Goal: Task Accomplishment & Management: Complete application form

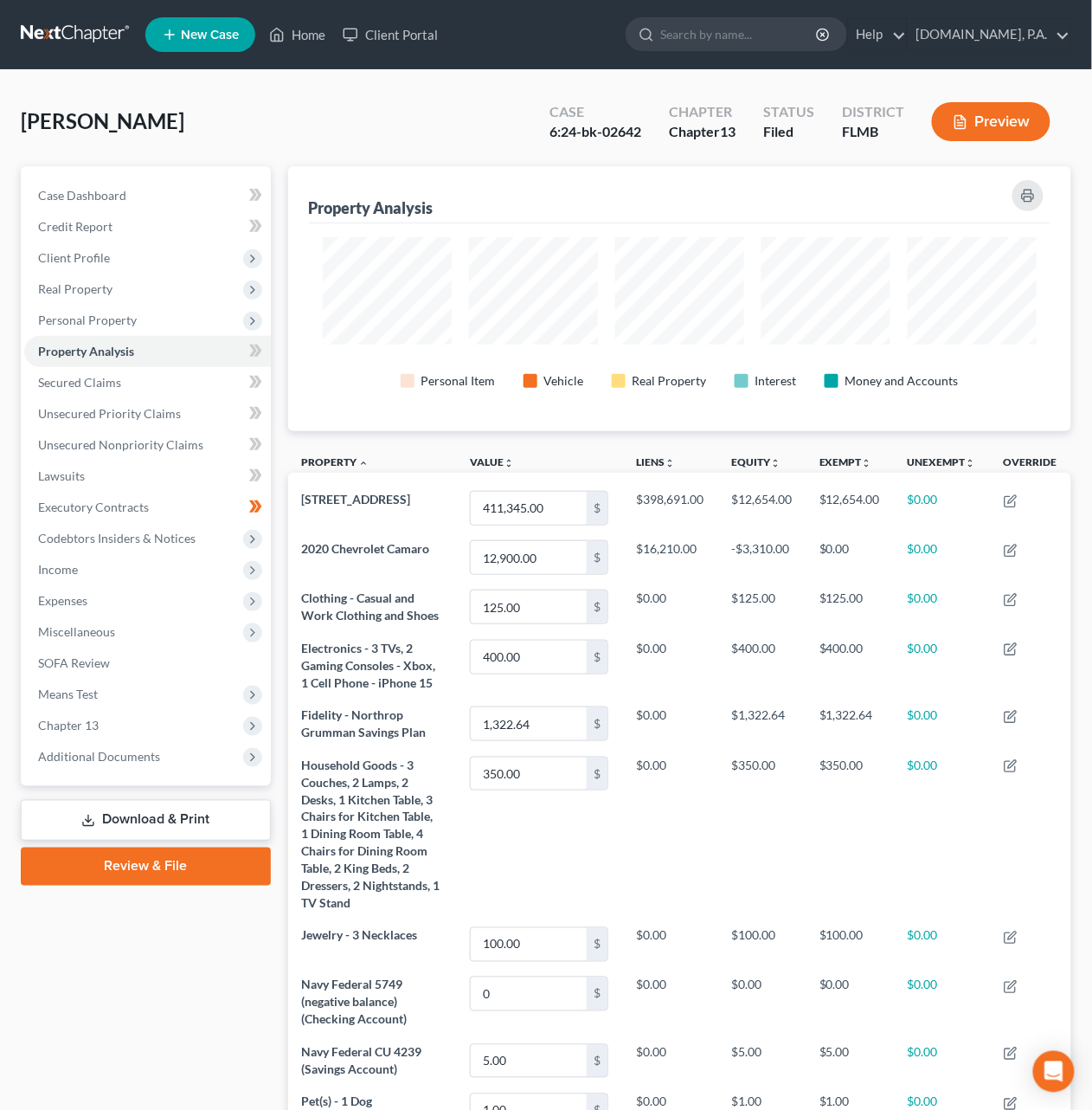
click at [66, 51] on nav "Home New Case Client Portal Fresh-Start.Law, P.A. dirk@fresh-start.law My Accou…" at bounding box center [546, 34] width 1092 height 69
click at [64, 29] on link at bounding box center [75, 34] width 111 height 31
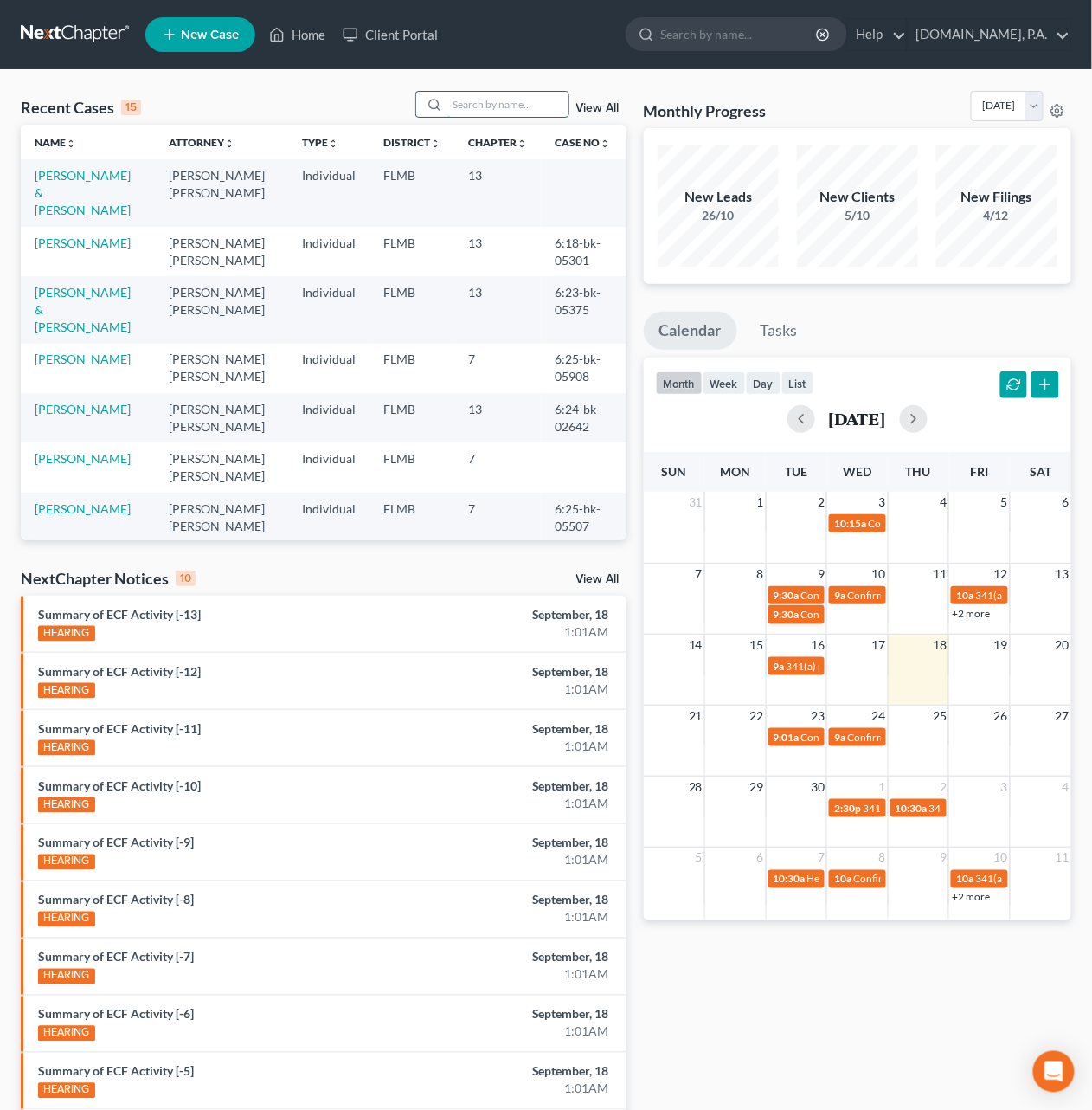
click at [463, 104] on input "search" at bounding box center [508, 105] width 121 height 25
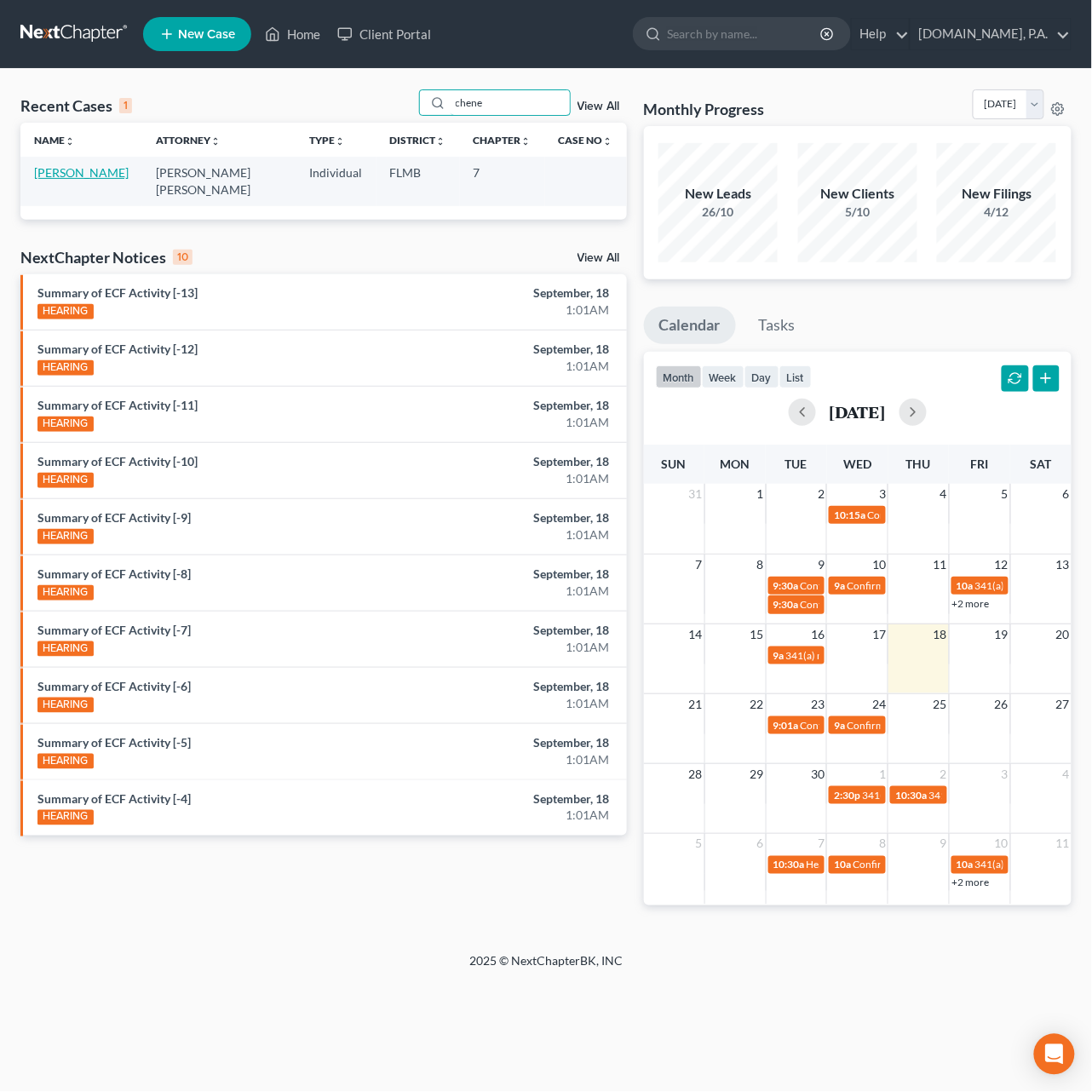
type input "chene"
click at [45, 170] on link "[PERSON_NAME]" at bounding box center [81, 172] width 94 height 14
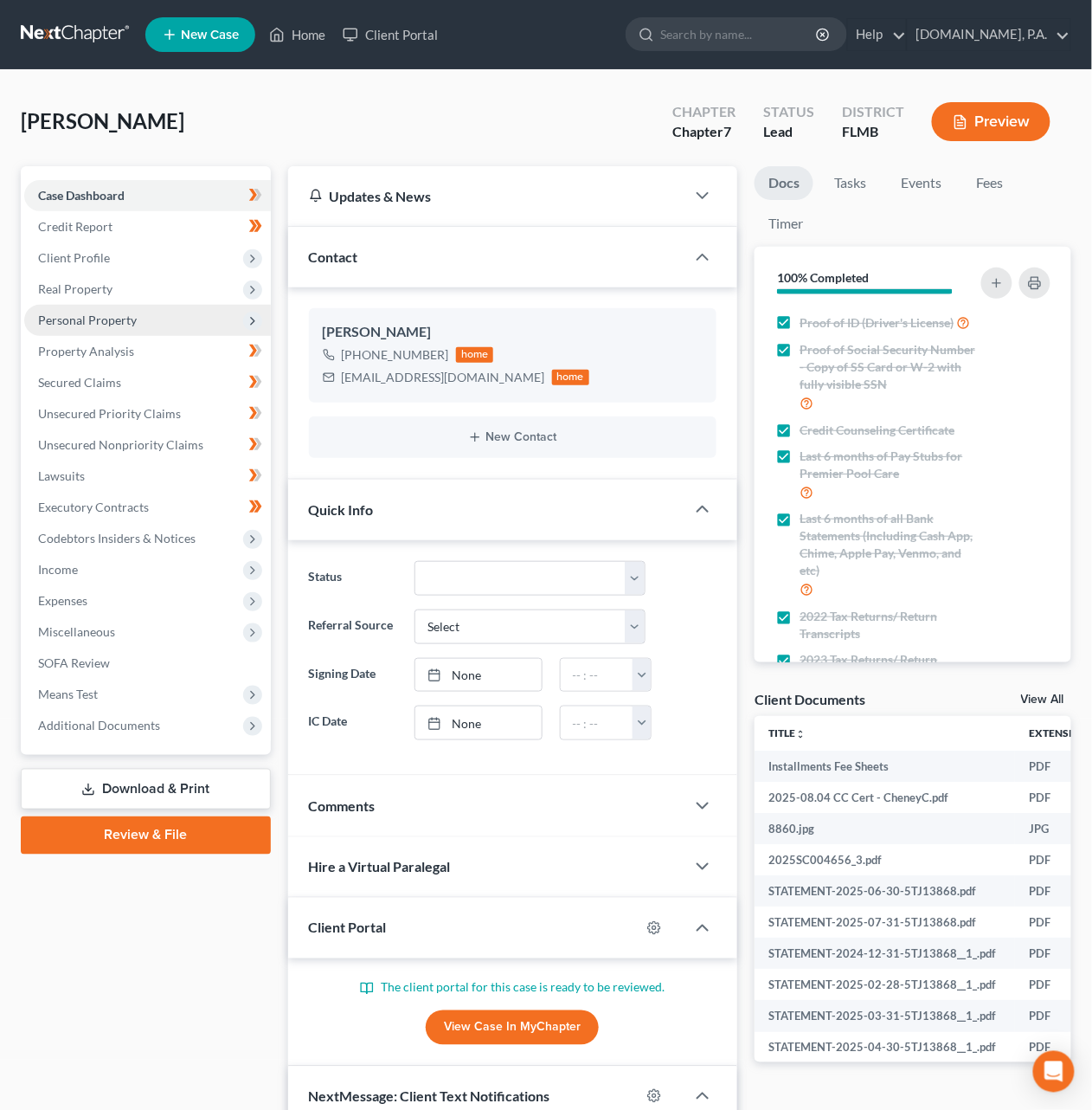
click at [81, 319] on span "Personal Property" at bounding box center [87, 319] width 99 height 15
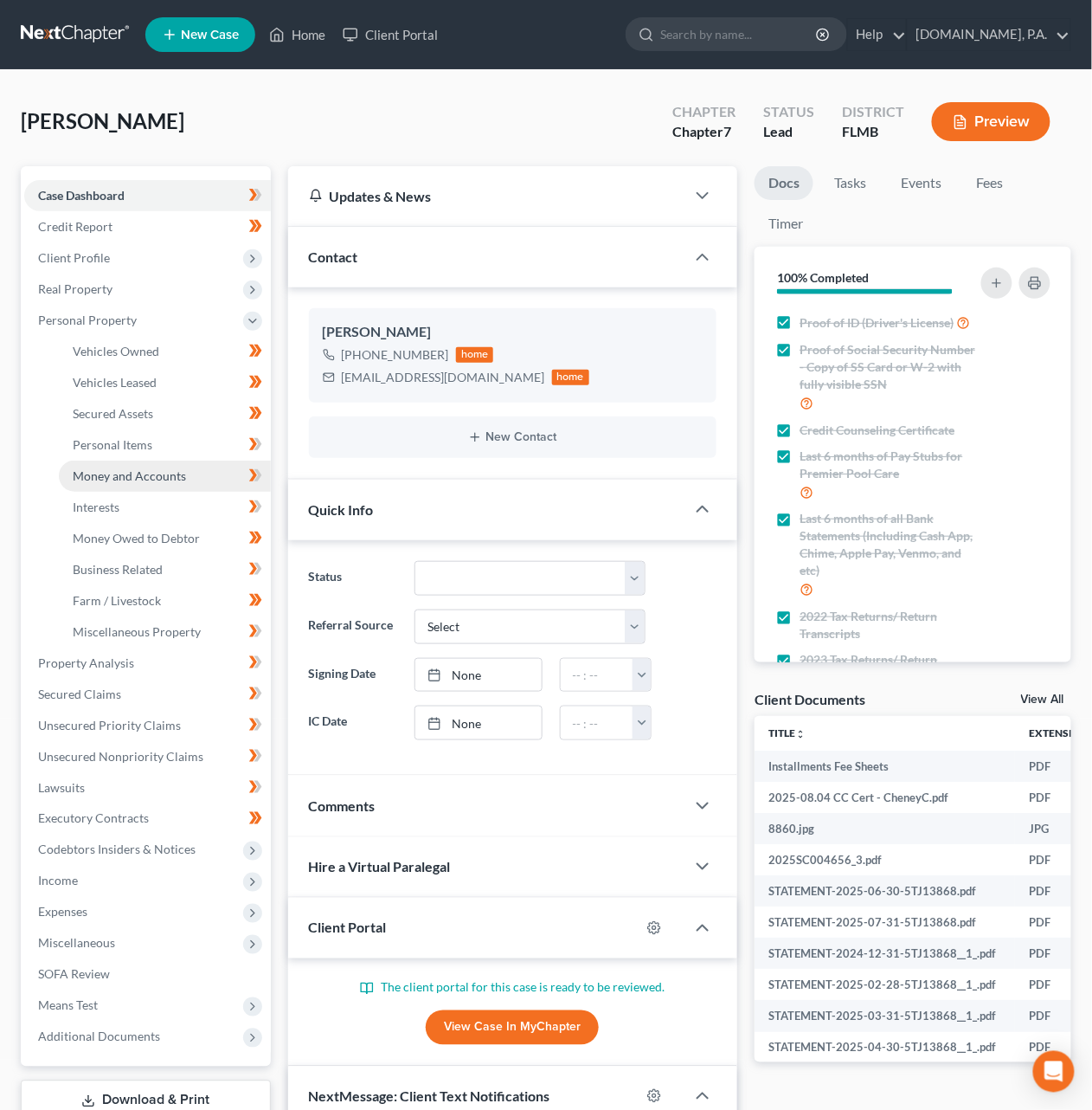
click at [112, 477] on span "Money and Accounts" at bounding box center [129, 475] width 114 height 15
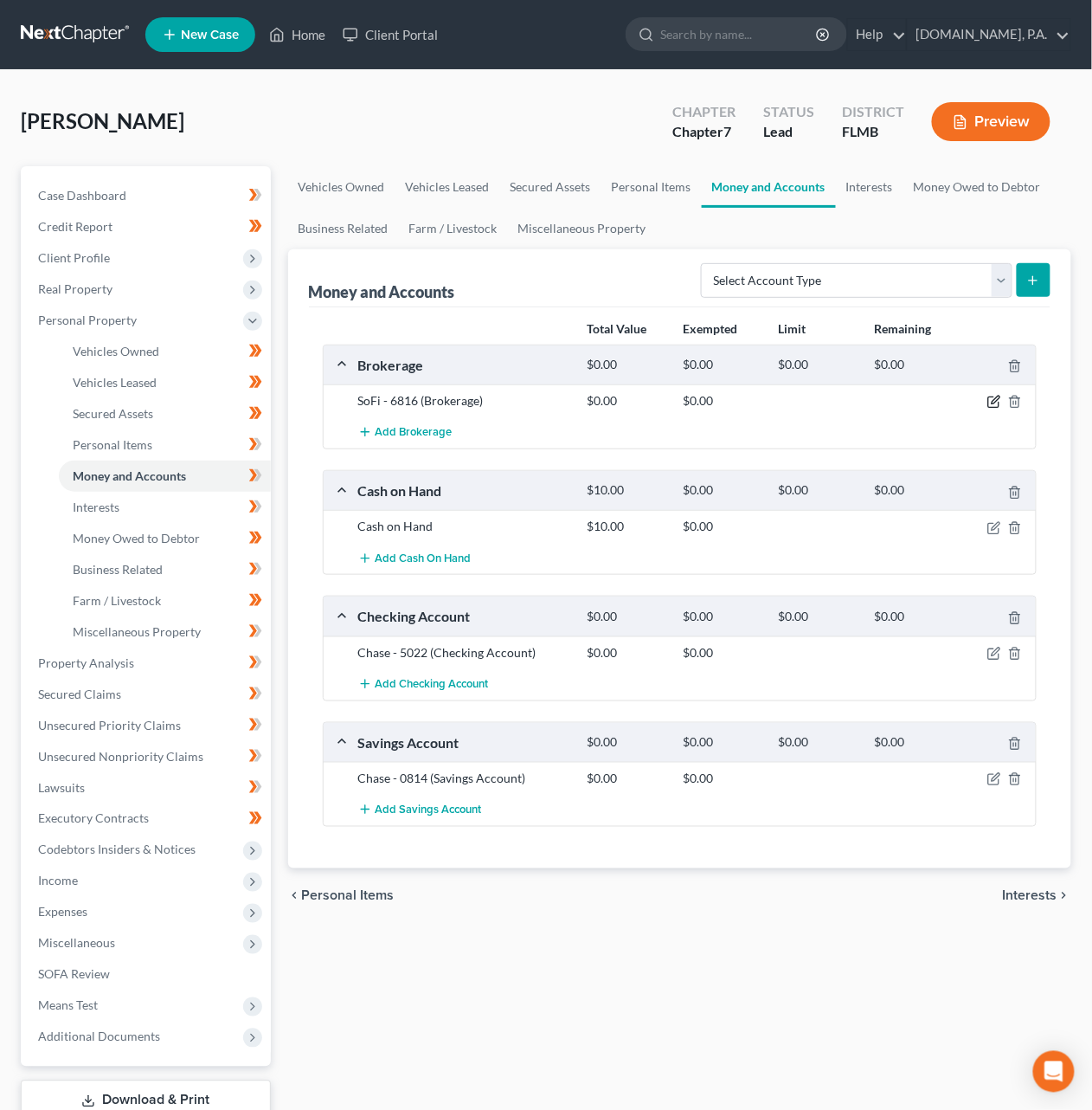
click at [992, 403] on icon "button" at bounding box center [996, 400] width 8 height 8
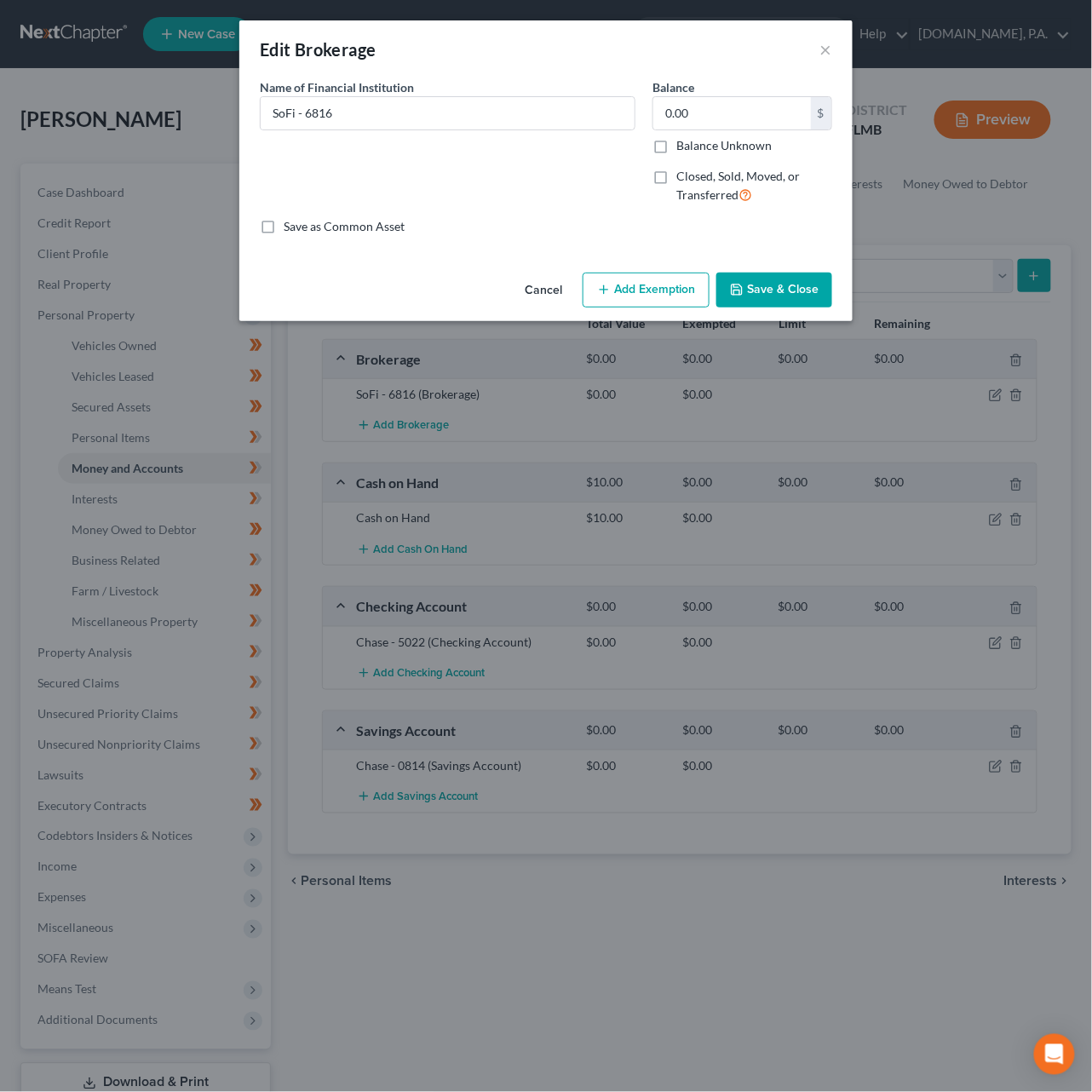
click at [618, 284] on button "Add Exemption" at bounding box center [646, 290] width 127 height 36
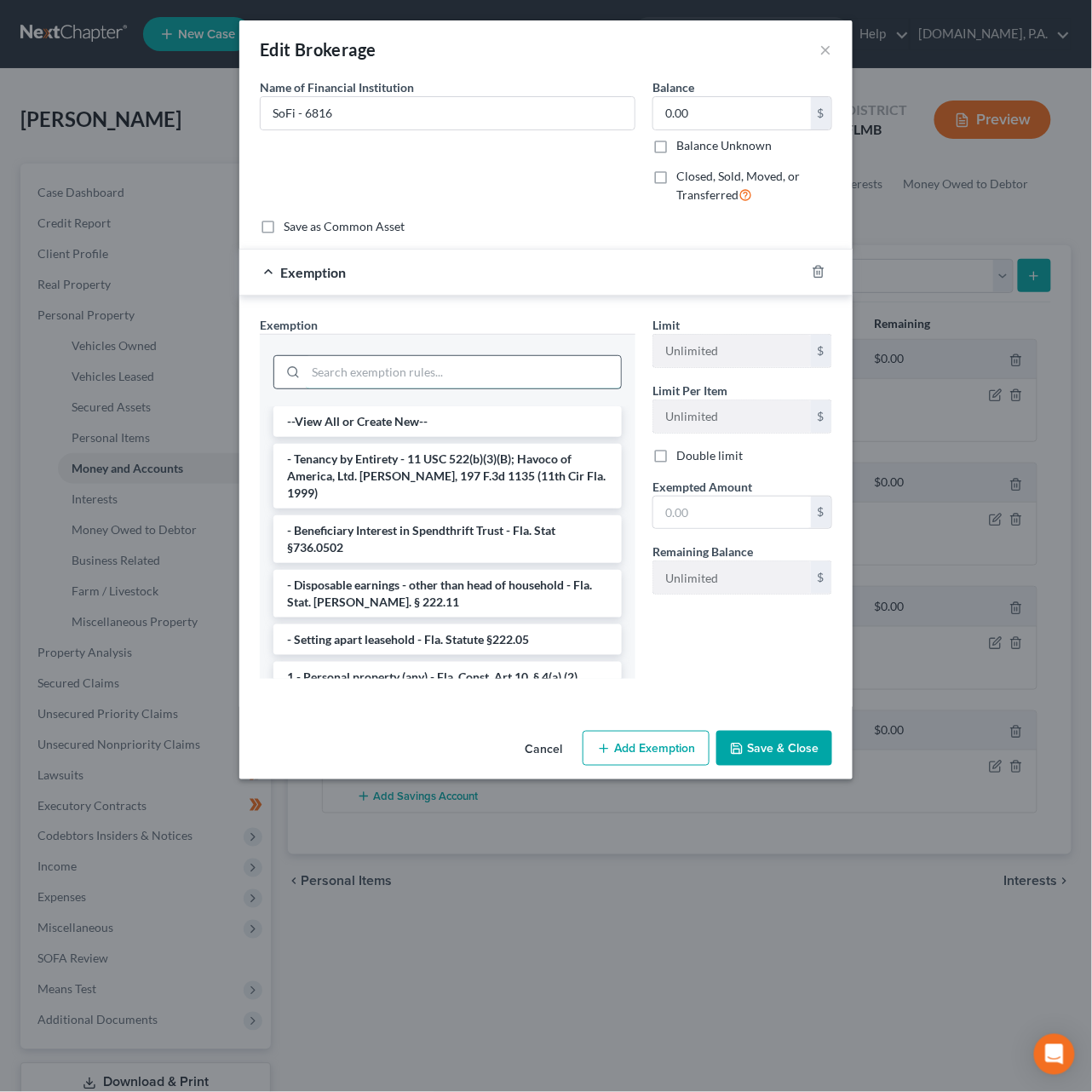
click at [439, 367] on input "search" at bounding box center [462, 373] width 315 height 33
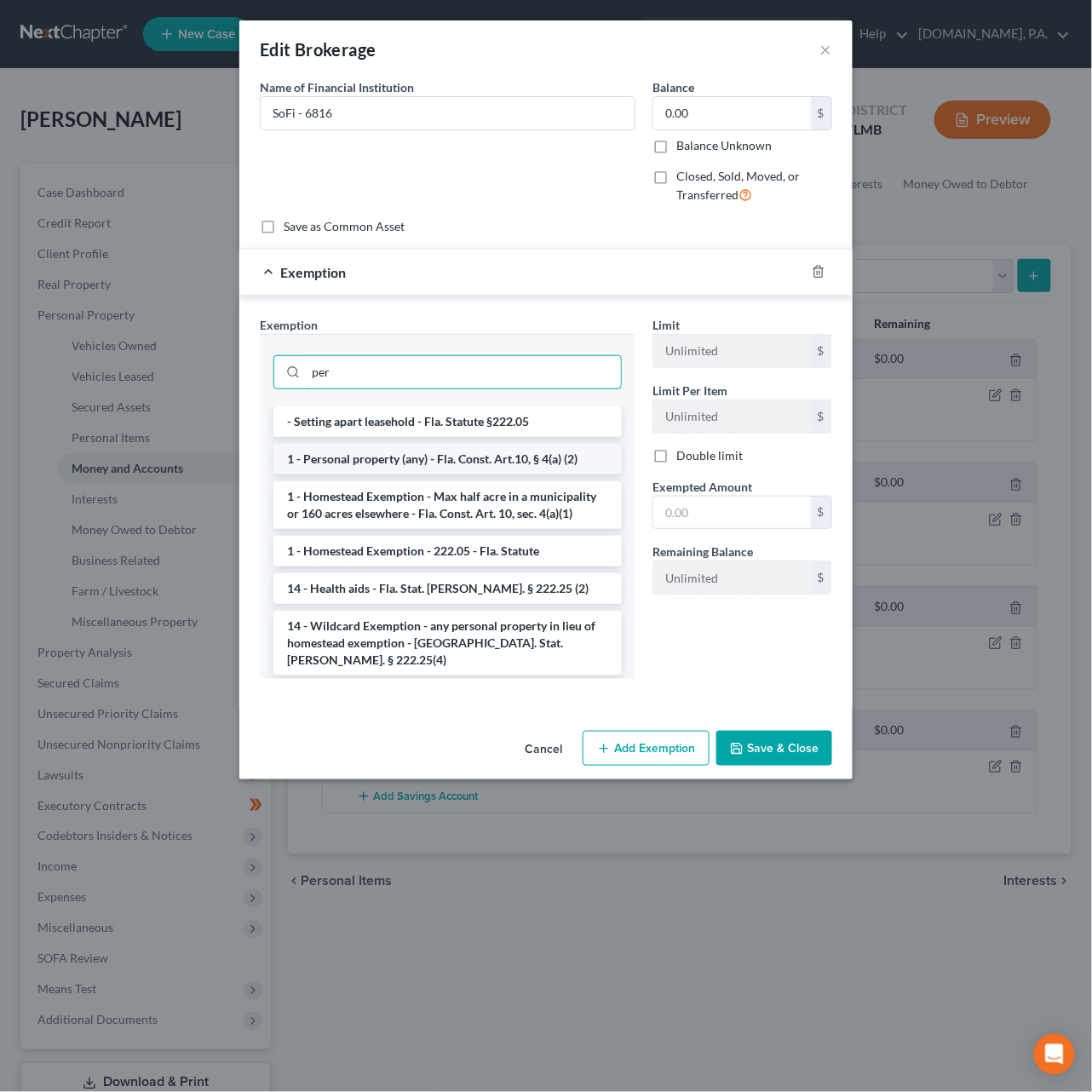
type input "per"
click at [490, 460] on li "1 - Personal property (any) - Fla. Const. Art.10, § 4(a) (2)" at bounding box center [448, 459] width 349 height 31
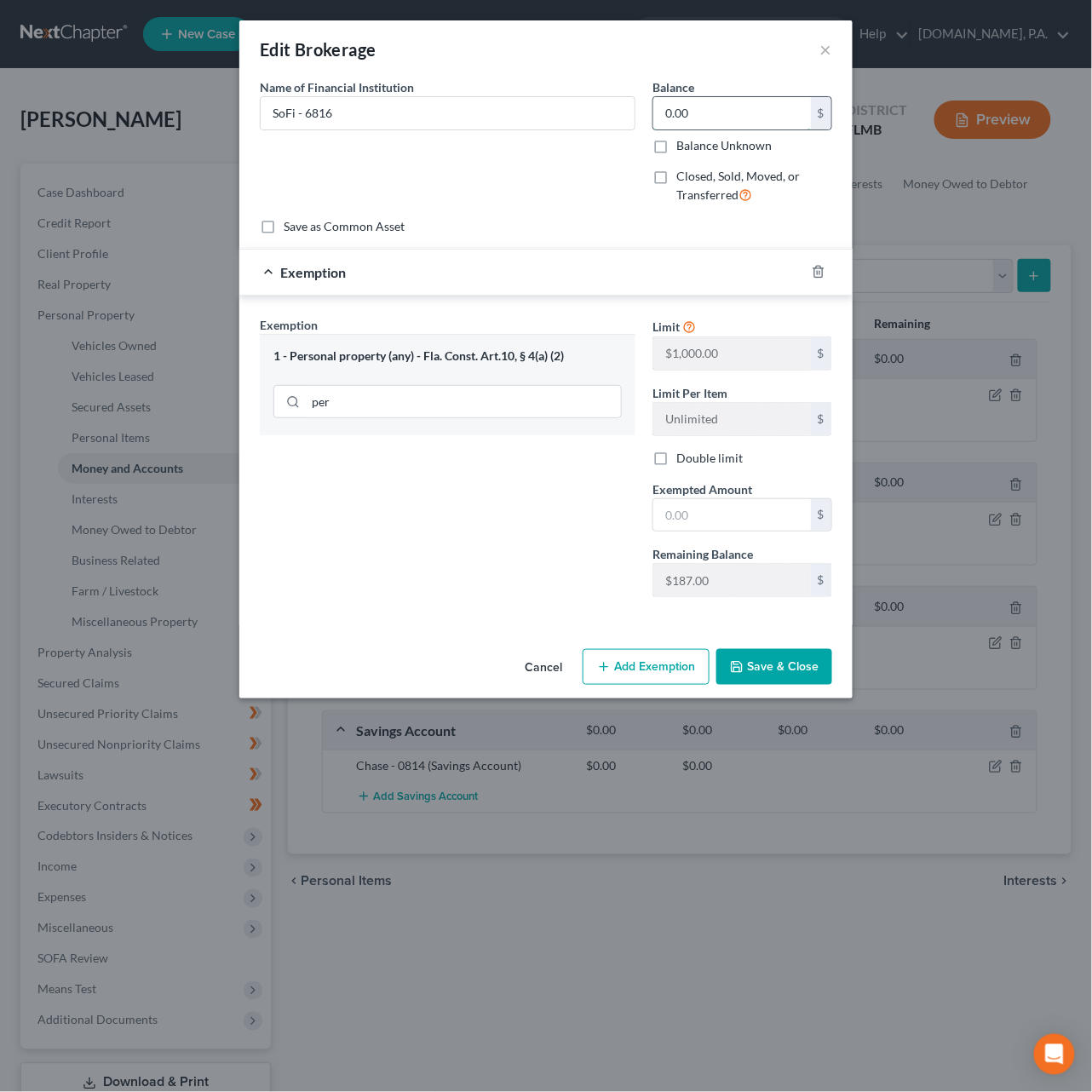
click at [689, 117] on input "0.00" at bounding box center [732, 114] width 158 height 33
drag, startPoint x: 726, startPoint y: 116, endPoint x: 578, endPoint y: 114, distance: 148.0
click at [578, 114] on div "Name of Financial Institution * SoFi - 6816 Balance 14.50 $ Balance Unknown Bal…" at bounding box center [546, 147] width 589 height 140
type input "1,015.00"
click at [717, 519] on input "text" at bounding box center [732, 515] width 158 height 33
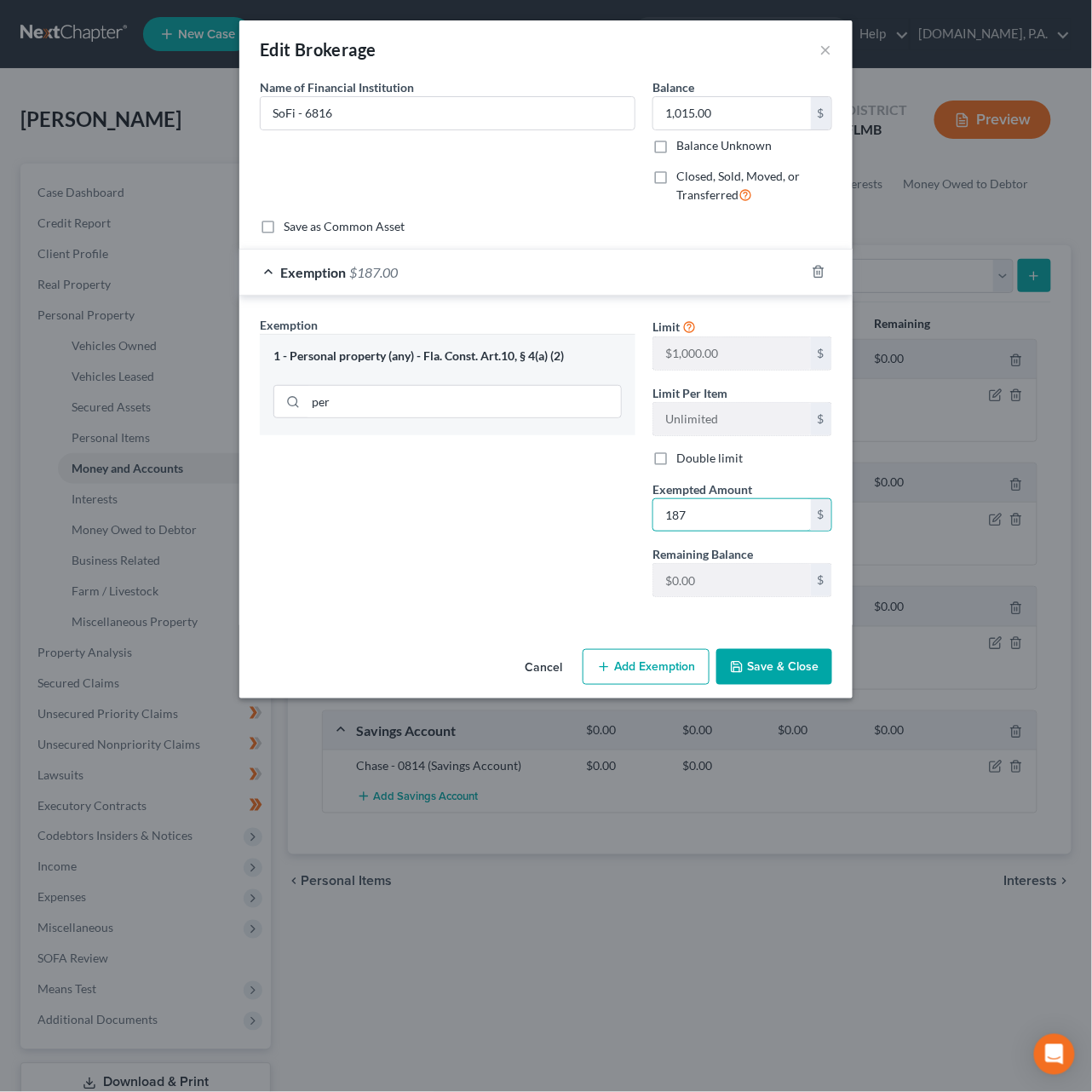
type input "187"
click at [670, 666] on button "Add Exemption" at bounding box center [646, 666] width 127 height 36
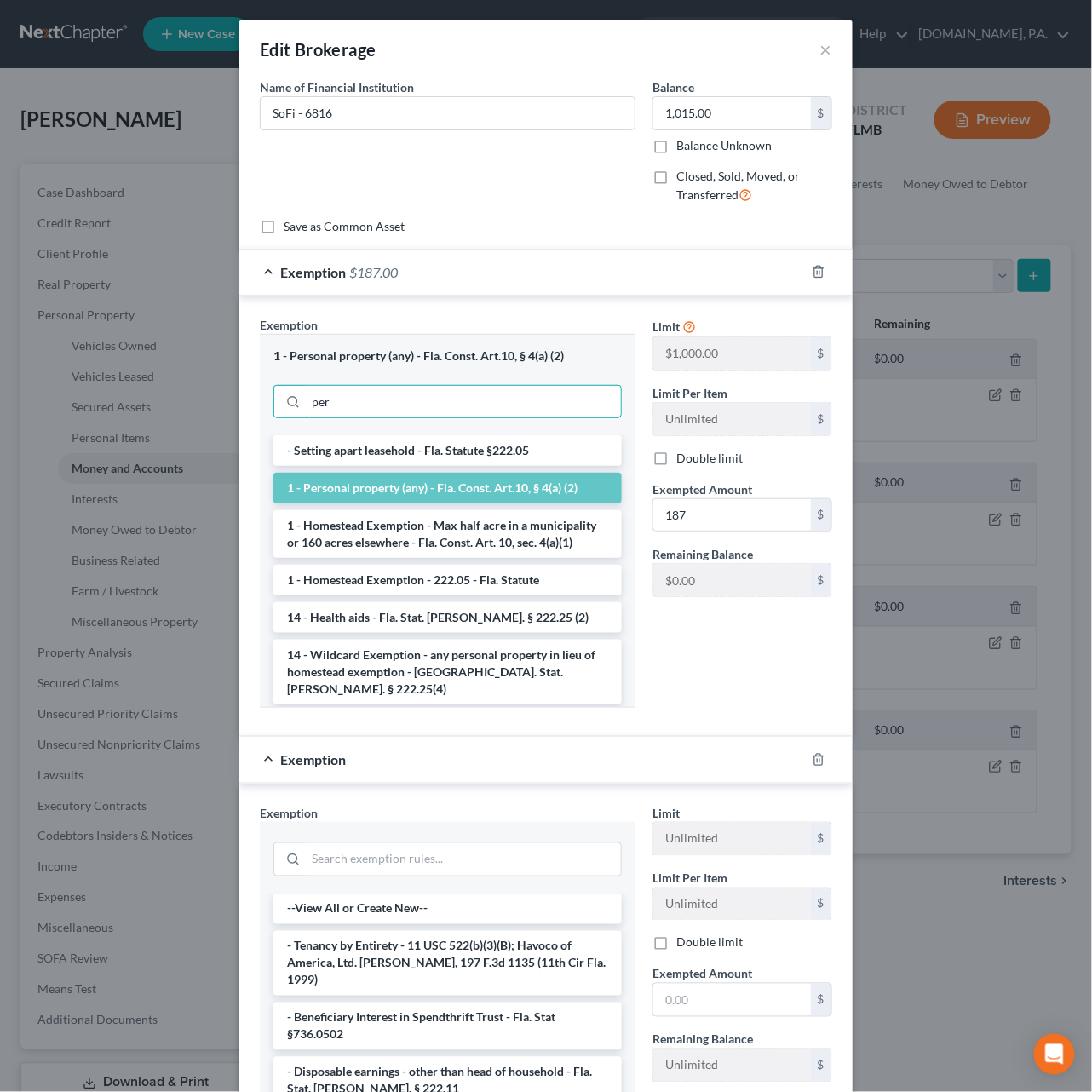
drag, startPoint x: 409, startPoint y: 407, endPoint x: 115, endPoint y: 392, distance: 294.4
click at [115, 392] on div "Edit Brokerage × An exemption set must first be selected from the Filing Inform…" at bounding box center [546, 546] width 1092 height 1092
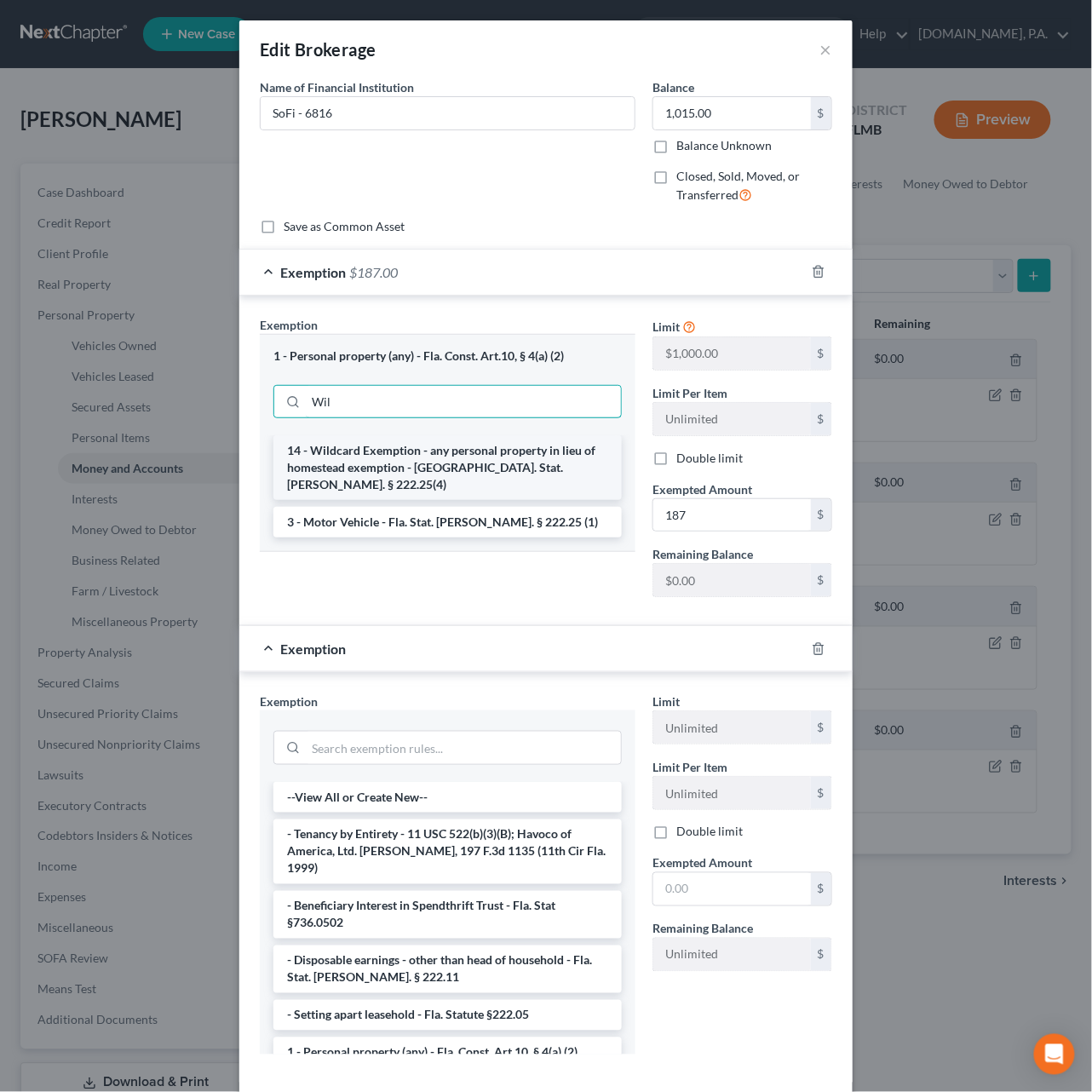
type input "Wil"
click at [328, 458] on li "14 - Wildcard Exemption - any personal property in lieu of homestead exemption …" at bounding box center [448, 467] width 349 height 65
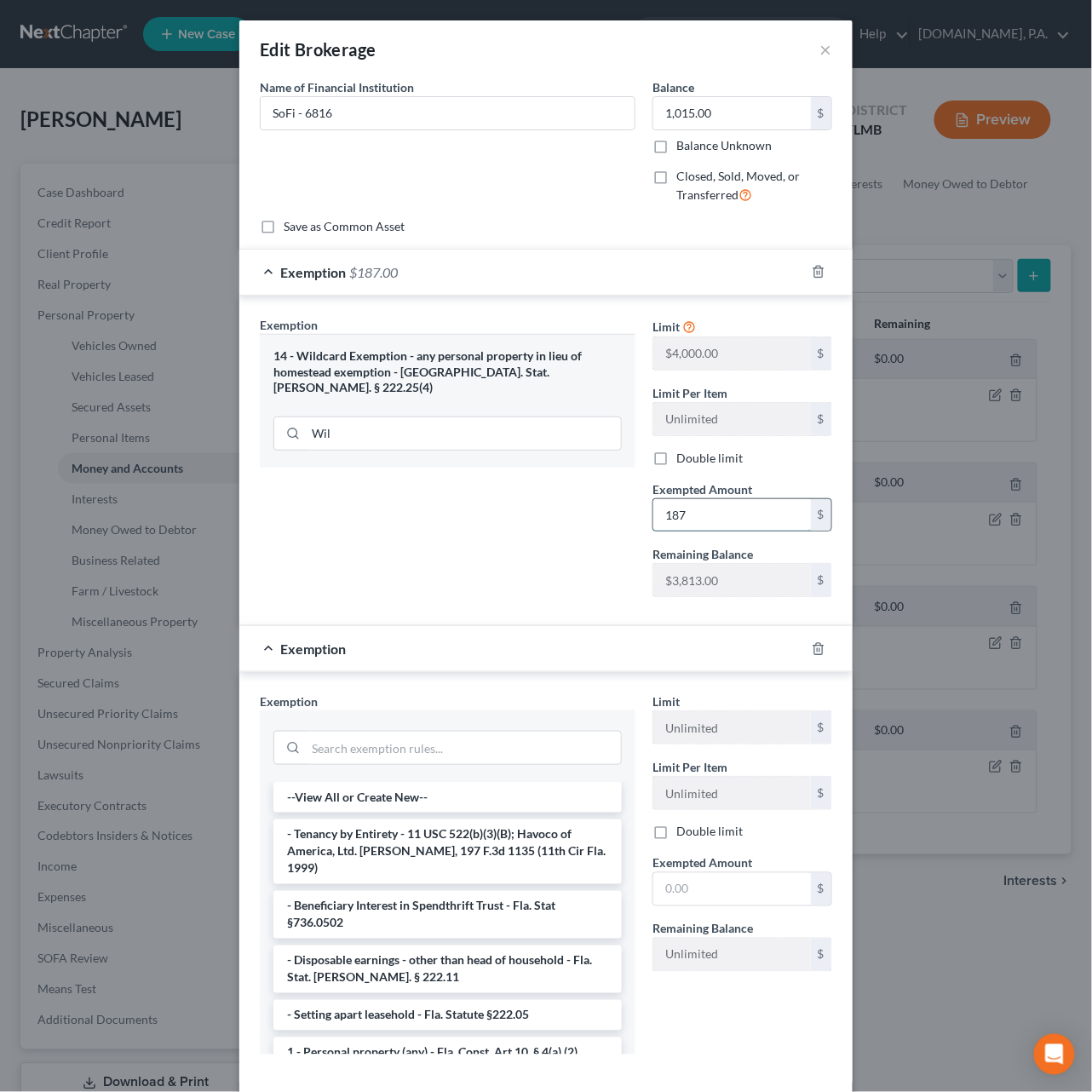
click at [699, 519] on input "187" at bounding box center [732, 515] width 158 height 33
type input "1,015"
click at [814, 645] on polyline "button" at bounding box center [819, 645] width 11 height 0
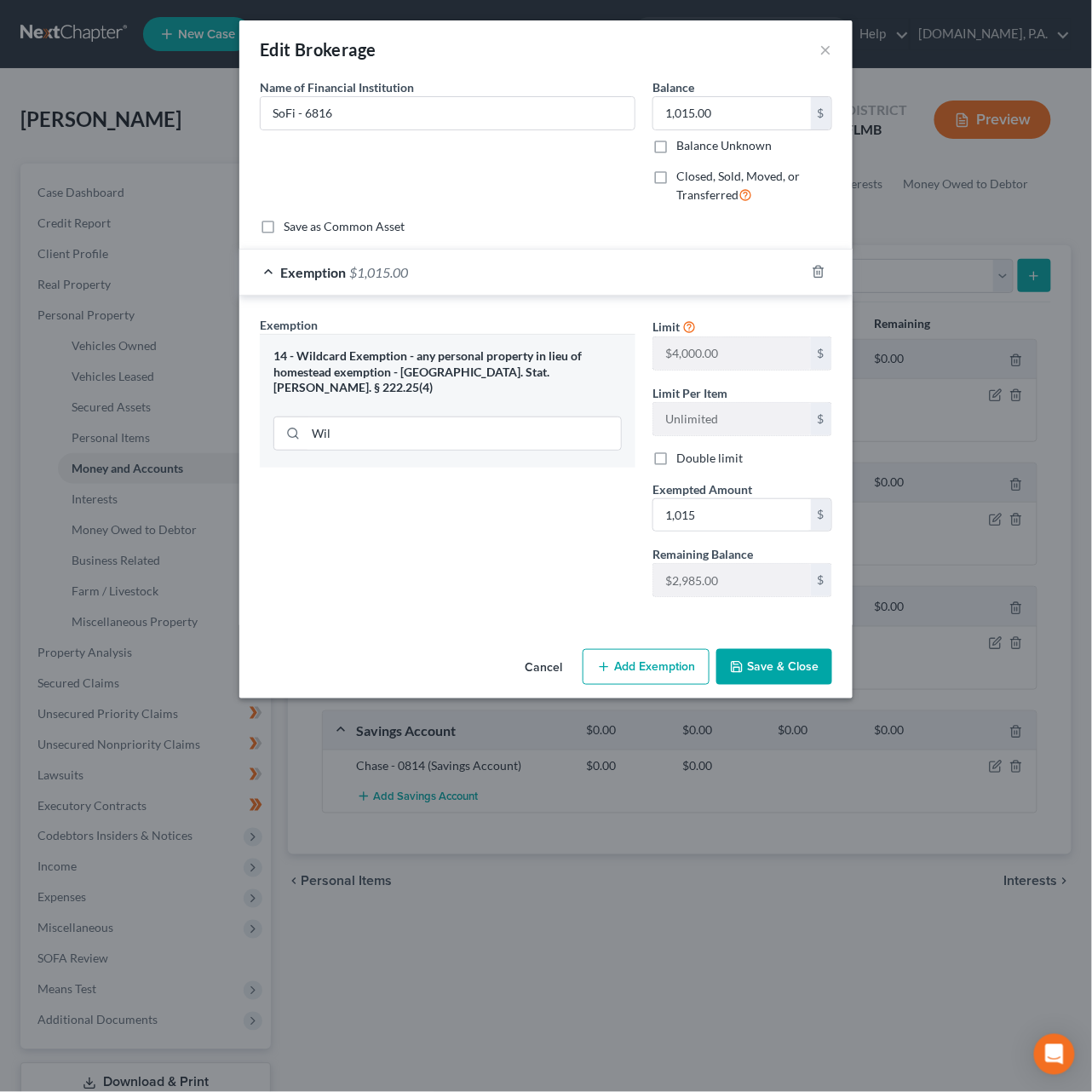
click at [774, 663] on button "Save & Close" at bounding box center [774, 666] width 116 height 36
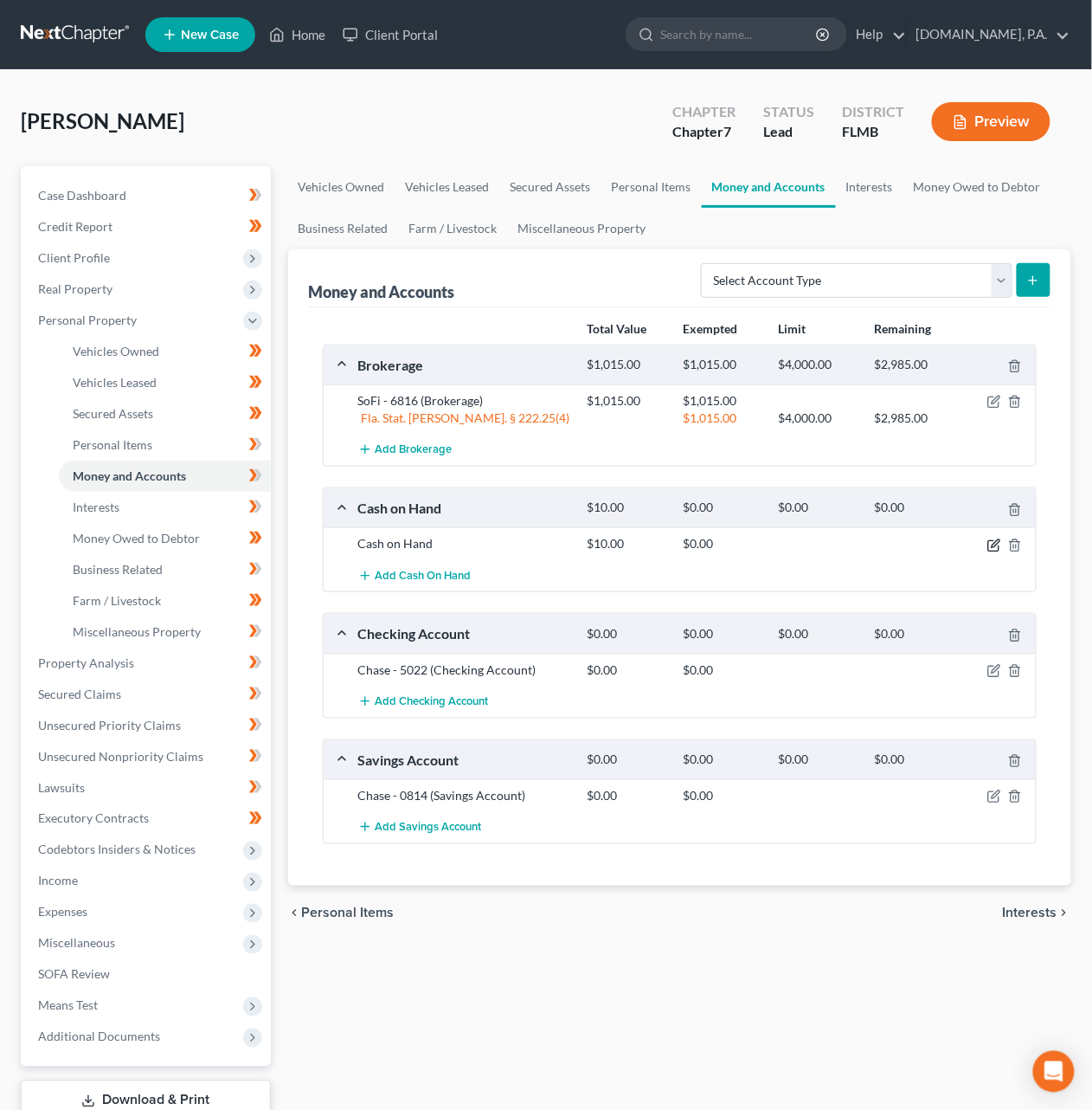
click at [999, 546] on icon "button" at bounding box center [993, 545] width 11 height 11
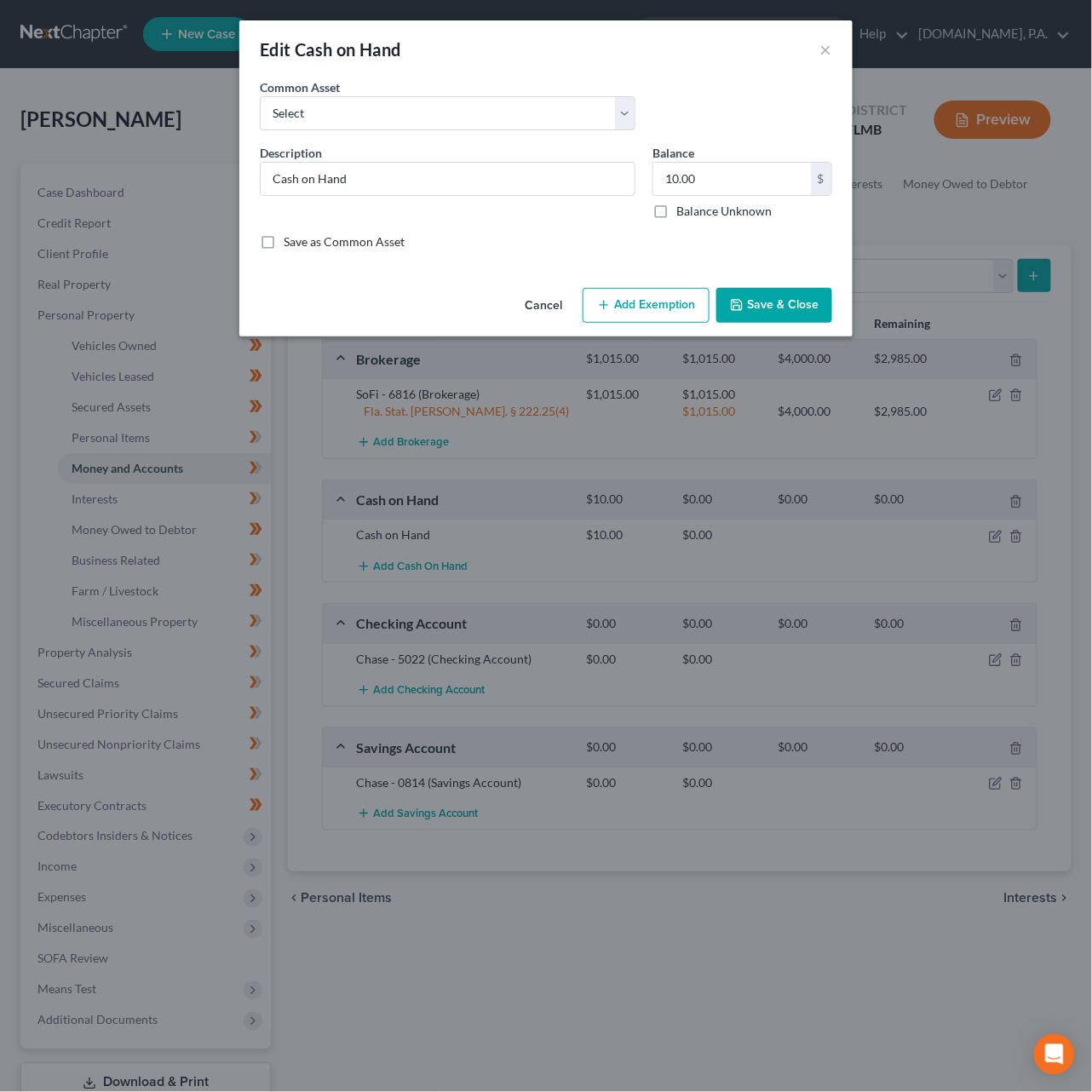
click at [624, 311] on button "Add Exemption" at bounding box center [646, 305] width 127 height 36
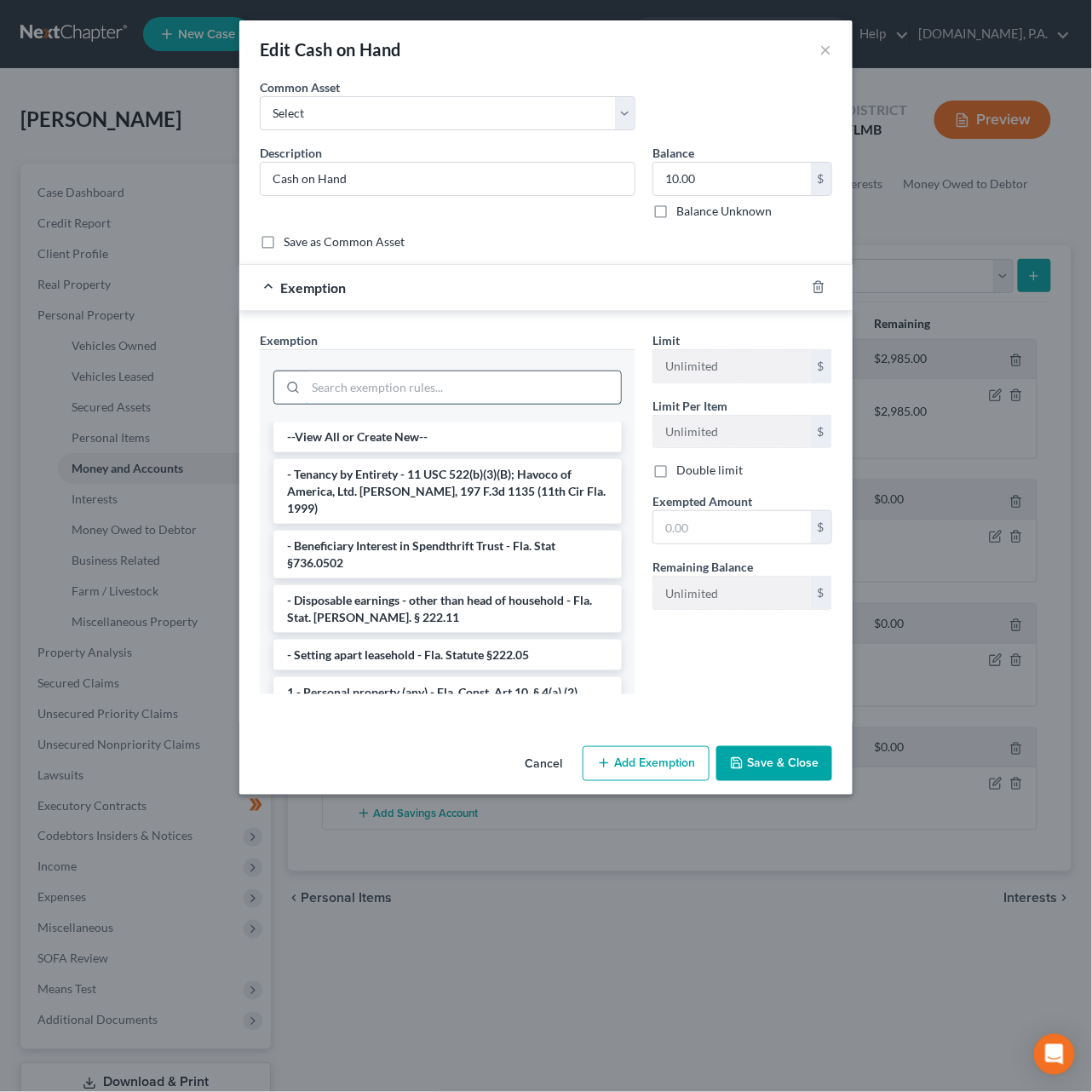
click at [392, 394] on input "search" at bounding box center [462, 388] width 315 height 33
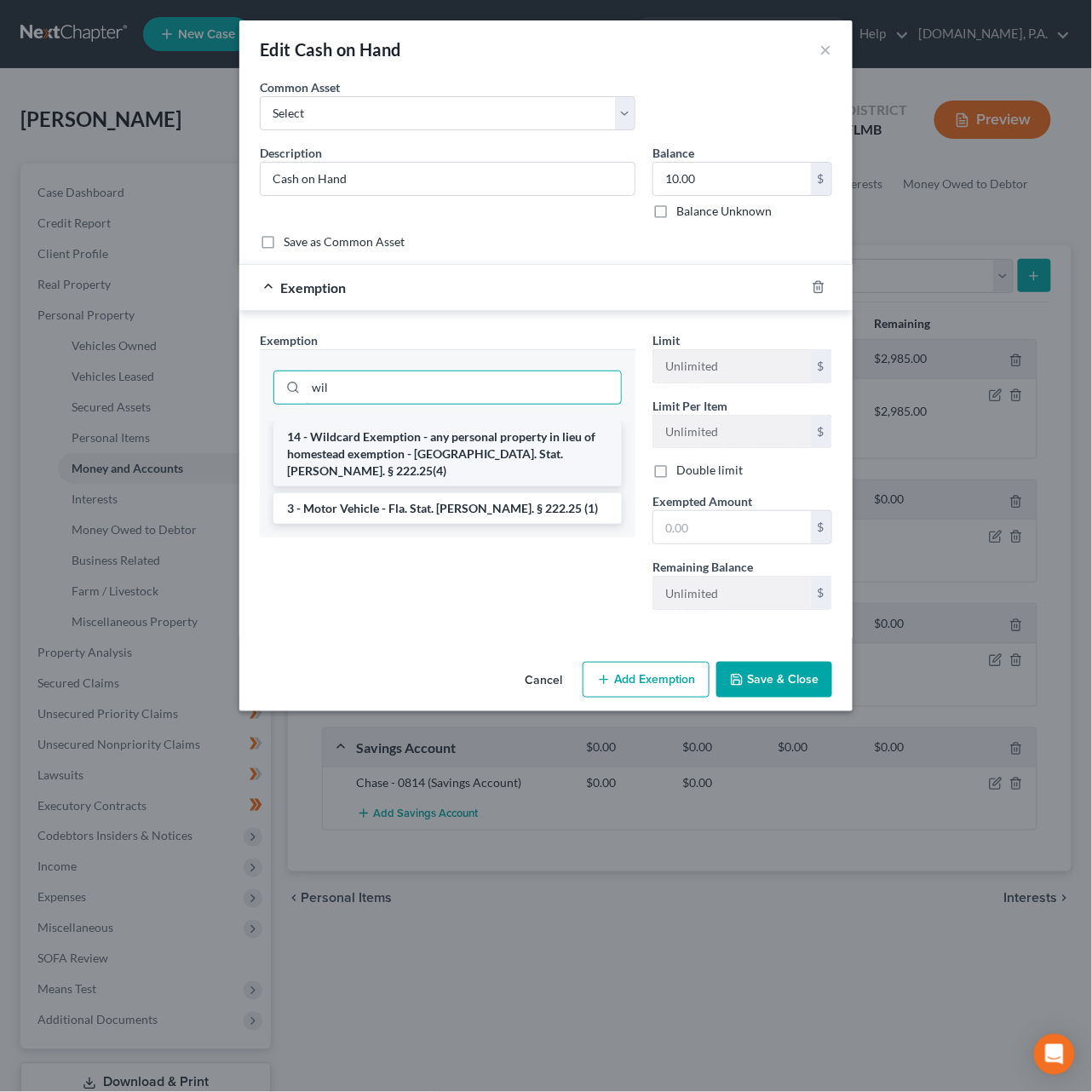
type input "wil"
click at [550, 450] on li "14 - Wildcard Exemption - any personal property in lieu of homestead exemption …" at bounding box center [448, 454] width 349 height 65
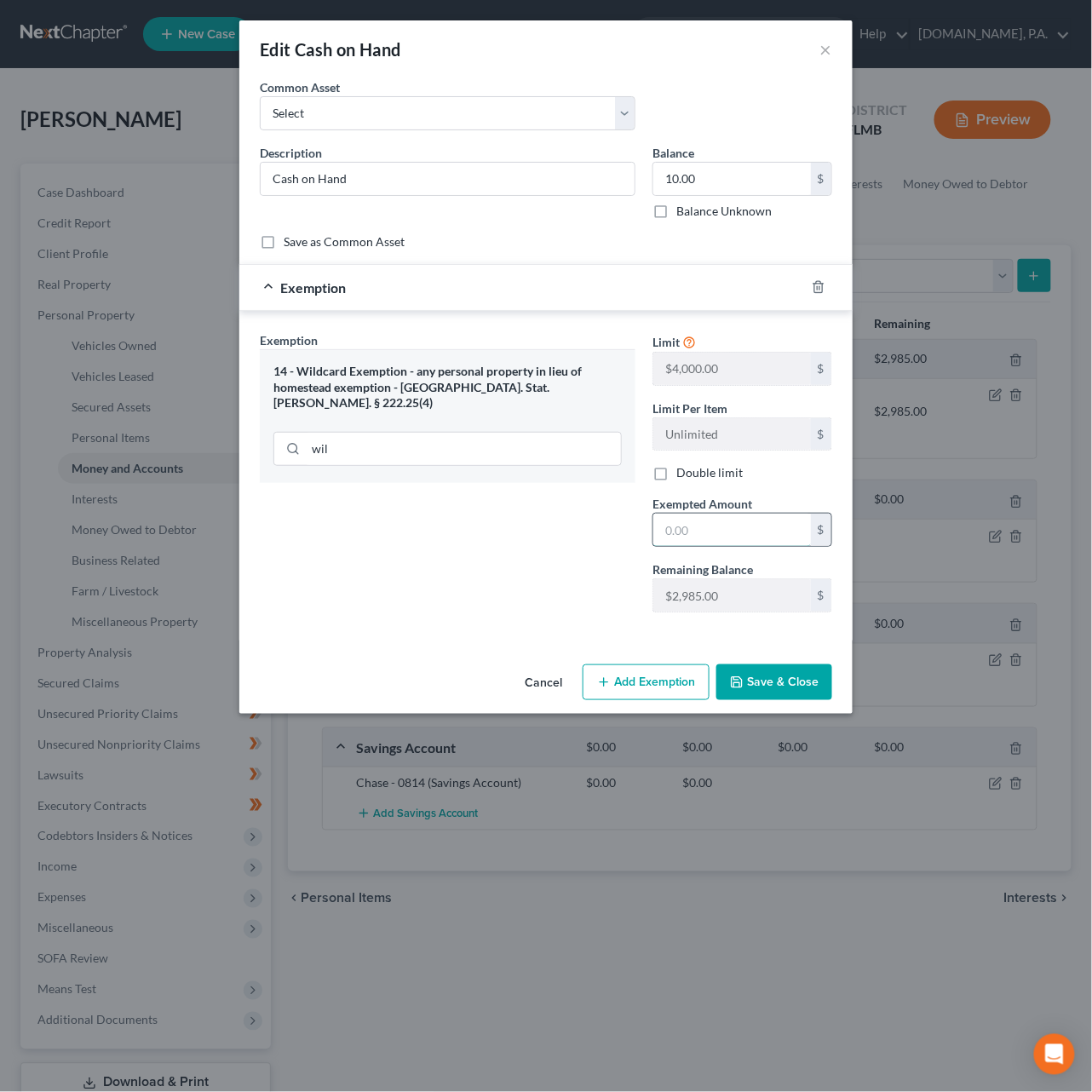
click at [726, 538] on input "text" at bounding box center [732, 530] width 158 height 33
type input "1"
type input "20"
click at [490, 562] on div "Exemption Set must be selected for CA. Exemption * 14 - Wildcard Exemption - an…" at bounding box center [448, 479] width 393 height 295
click at [747, 676] on button "Save & Close" at bounding box center [774, 682] width 116 height 36
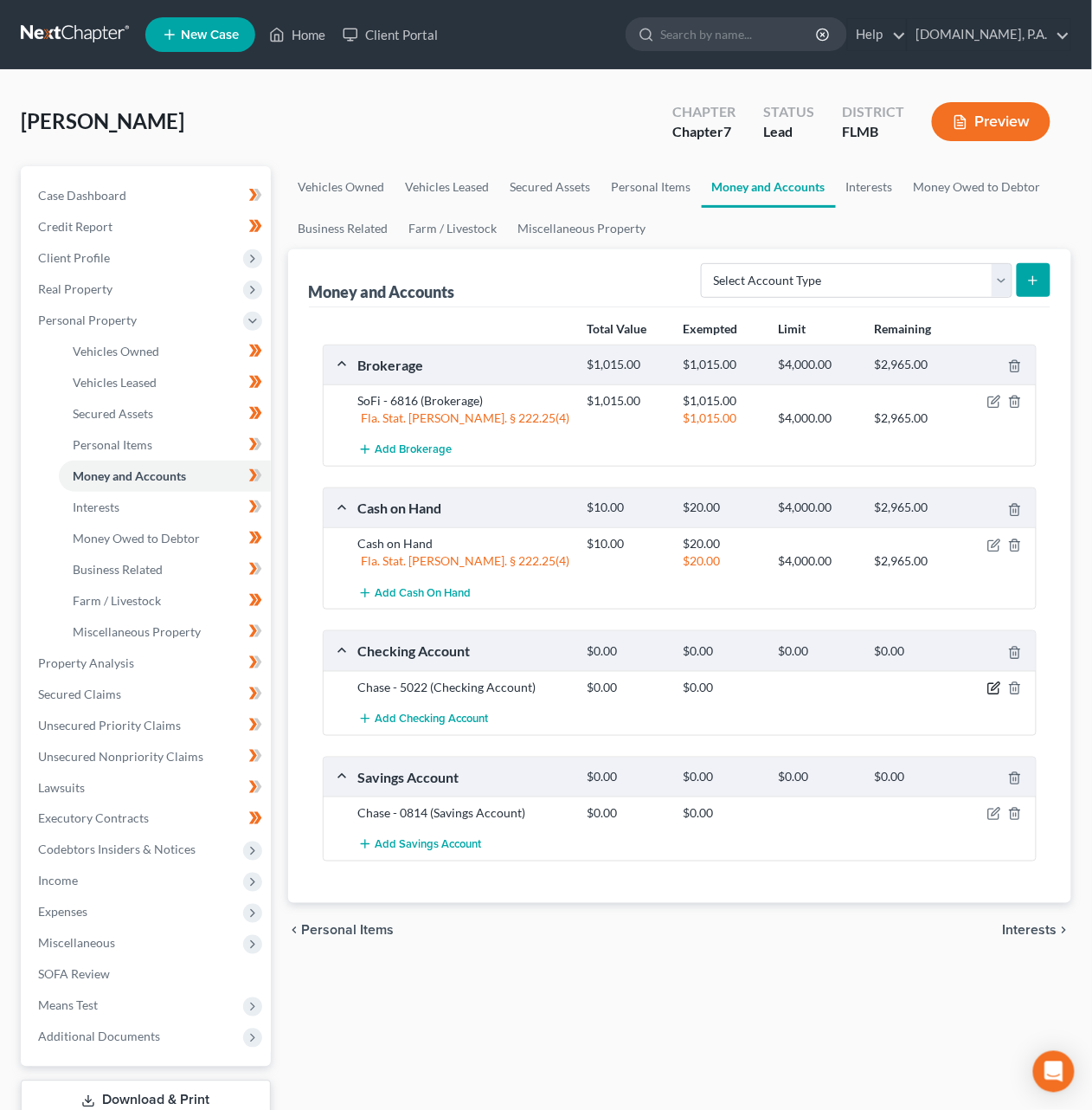
click at [993, 688] on icon "button" at bounding box center [996, 686] width 8 height 8
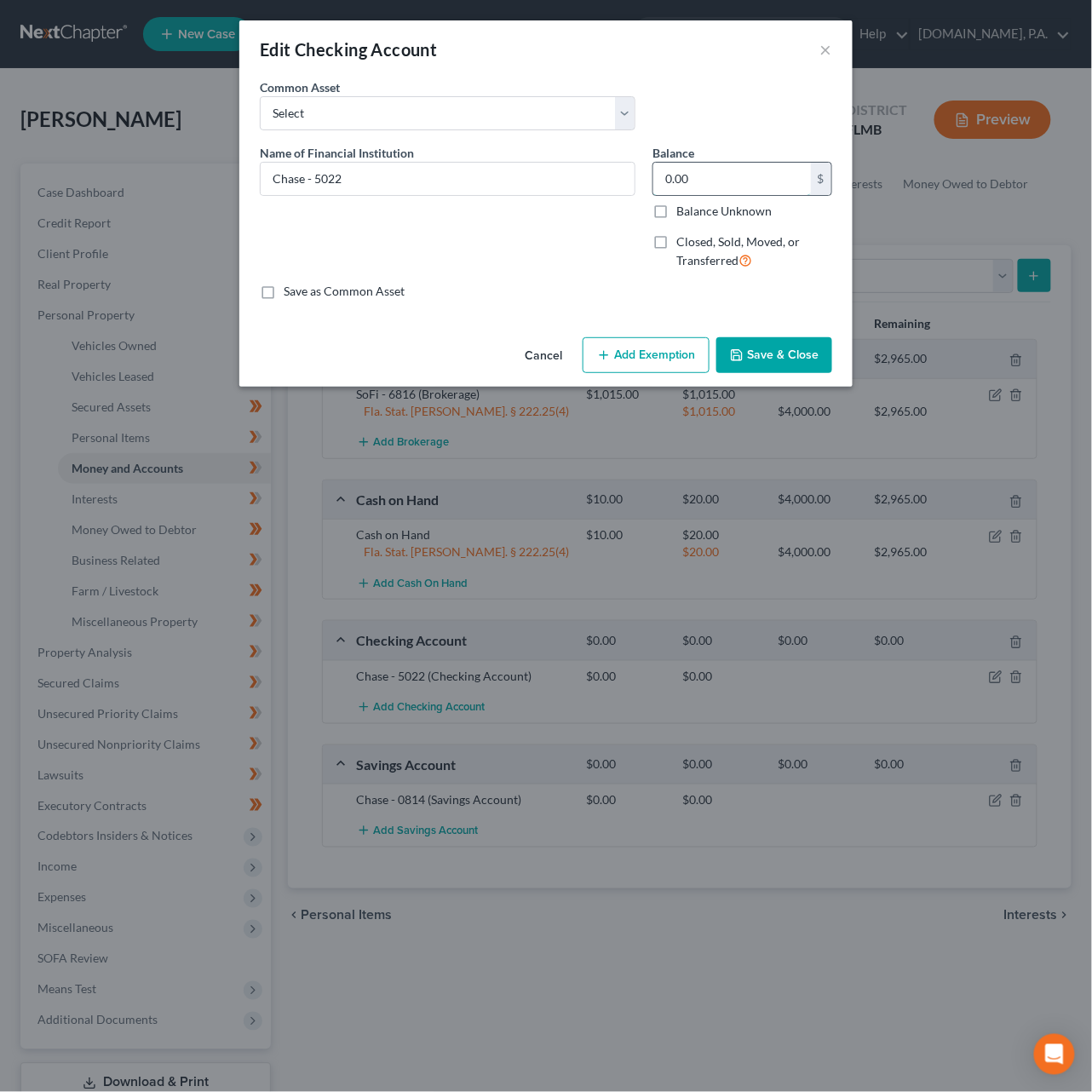
drag, startPoint x: 719, startPoint y: 180, endPoint x: 654, endPoint y: 179, distance: 65.0
click at [654, 179] on input "0.00" at bounding box center [732, 179] width 158 height 33
drag, startPoint x: 698, startPoint y: 182, endPoint x: 630, endPoint y: 177, distance: 68.2
click at [630, 177] on div "Name of Financial Institution * Chase - 5022 Balance 0.00 $ Balance Unknown Bal…" at bounding box center [546, 213] width 589 height 140
type input "94.99"
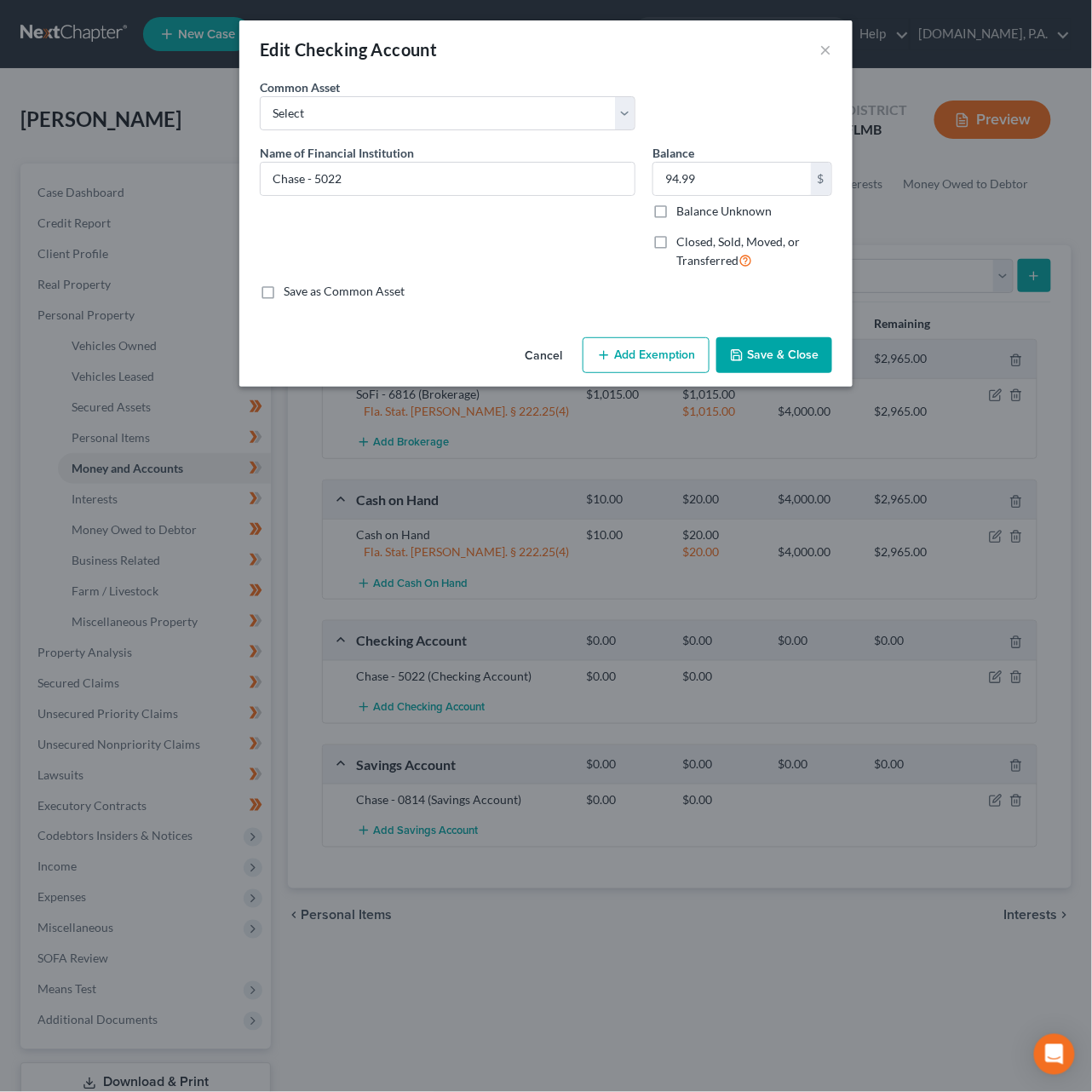
click at [674, 347] on button "Add Exemption" at bounding box center [646, 354] width 127 height 36
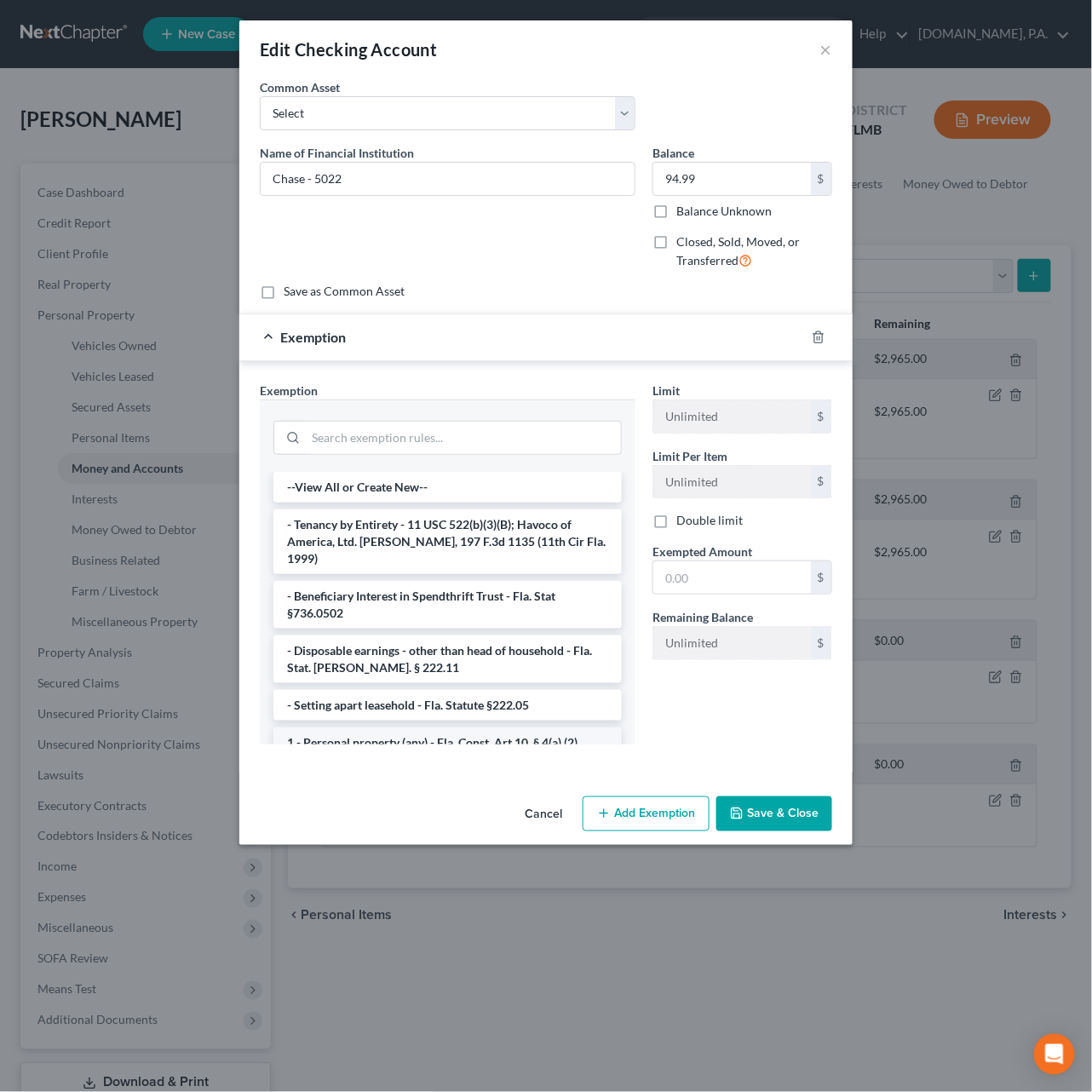
click at [404, 727] on li "1 - Personal property (any) - Fla. Const. Art.10, § 4(a) (2)" at bounding box center [448, 742] width 349 height 31
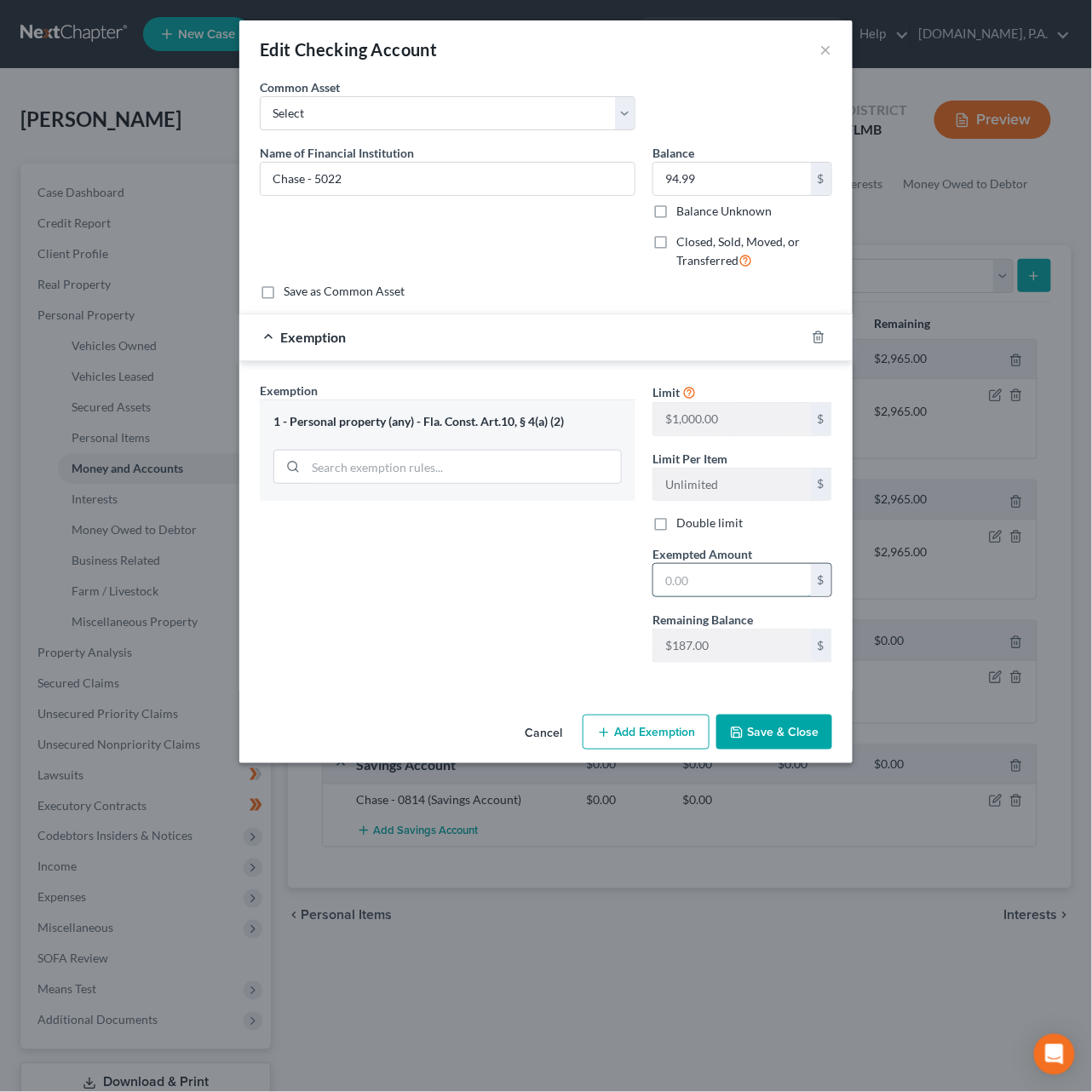
click at [695, 591] on input "text" at bounding box center [732, 580] width 158 height 33
type input "94.99"
click at [756, 740] on button "Save & Close" at bounding box center [774, 732] width 116 height 36
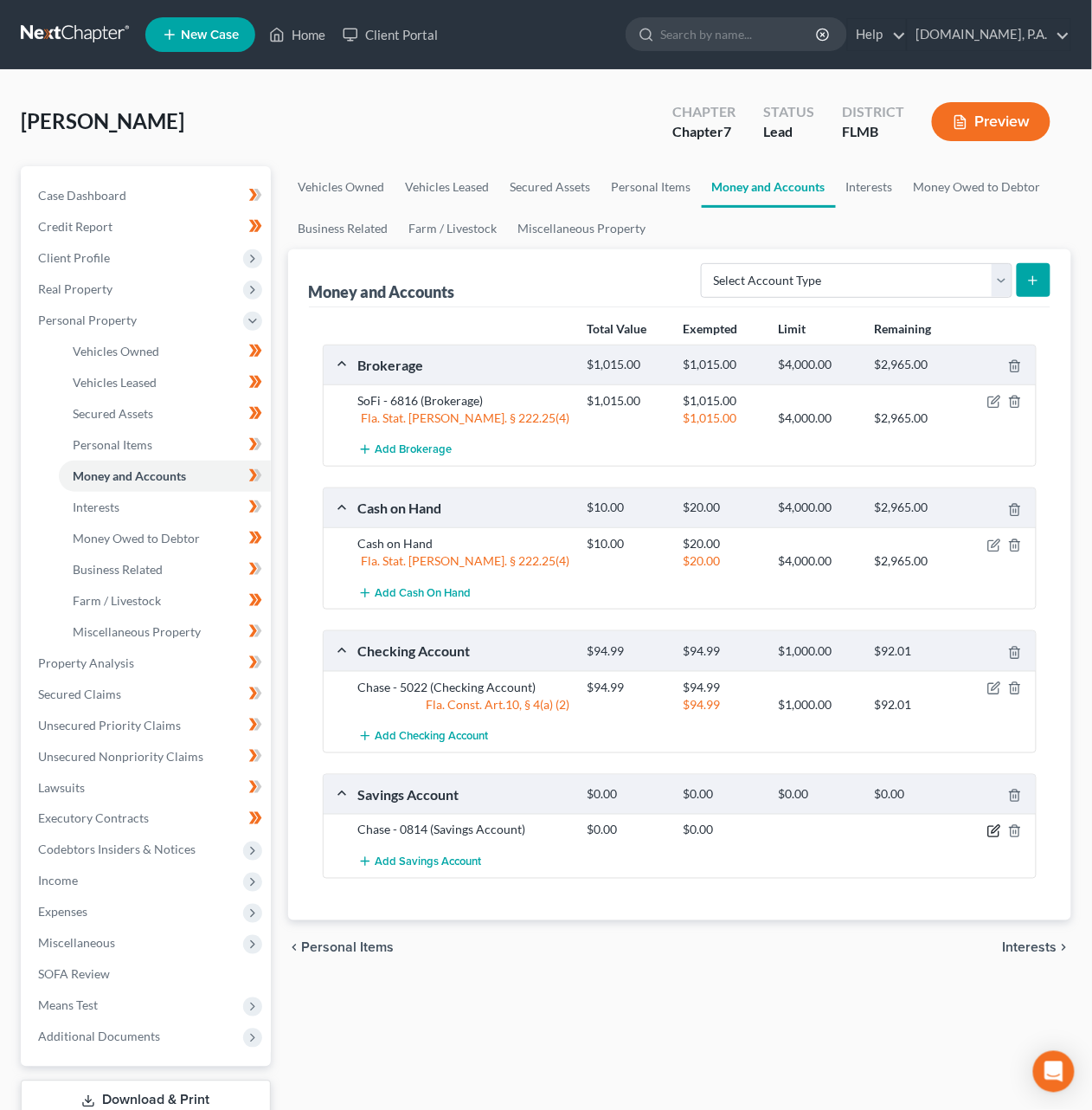
click at [991, 838] on icon "button" at bounding box center [994, 831] width 14 height 14
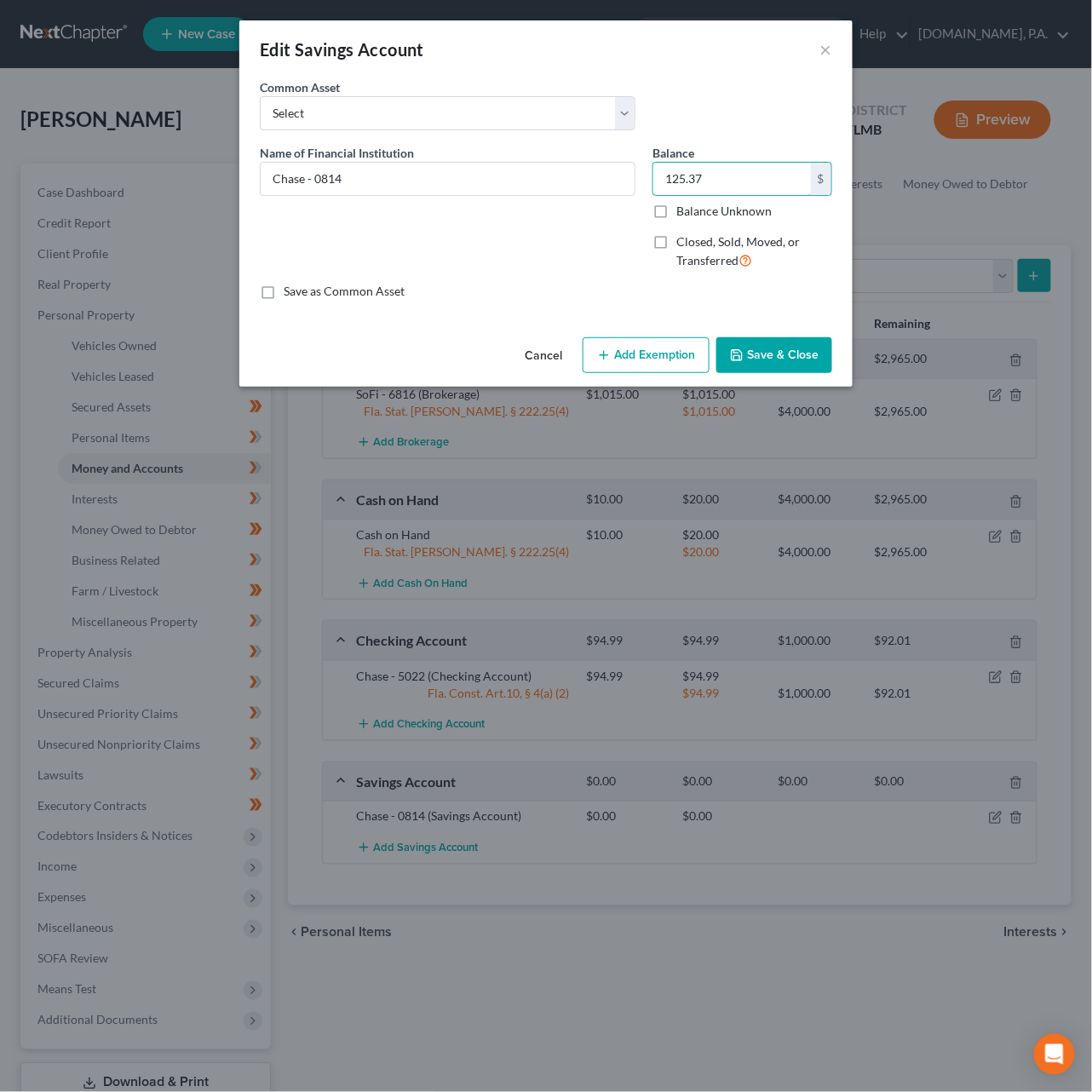
type input "125.37"
click at [660, 365] on button "Add Exemption" at bounding box center [646, 354] width 127 height 36
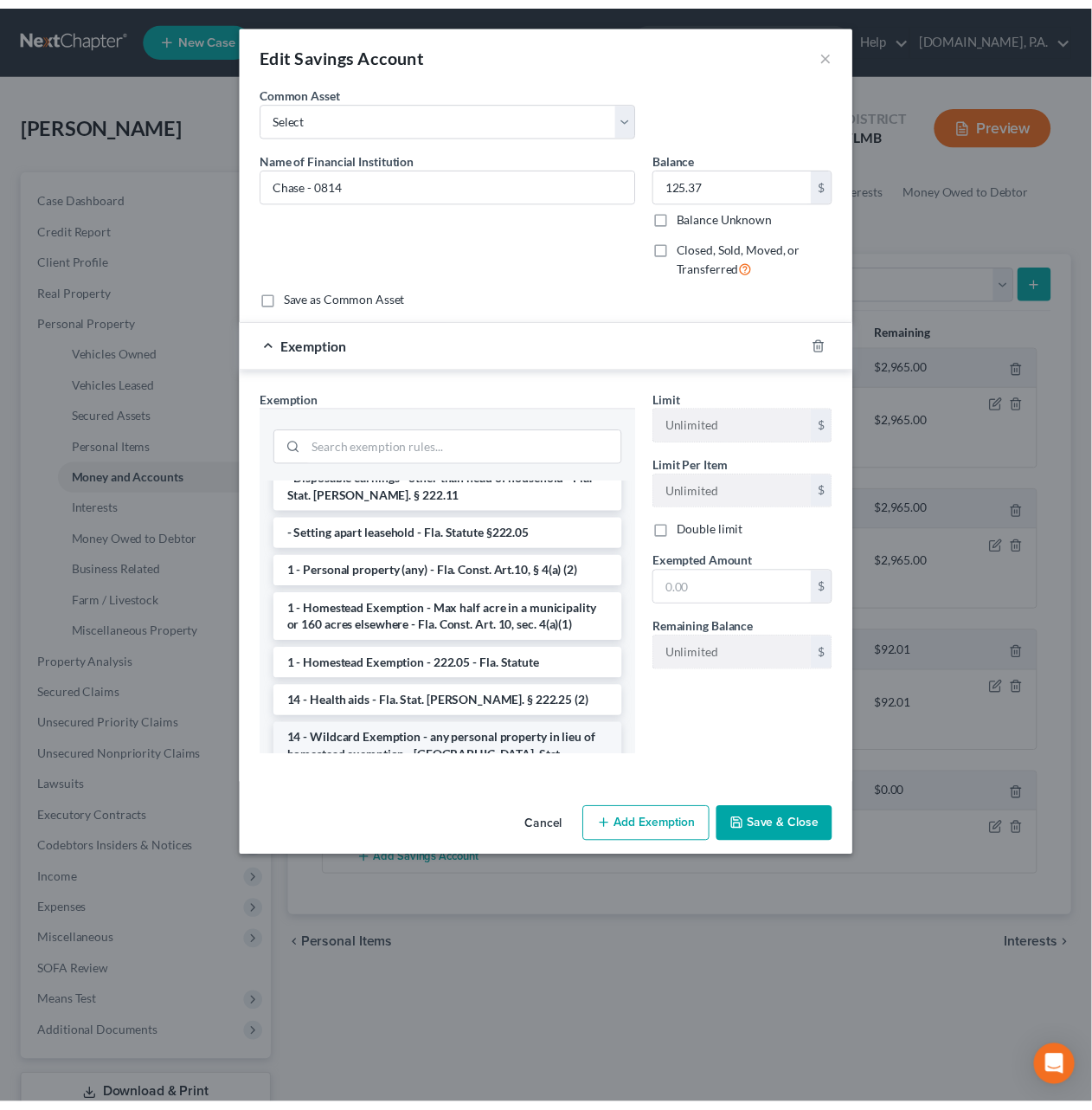
scroll to position [310, 0]
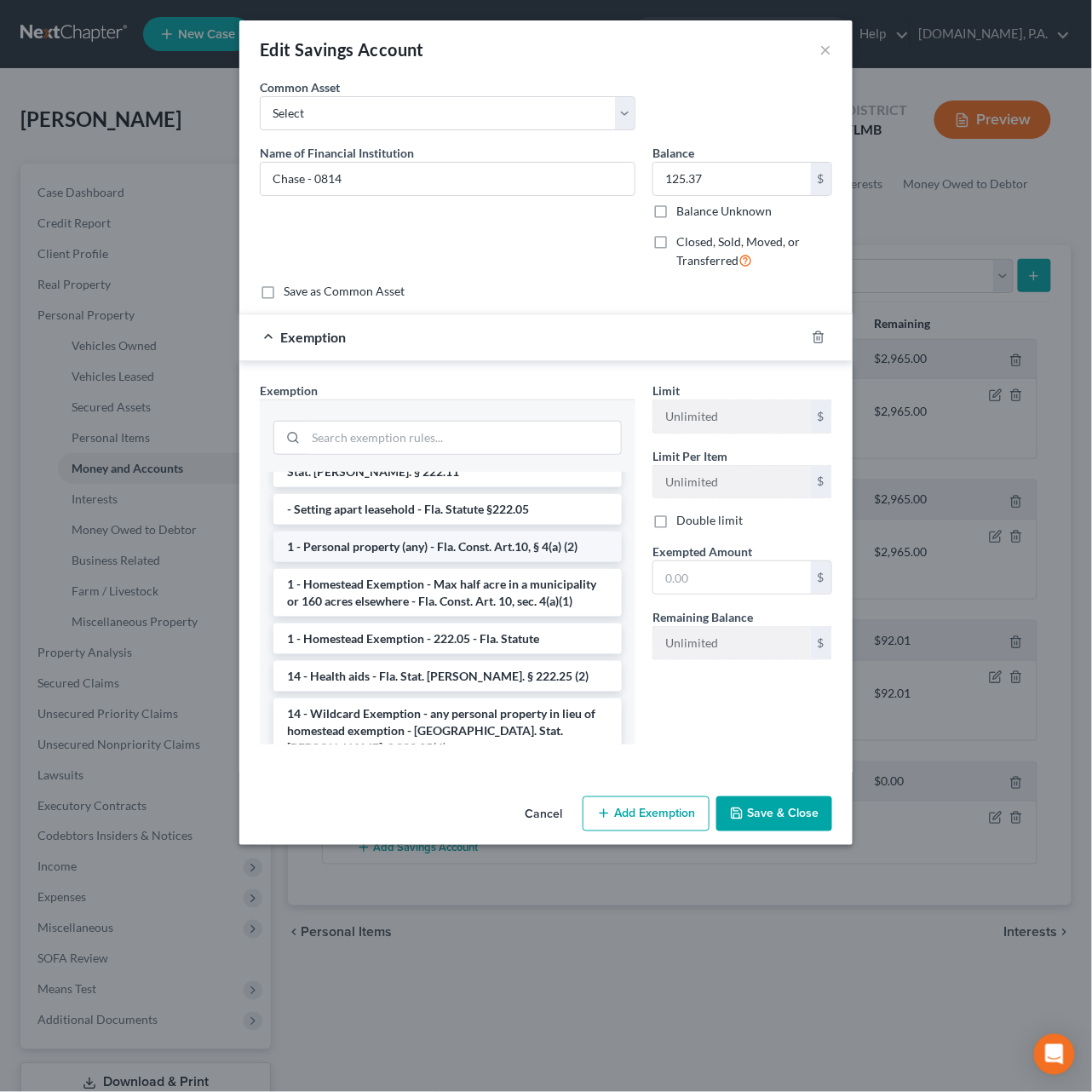
click at [446, 532] on li "1 - Personal property (any) - Fla. Const. Art.10, § 4(a) (2)" at bounding box center [448, 547] width 349 height 31
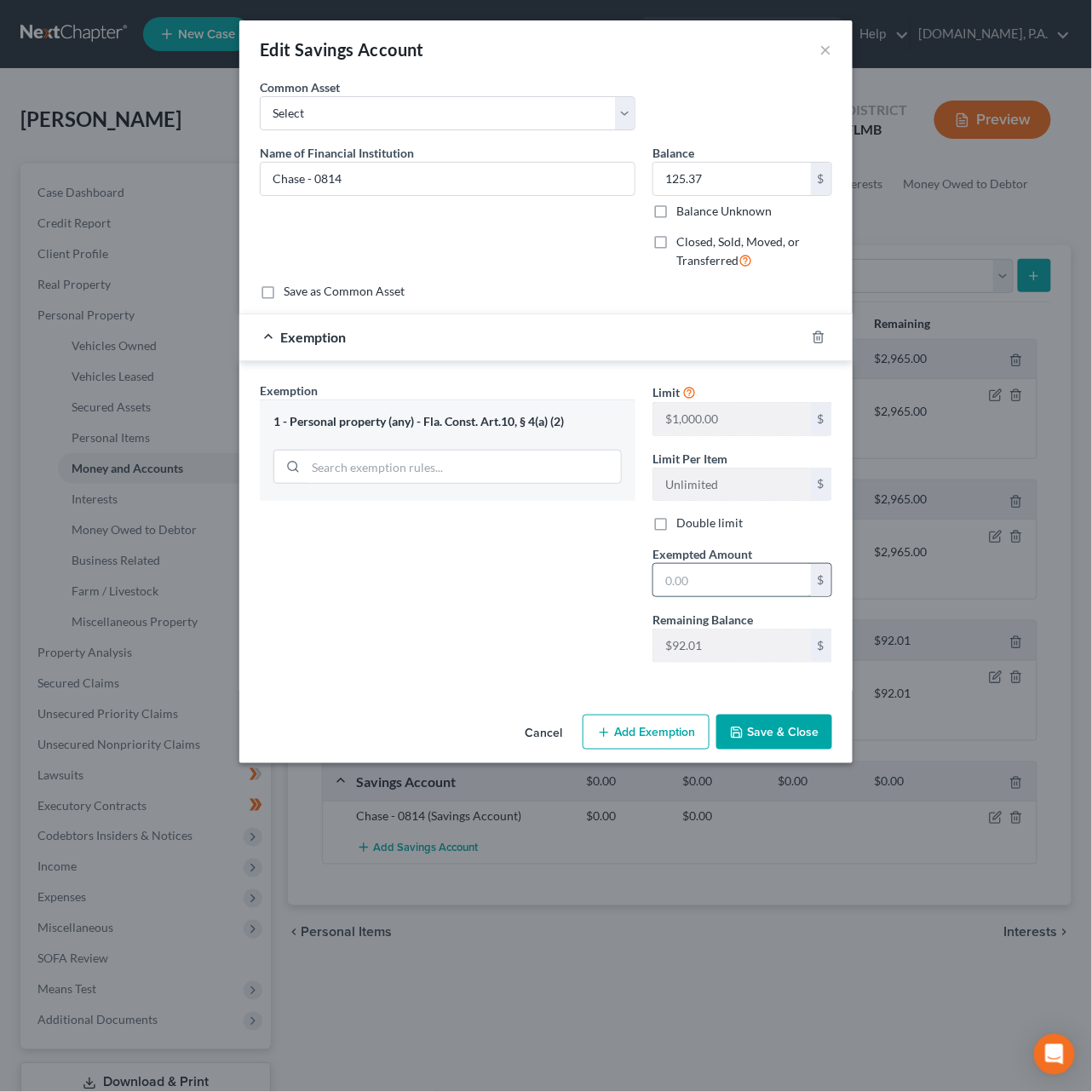
click at [708, 579] on input "text" at bounding box center [732, 580] width 158 height 33
type input "9"
type input "125.37"
click at [468, 468] on input "search" at bounding box center [462, 467] width 315 height 33
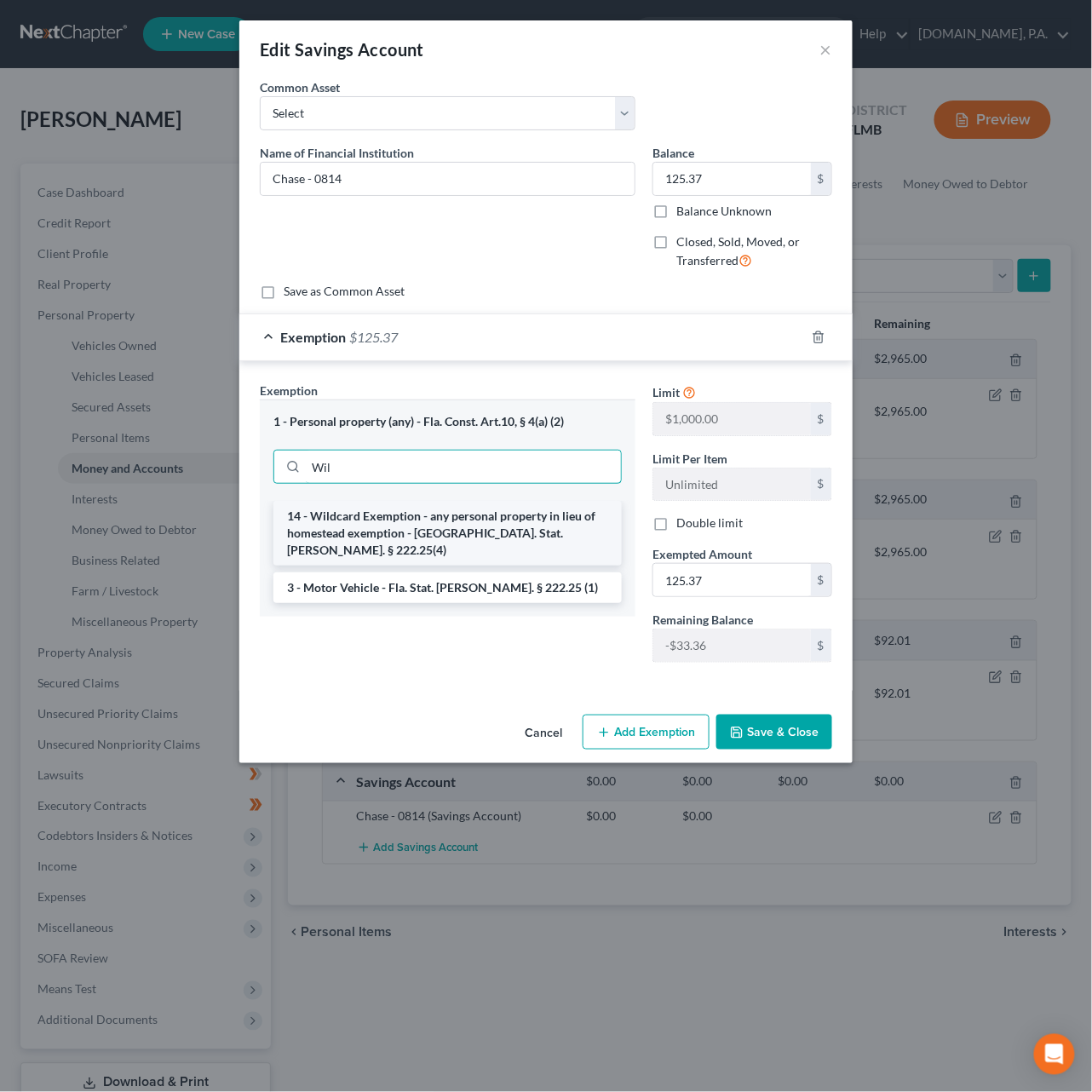
type input "Wil"
click at [459, 527] on li "14 - Wildcard Exemption - any personal property in lieu of homestead exemption …" at bounding box center [448, 533] width 349 height 65
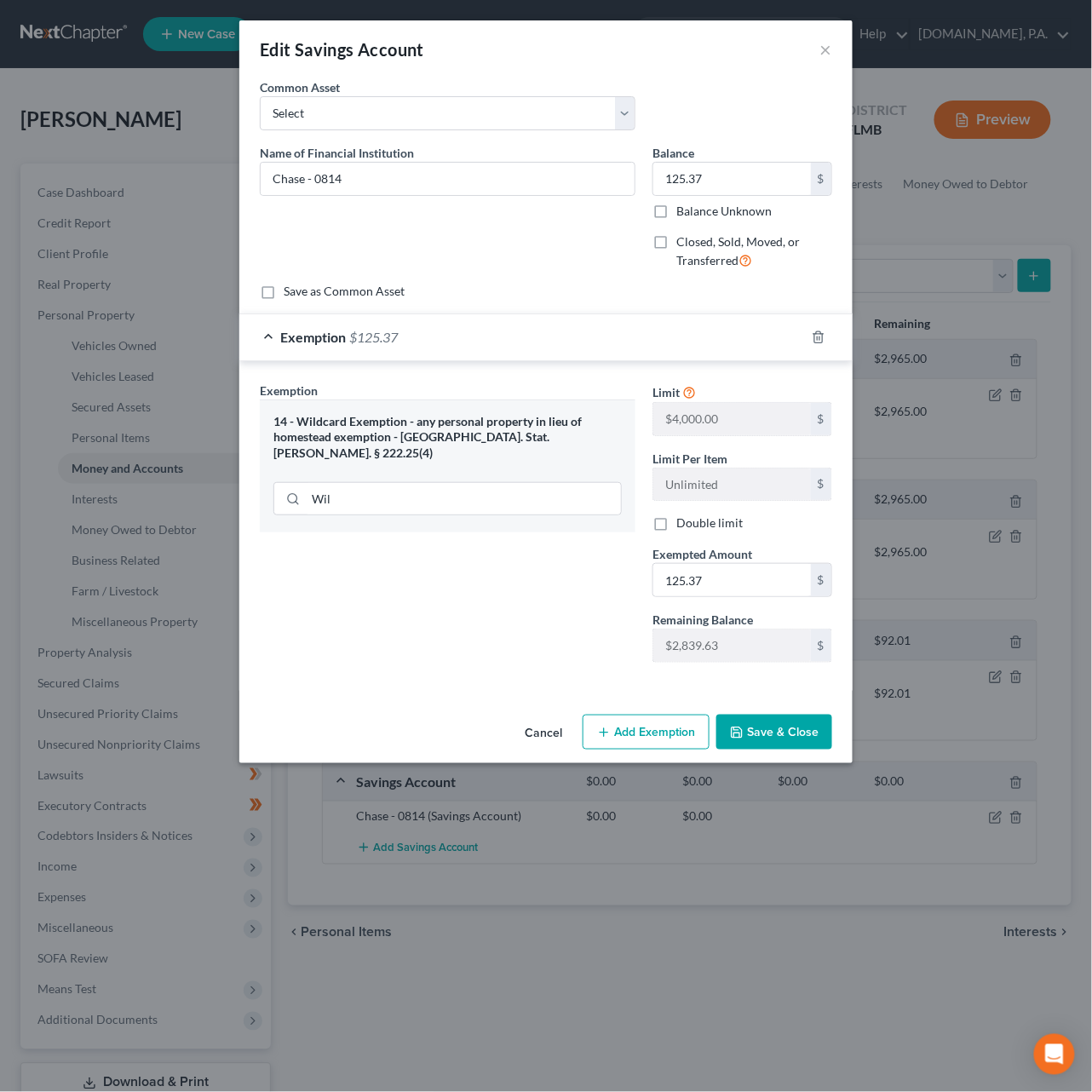
click at [777, 735] on button "Save & Close" at bounding box center [774, 732] width 116 height 36
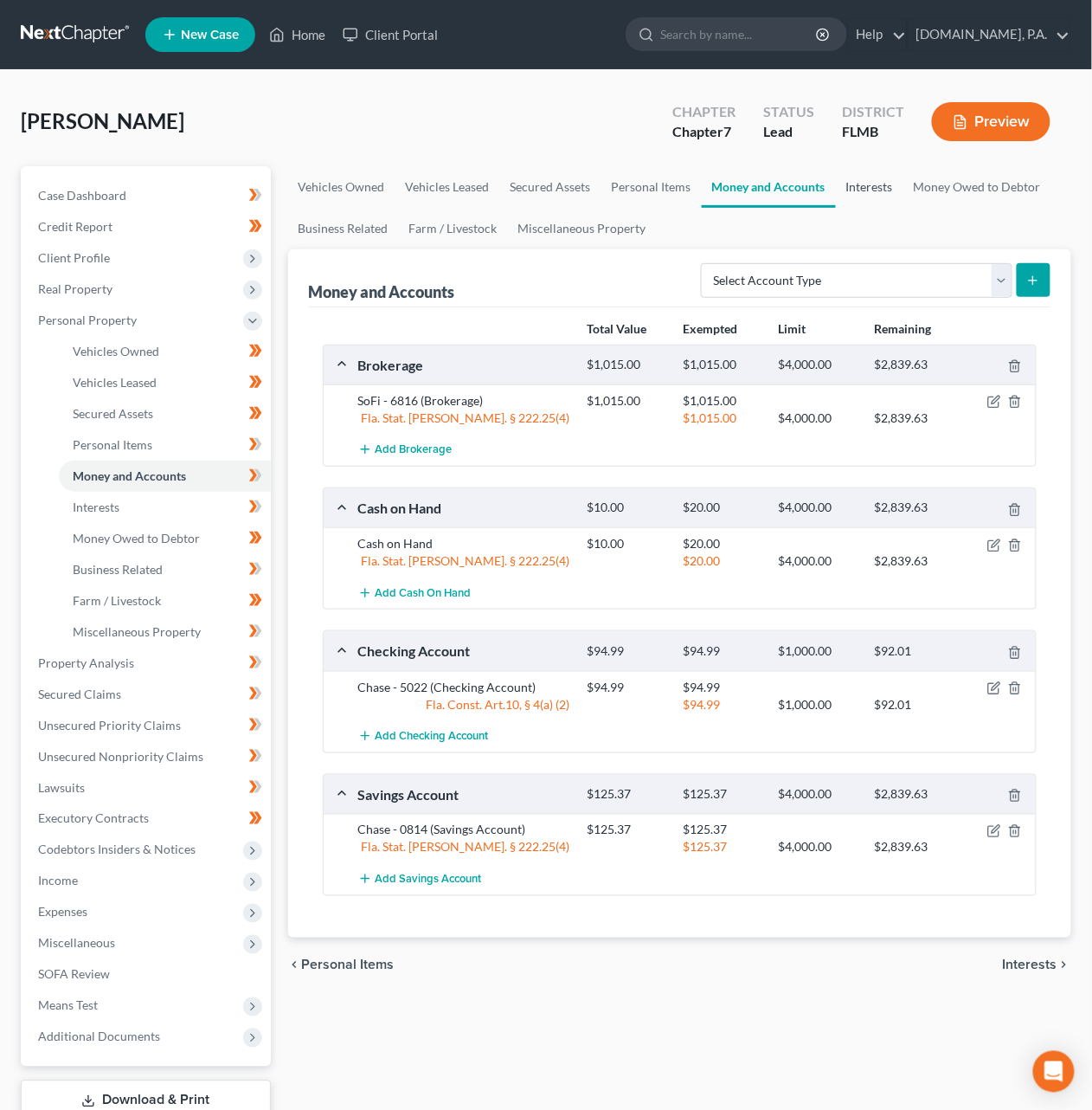
click at [864, 185] on link "Interests" at bounding box center [869, 187] width 68 height 41
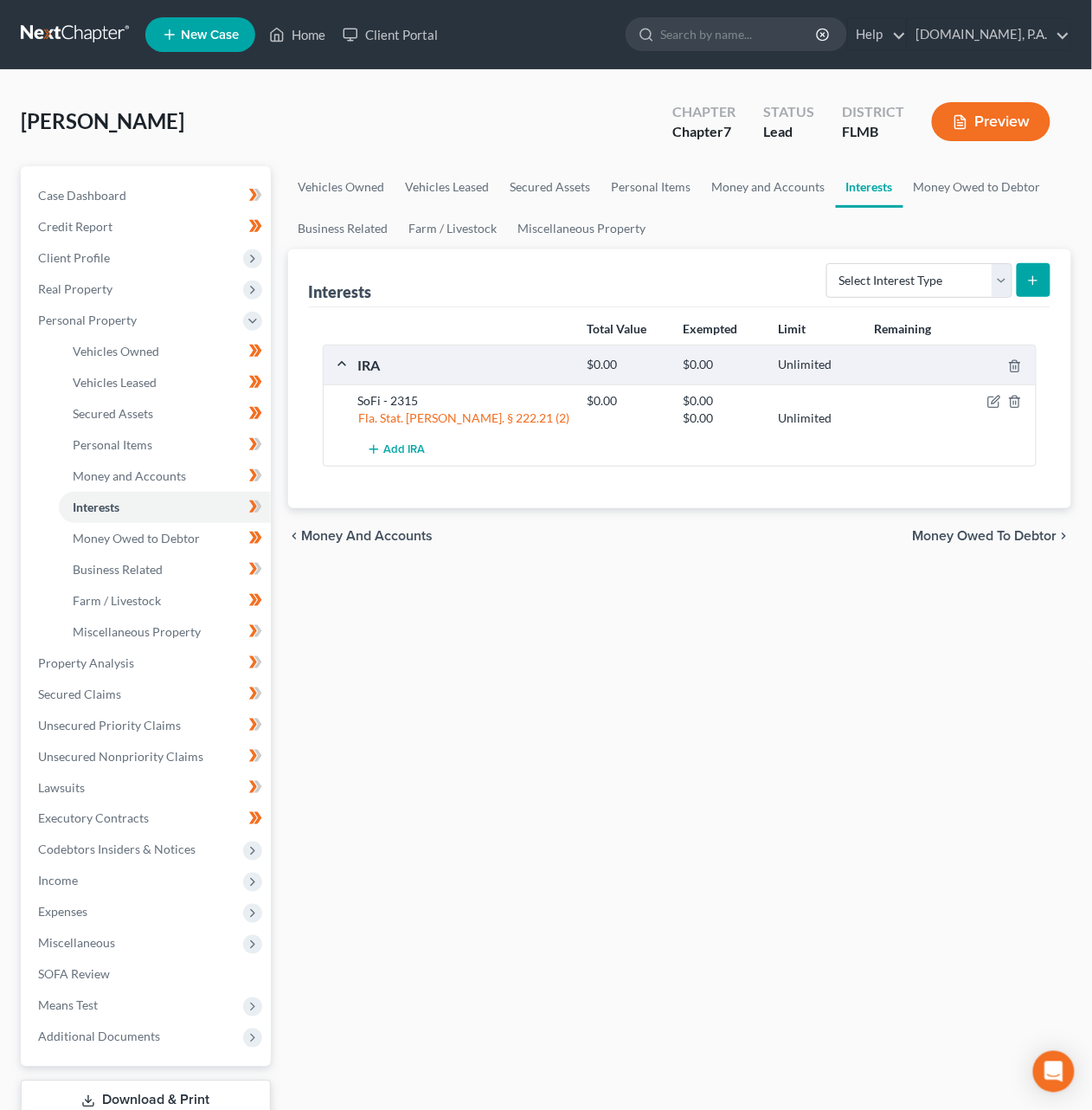
click at [393, 538] on span "Money and Accounts" at bounding box center [368, 535] width 131 height 14
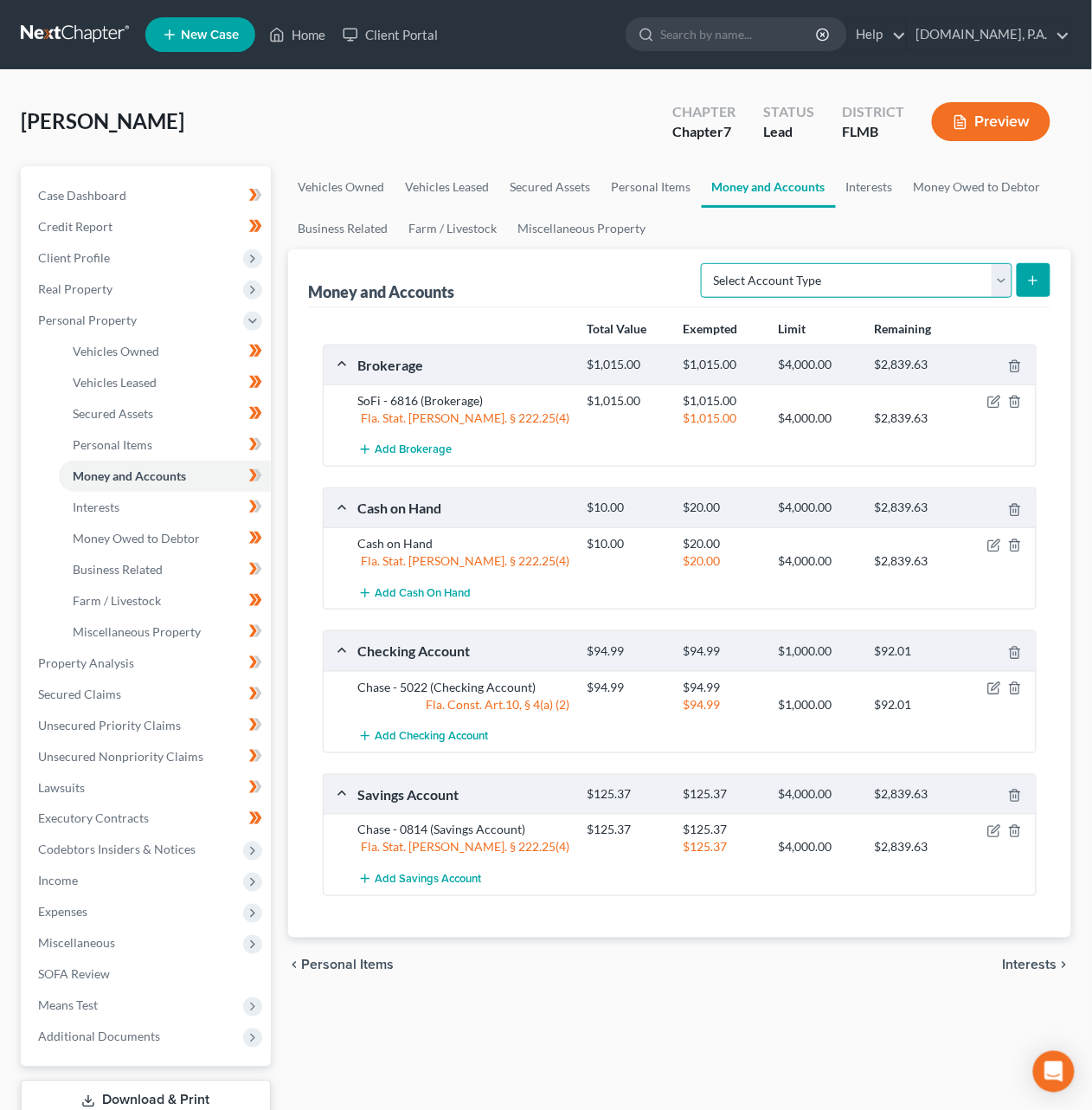
click at [1006, 276] on select "Select Account Type Brokerage Cash on Hand Certificates of Deposit Checking Acc…" at bounding box center [856, 280] width 311 height 34
select select "checking"
click at [705, 263] on select "Select Account Type Brokerage Cash on Hand Certificates of Deposit Checking Acc…" at bounding box center [856, 280] width 311 height 34
click at [1025, 281] on button "submit" at bounding box center [1033, 280] width 33 height 33
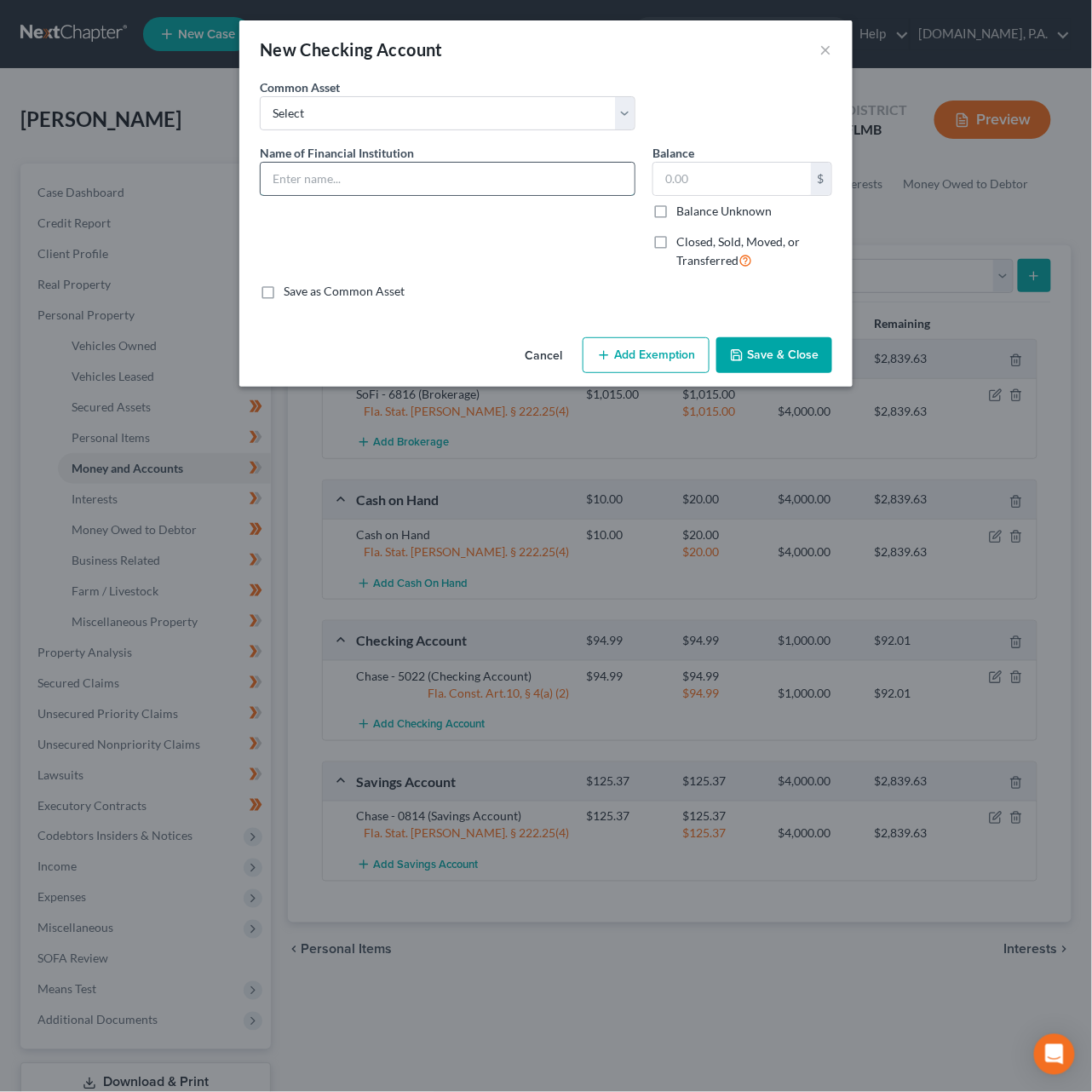
click at [463, 176] on input "text" at bounding box center [448, 179] width 374 height 33
type input "PayPal"
type input "36.28"
click at [612, 348] on button "Add Exemption" at bounding box center [646, 354] width 127 height 36
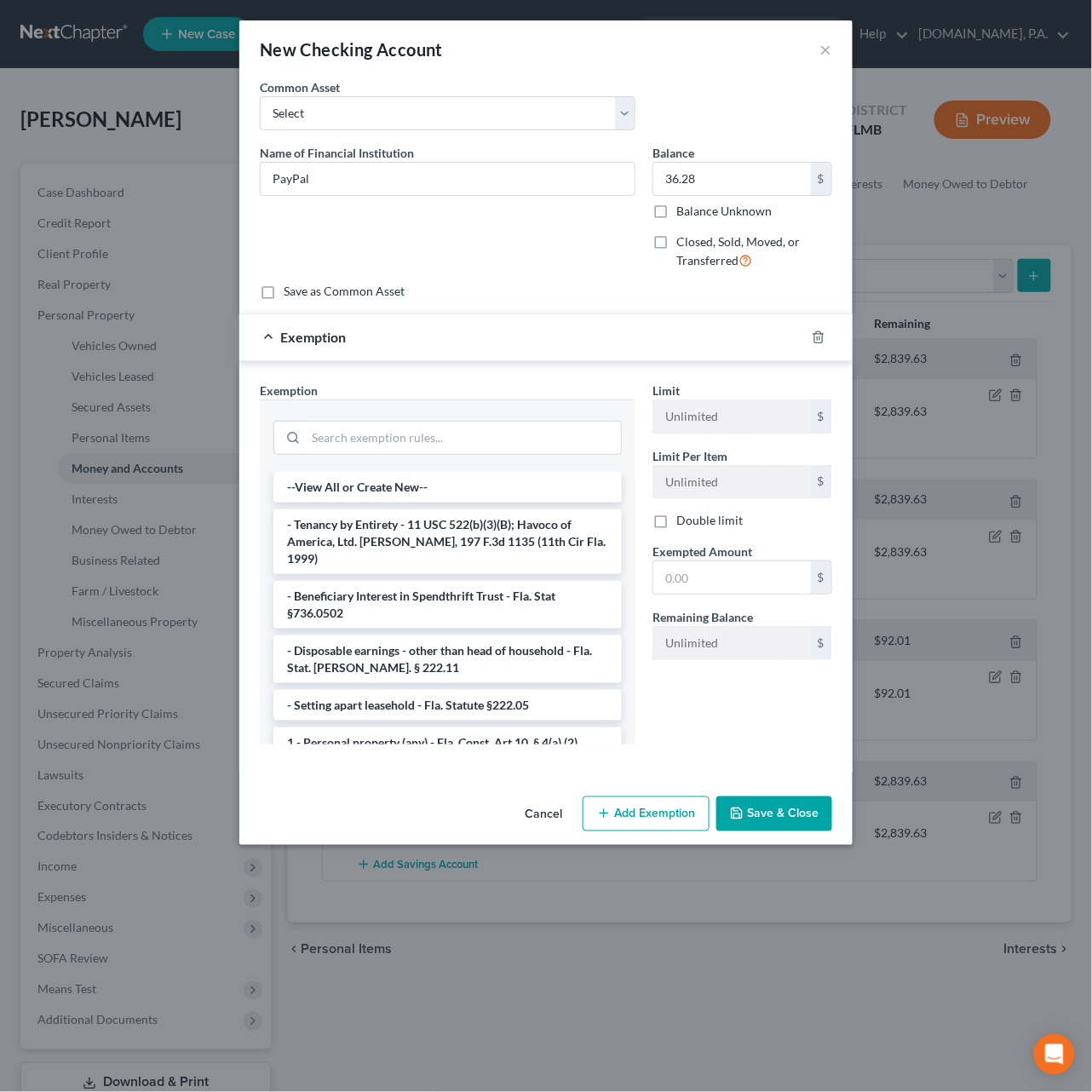
click at [389, 727] on li "1 - Personal property (any) - Fla. Const. Art.10, § 4(a) (2)" at bounding box center [448, 742] width 349 height 31
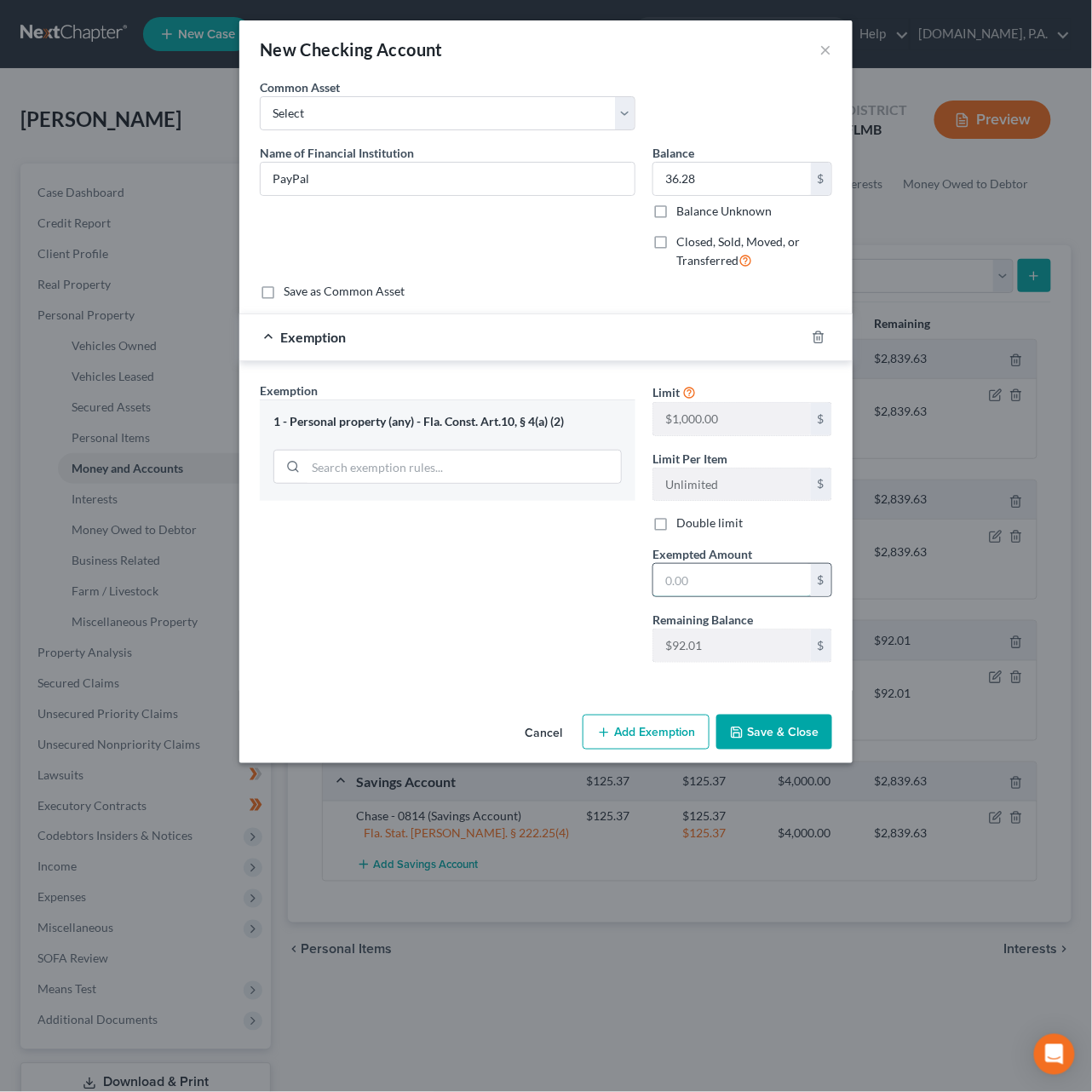
click at [726, 584] on input "text" at bounding box center [732, 580] width 158 height 33
type input "36.28"
click at [768, 733] on button "Save & Close" at bounding box center [774, 732] width 116 height 36
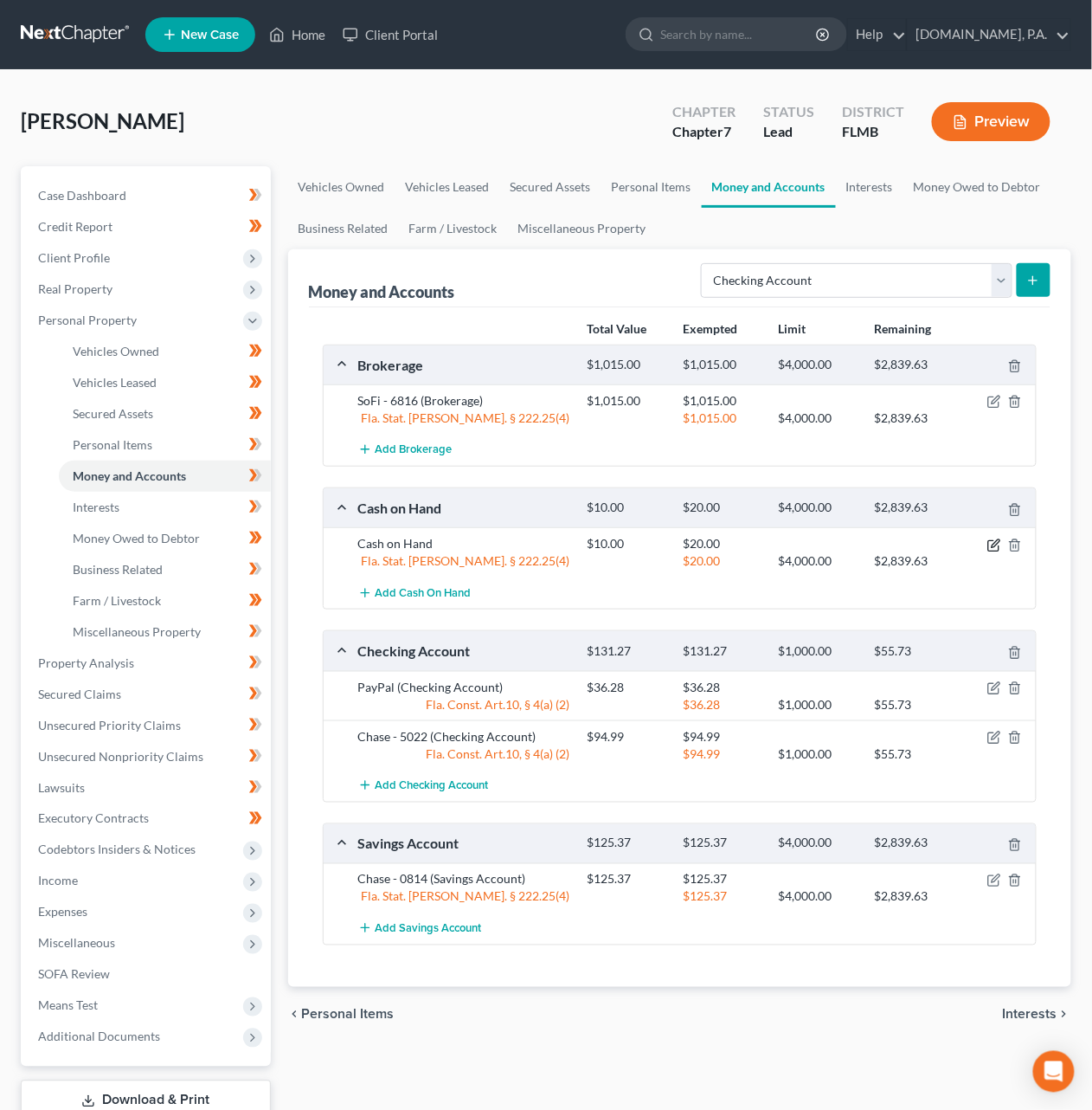
click at [994, 547] on icon "button" at bounding box center [996, 543] width 8 height 8
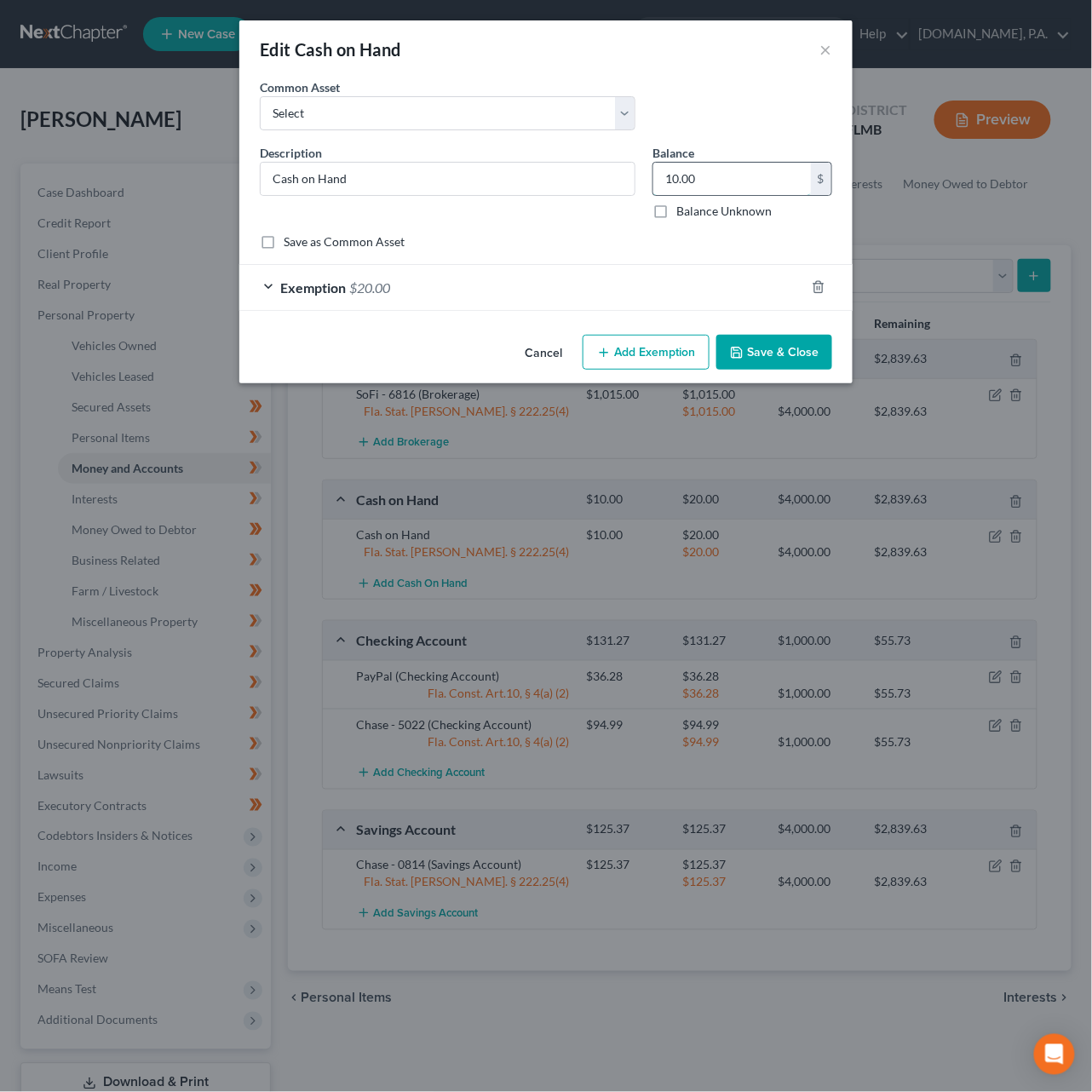
click at [711, 188] on input "10.00" at bounding box center [732, 179] width 158 height 33
type input "20"
click at [814, 349] on button "Save & Close" at bounding box center [774, 352] width 116 height 36
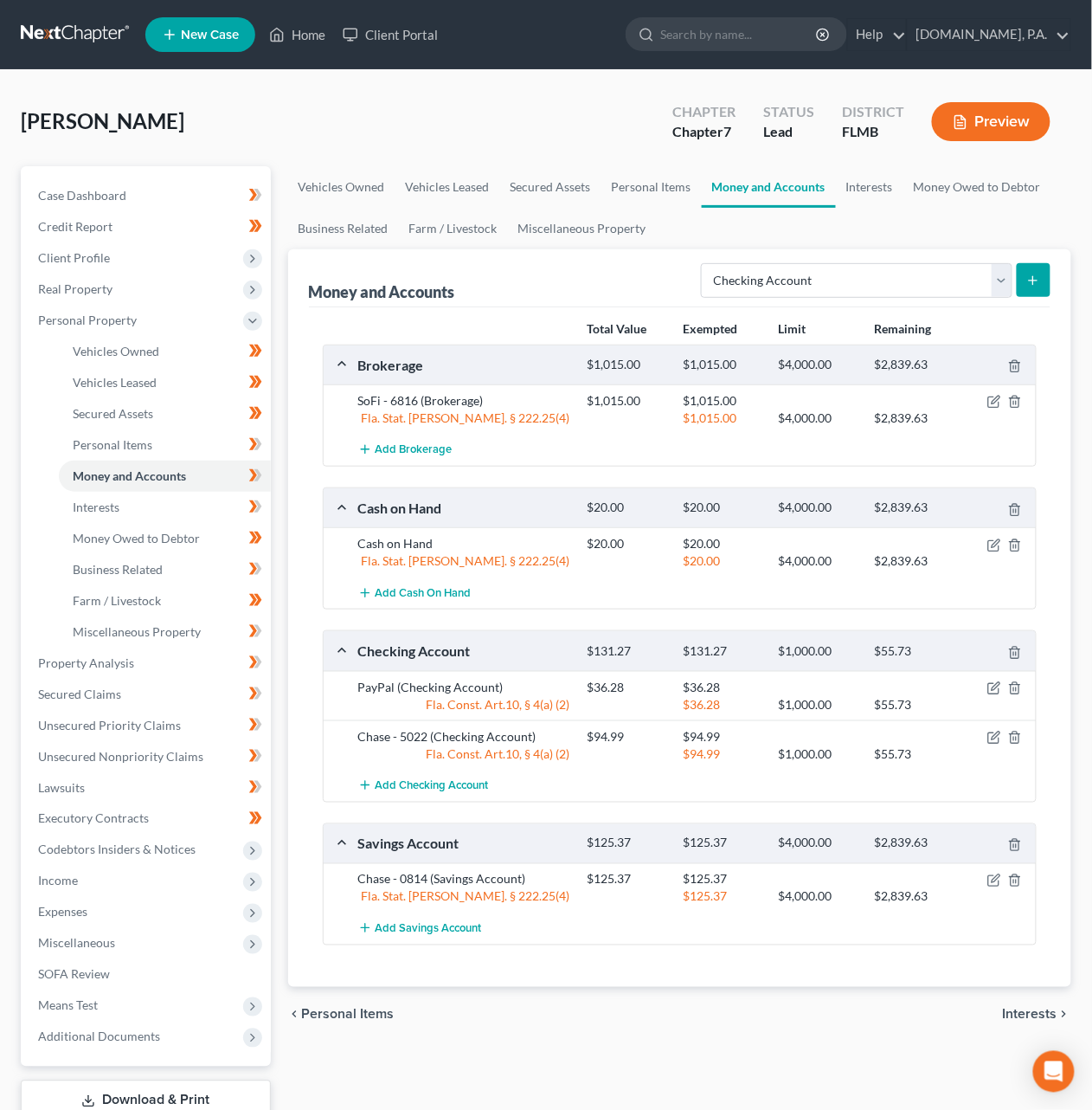
click at [1035, 1018] on span "Interests" at bounding box center [1030, 1014] width 55 height 14
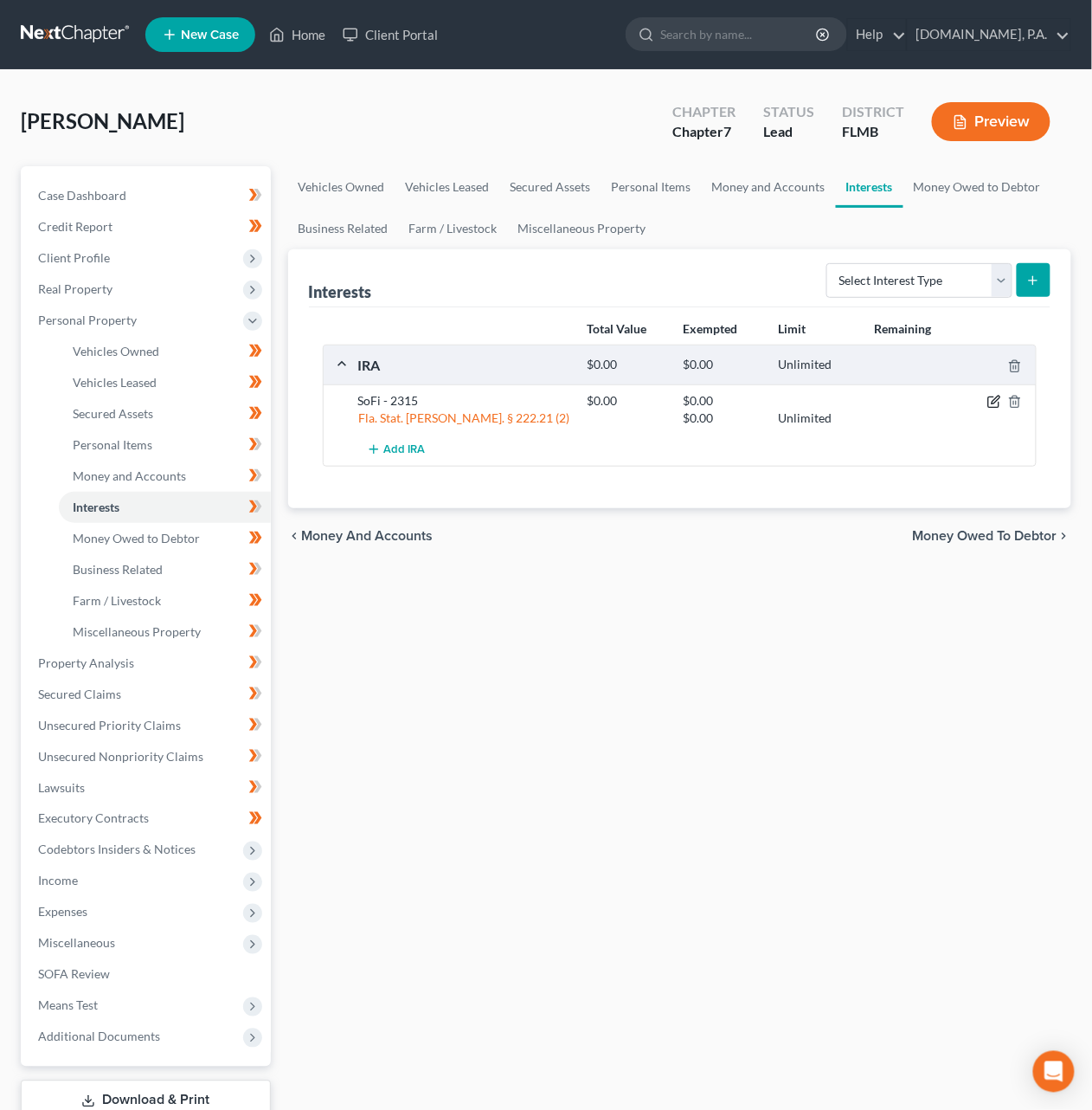
click at [989, 400] on icon "button" at bounding box center [994, 401] width 14 height 14
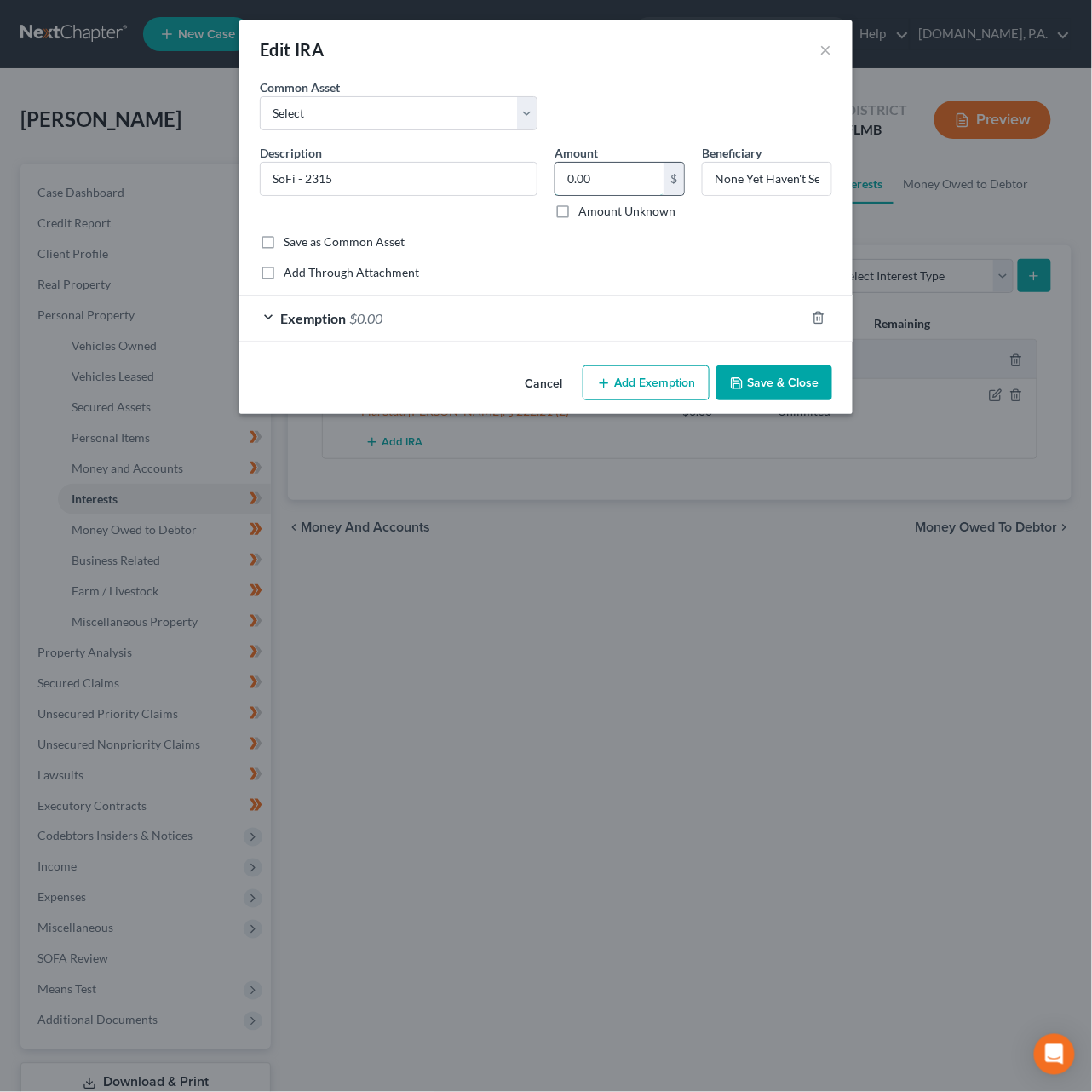
drag, startPoint x: 620, startPoint y: 174, endPoint x: 593, endPoint y: 184, distance: 28.8
click at [593, 184] on input "0.00" at bounding box center [610, 179] width 108 height 33
drag, startPoint x: 593, startPoint y: 184, endPoint x: 531, endPoint y: 172, distance: 63.2
click at [531, 172] on div "Description * SoFi - 2315 Amount 0.00 $ Amount Unknown Beneficiary None Yet Hav…" at bounding box center [546, 188] width 589 height 90
type input "14.5"
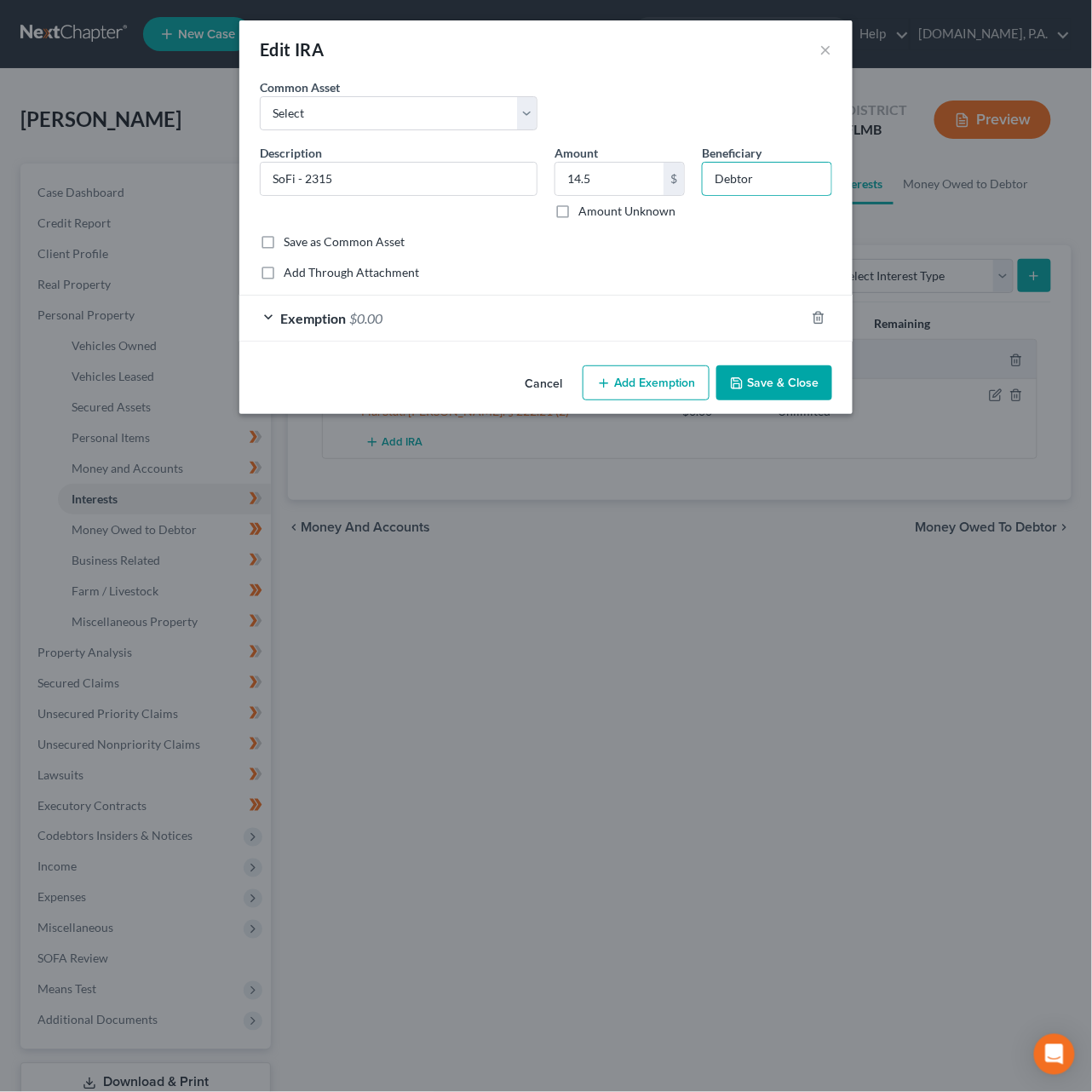
type input "Debtor"
click at [676, 327] on div "Exemption $0.00" at bounding box center [522, 318] width 565 height 45
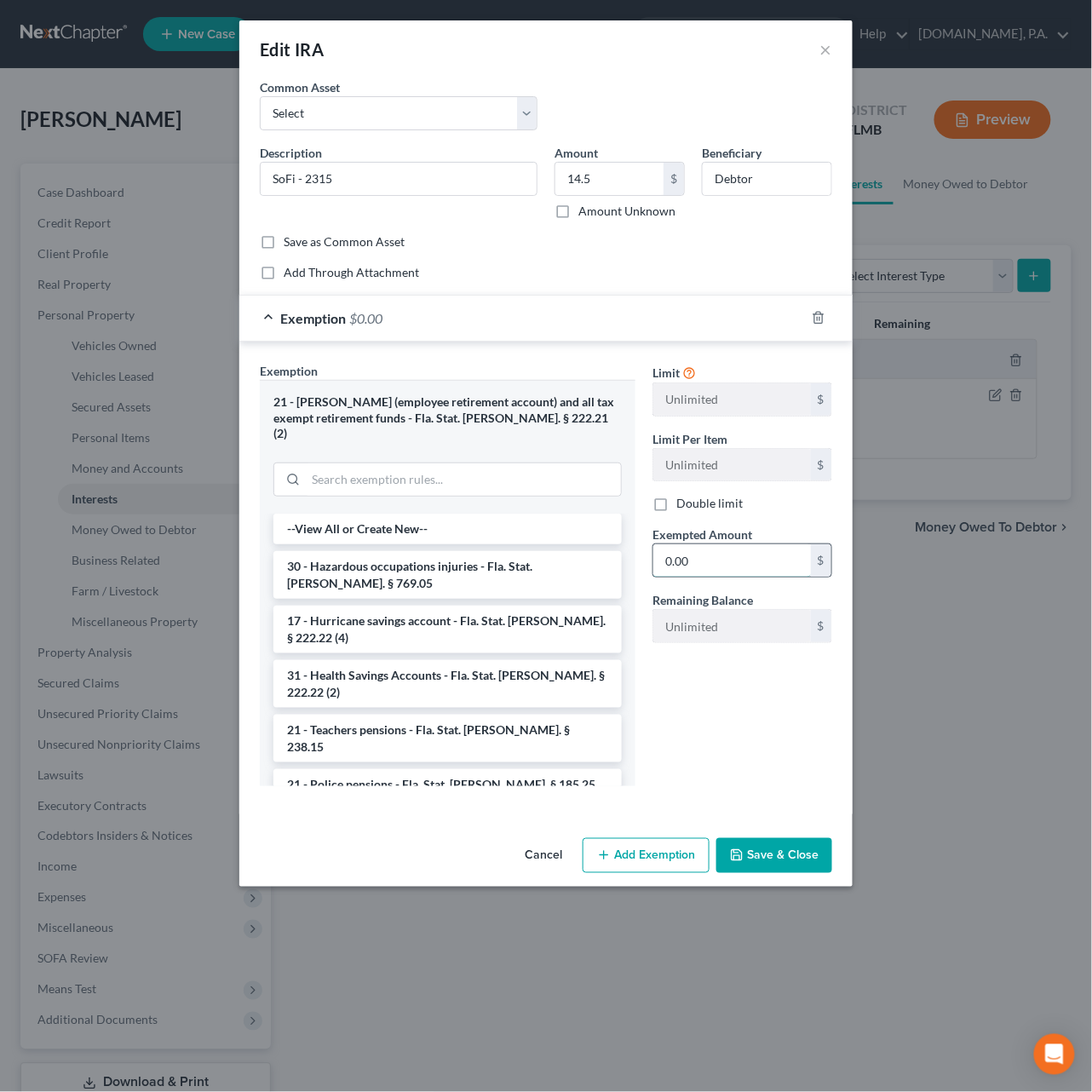
click at [689, 553] on input "0.00" at bounding box center [732, 560] width 158 height 33
type input "14.5"
click at [795, 838] on button "Save & Close" at bounding box center [774, 855] width 116 height 36
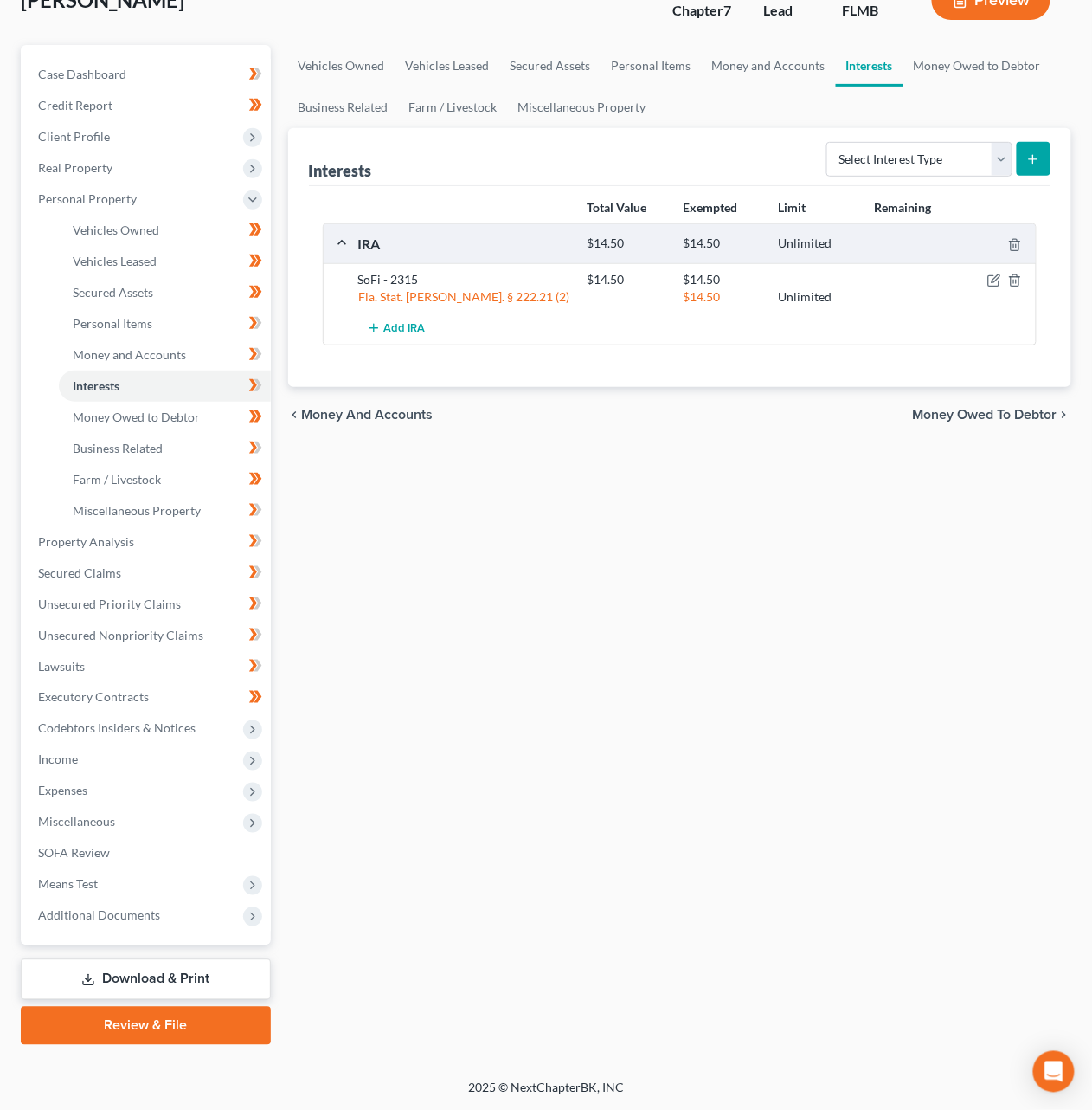
click at [169, 981] on link "Download & Print" at bounding box center [146, 980] width 250 height 41
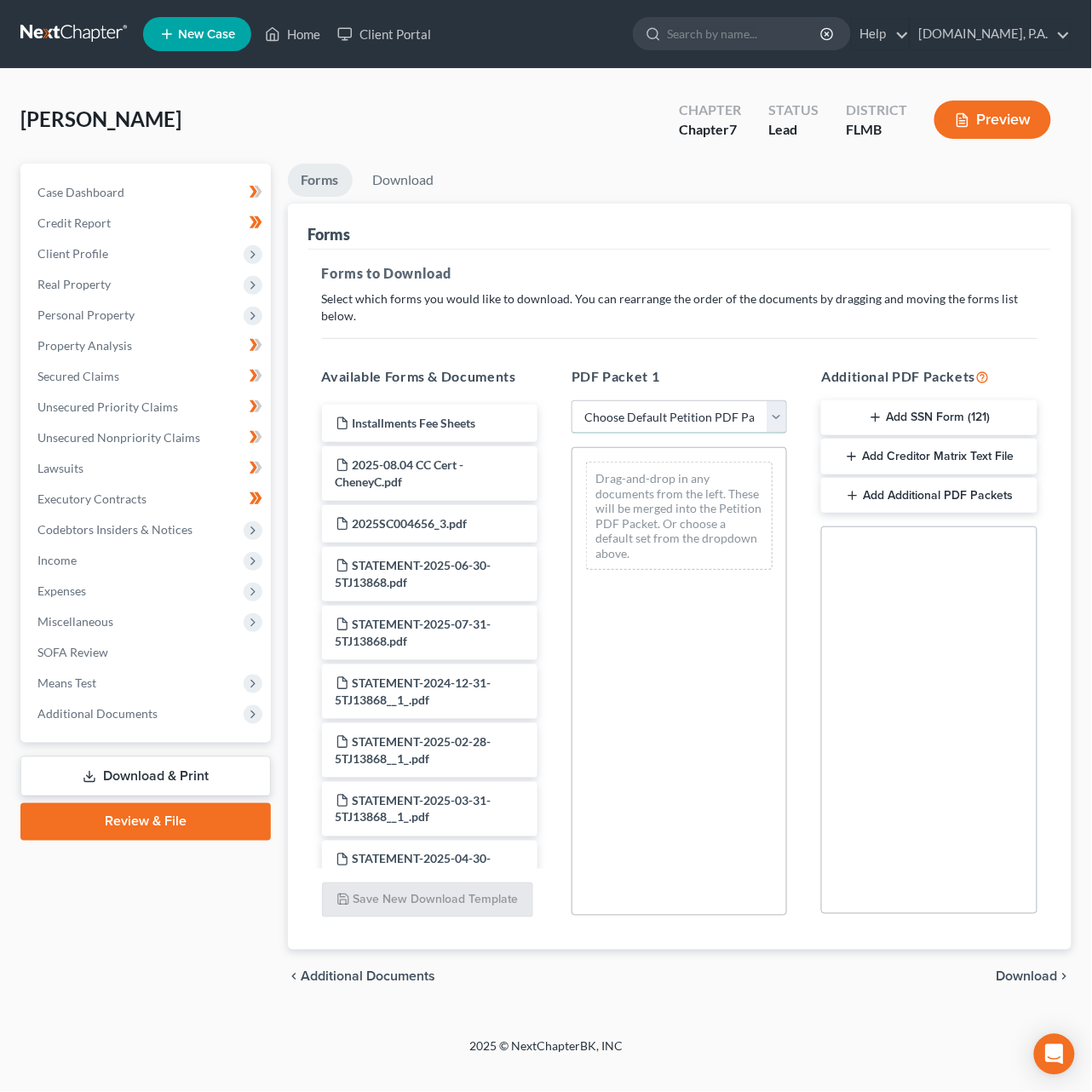
click at [634, 402] on select "Choose Default Petition PDF Packet Complete Bankruptcy Petition (all forms and …" at bounding box center [679, 417] width 216 height 34
select select "0"
click at [571, 401] on select "Choose Default Petition PDF Packet Complete Bankruptcy Petition (all forms and …" at bounding box center [679, 417] width 216 height 34
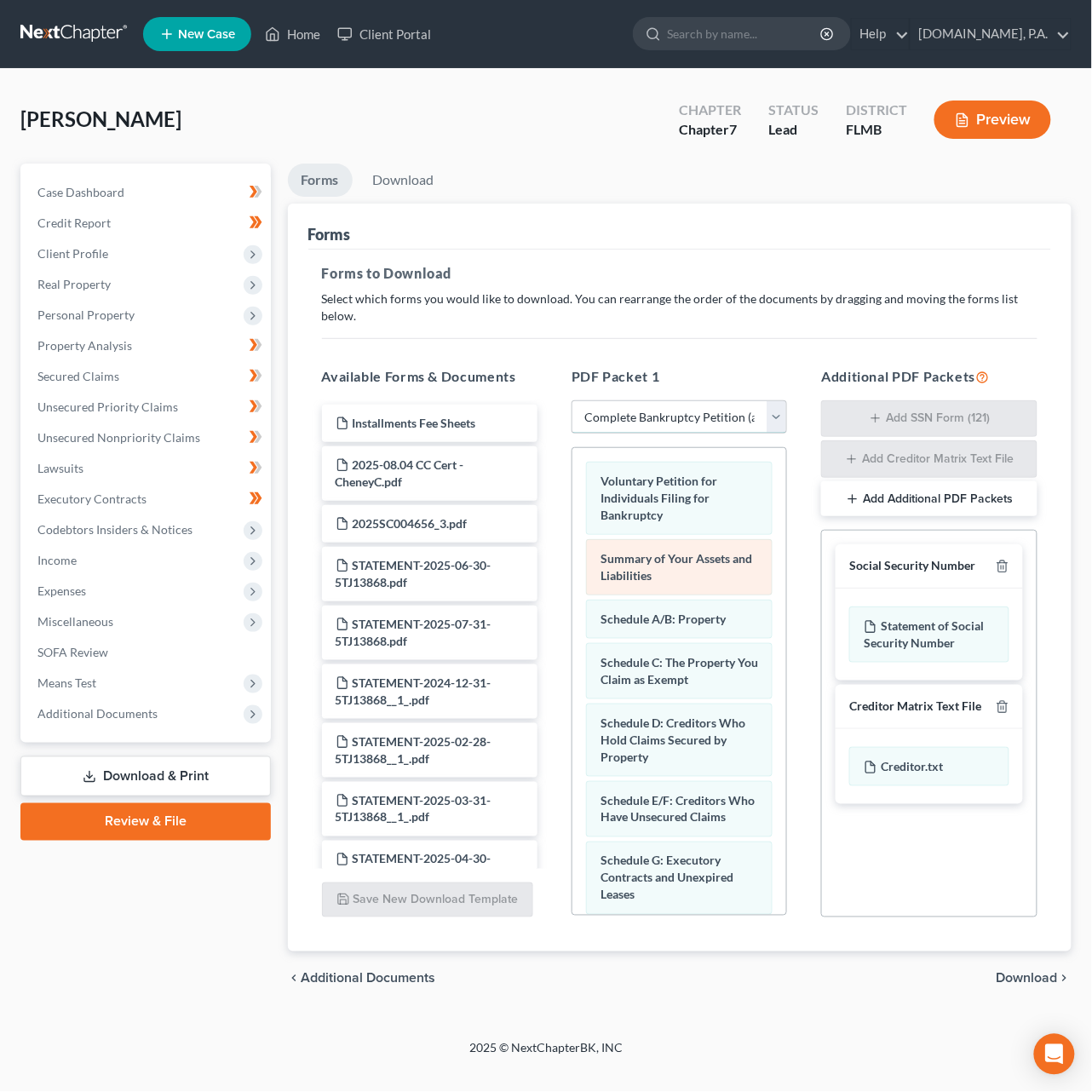
scroll to position [903, 0]
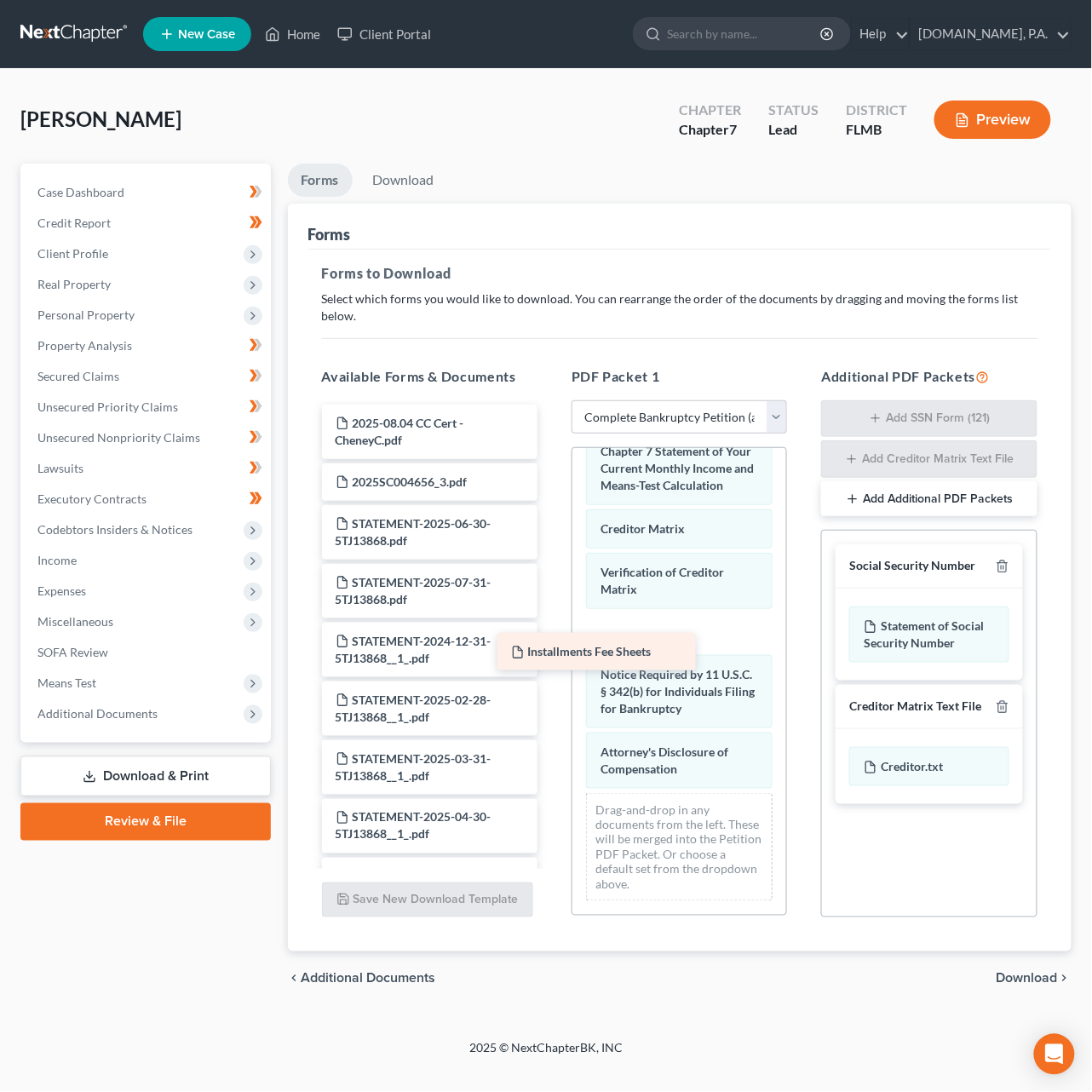
drag, startPoint x: 483, startPoint y: 407, endPoint x: 660, endPoint y: 653, distance: 303.1
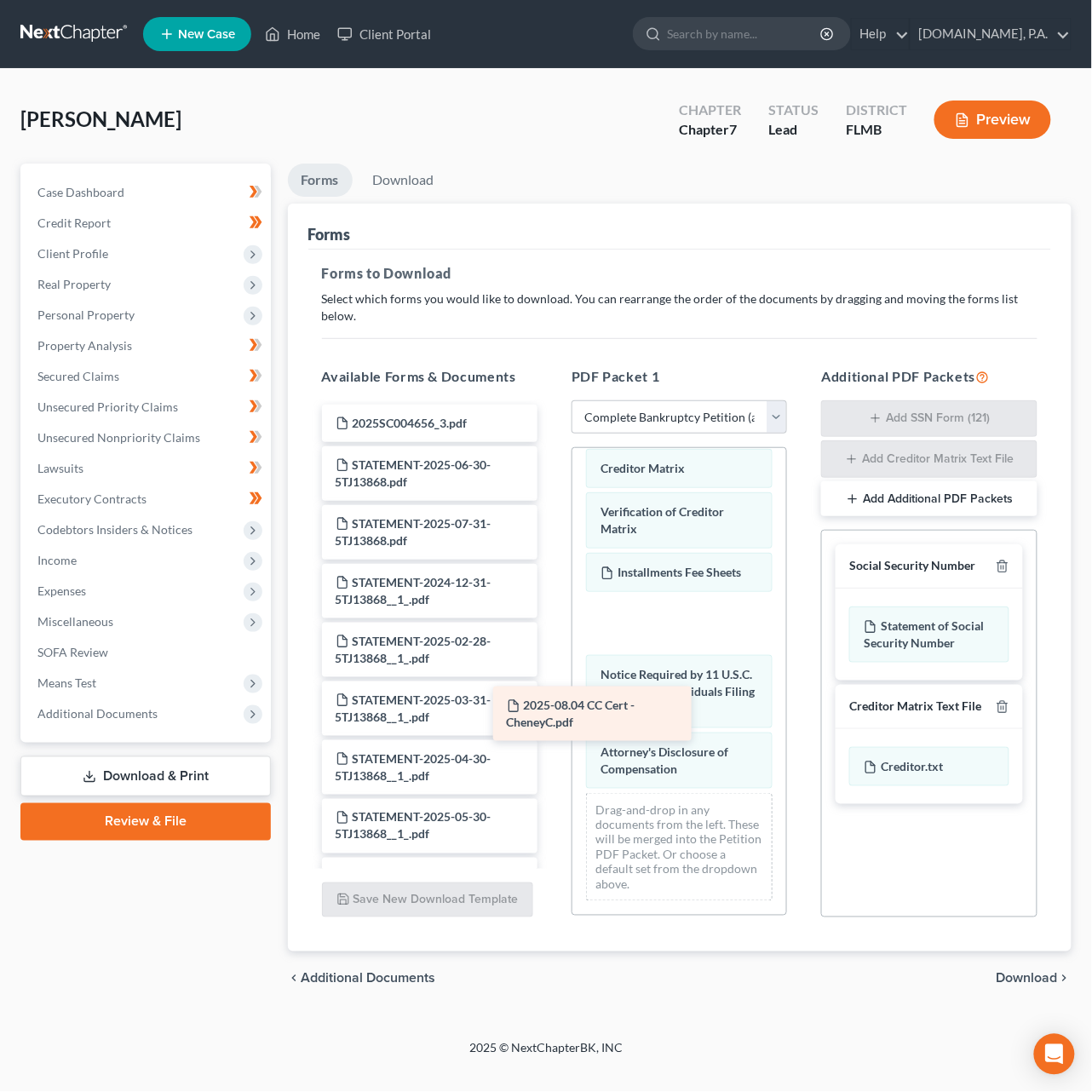
drag, startPoint x: 486, startPoint y: 429, endPoint x: 659, endPoint y: 728, distance: 345.4
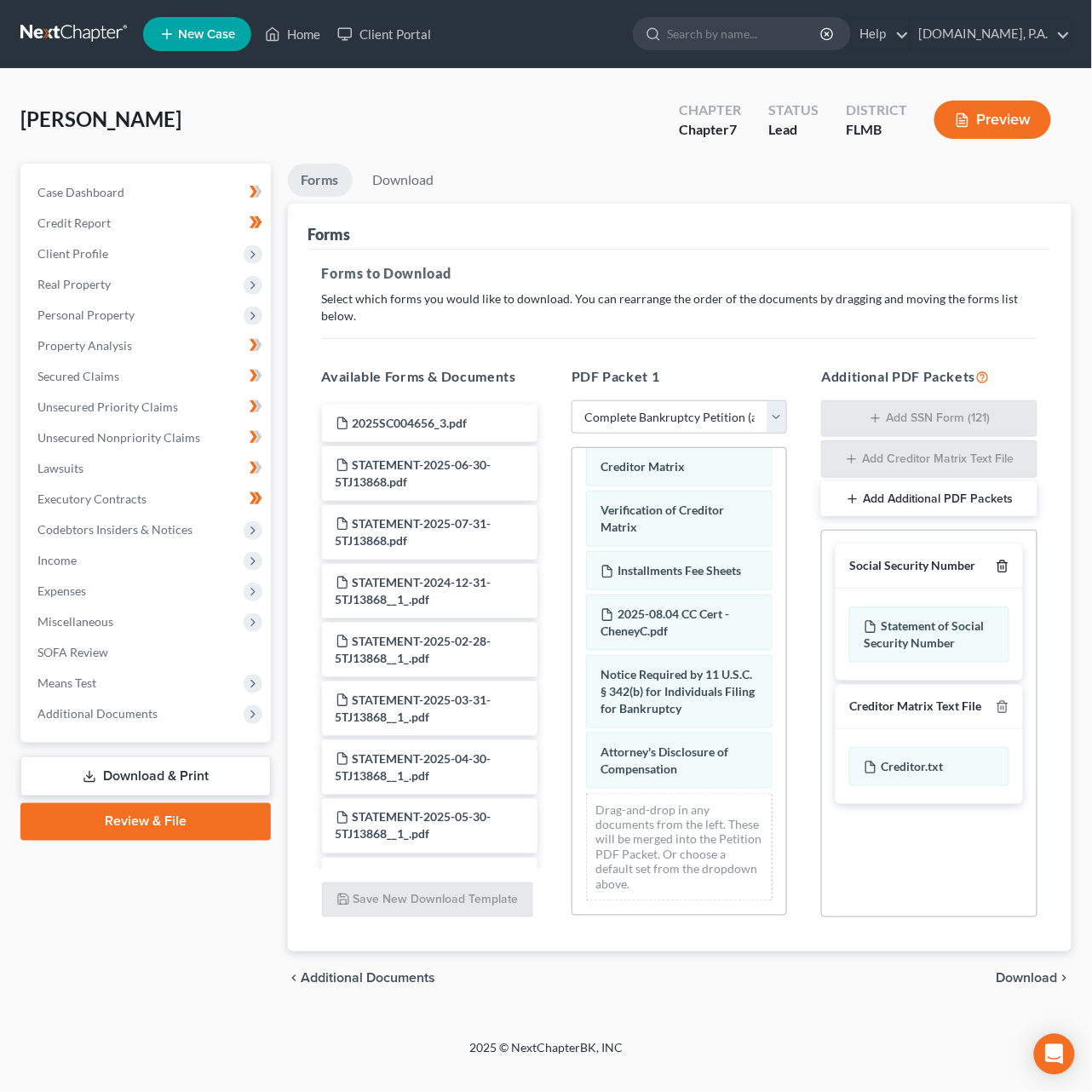
click at [1002, 559] on icon "button" at bounding box center [1002, 566] width 13 height 13
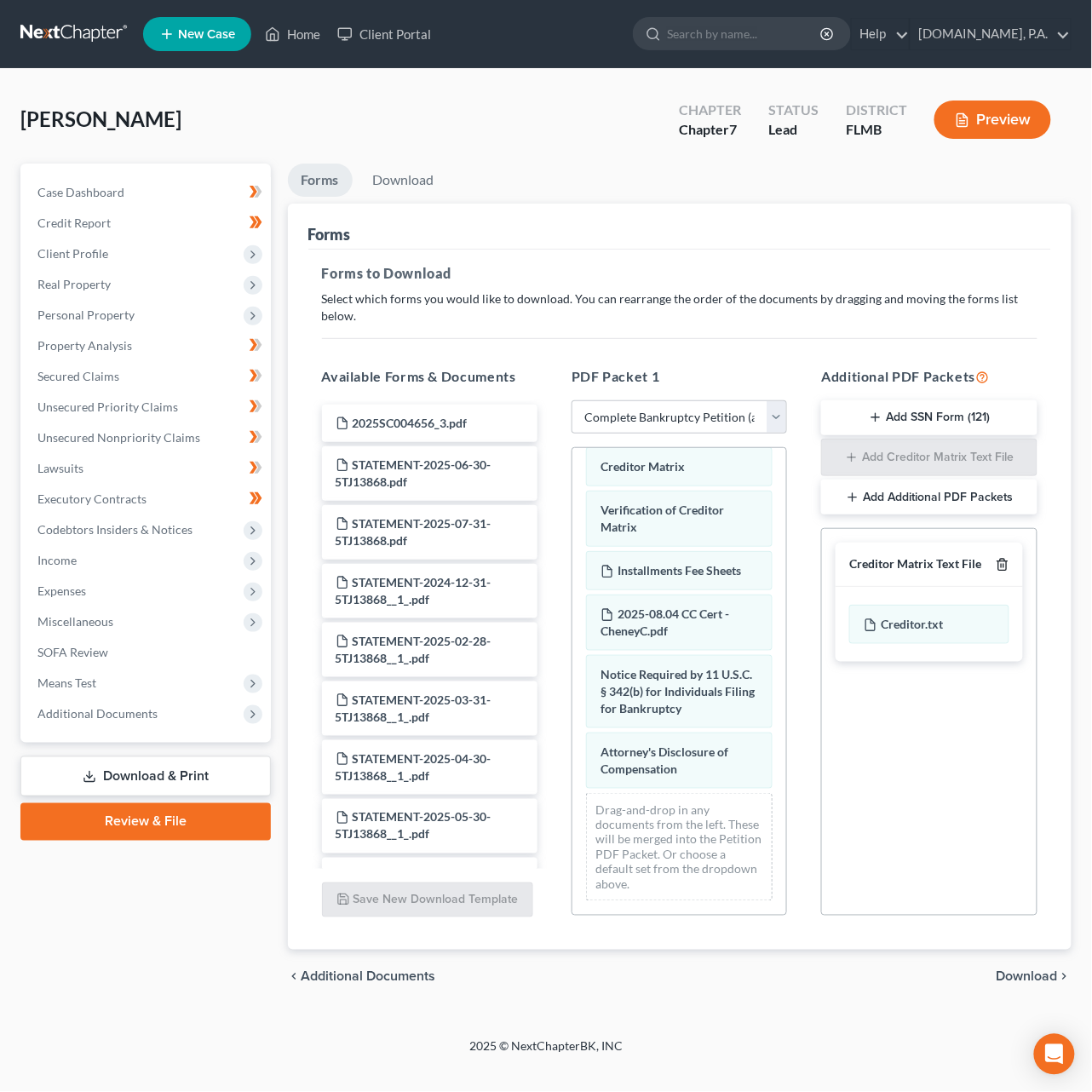
click at [1002, 558] on icon "button" at bounding box center [1002, 564] width 13 height 13
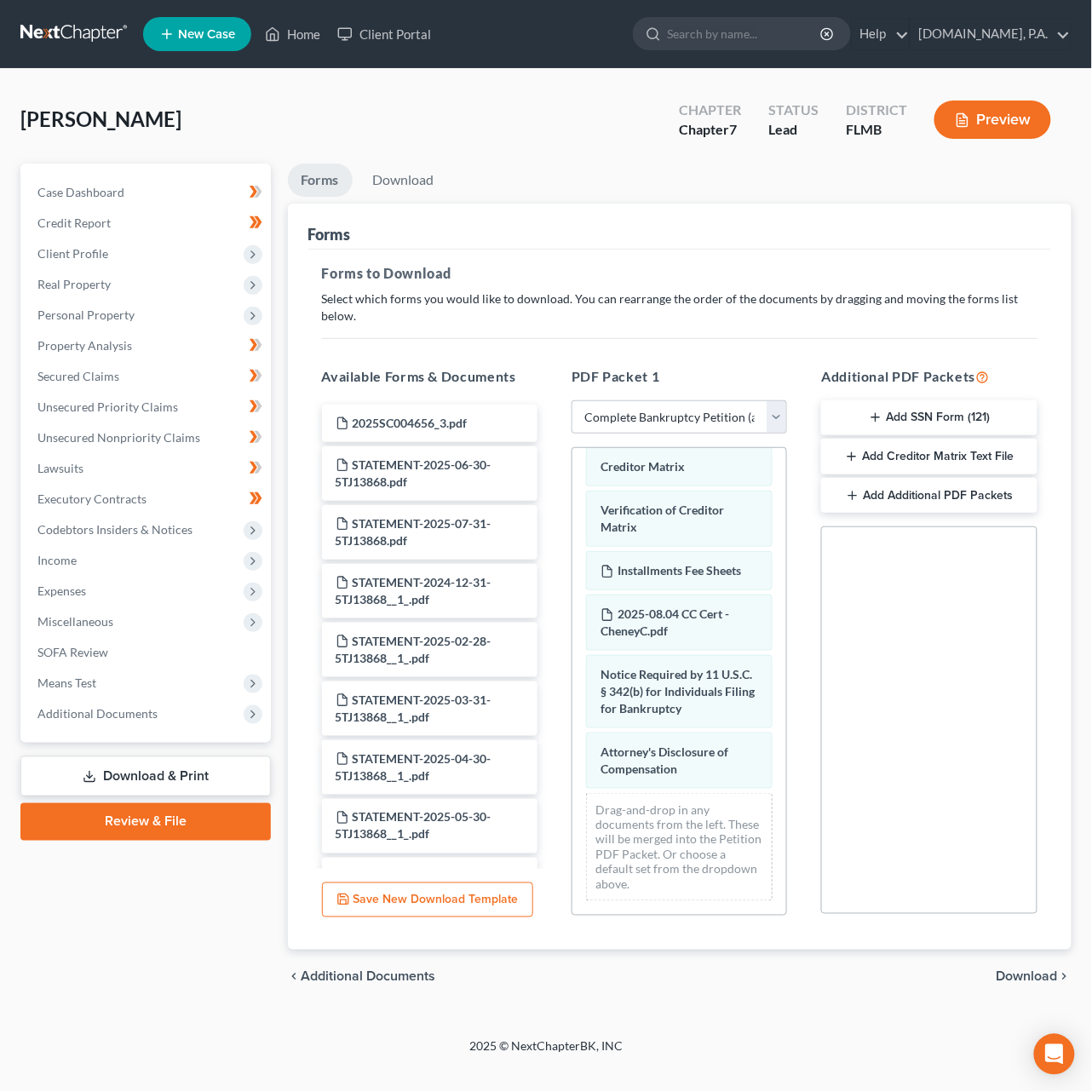
click at [1037, 970] on span "Download" at bounding box center [1027, 976] width 62 height 13
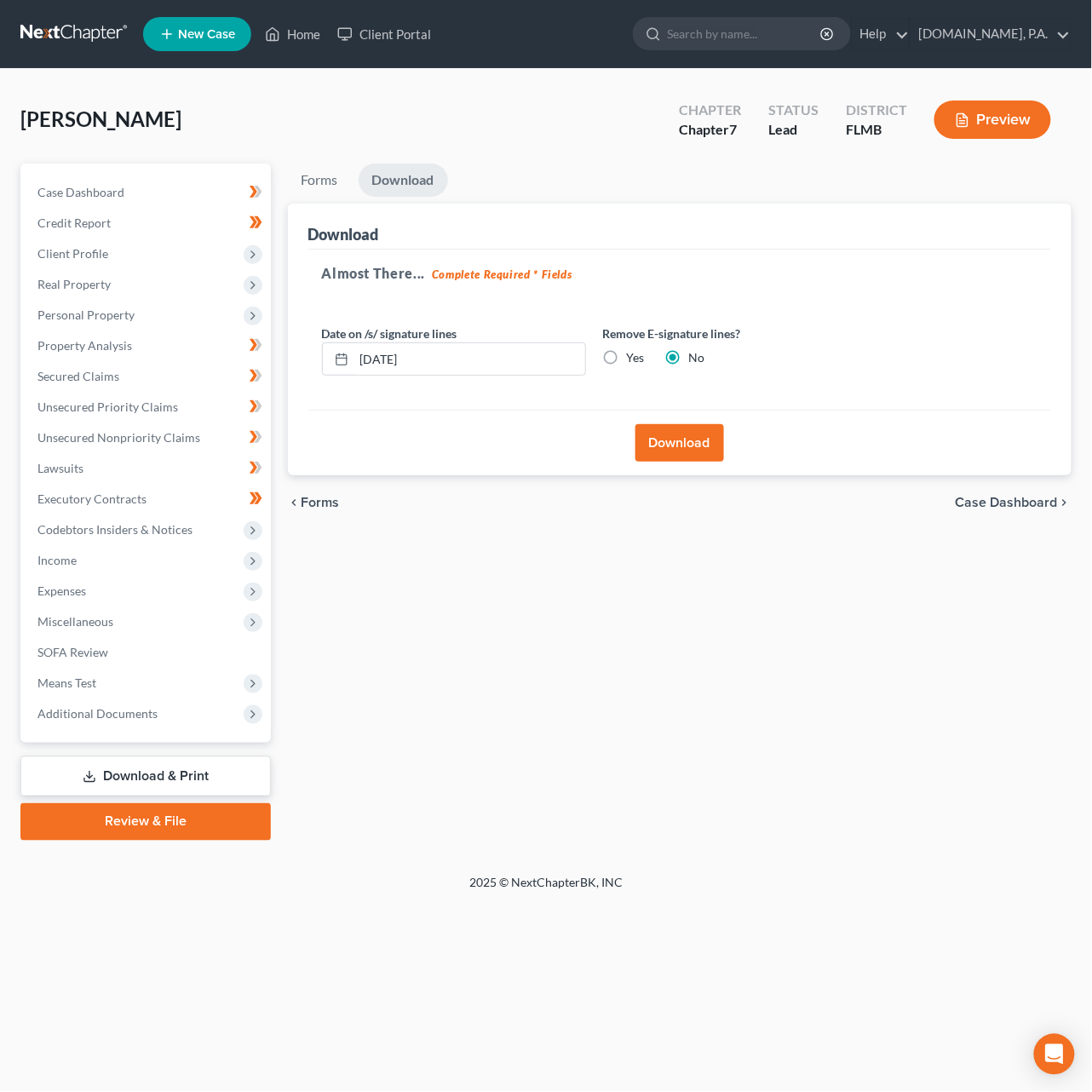
click at [668, 436] on button "Download" at bounding box center [680, 442] width 89 height 38
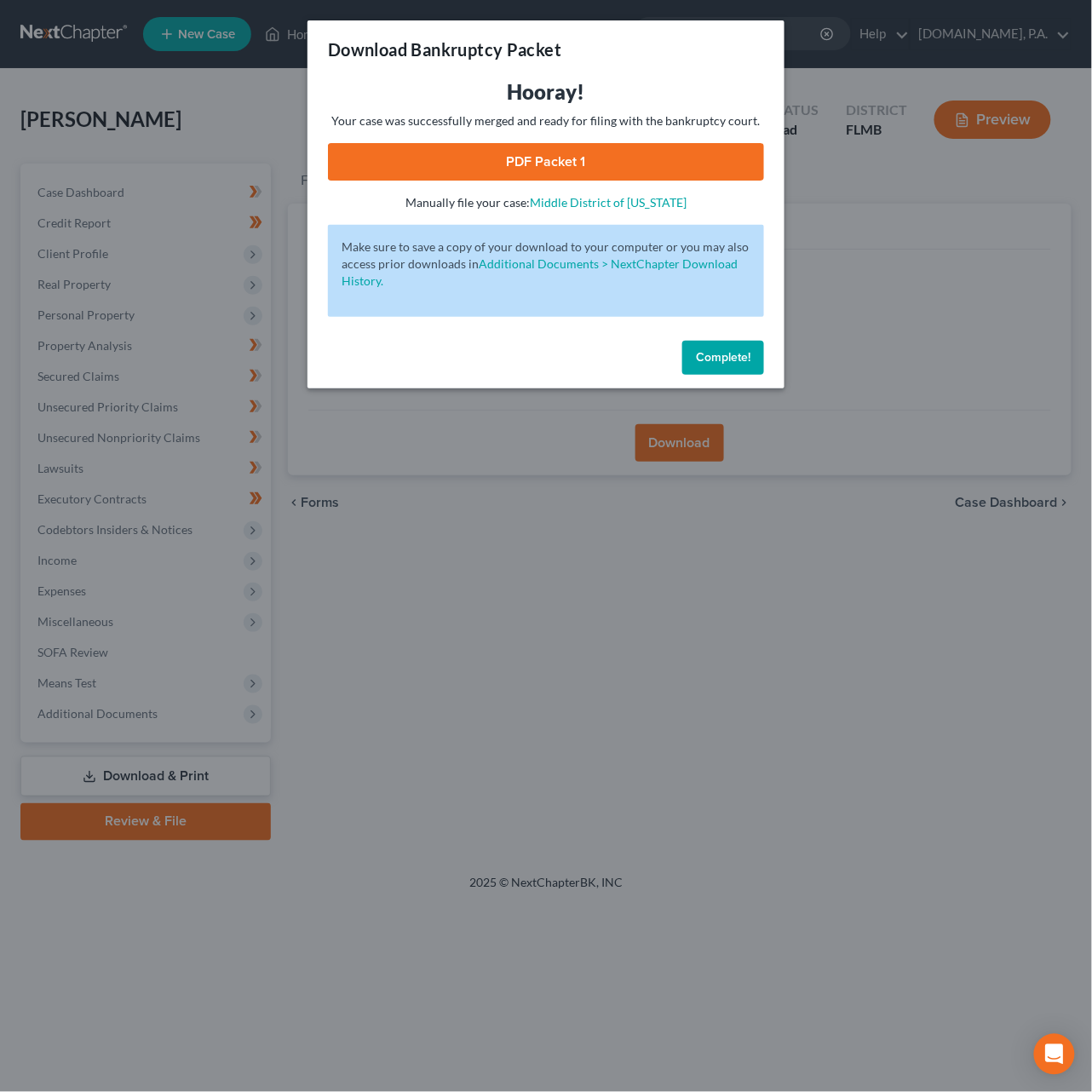
click at [545, 161] on link "PDF Packet 1" at bounding box center [545, 162] width 436 height 38
click at [705, 364] on button "Complete!" at bounding box center [722, 357] width 82 height 34
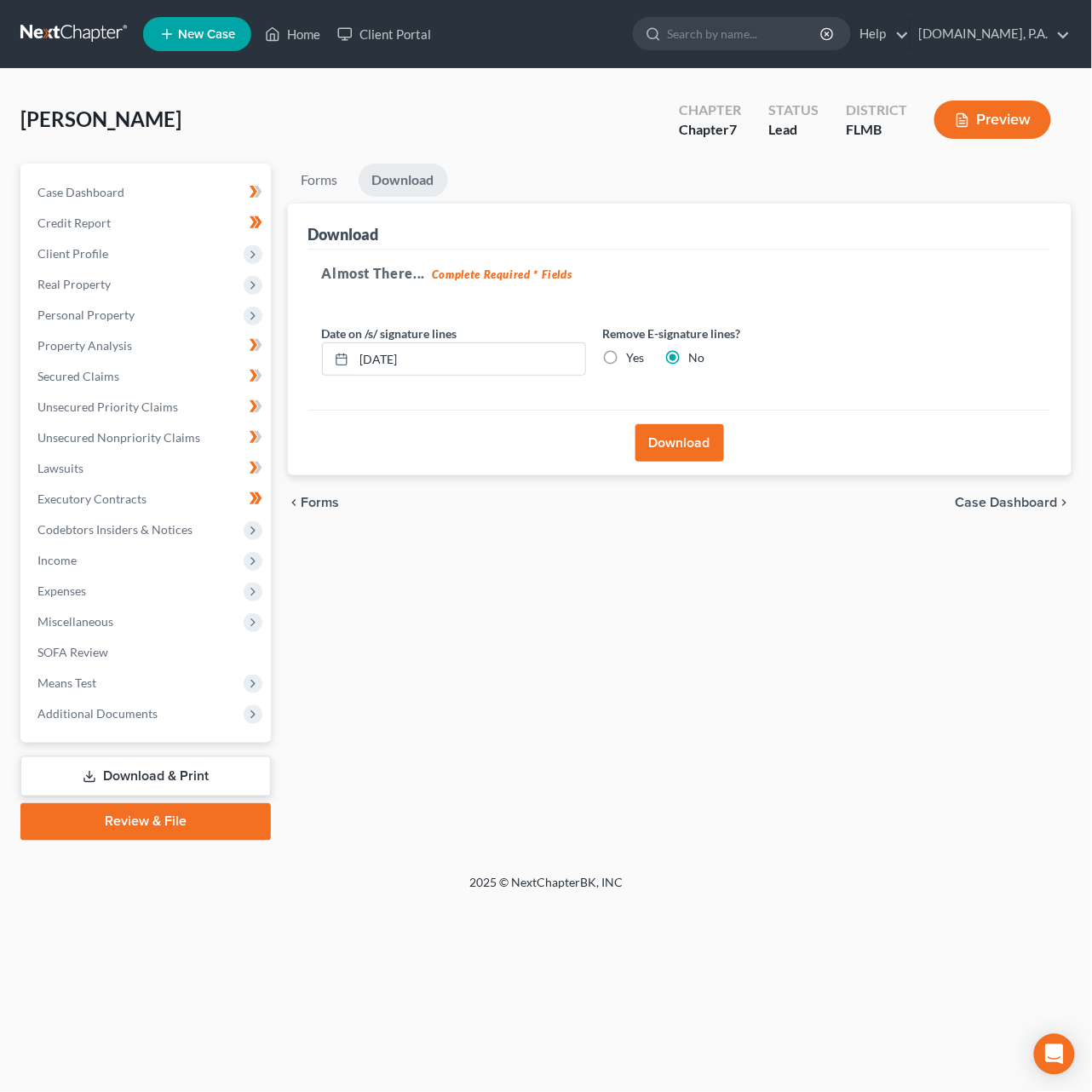
click at [168, 820] on link "Review & File" at bounding box center [145, 821] width 250 height 38
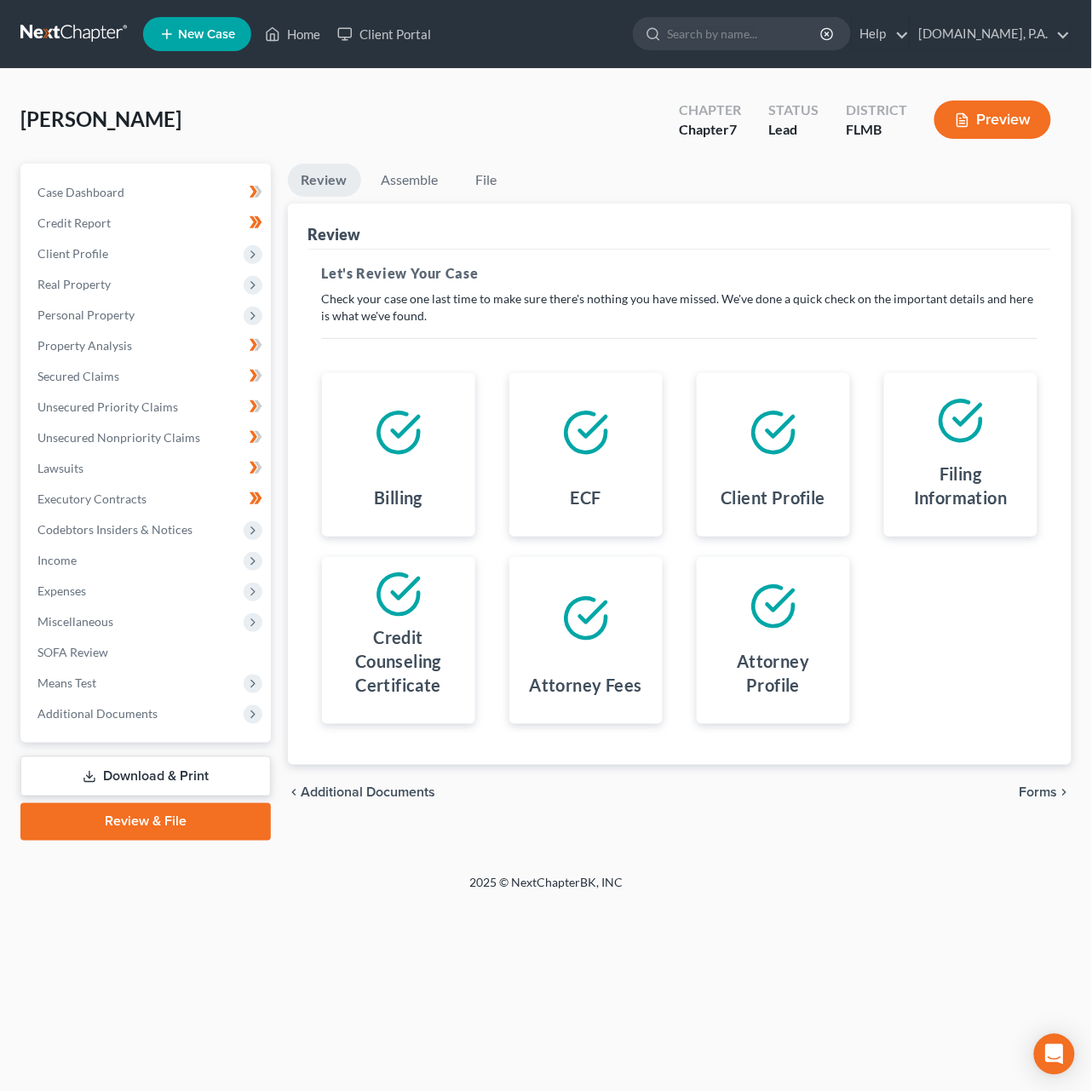
click at [1033, 795] on span "Forms" at bounding box center [1039, 792] width 39 height 13
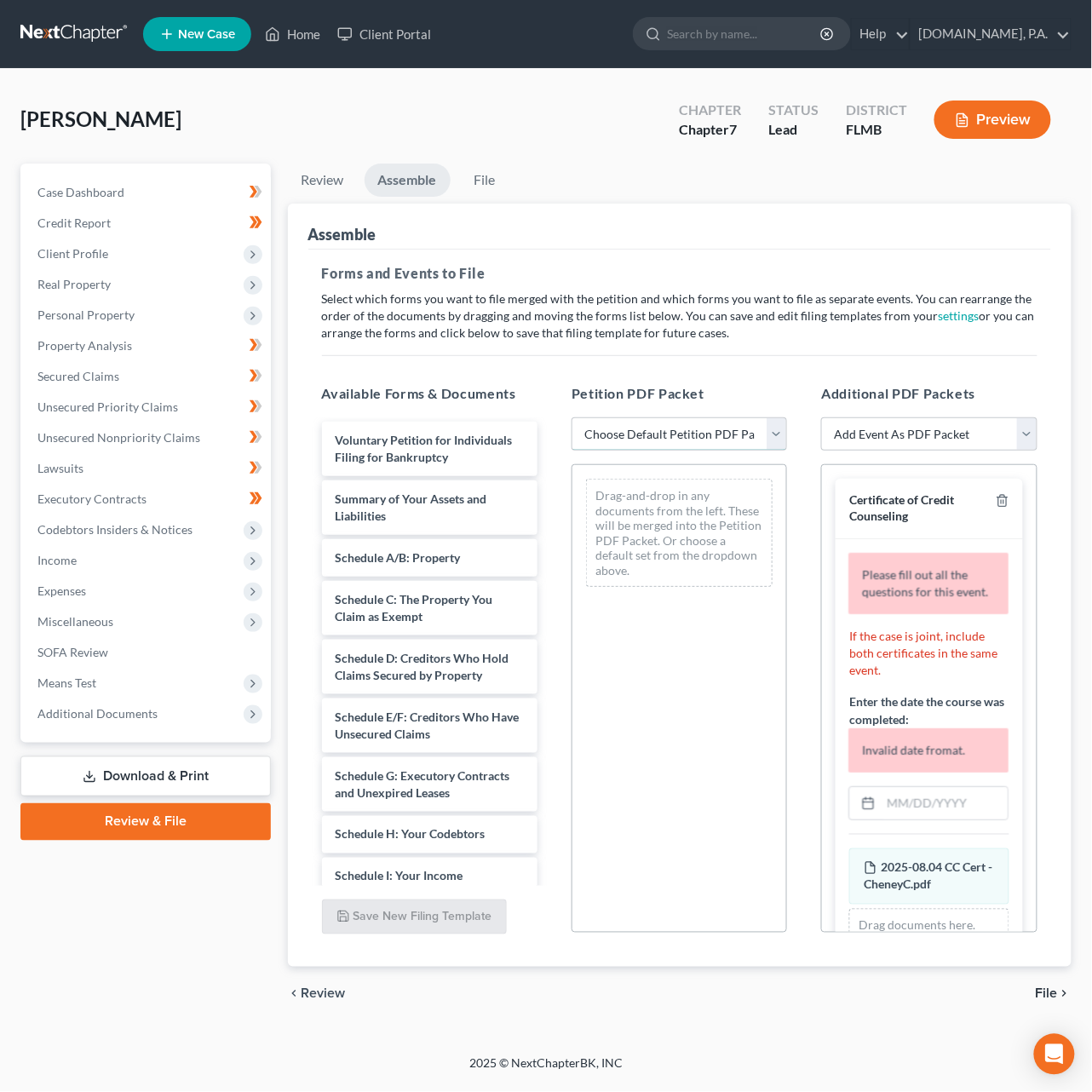
click at [743, 429] on select "Choose Default Petition PDF Packet Complete Bankruptcy Petition (all forms and …" at bounding box center [679, 433] width 216 height 34
select select "0"
click at [571, 417] on select "Choose Default Petition PDF Packet Complete Bankruptcy Petition (all forms and …" at bounding box center [679, 433] width 216 height 34
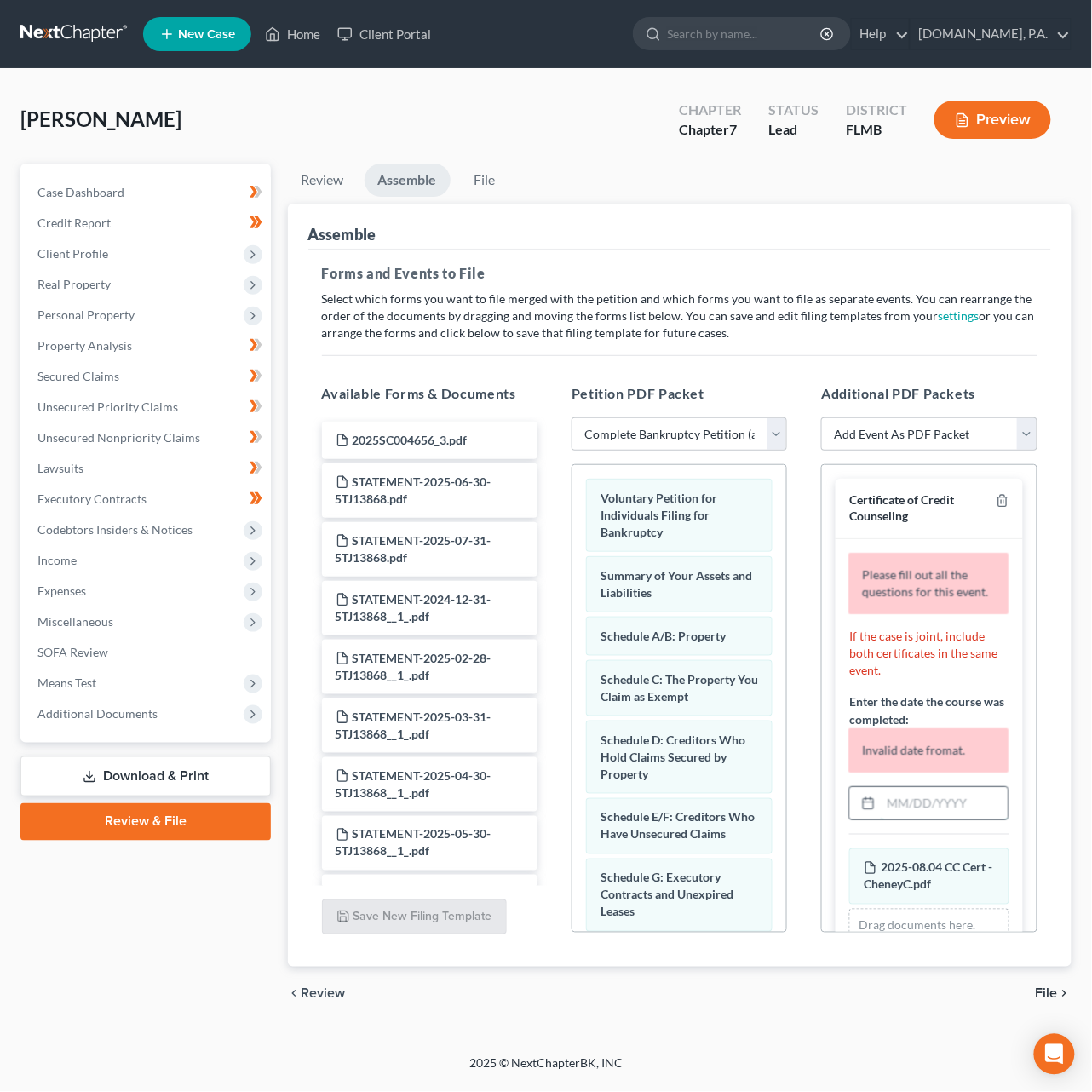
click at [921, 819] on input "text" at bounding box center [944, 803] width 126 height 33
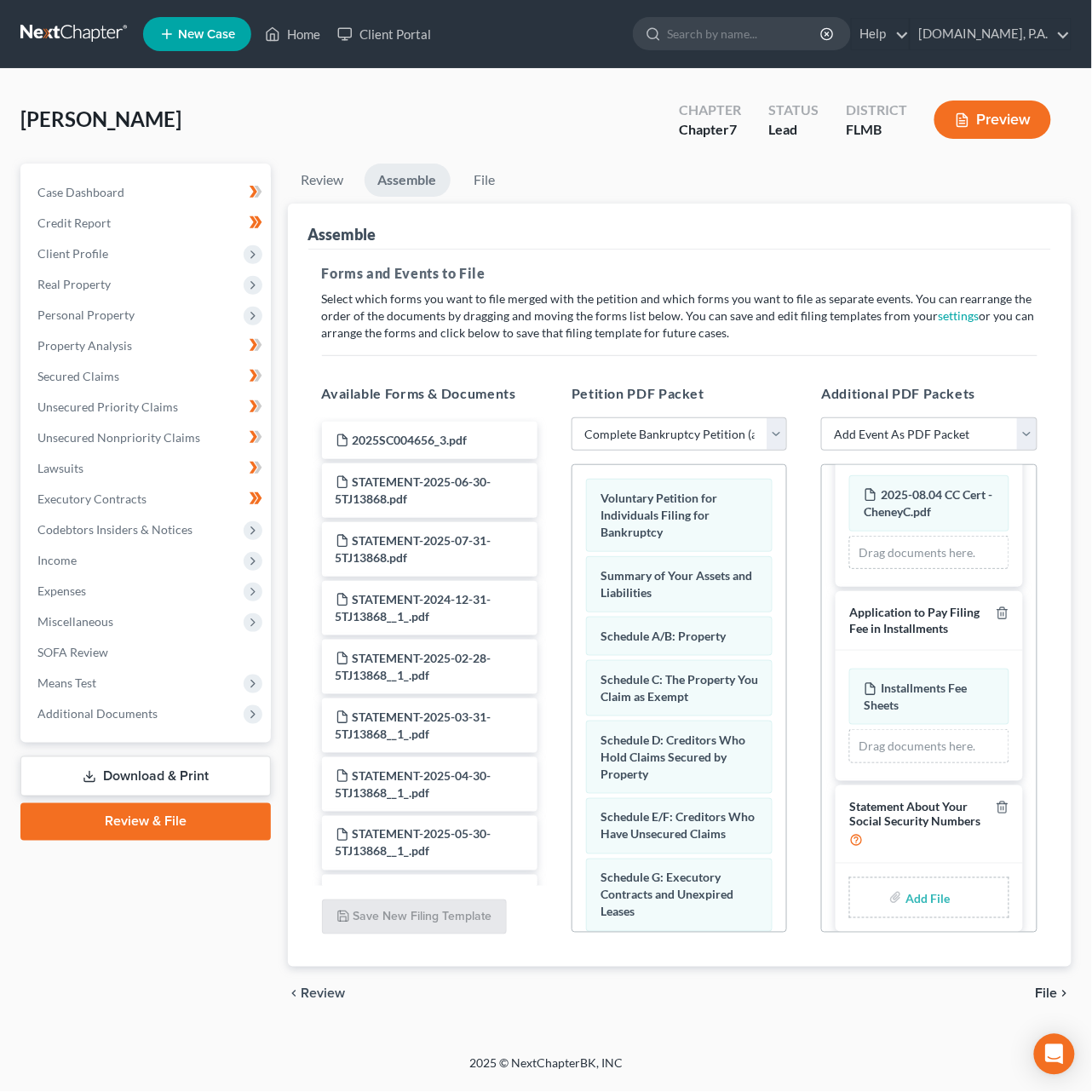
scroll to position [273, 0]
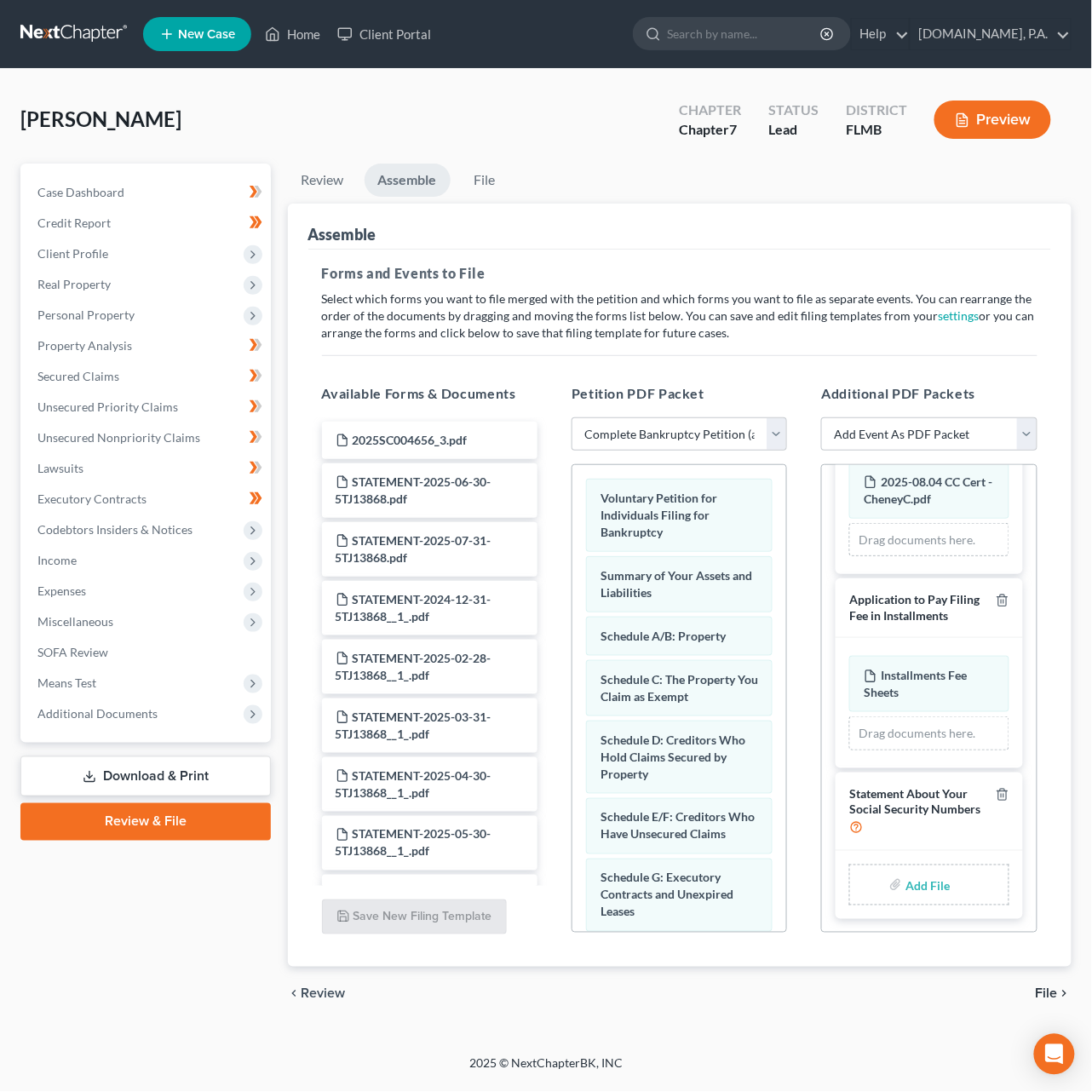
type input "08/04/2025"
click at [916, 889] on input "file" at bounding box center [925, 885] width 40 height 31
type input "C:\fakepath\Form 121 - CheneyC.pdf"
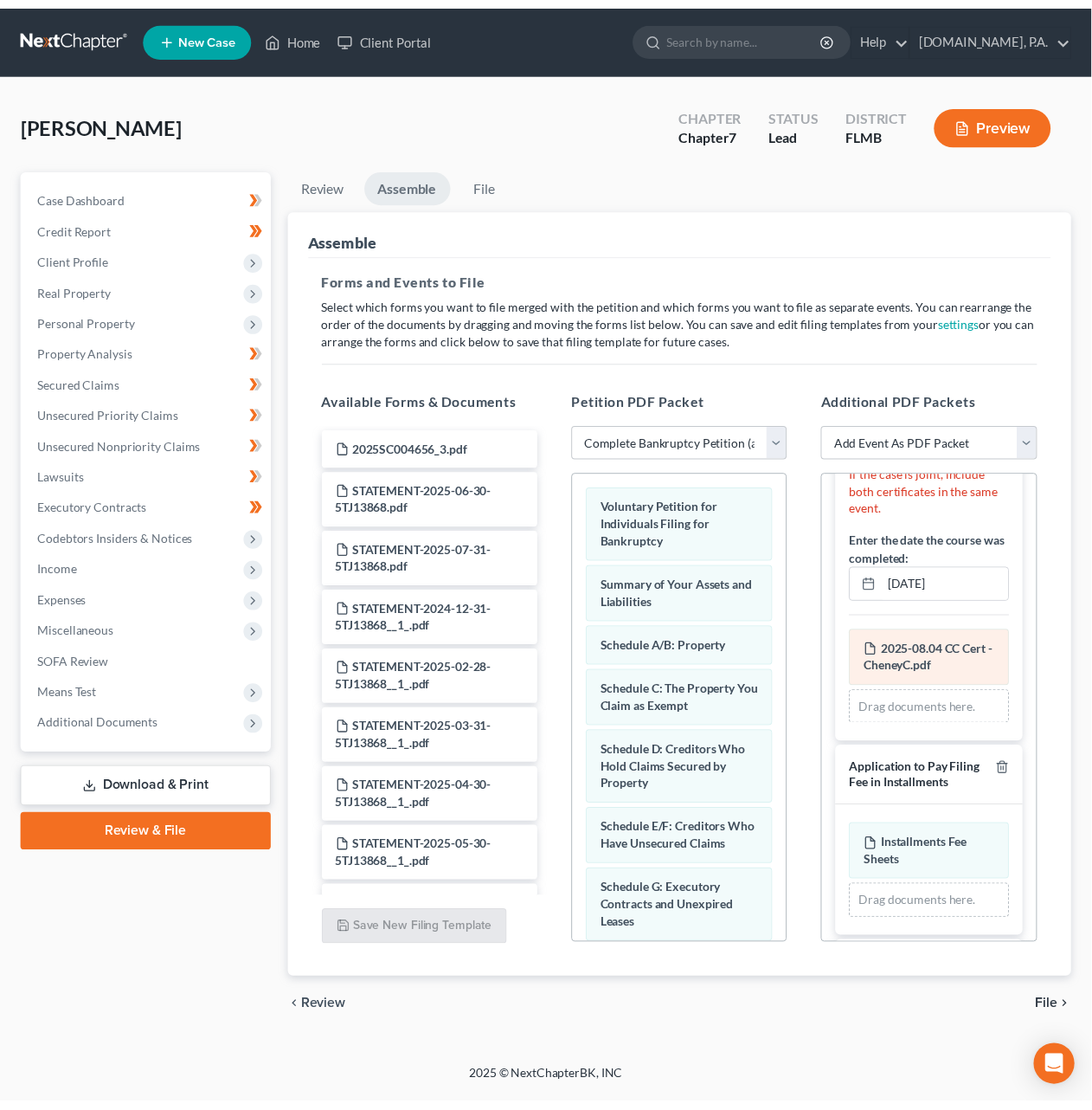
scroll to position [270, 0]
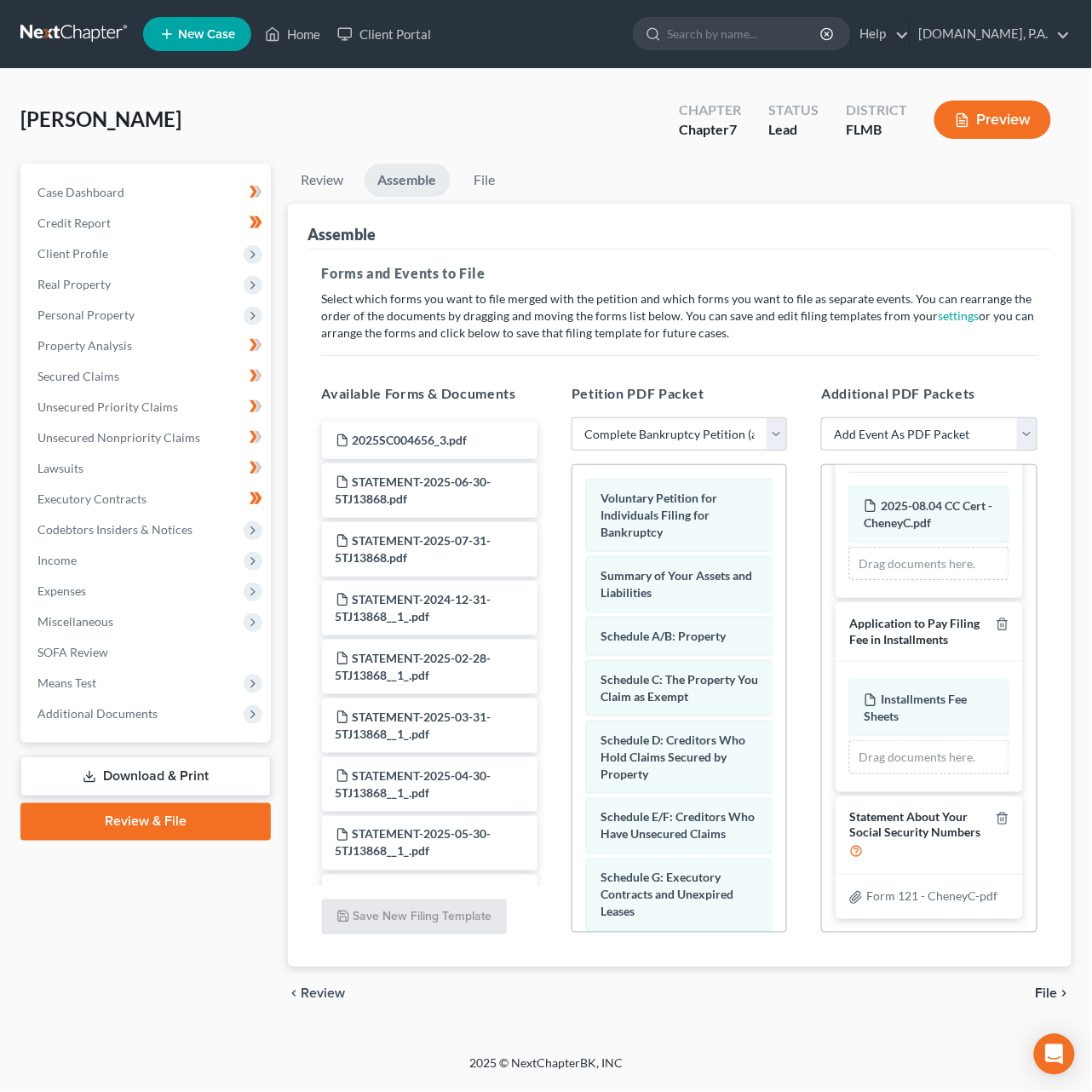
click at [1057, 999] on span "File" at bounding box center [1046, 994] width 22 height 13
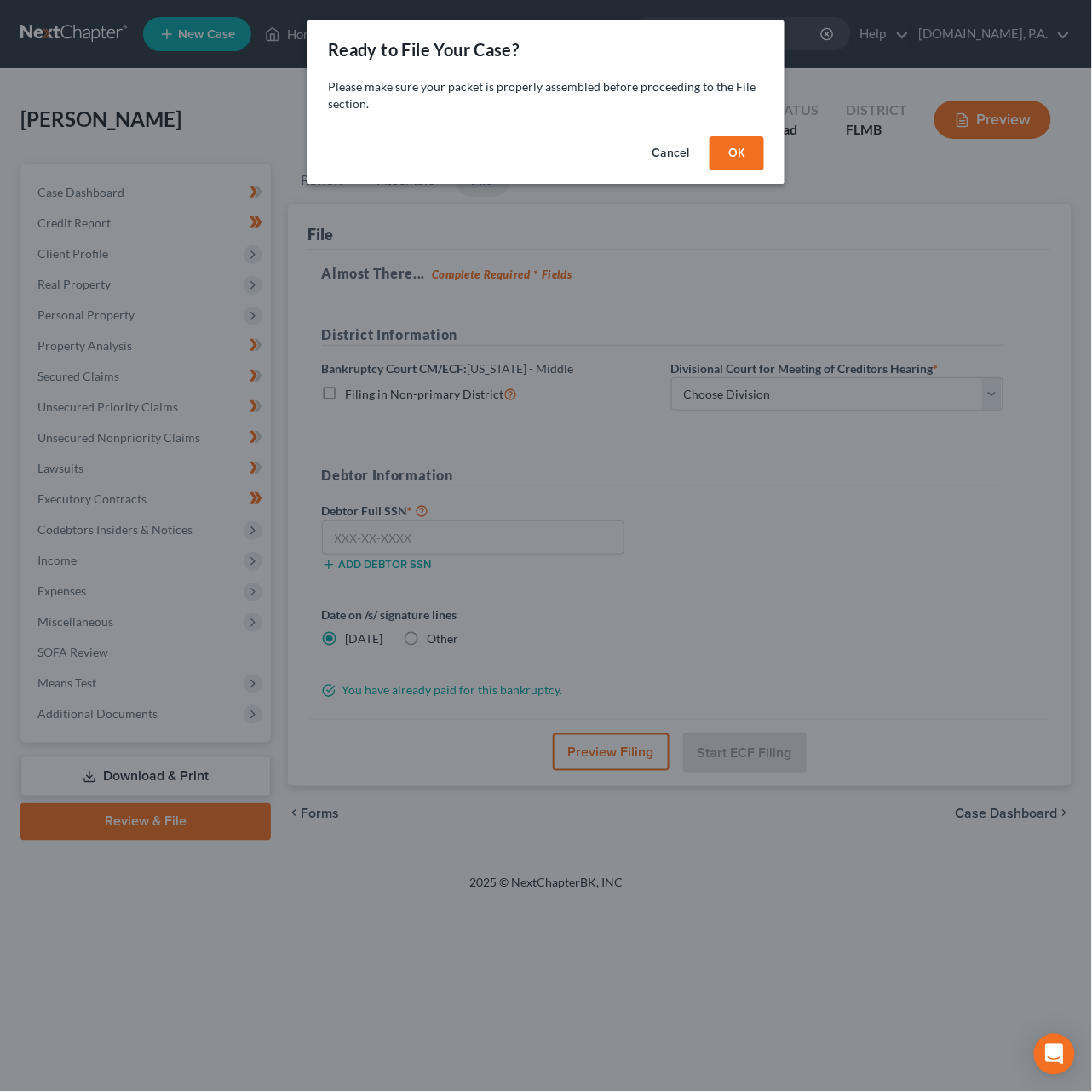
drag, startPoint x: 734, startPoint y: 141, endPoint x: 739, endPoint y: 309, distance: 168.1
click at [734, 141] on button "OK" at bounding box center [737, 153] width 55 height 34
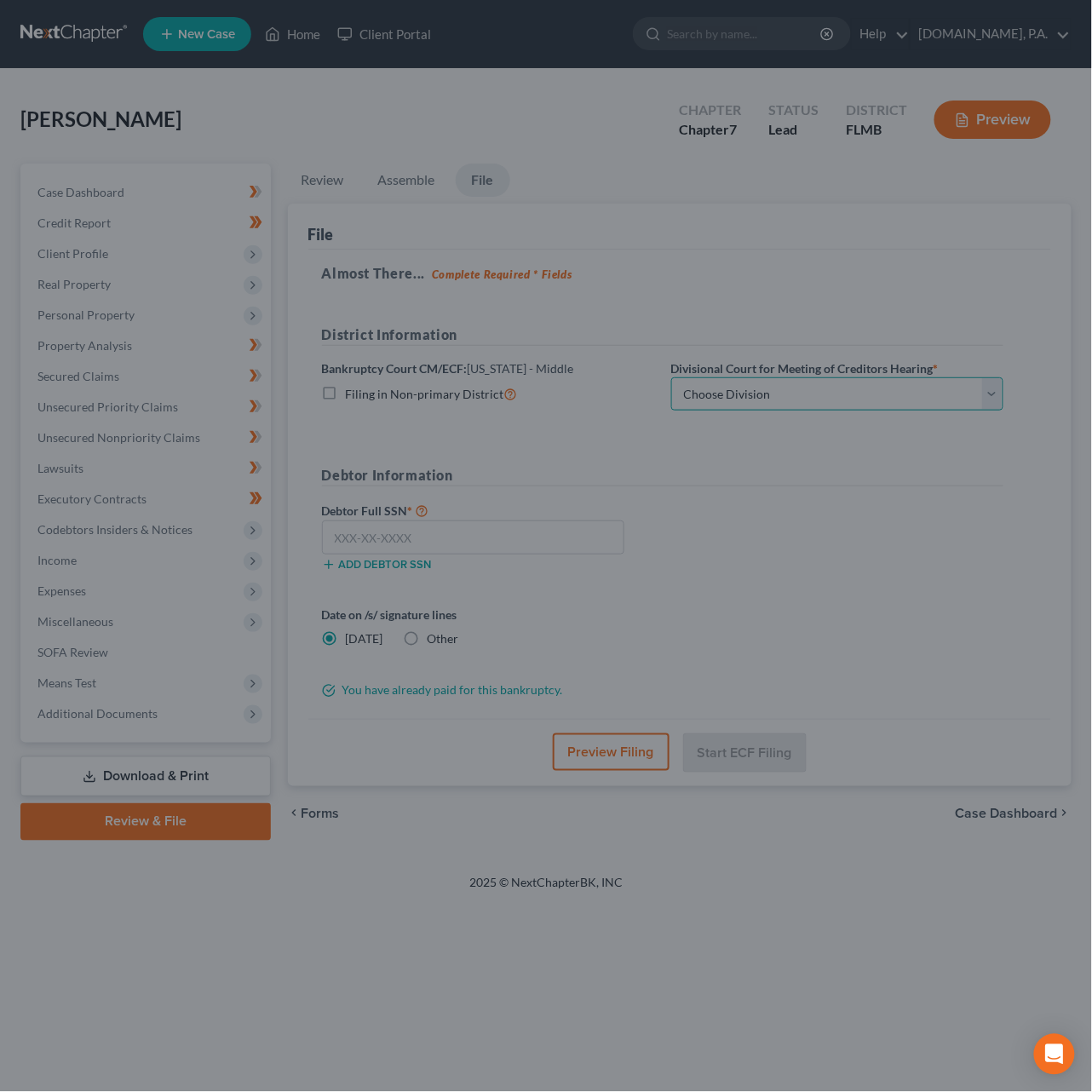
click at [728, 393] on select "Choose Division Fort Myers Jacksonville Orlando Tampa" at bounding box center [837, 394] width 332 height 34
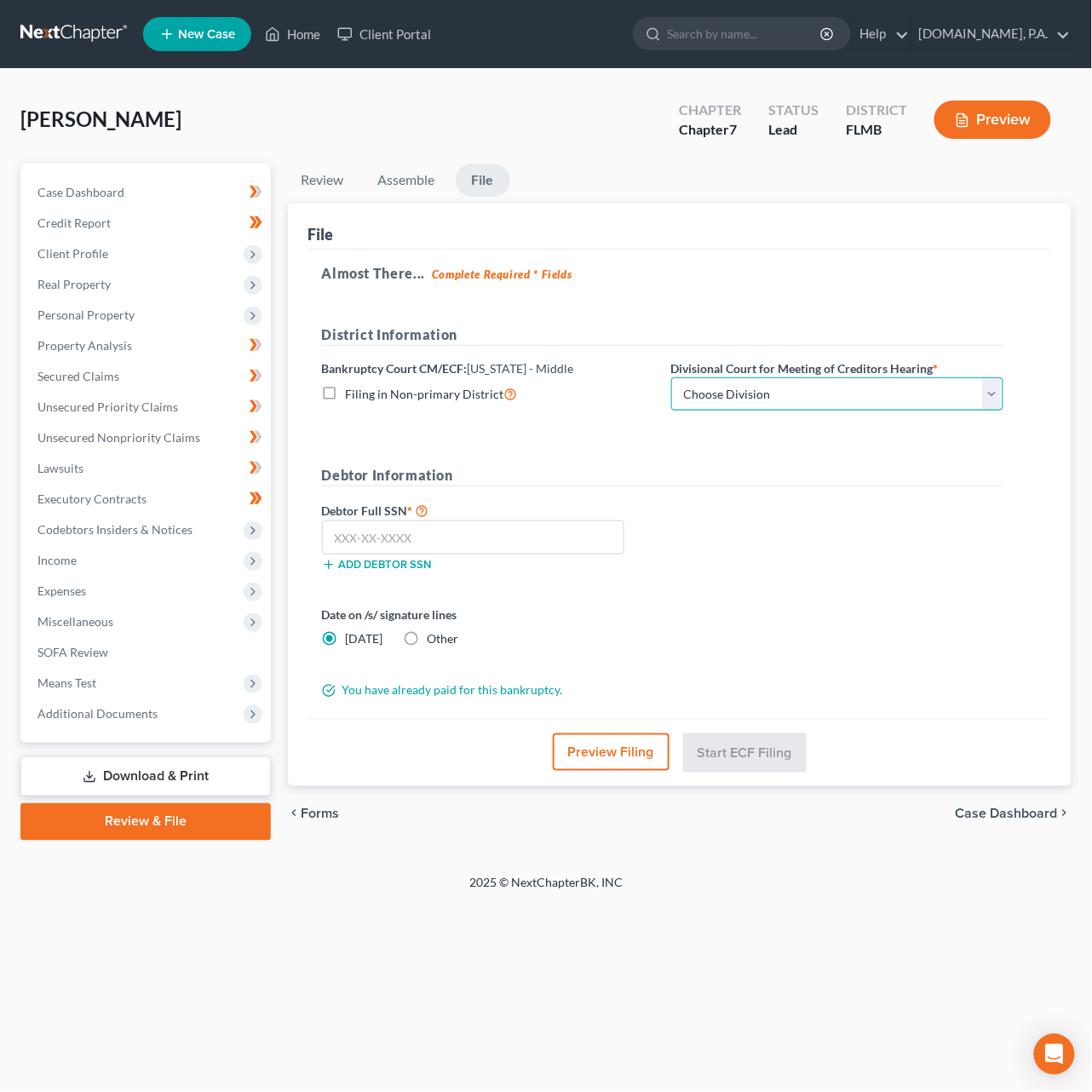
select select "2"
click at [671, 377] on select "Choose Division Fort Myers Jacksonville Orlando Tampa" at bounding box center [837, 394] width 332 height 34
click at [381, 533] on input "text" at bounding box center [473, 536] width 303 height 34
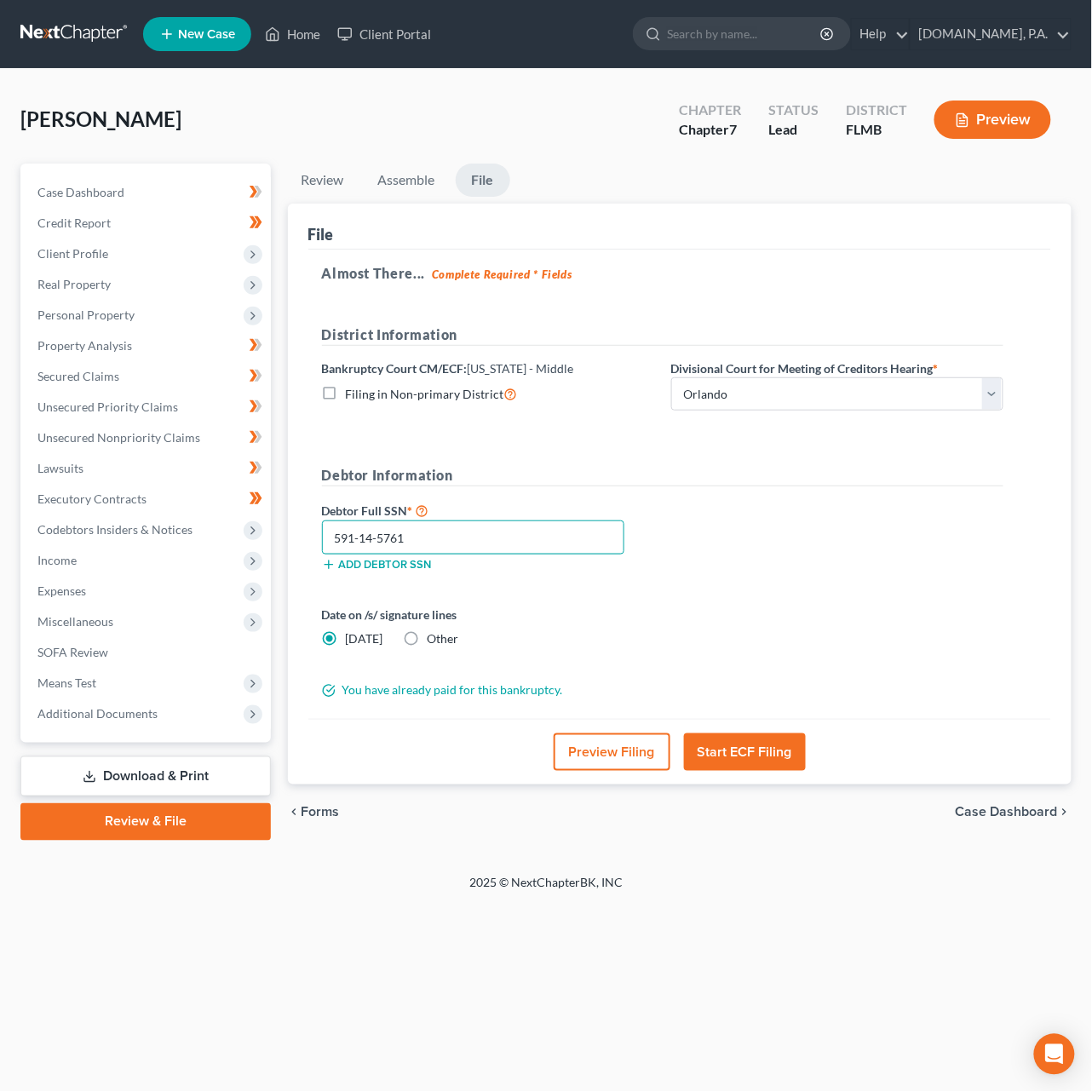
type input "591-14-5761"
click at [755, 757] on button "Start ECF Filing" at bounding box center [744, 751] width 121 height 38
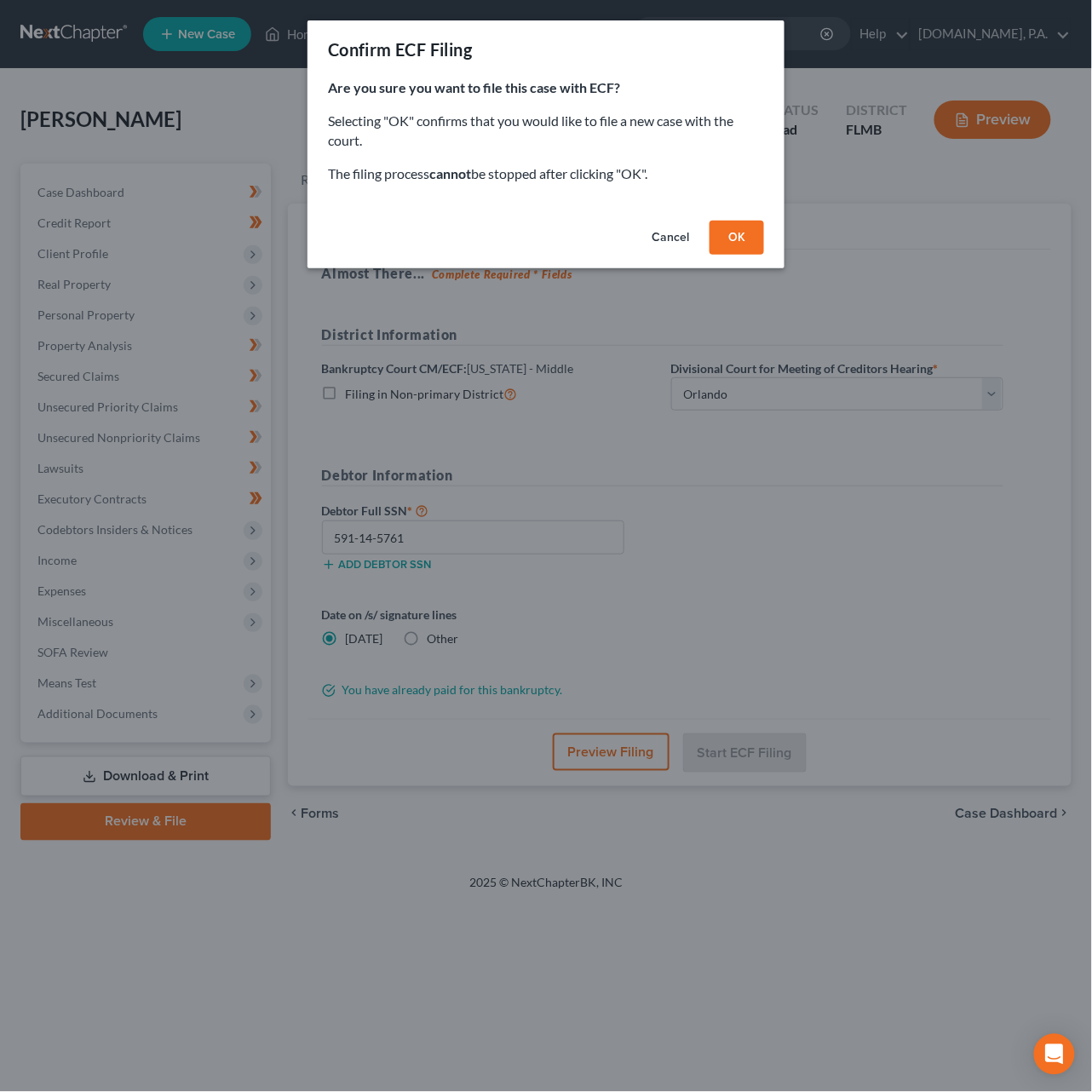
click at [747, 240] on button "OK" at bounding box center [737, 237] width 55 height 34
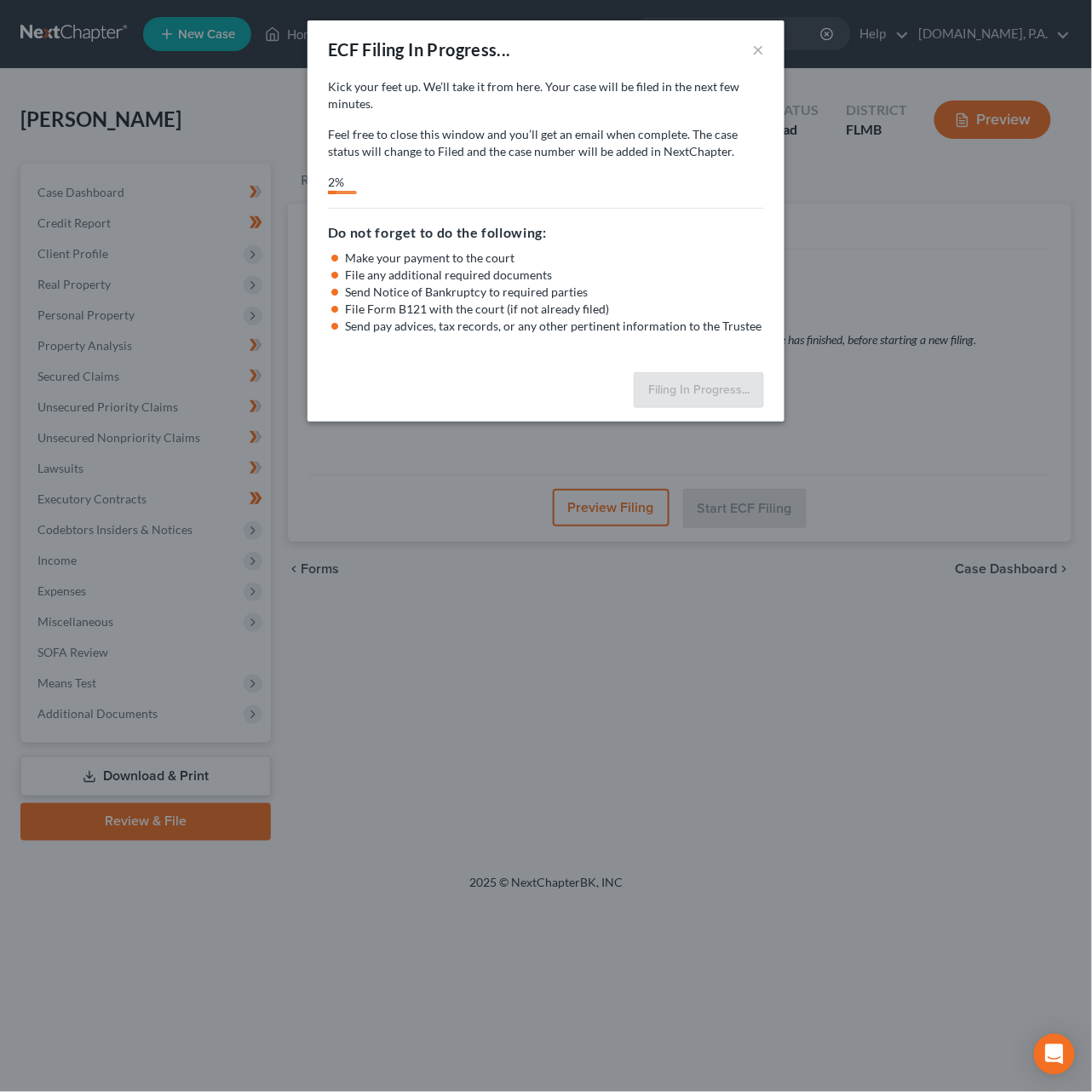
select select "2"
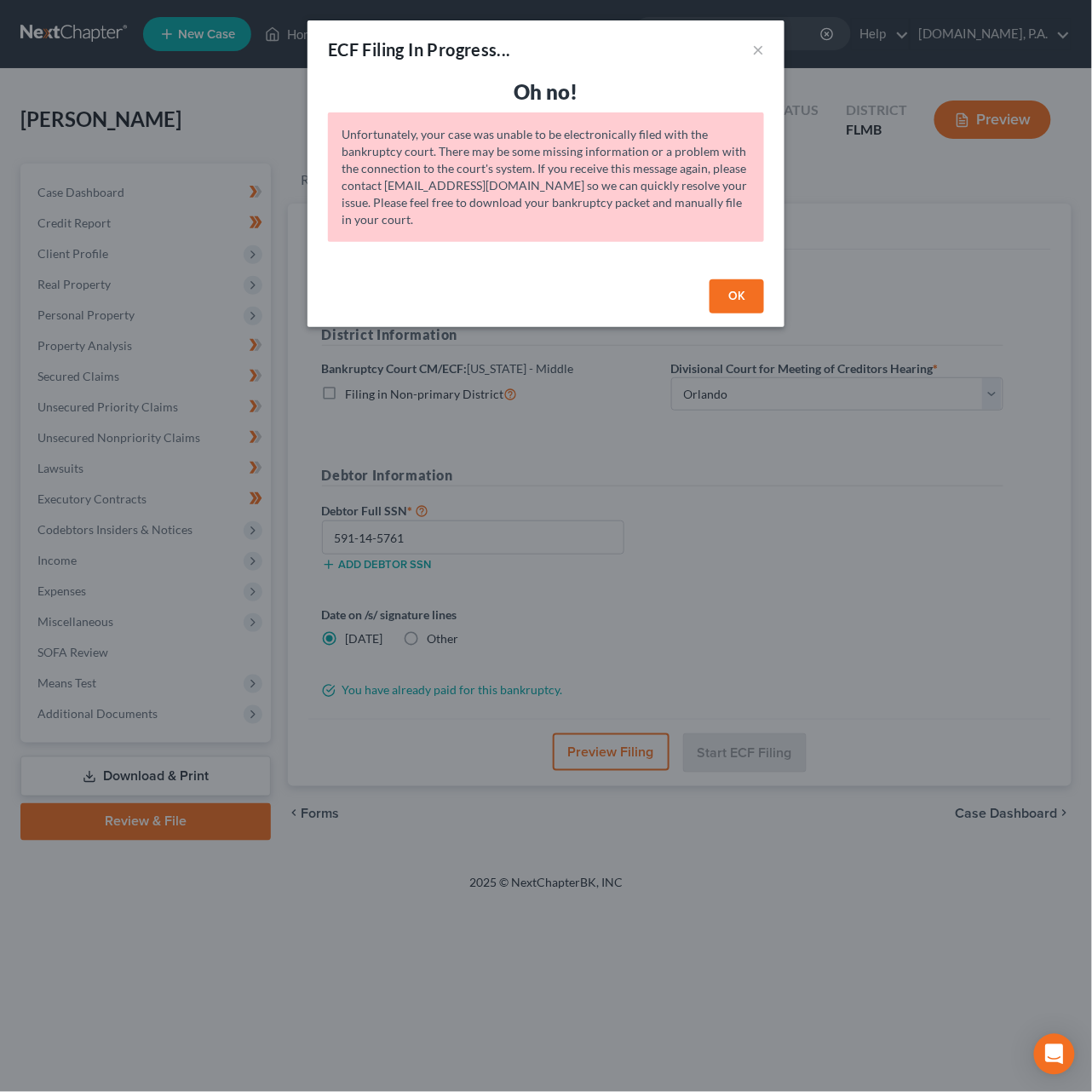
click at [730, 299] on button "OK" at bounding box center [737, 296] width 55 height 34
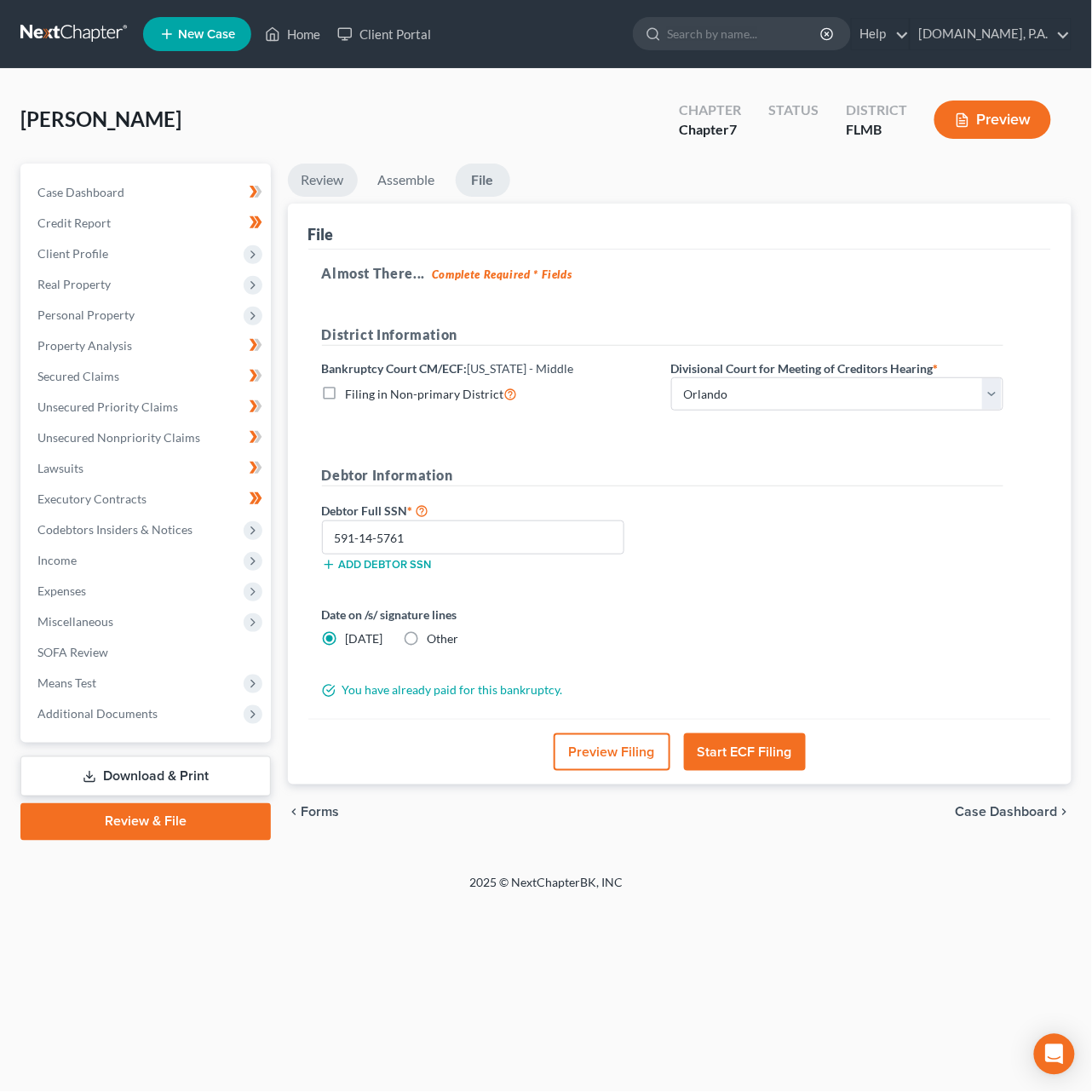
click at [327, 179] on link "Review" at bounding box center [323, 180] width 70 height 33
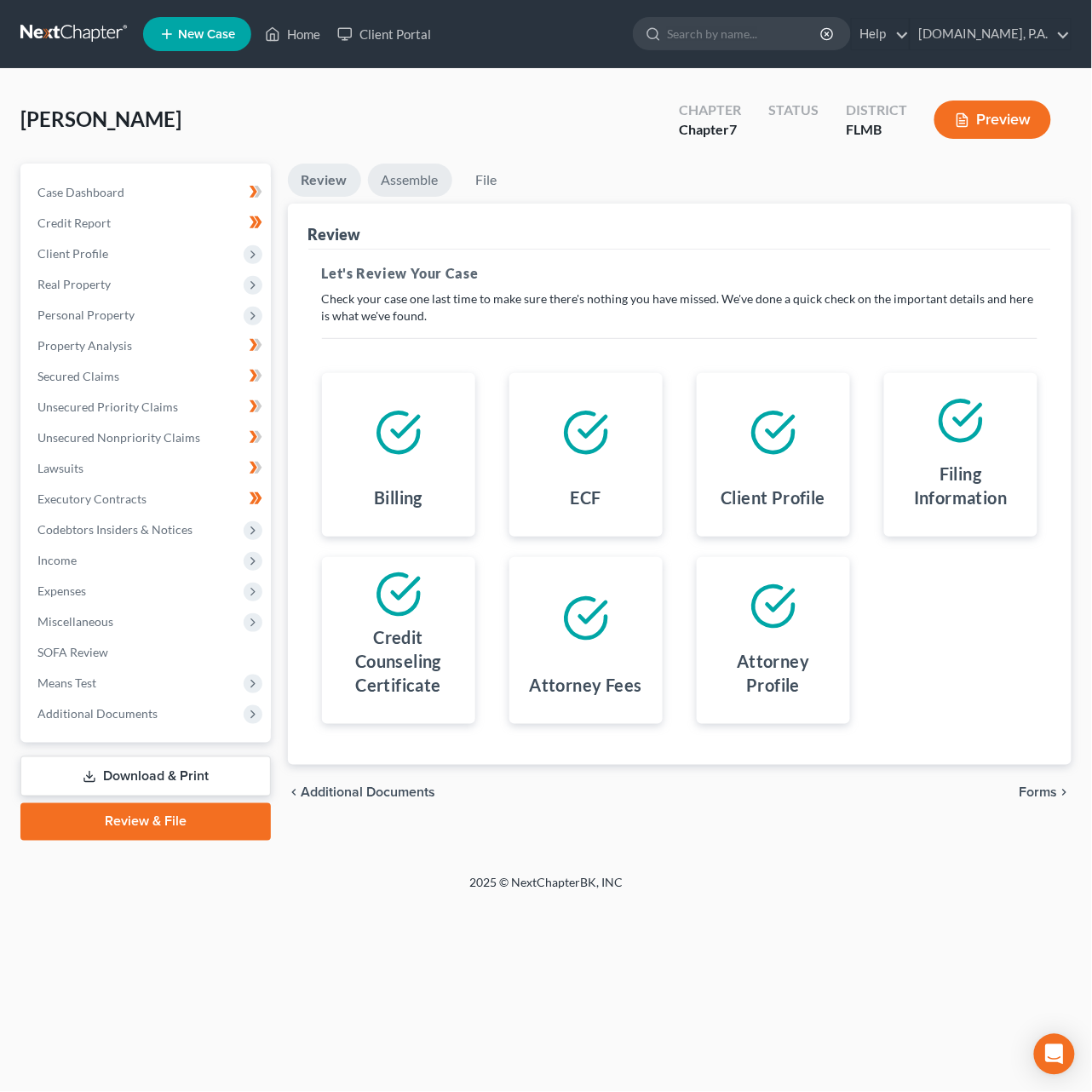
click at [403, 177] on link "Assemble" at bounding box center [410, 180] width 85 height 33
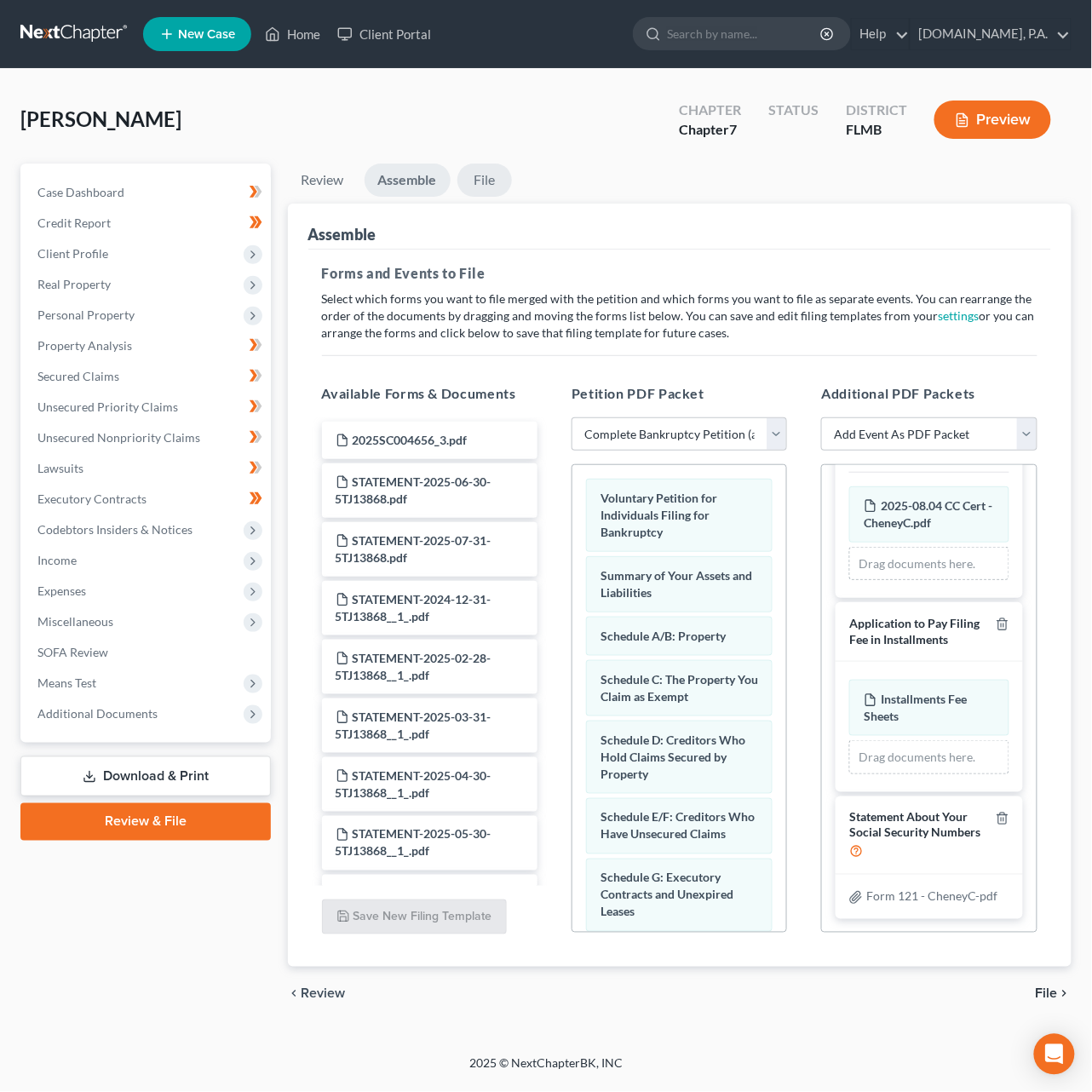
click at [492, 164] on link "File" at bounding box center [484, 180] width 55 height 33
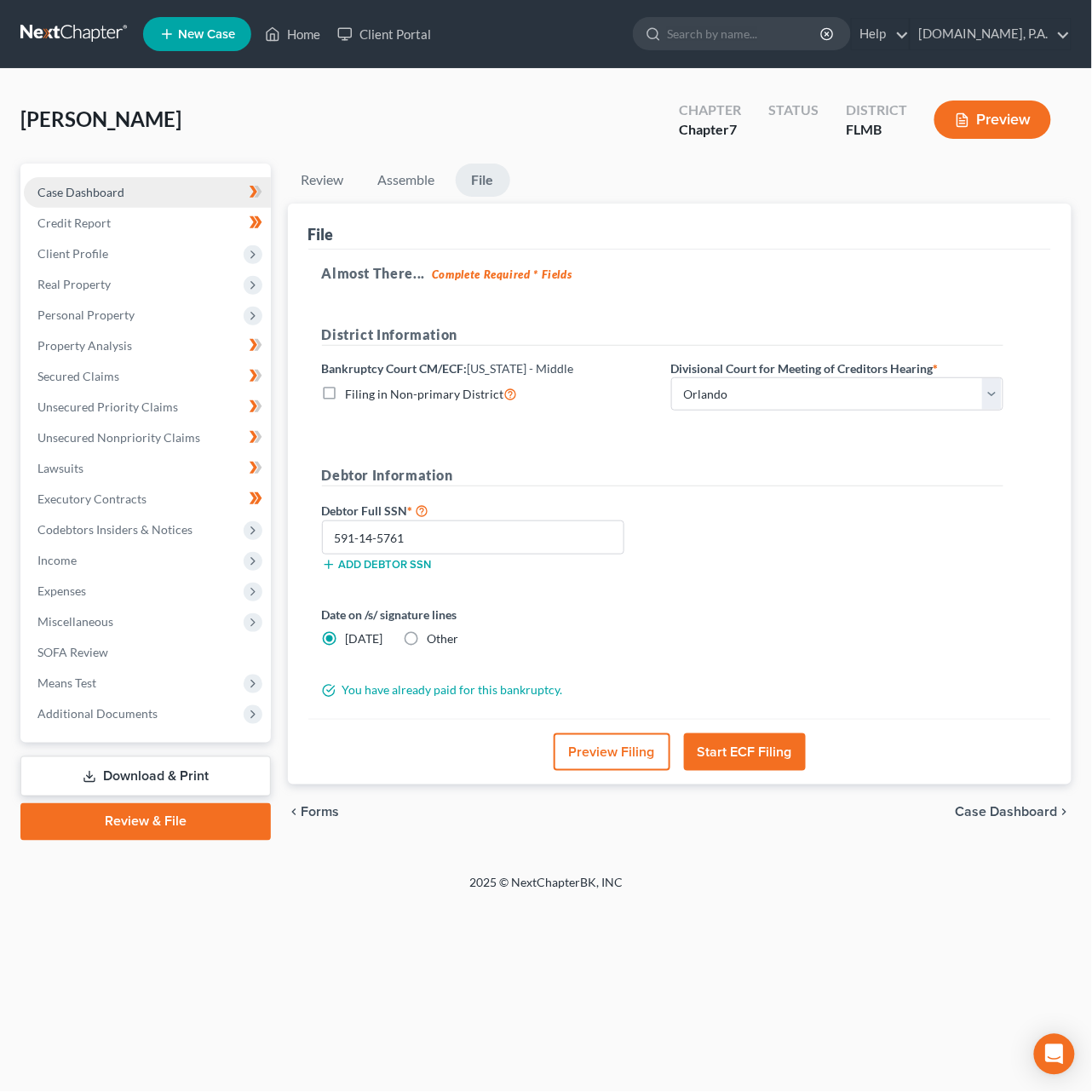
click at [115, 194] on span "Case Dashboard" at bounding box center [81, 192] width 87 height 14
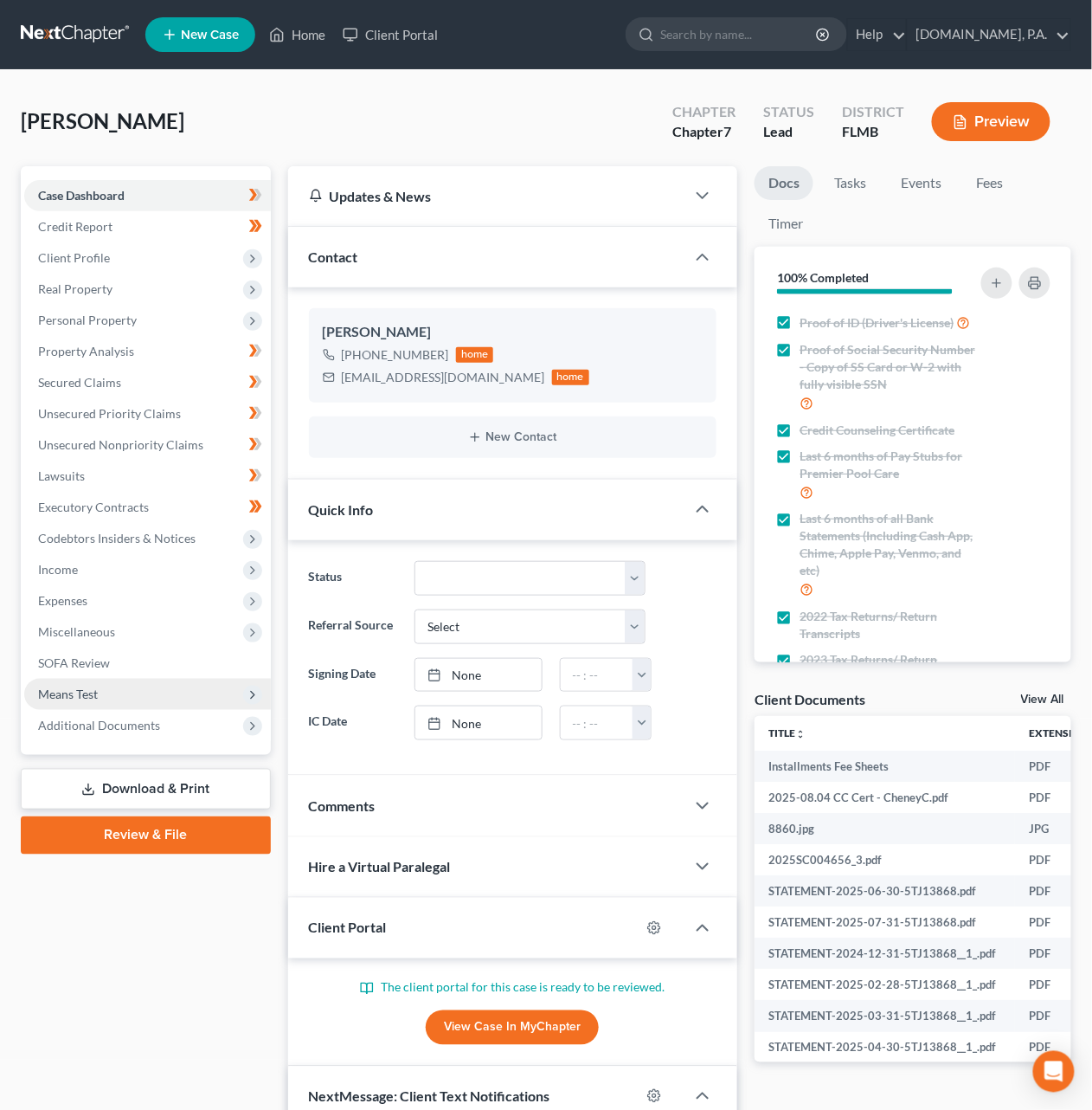
click at [101, 700] on span "Means Test" at bounding box center [148, 694] width 247 height 31
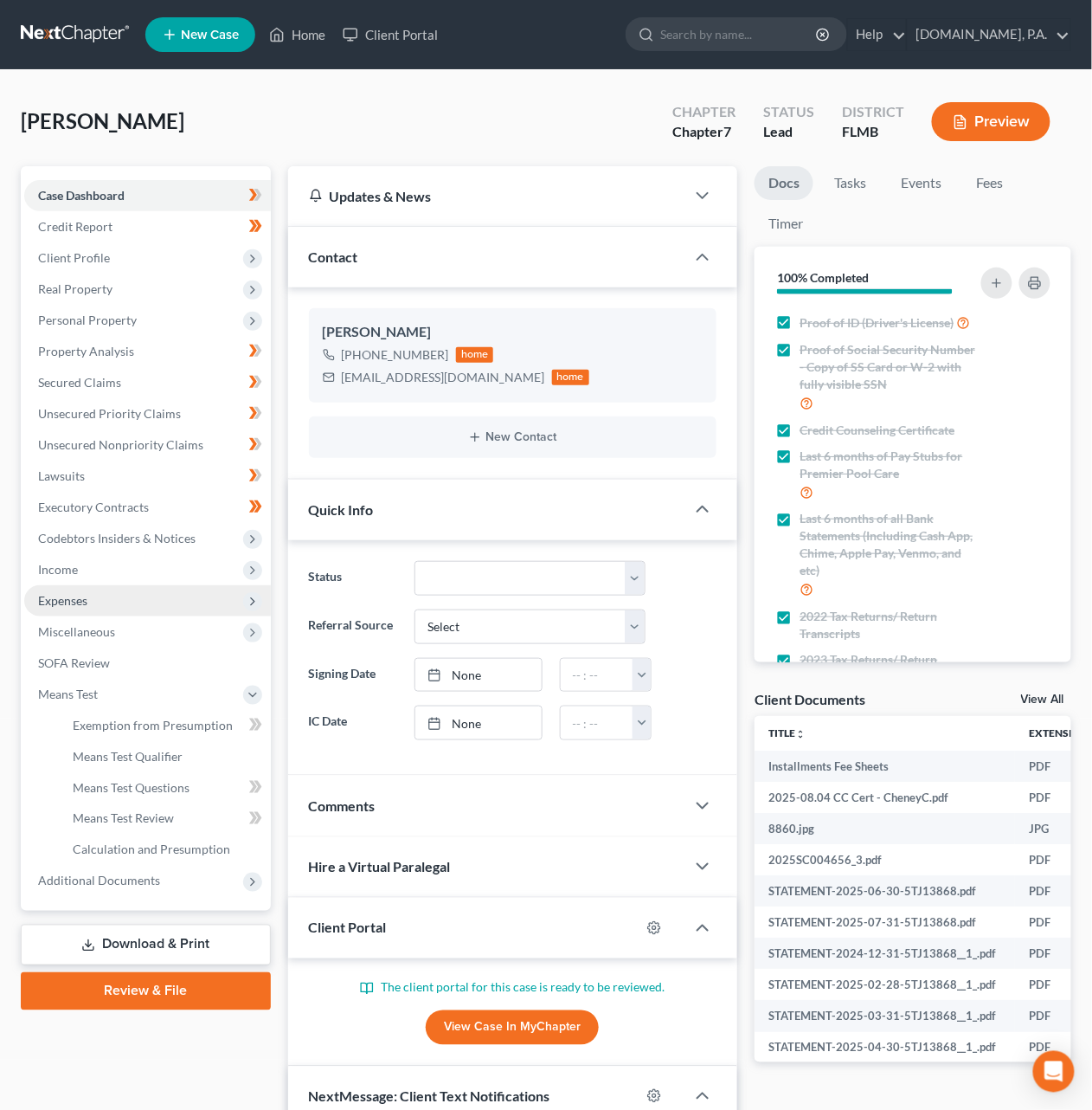
click at [88, 600] on span "Expenses" at bounding box center [148, 601] width 247 height 31
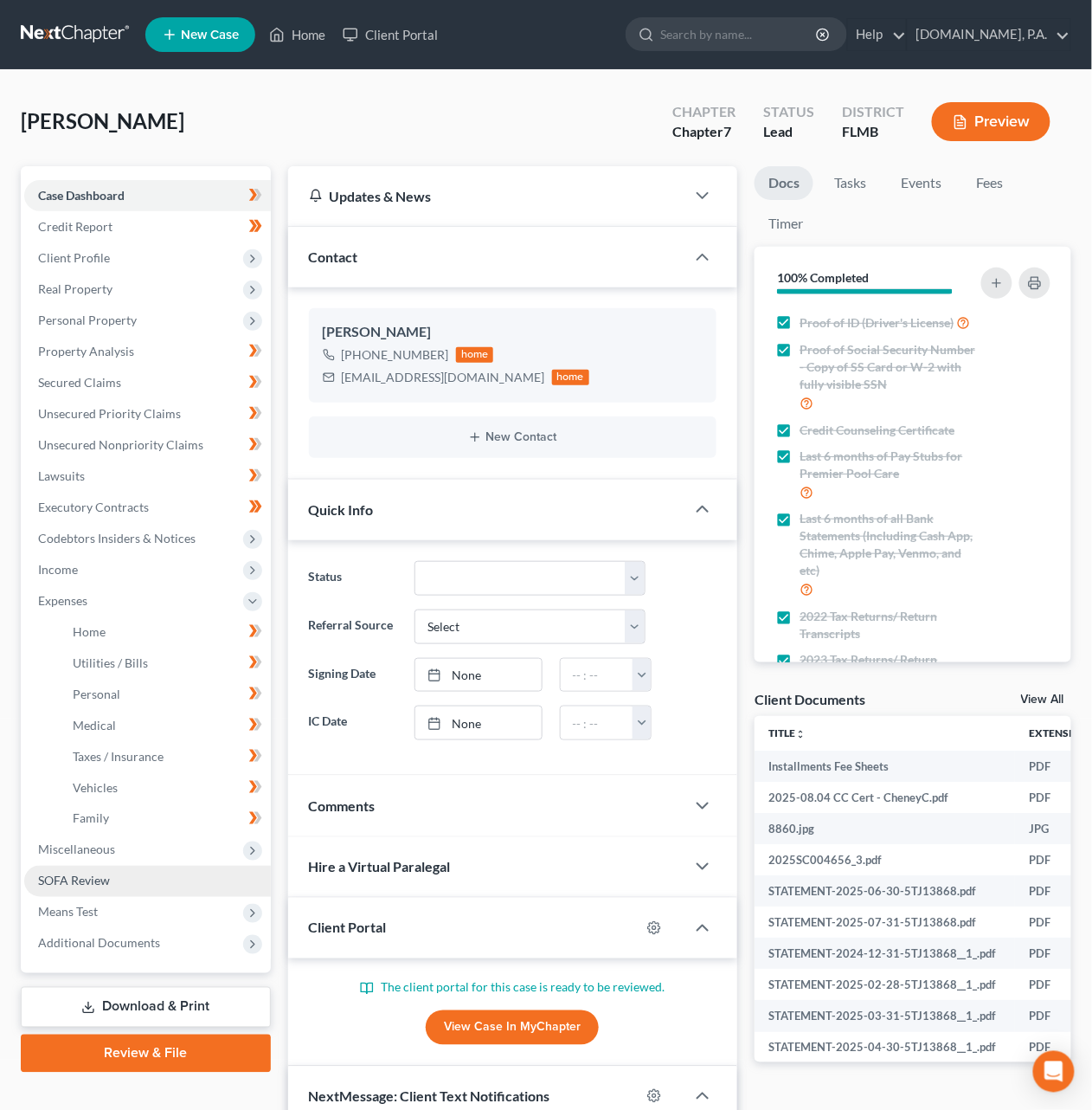
click at [118, 884] on link "SOFA Review" at bounding box center [148, 881] width 247 height 31
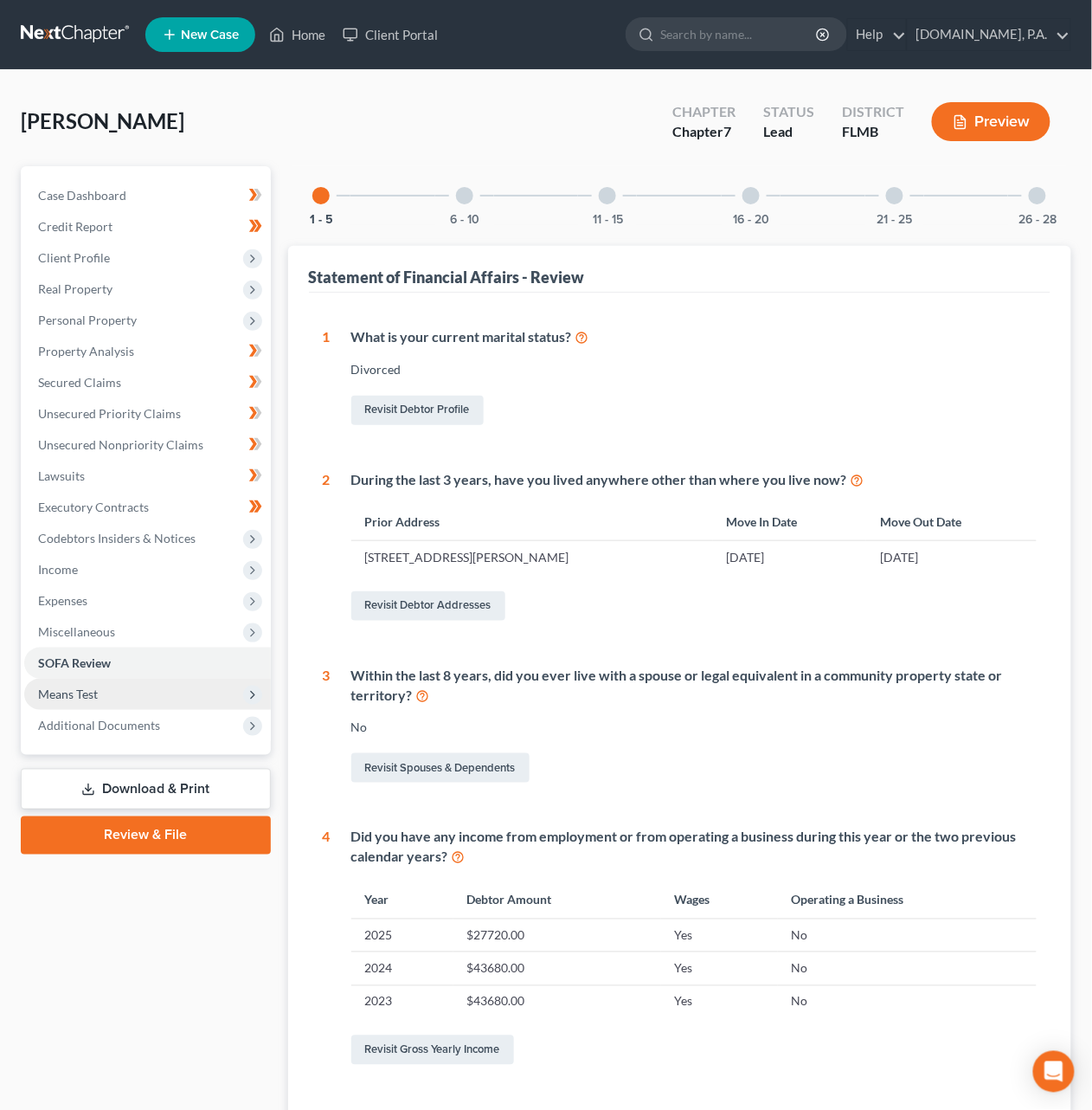
click at [122, 700] on span "Means Test" at bounding box center [148, 694] width 247 height 31
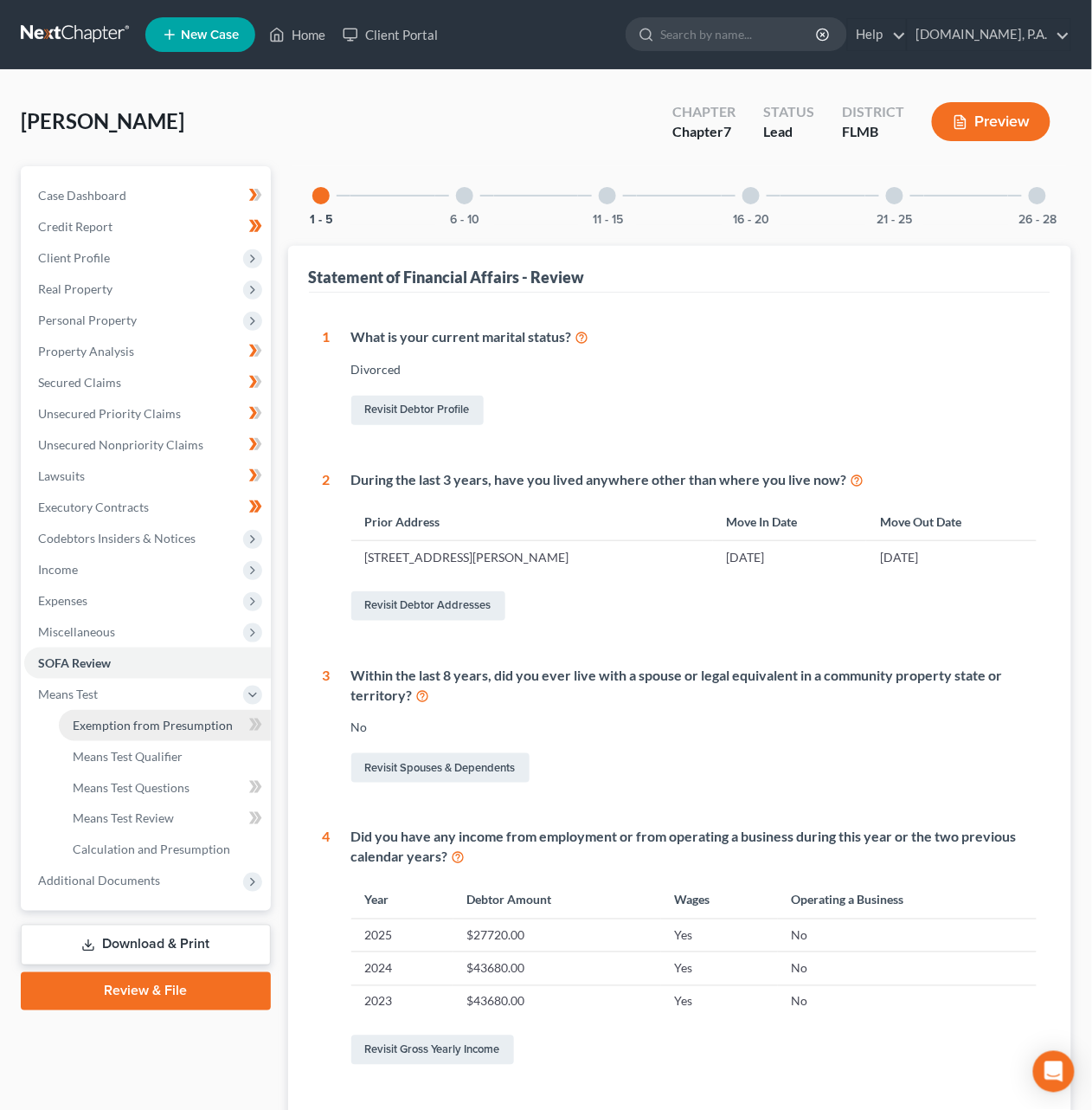
click at [147, 732] on link "Exemption from Presumption" at bounding box center [164, 725] width 212 height 31
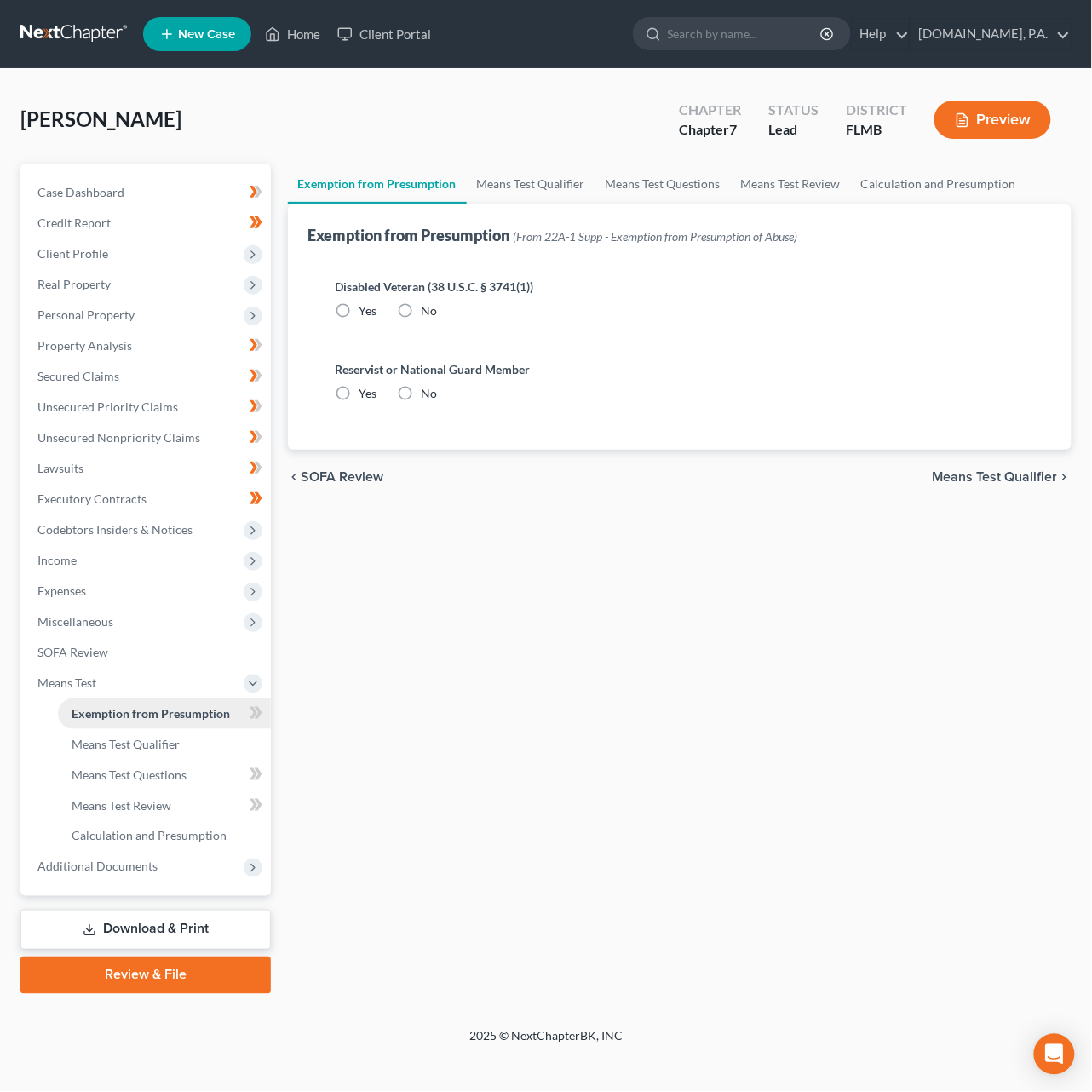
radio input "true"
click at [265, 713] on span at bounding box center [255, 715] width 30 height 26
click at [227, 743] on link "Means Test Qualifier" at bounding box center [164, 744] width 213 height 31
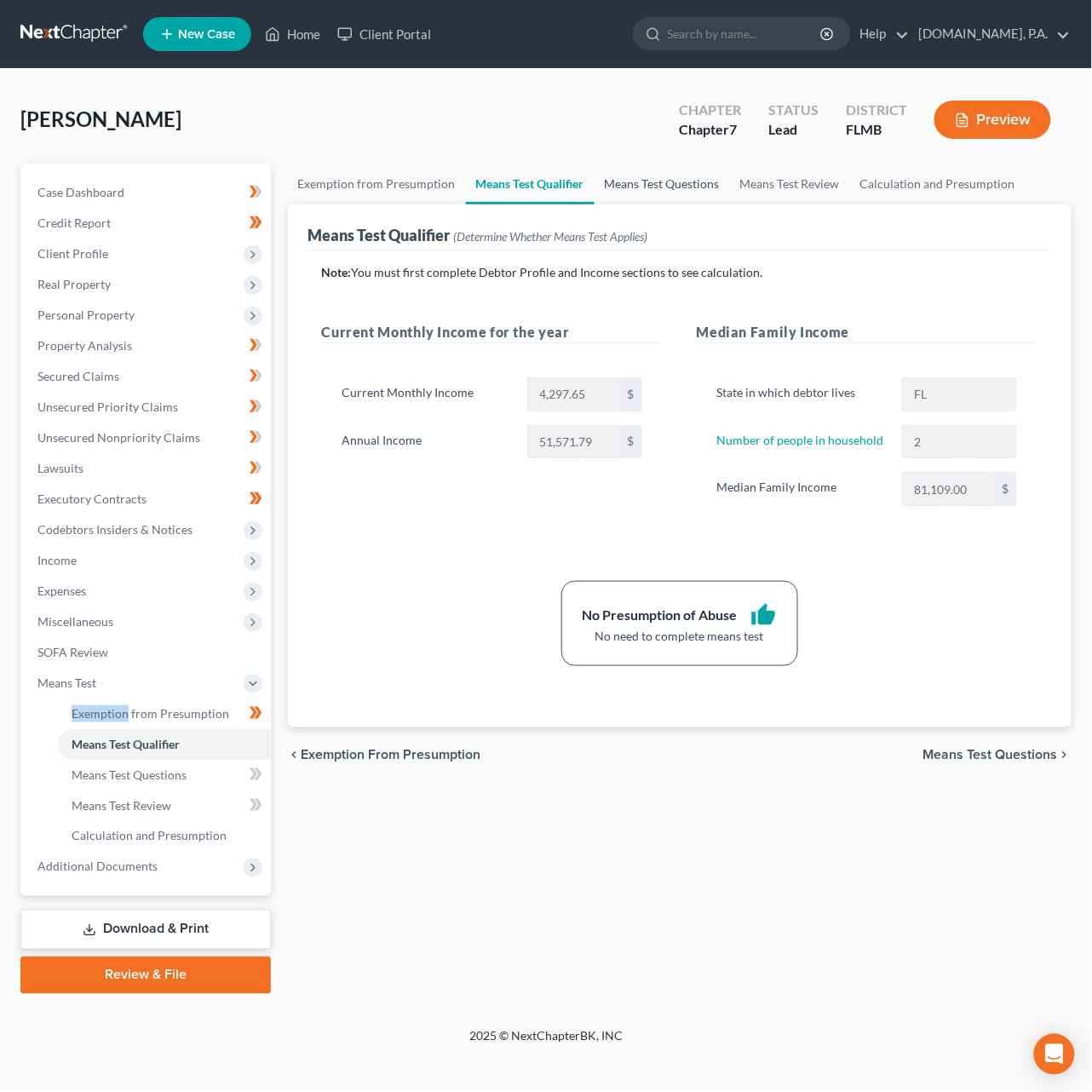
click at [620, 186] on link "Means Test Questions" at bounding box center [662, 184] width 136 height 40
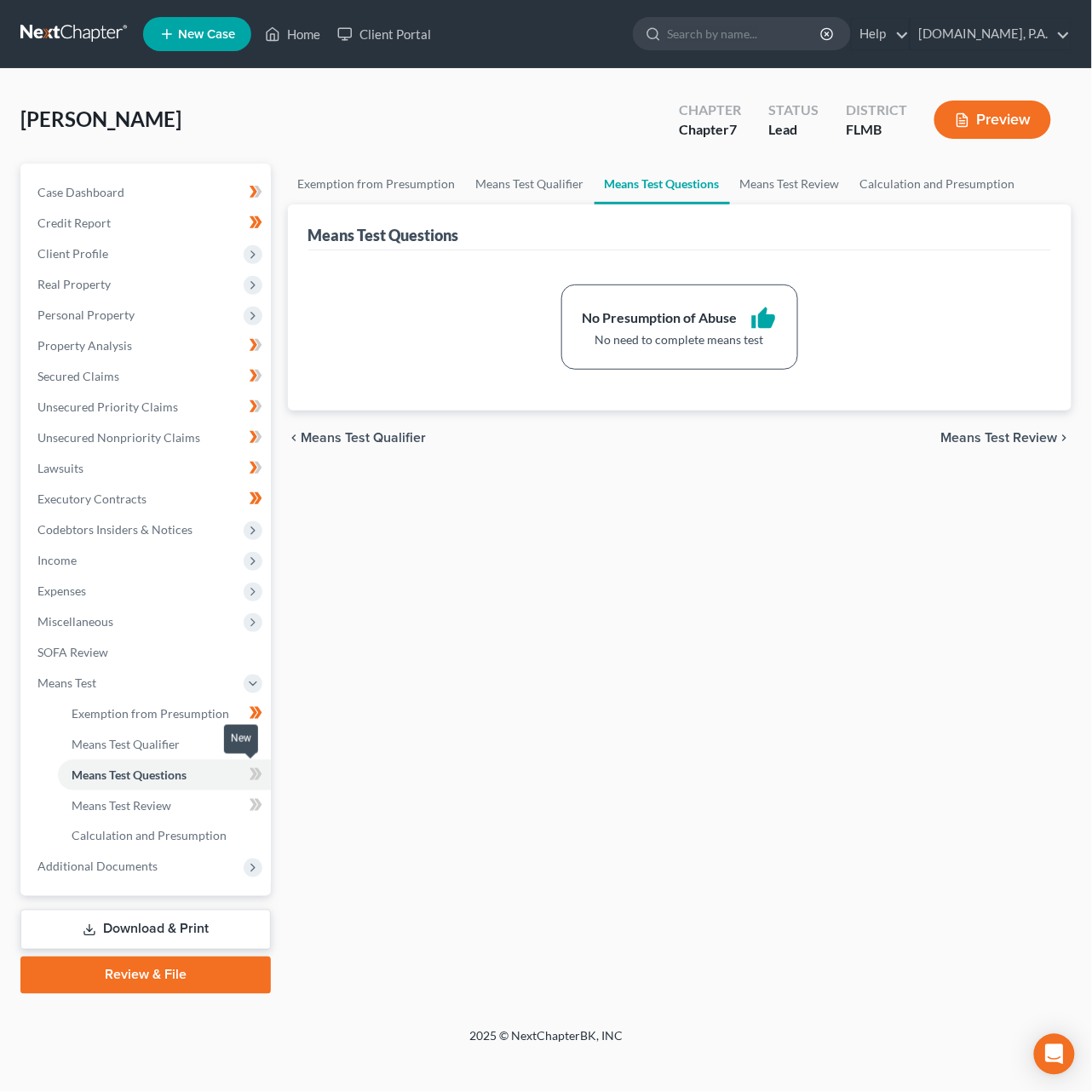
click at [263, 768] on span at bounding box center [255, 776] width 30 height 26
click at [263, 769] on span at bounding box center [255, 776] width 30 height 26
click at [217, 807] on link "Means Test Review" at bounding box center [164, 806] width 213 height 31
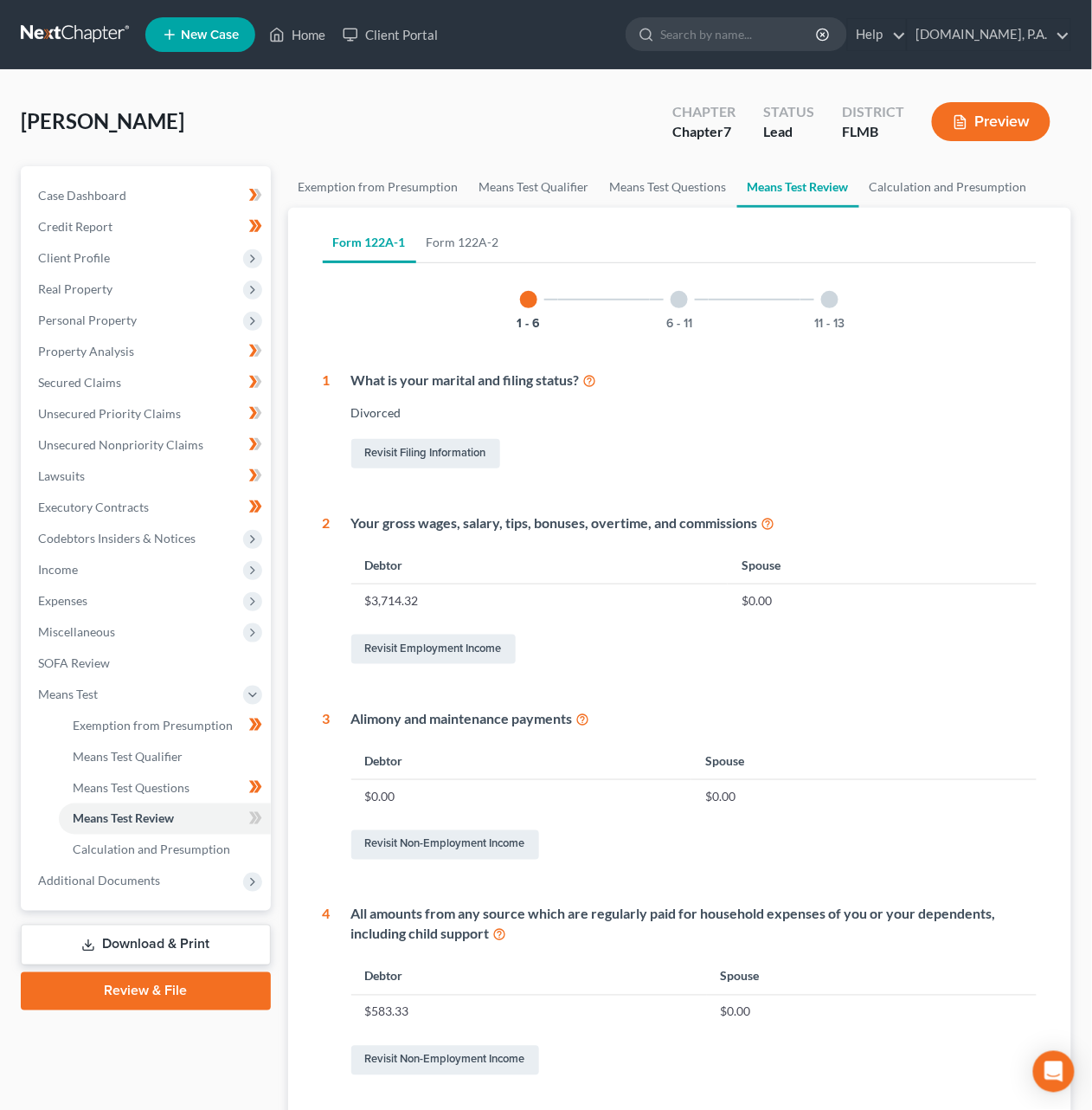
click at [673, 291] on div at bounding box center [679, 300] width 18 height 18
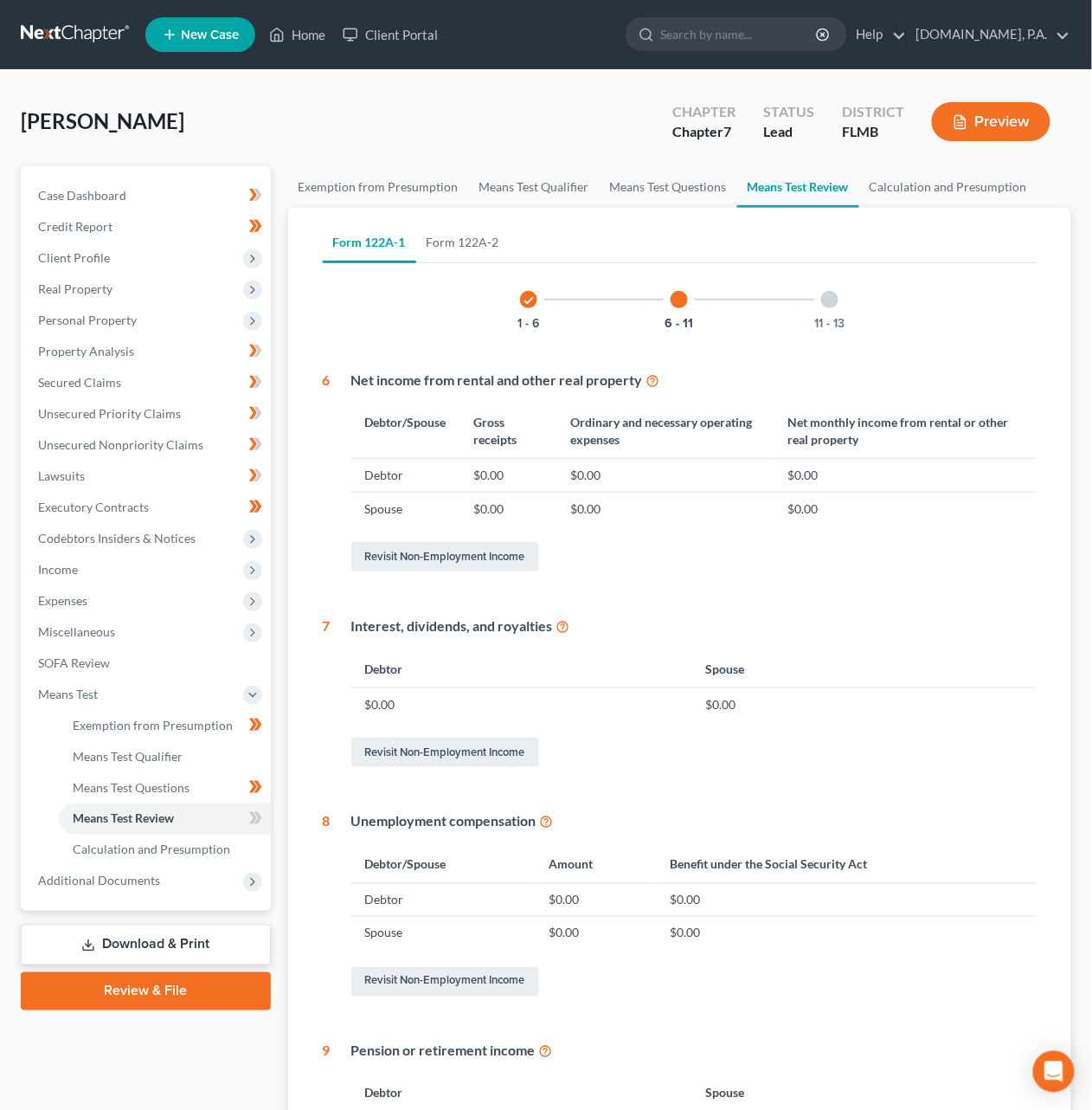
drag, startPoint x: 819, startPoint y: 298, endPoint x: 714, endPoint y: 276, distance: 107.3
click at [819, 298] on div "11 - 13" at bounding box center [830, 300] width 59 height 59
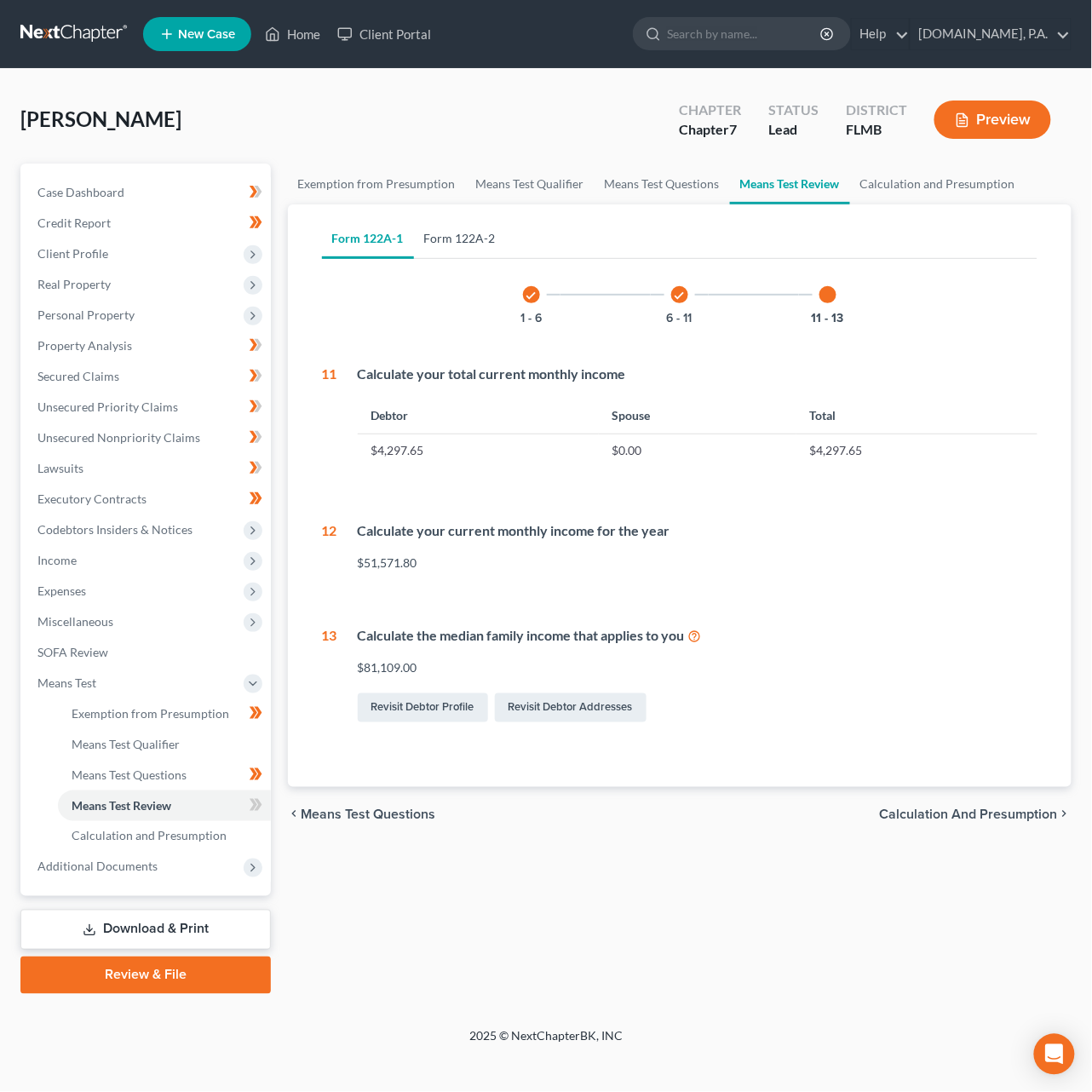
click at [476, 240] on link "Form 122A-2" at bounding box center [460, 238] width 92 height 40
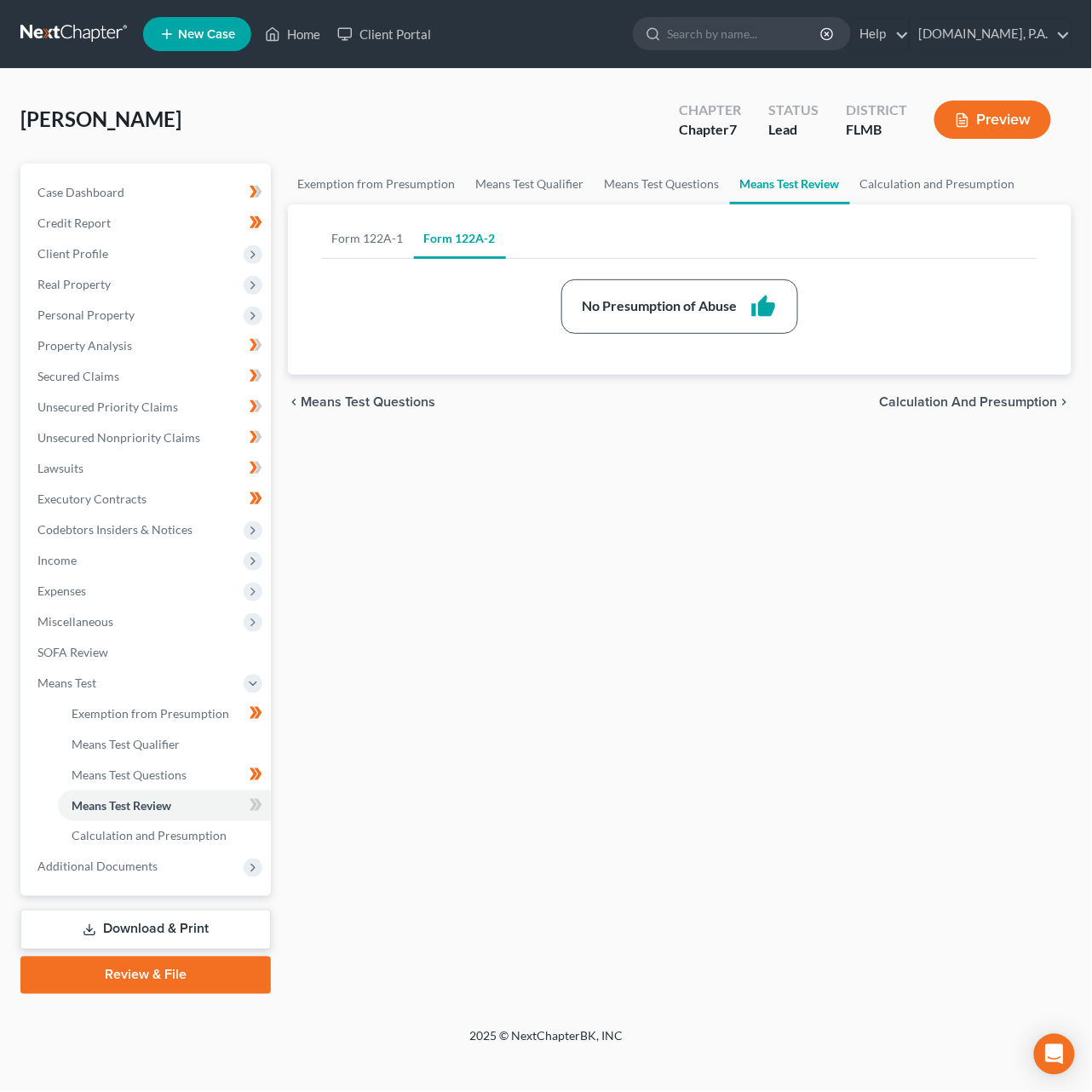
click at [1027, 406] on span "Calculation and Presumption" at bounding box center [969, 402] width 178 height 13
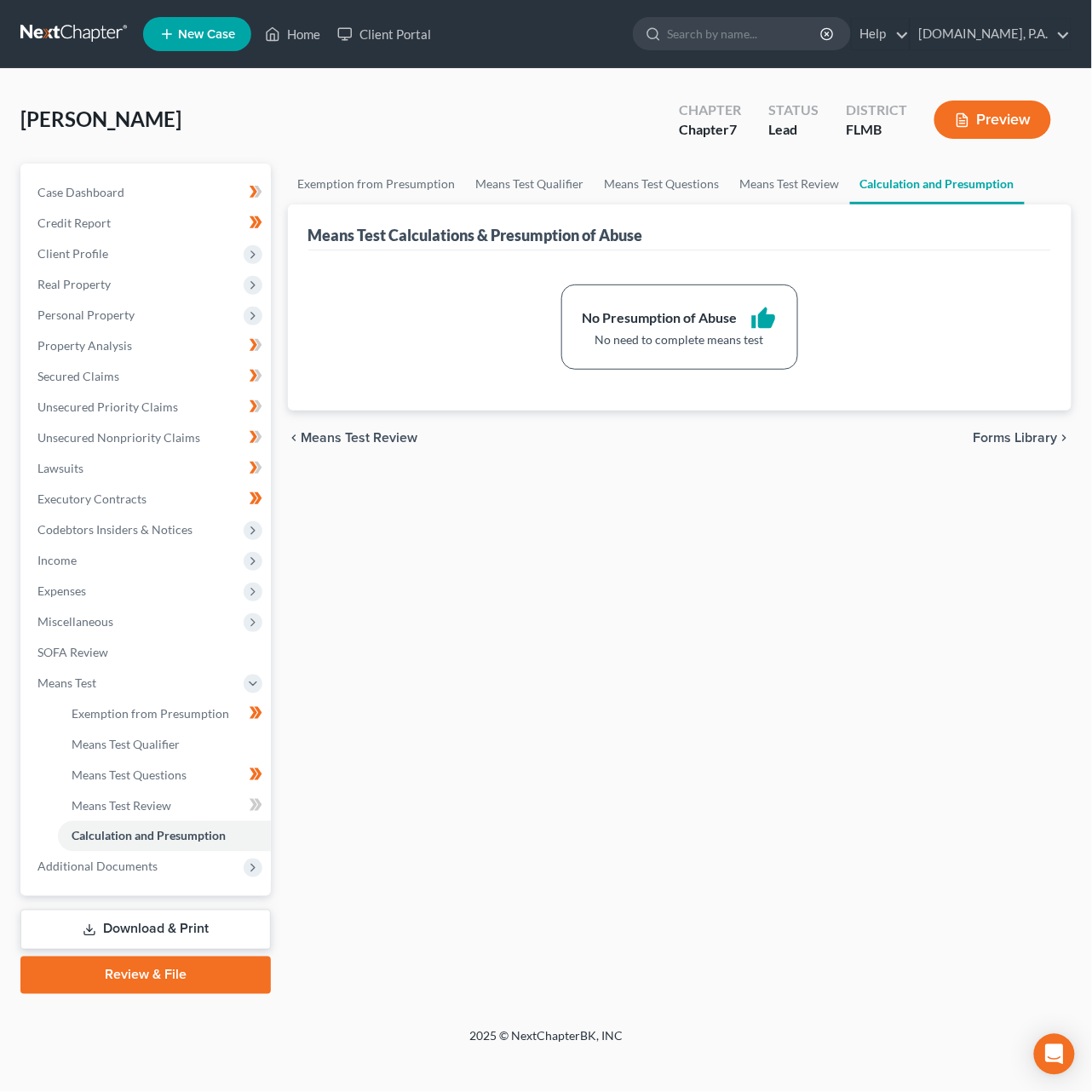
click at [1001, 438] on span "Forms Library" at bounding box center [1016, 438] width 85 height 13
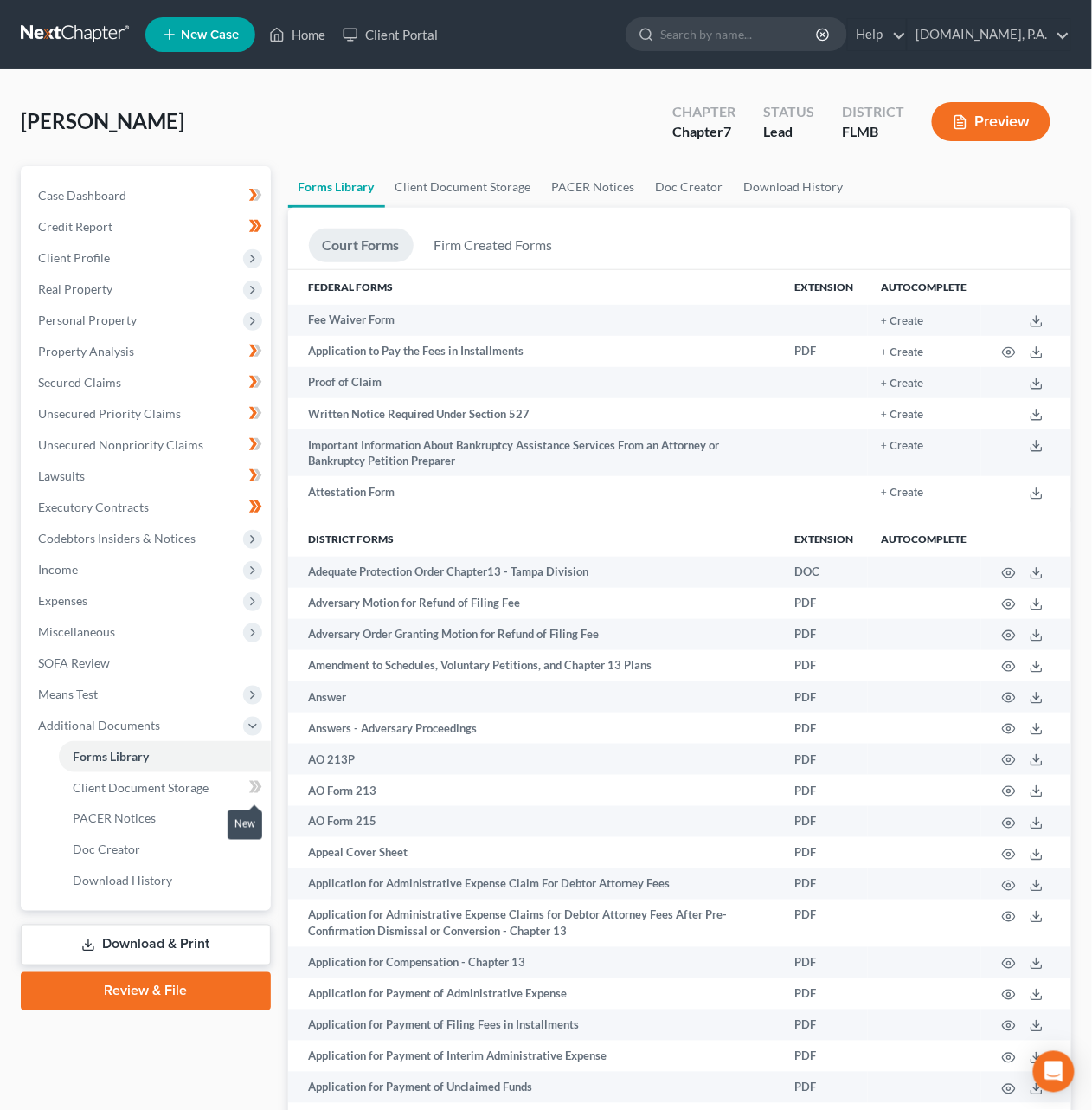
click at [267, 782] on span at bounding box center [255, 789] width 30 height 26
click at [205, 786] on span "Client Document Storage" at bounding box center [140, 787] width 136 height 15
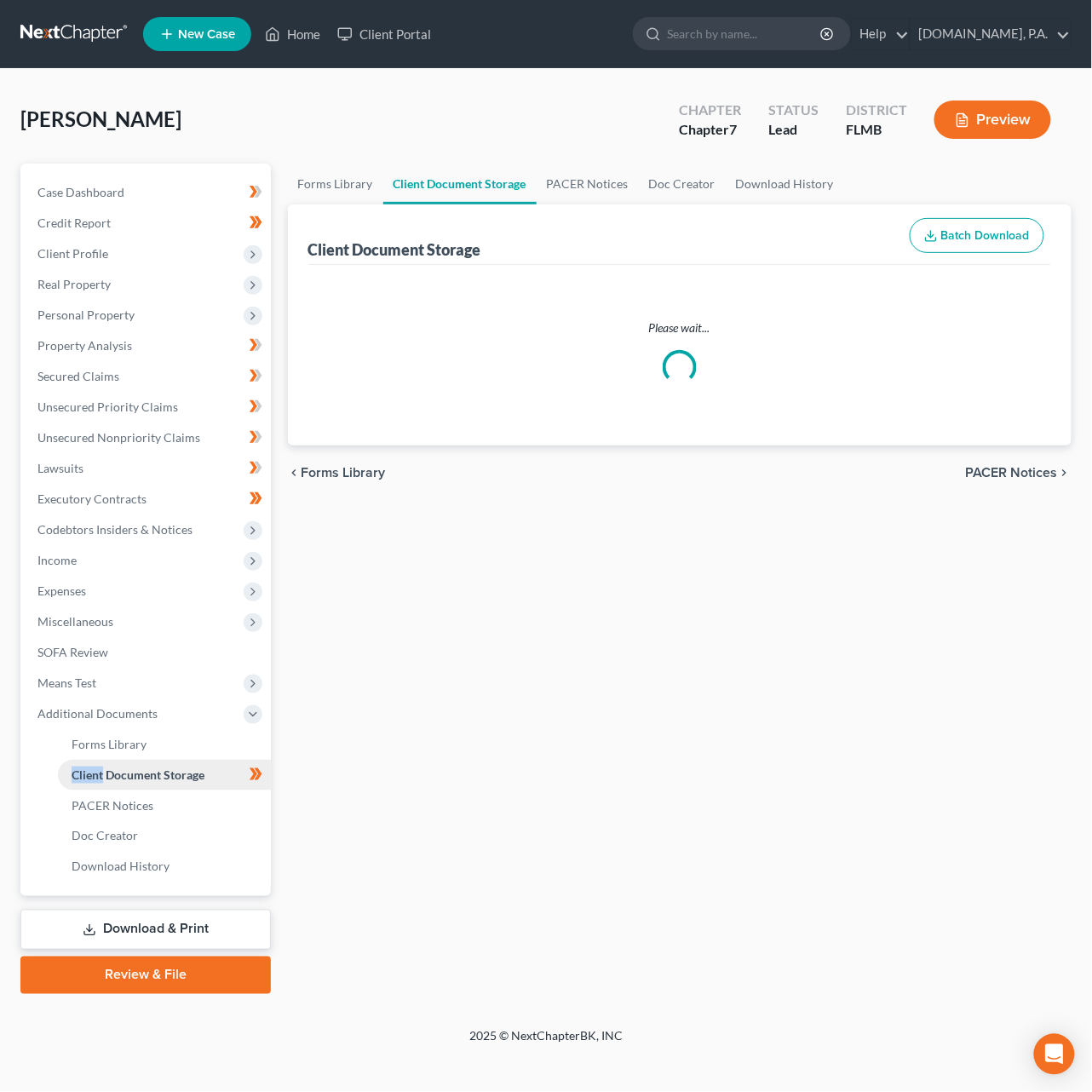
select select "9"
select select "4"
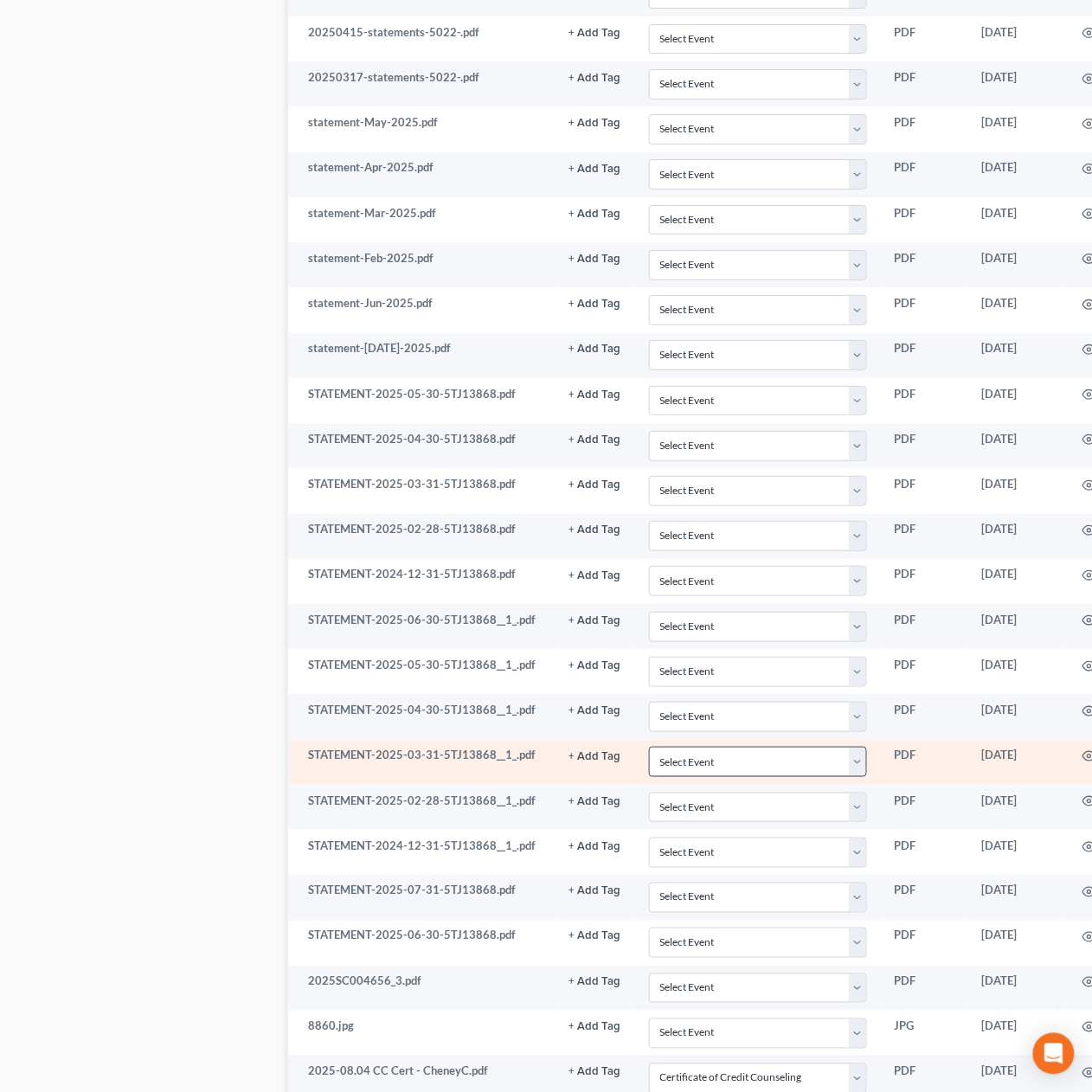
scroll to position [1793, 0]
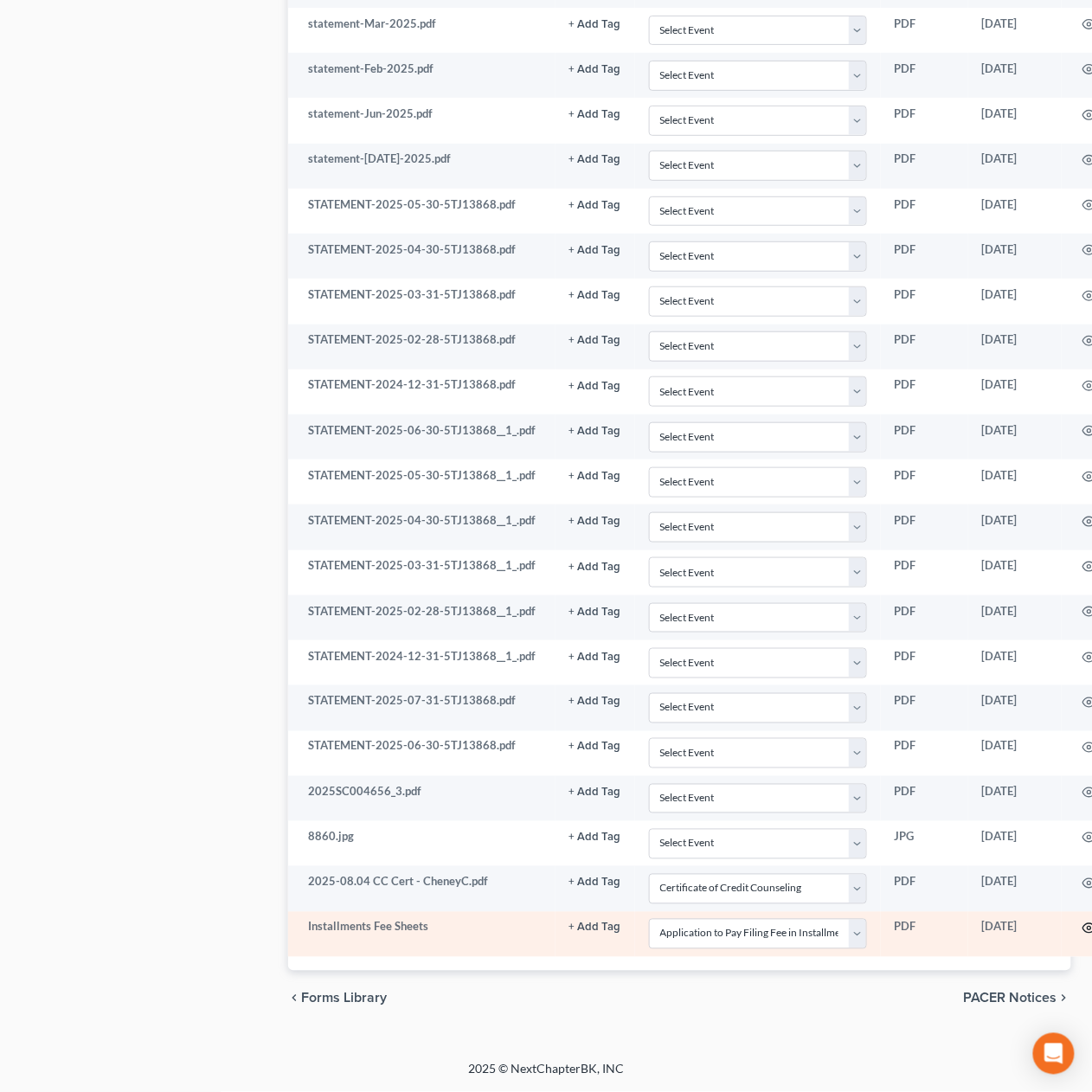
click at [1084, 932] on icon "button" at bounding box center [1089, 929] width 14 height 14
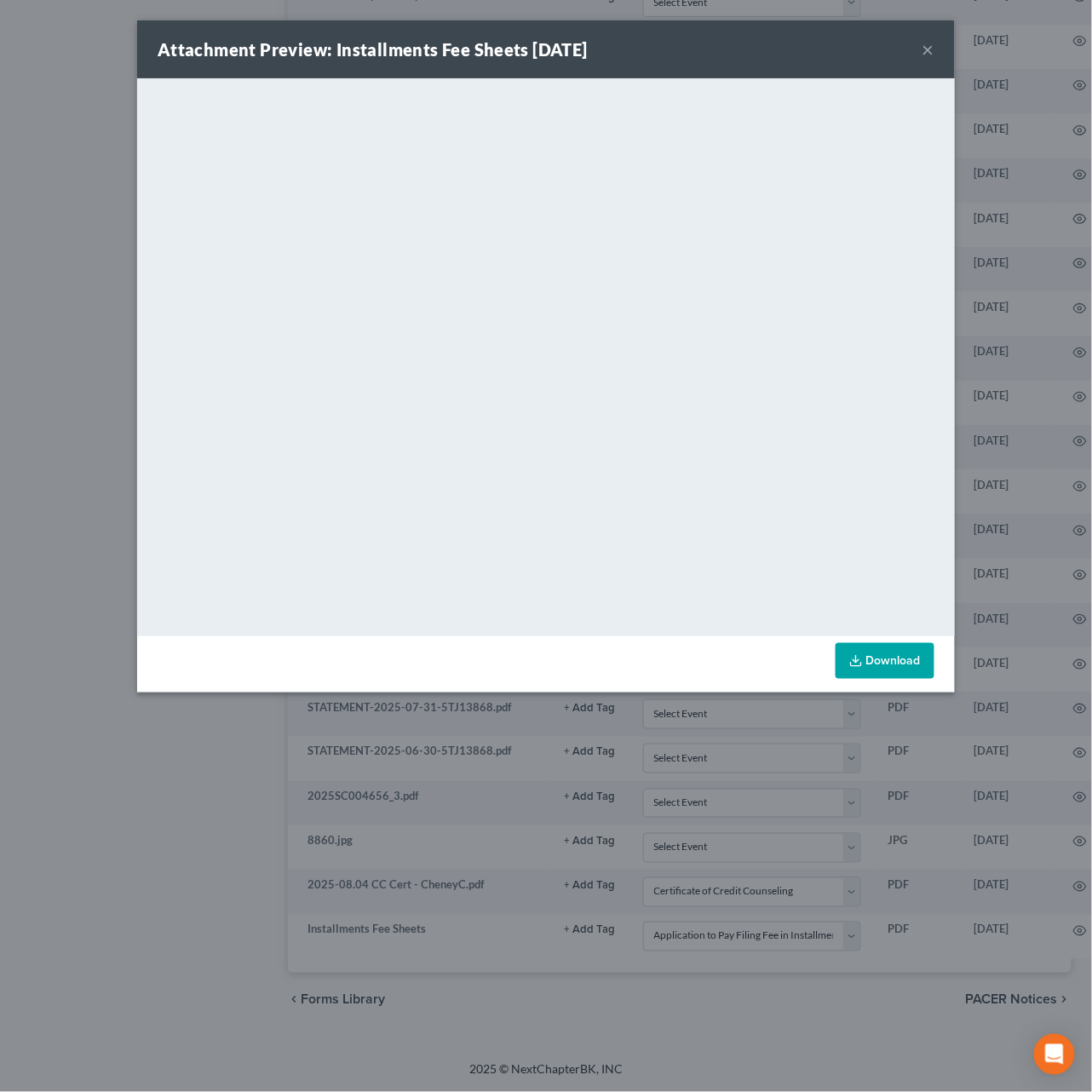
click at [924, 42] on button "×" at bounding box center [928, 49] width 12 height 20
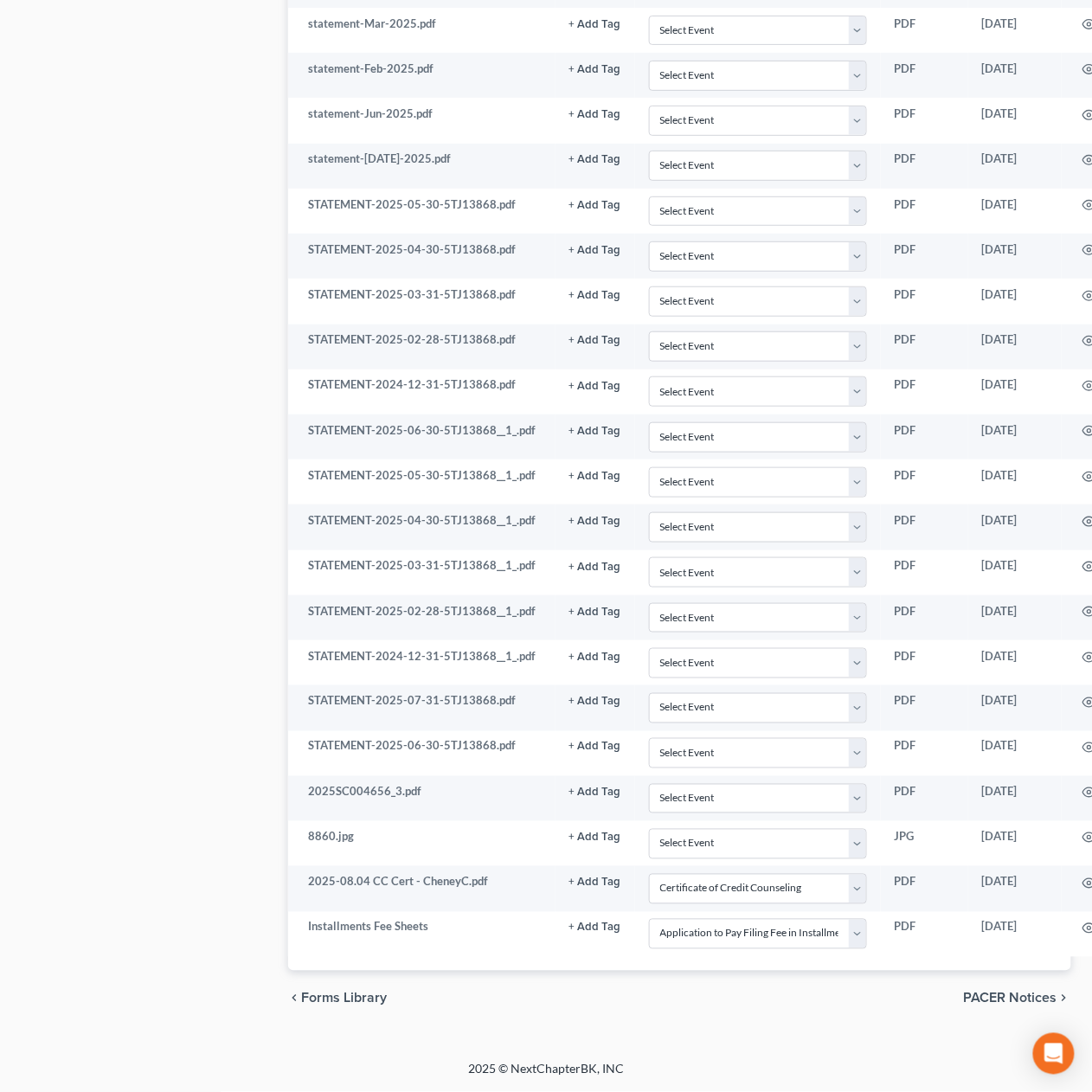
drag, startPoint x: 1016, startPoint y: 1012, endPoint x: 1004, endPoint y: 971, distance: 42.7
click at [1016, 1006] on span "PACER Notices" at bounding box center [1011, 999] width 94 height 14
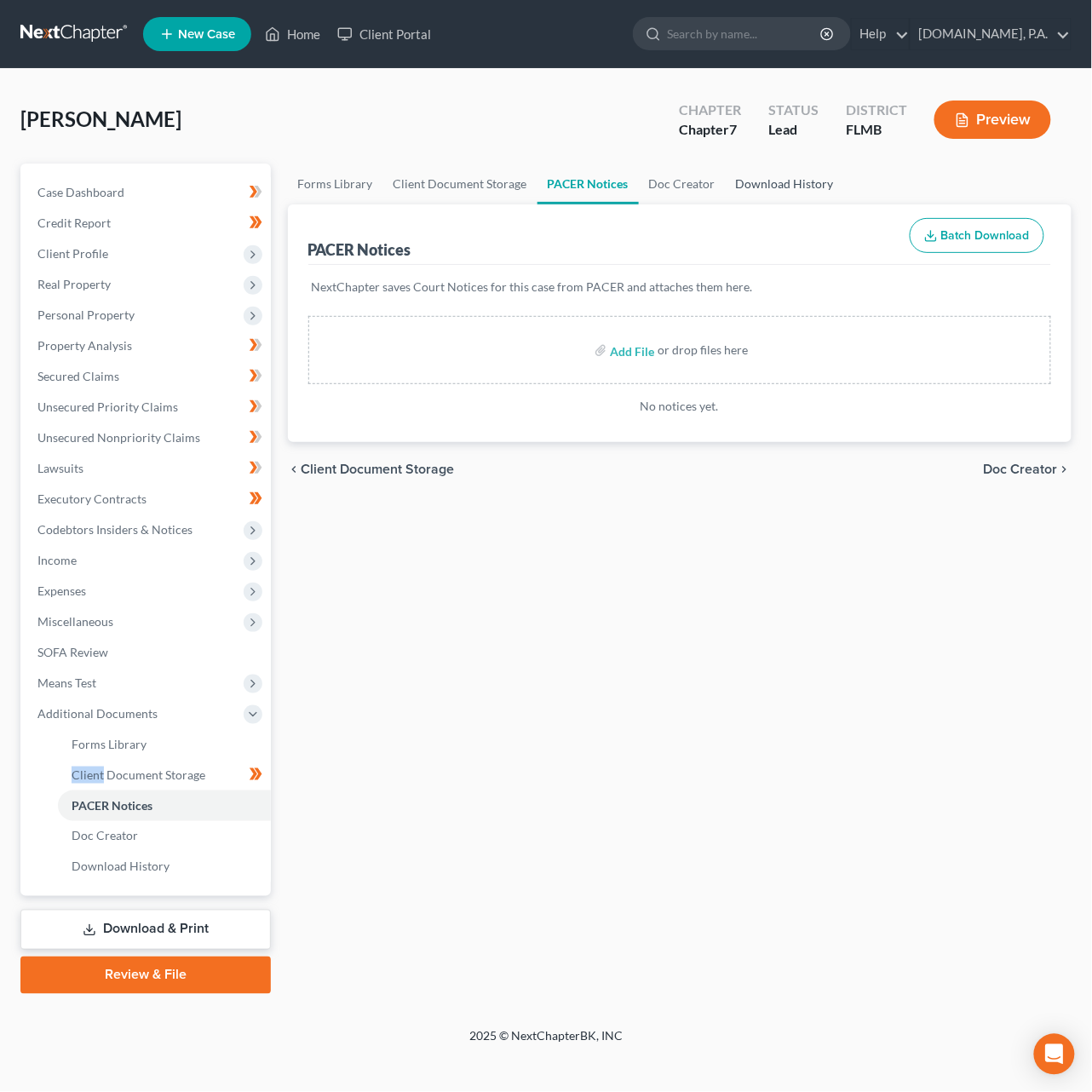
click at [803, 188] on link "Download History" at bounding box center [785, 184] width 118 height 40
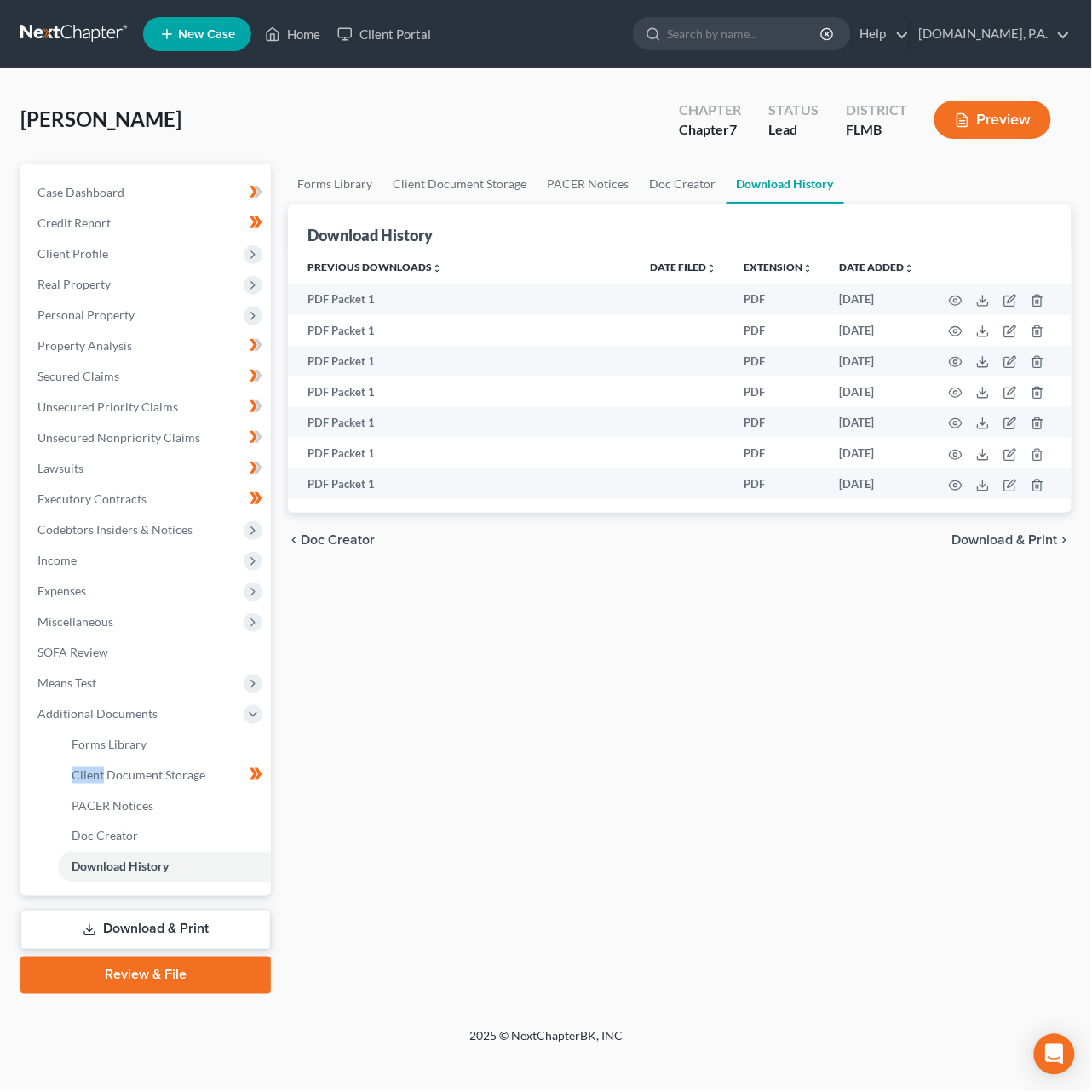
click at [983, 539] on span "Download & Print" at bounding box center [1005, 540] width 106 height 13
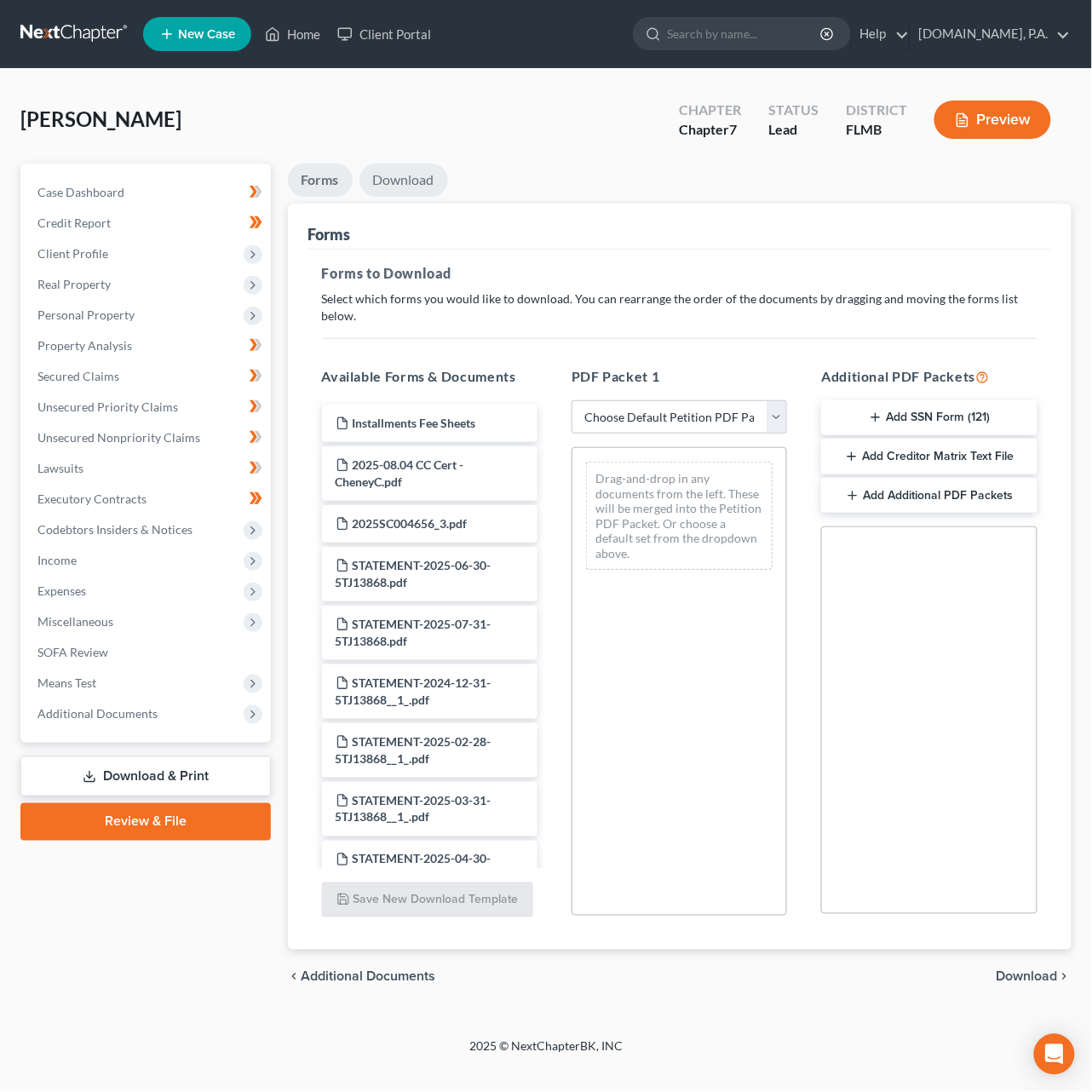
click at [416, 173] on link "Download" at bounding box center [403, 180] width 89 height 33
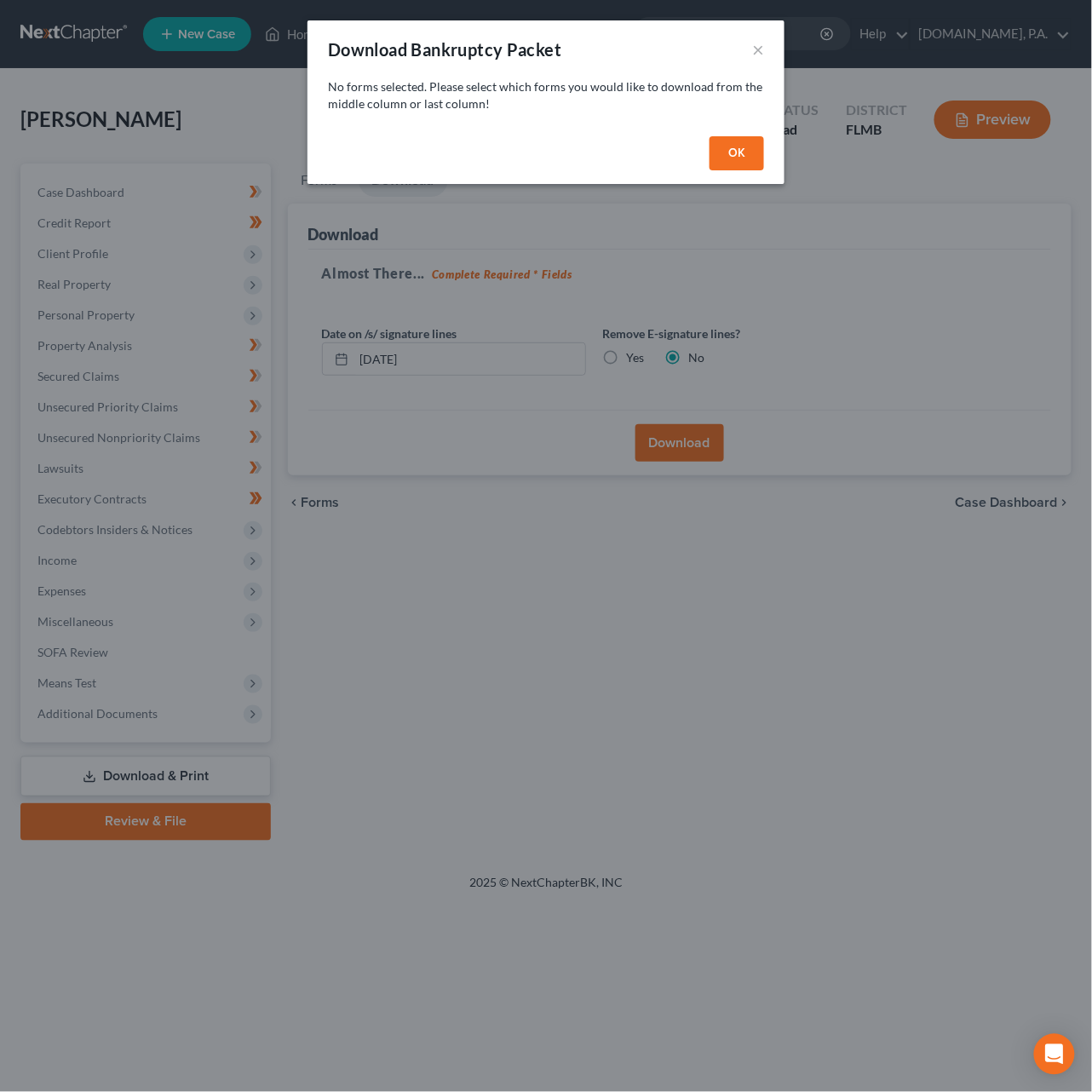
drag, startPoint x: 740, startPoint y: 143, endPoint x: 567, endPoint y: 288, distance: 225.7
click at [740, 144] on button "OK" at bounding box center [737, 153] width 55 height 34
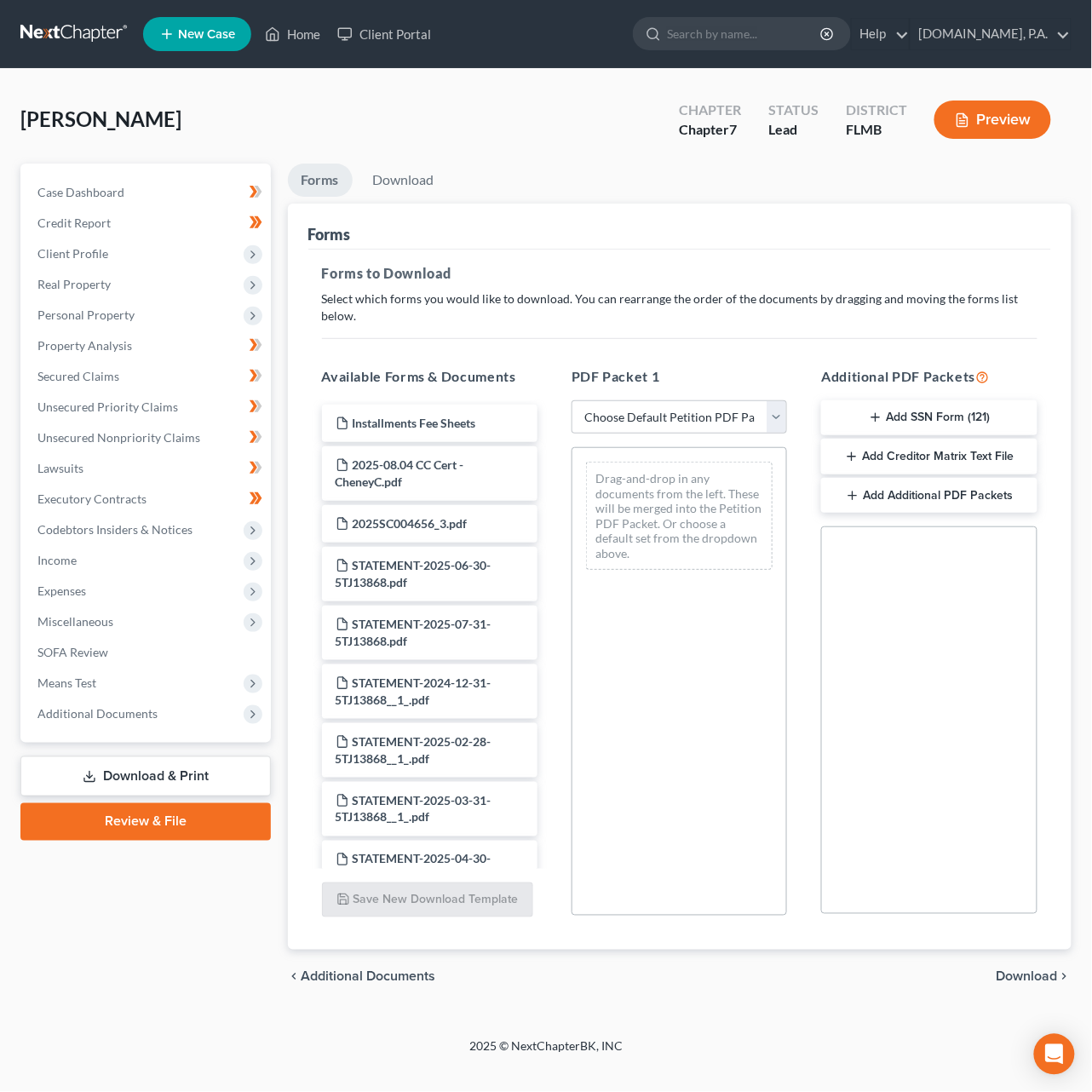
click at [177, 823] on link "Review & File" at bounding box center [145, 821] width 250 height 38
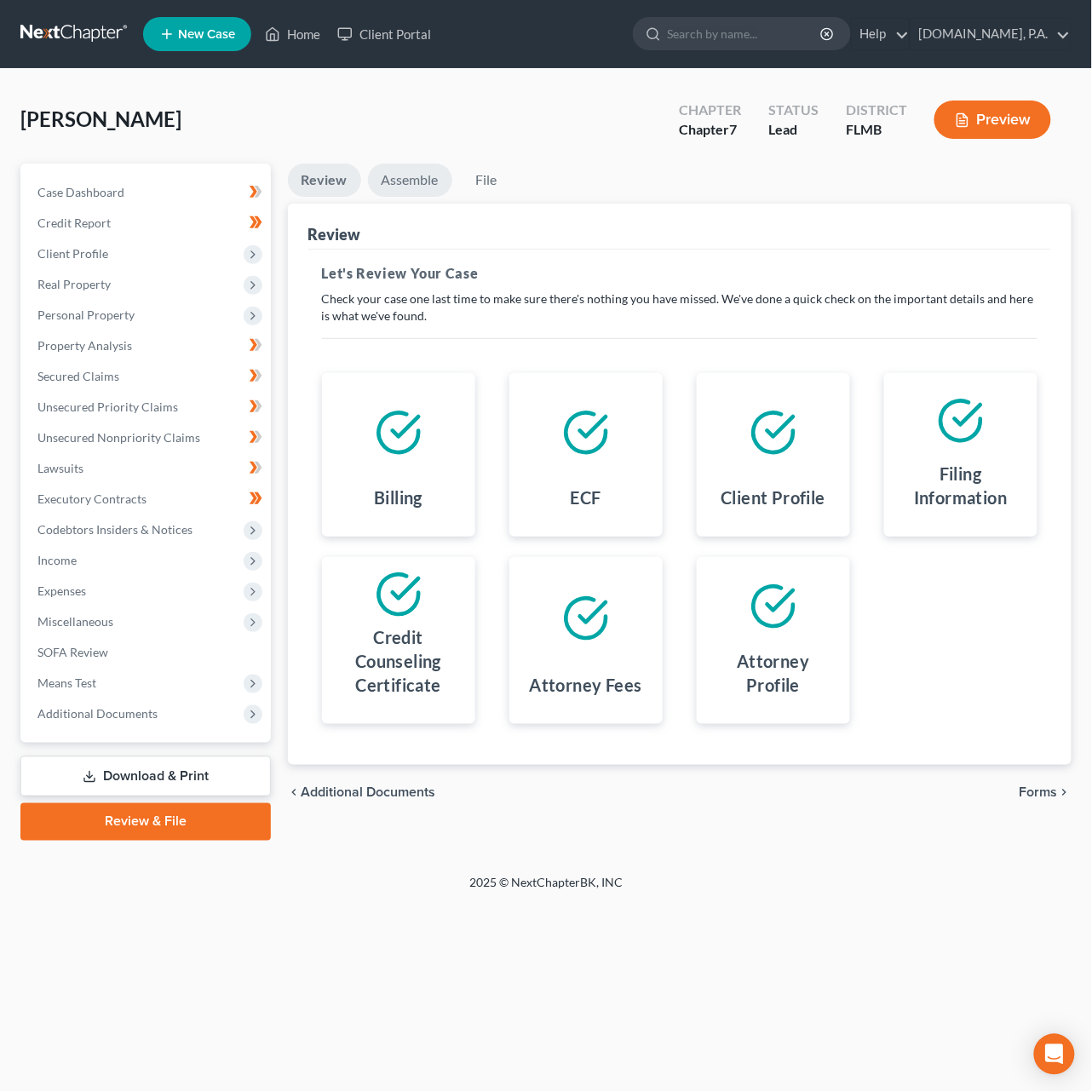
click at [419, 177] on link "Assemble" at bounding box center [410, 180] width 85 height 33
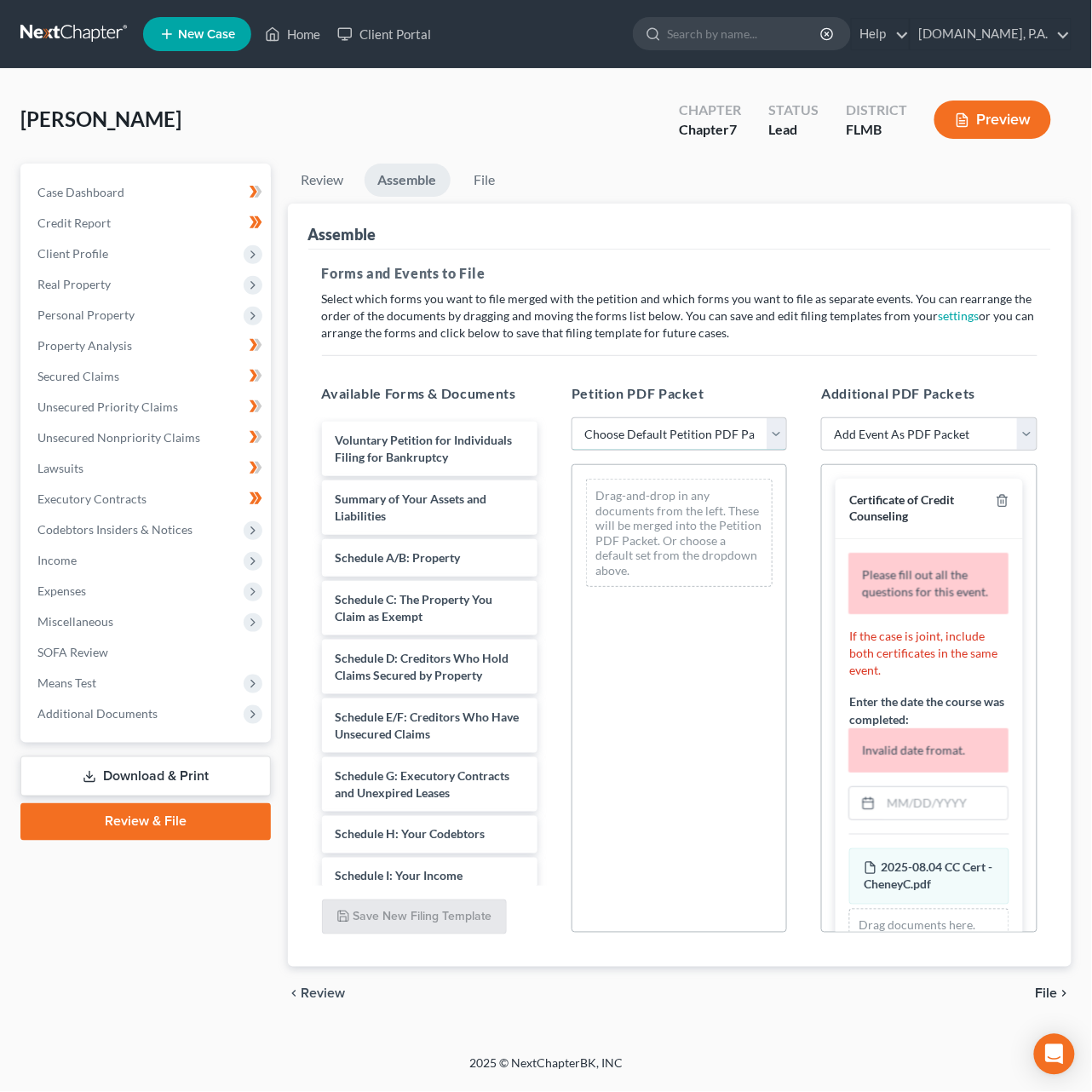
click at [624, 427] on select "Choose Default Petition PDF Packet Complete Bankruptcy Petition (all forms and …" at bounding box center [679, 433] width 216 height 34
select select "0"
click at [571, 417] on select "Choose Default Petition PDF Packet Complete Bankruptcy Petition (all forms and …" at bounding box center [679, 433] width 216 height 34
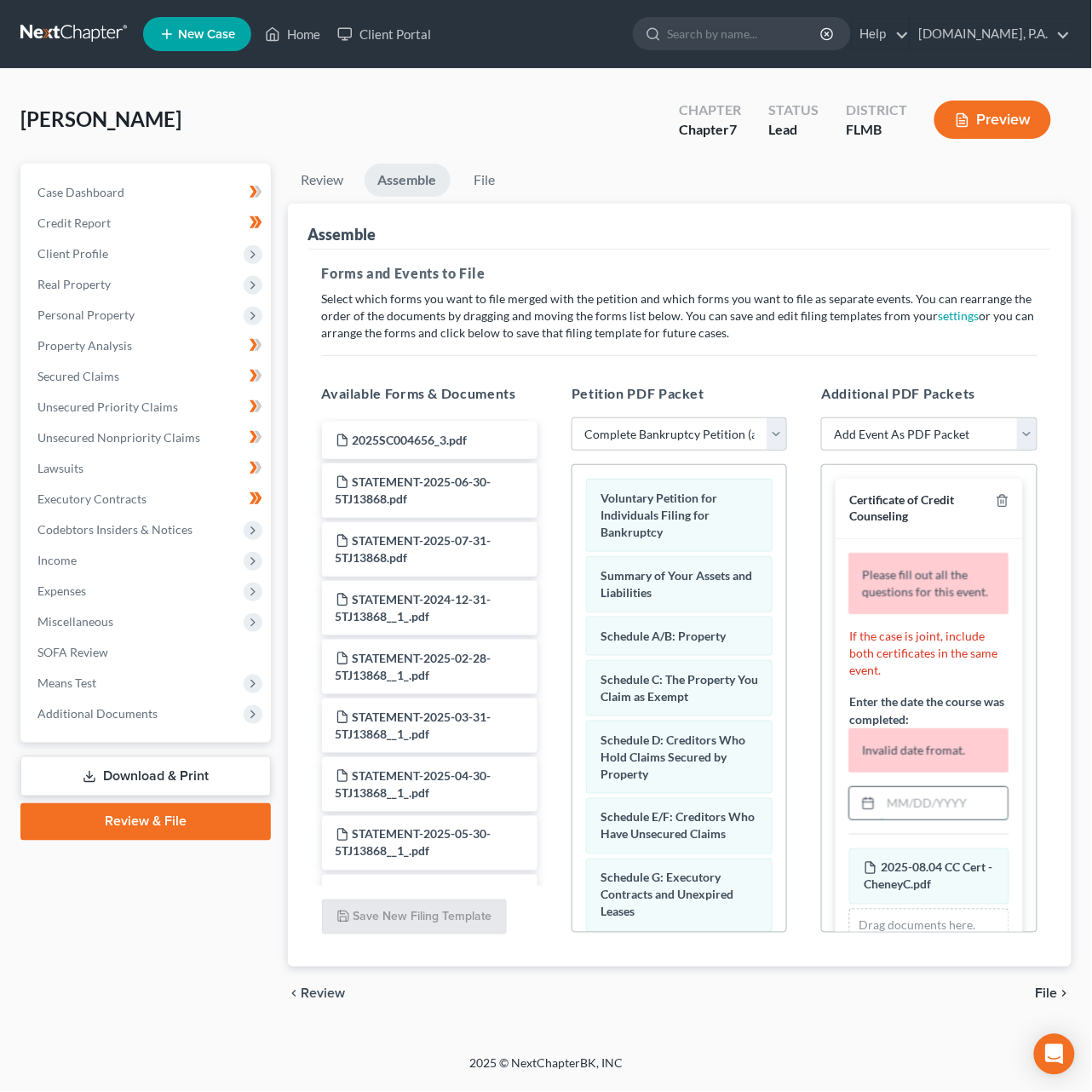
click at [934, 819] on input "text" at bounding box center [944, 803] width 126 height 33
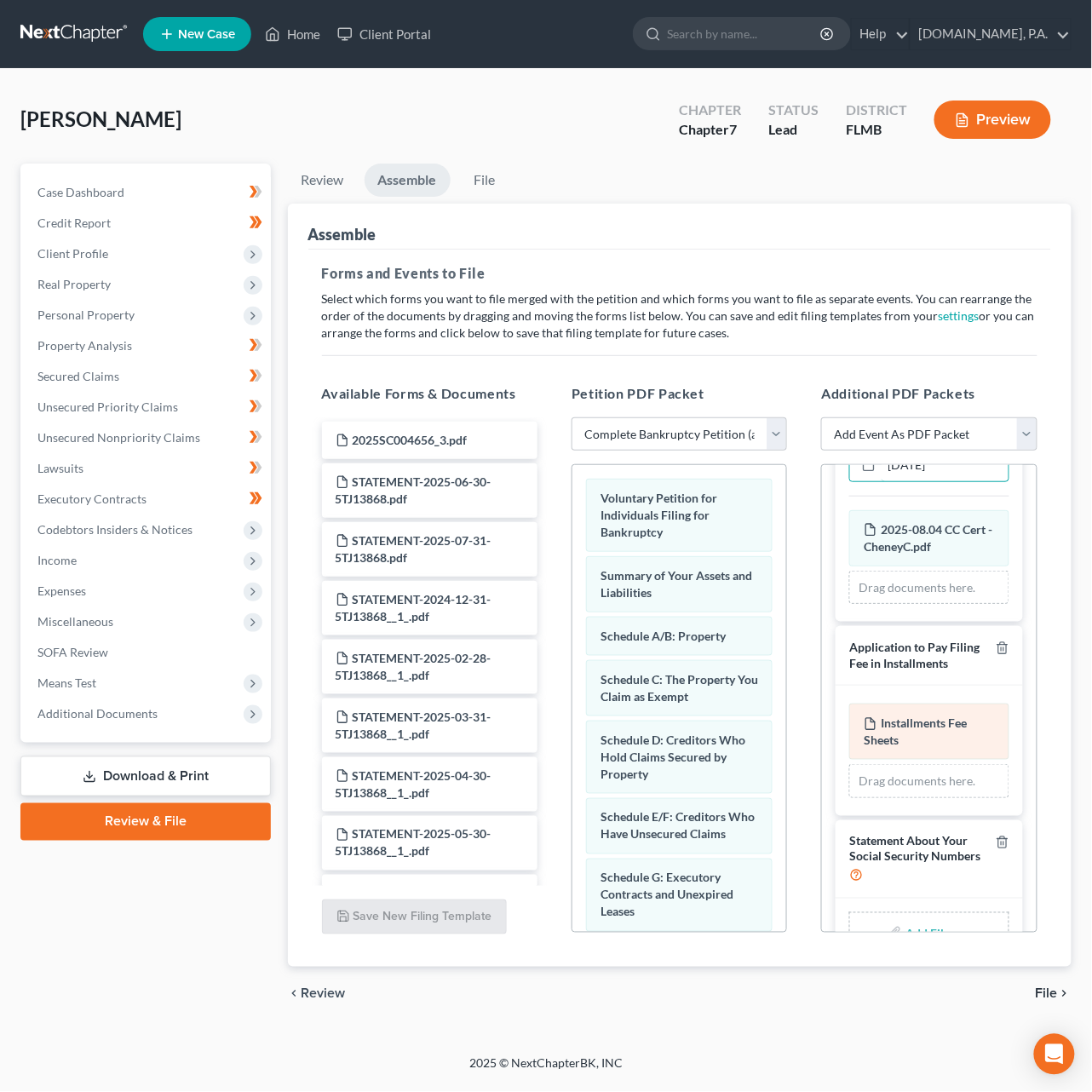
scroll to position [273, 0]
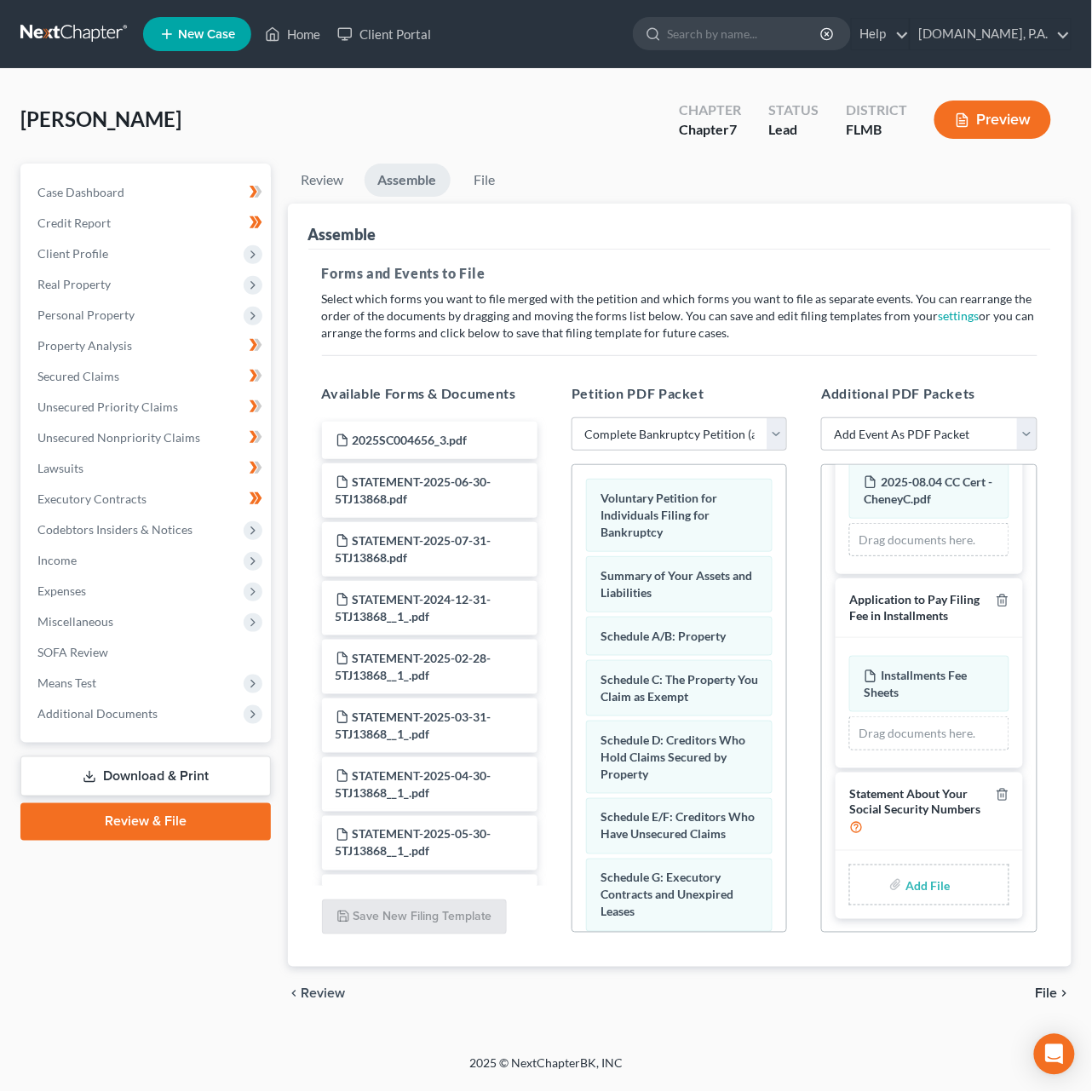
type input "08/04/2025"
click at [918, 890] on input "file" at bounding box center [925, 885] width 40 height 31
type input "C:\fakepath\Form 121 - CheneyC.pdf"
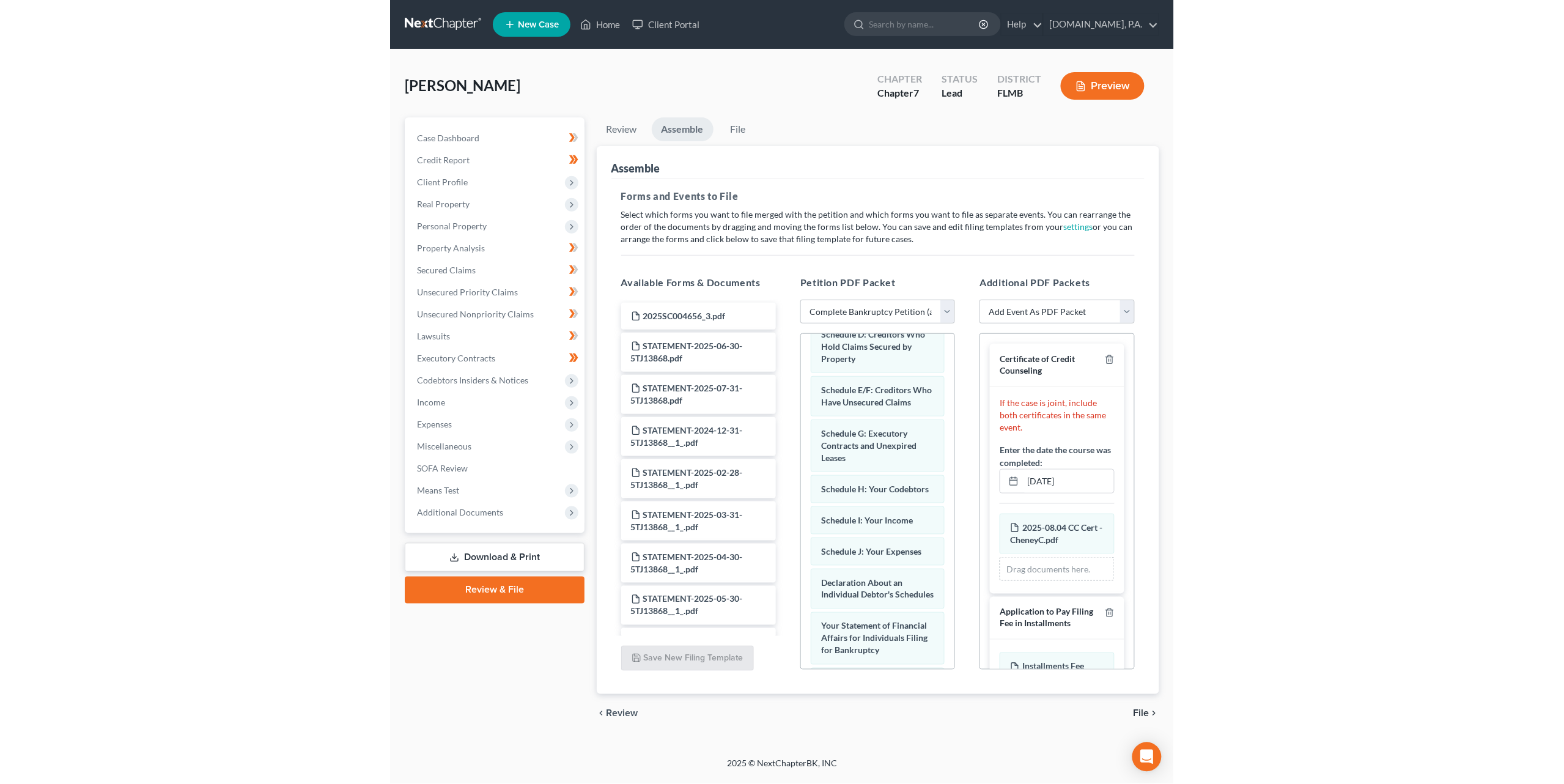
scroll to position [0, 0]
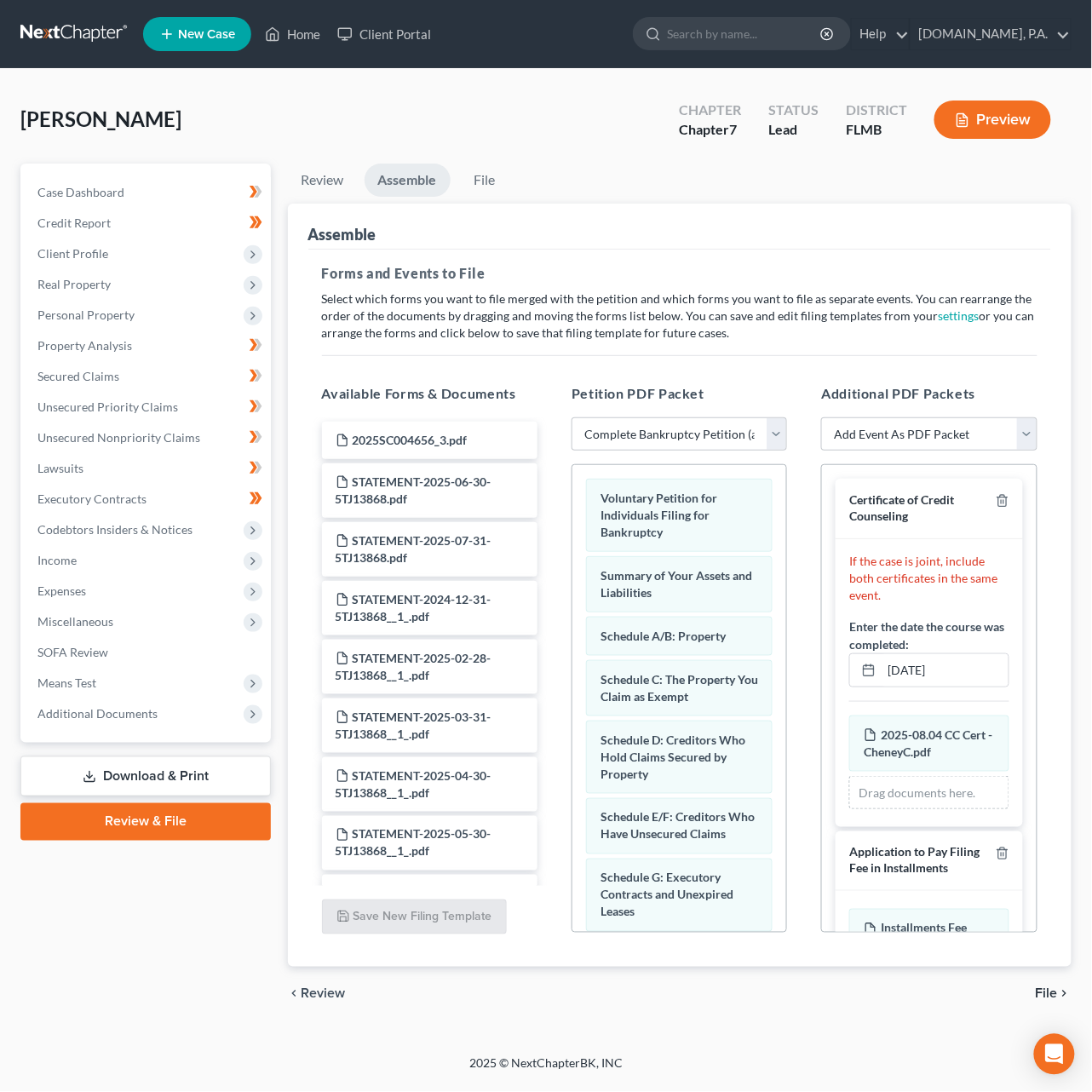
click at [1055, 1000] on span "File" at bounding box center [1046, 994] width 22 height 13
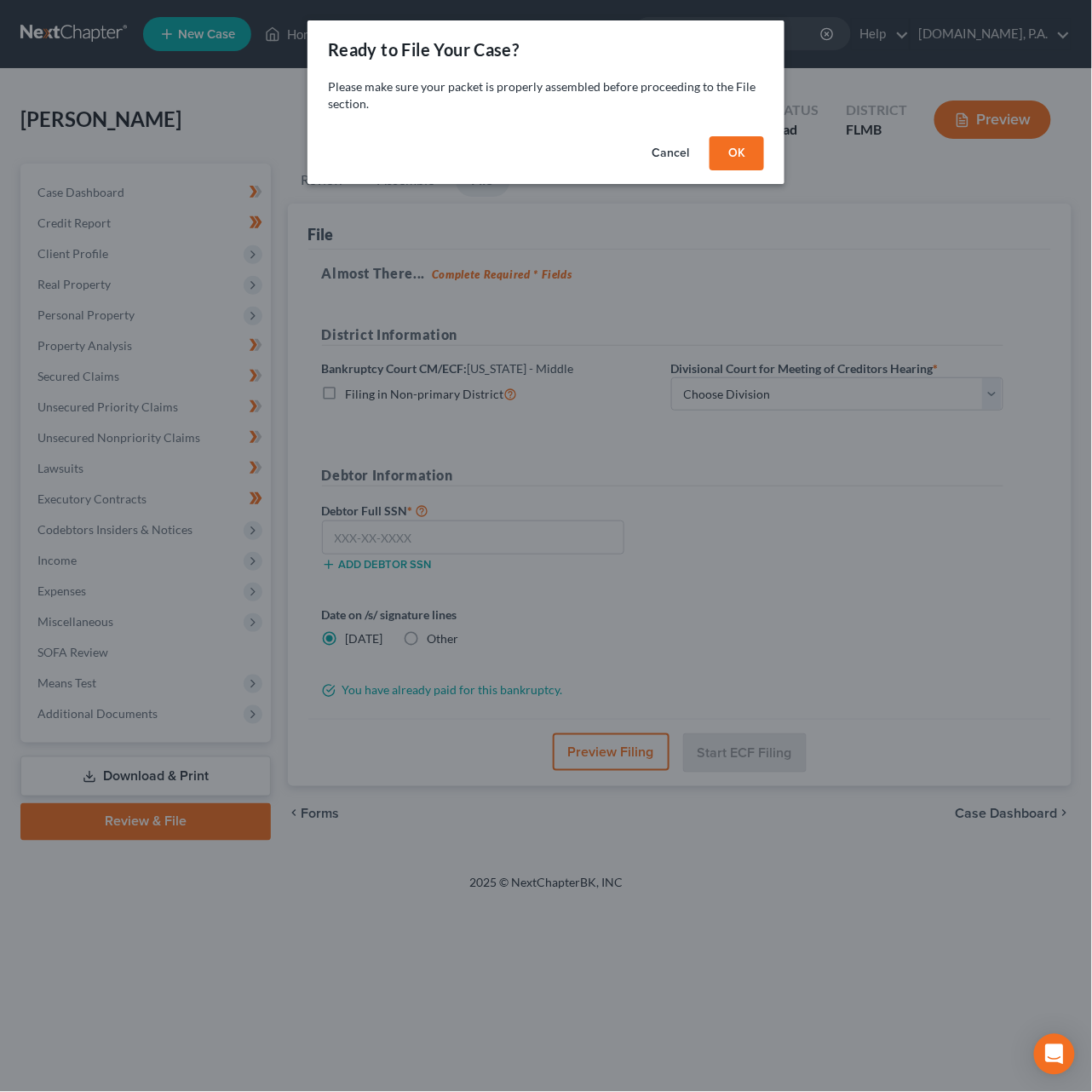
click at [738, 151] on button "OK" at bounding box center [737, 153] width 55 height 34
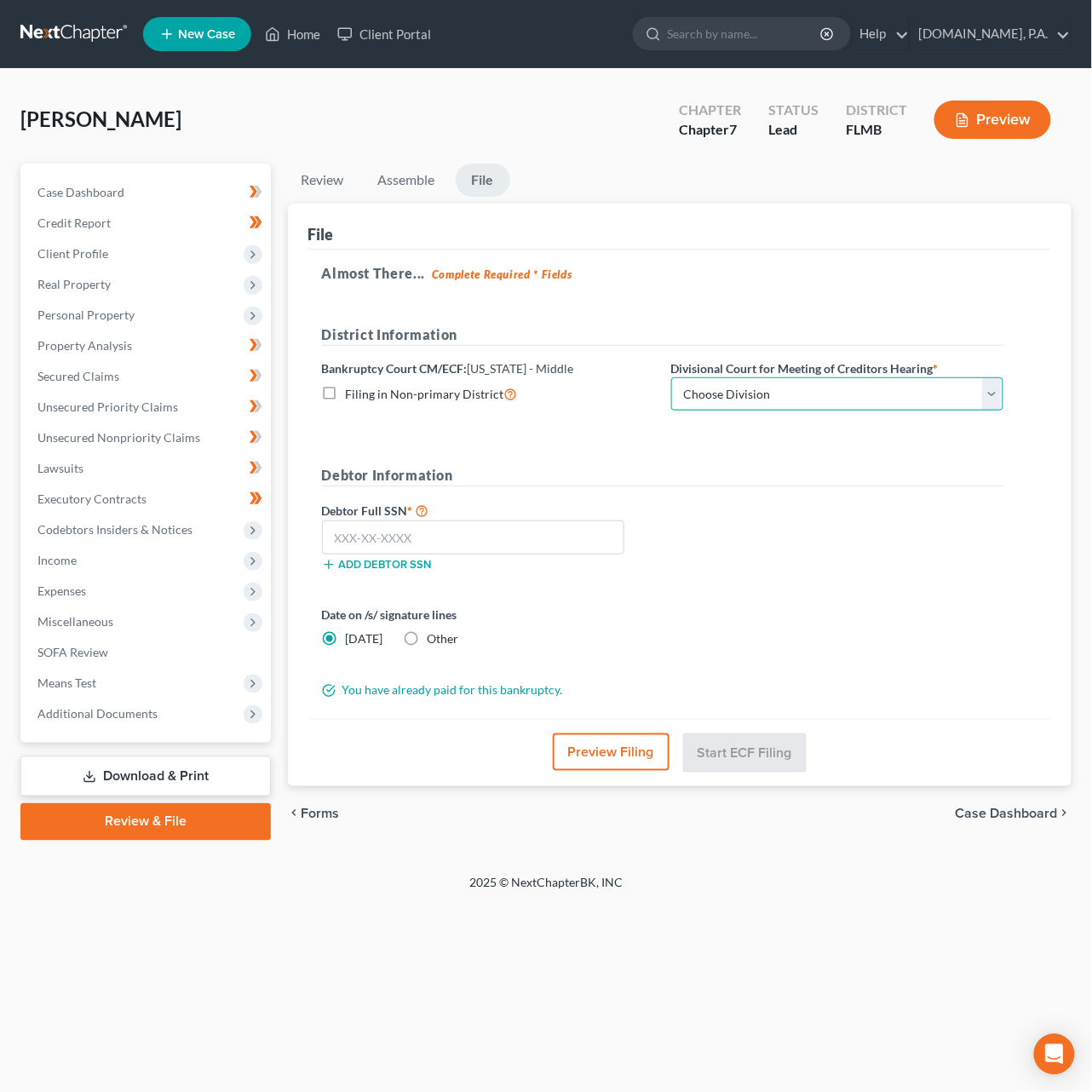
click at [785, 404] on select "Choose Division Fort Myers Jacksonville Orlando Tampa" at bounding box center [837, 394] width 332 height 34
select select "2"
click at [671, 377] on select "Choose Division Fort Myers Jacksonville Orlando Tampa" at bounding box center [837, 394] width 332 height 34
drag, startPoint x: 507, startPoint y: 545, endPoint x: 490, endPoint y: 541, distance: 17.5
click at [506, 545] on input "text" at bounding box center [473, 536] width 303 height 34
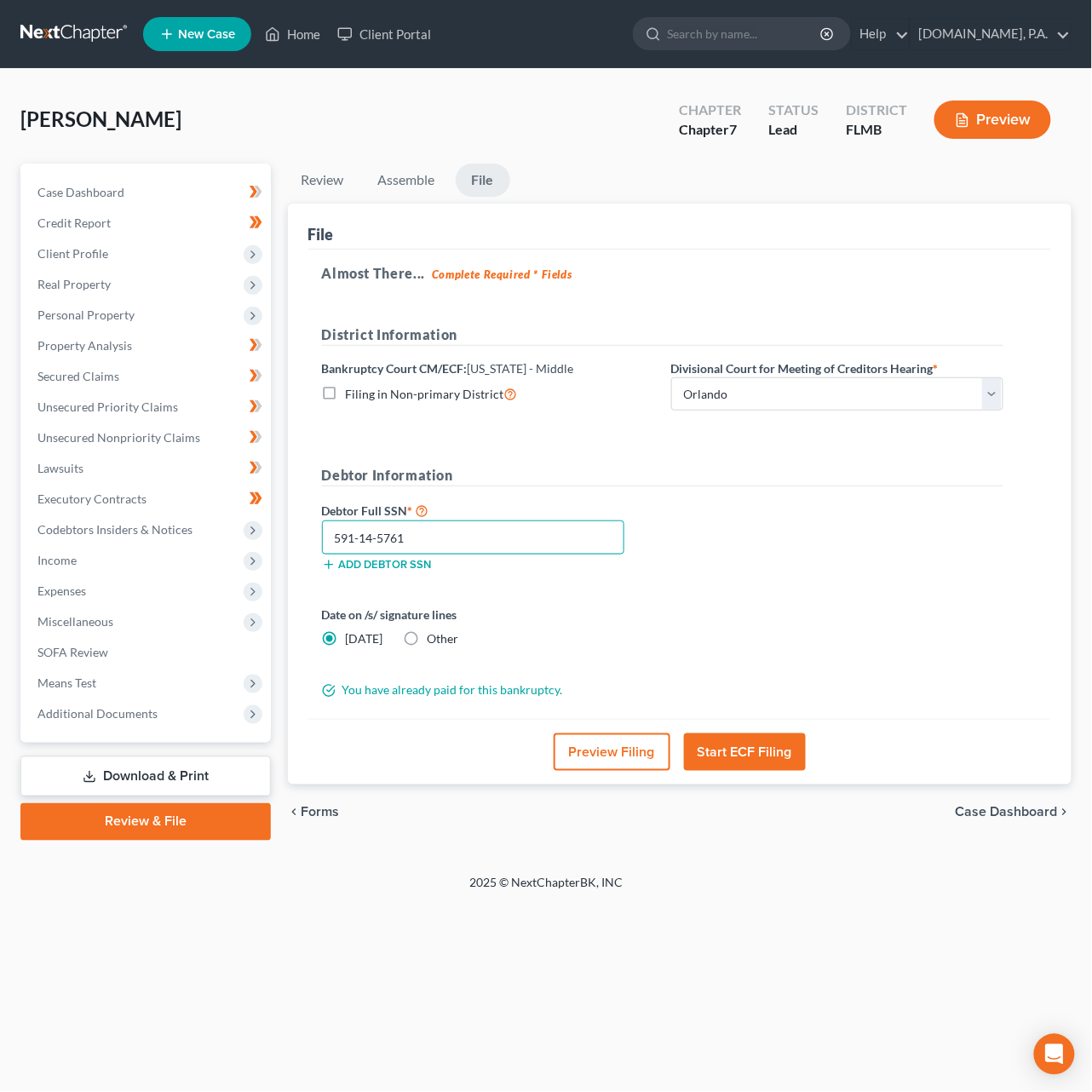
type input "591-14-5761"
click at [748, 755] on button "Start ECF Filing" at bounding box center [744, 751] width 121 height 38
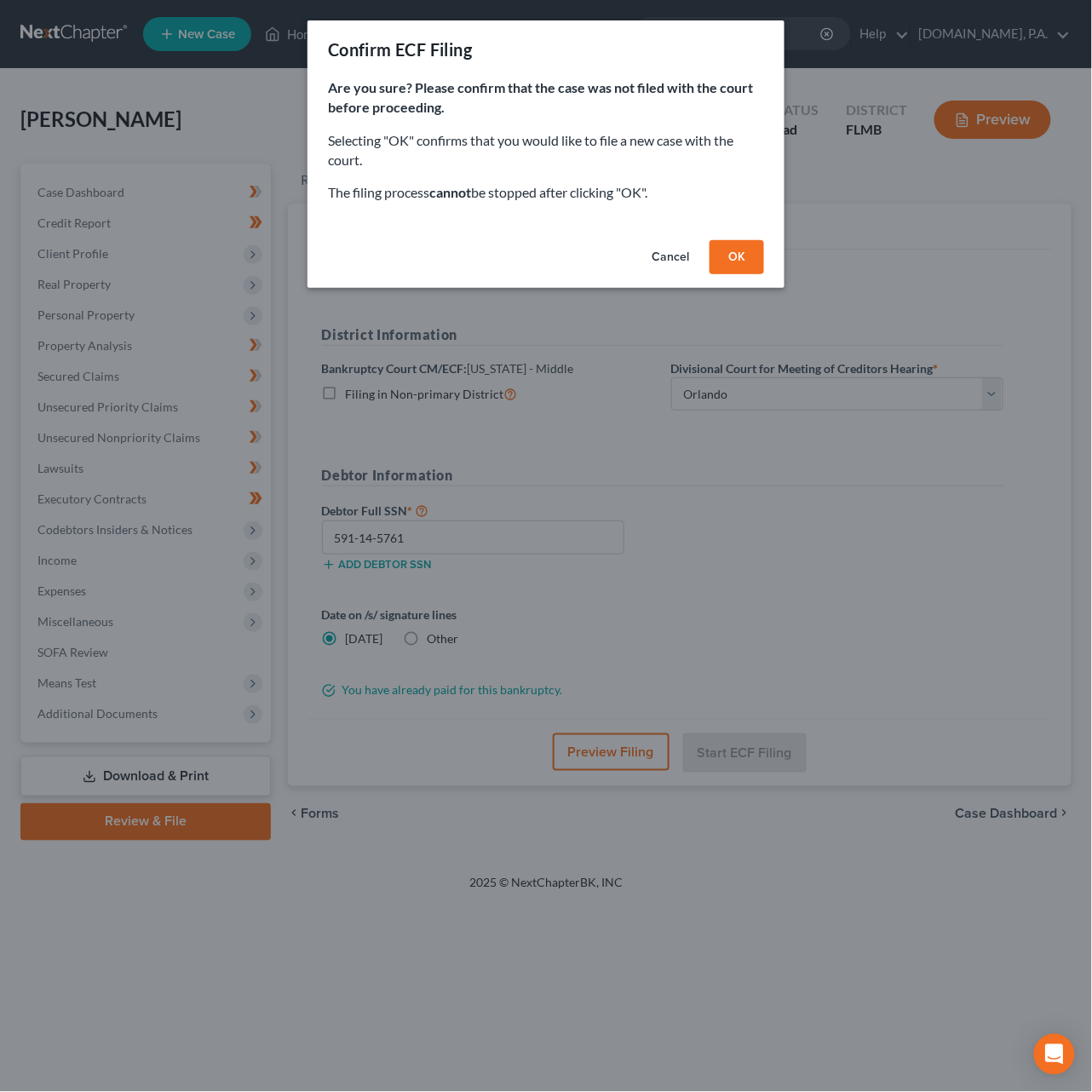
click at [736, 254] on button "OK" at bounding box center [737, 256] width 55 height 34
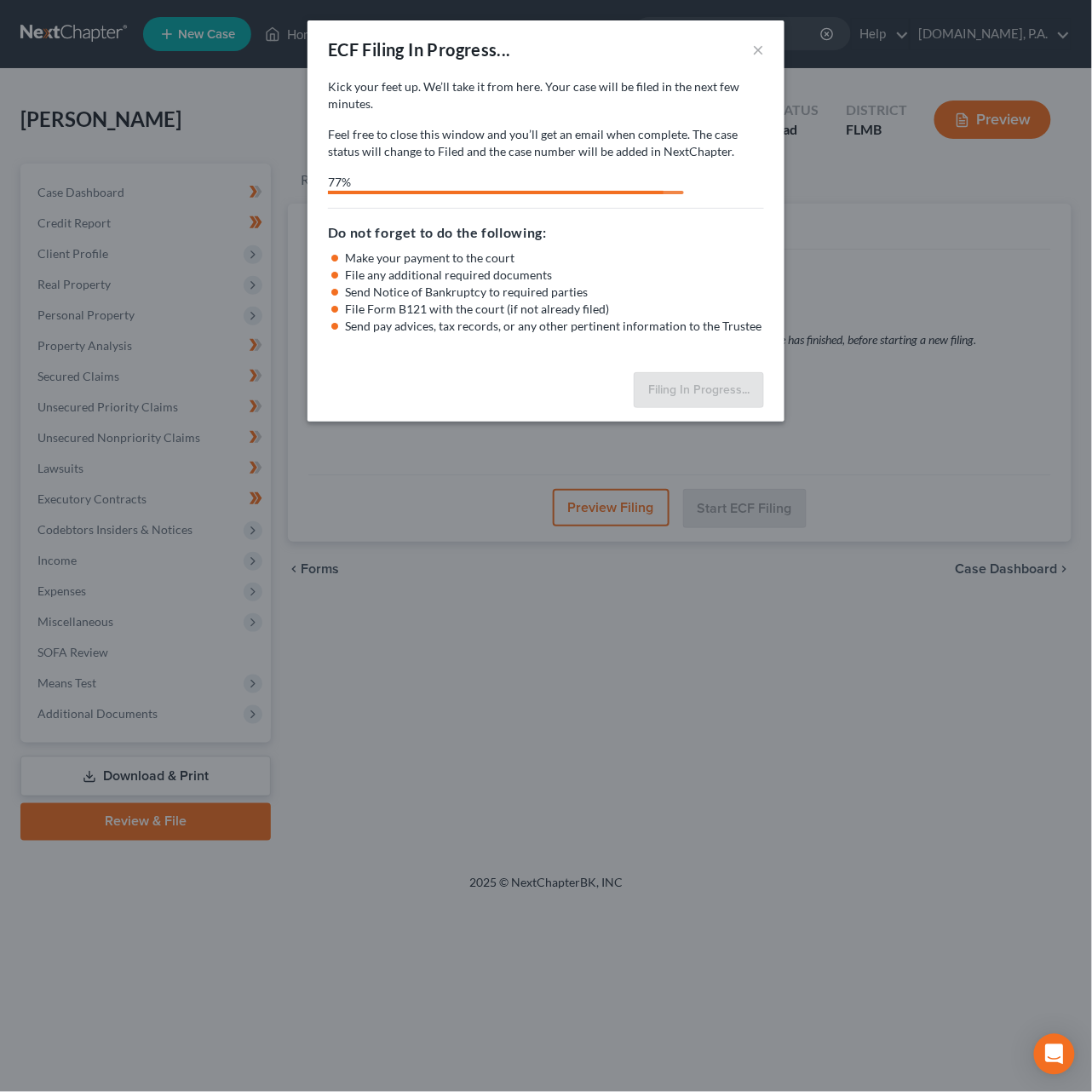
select select "2"
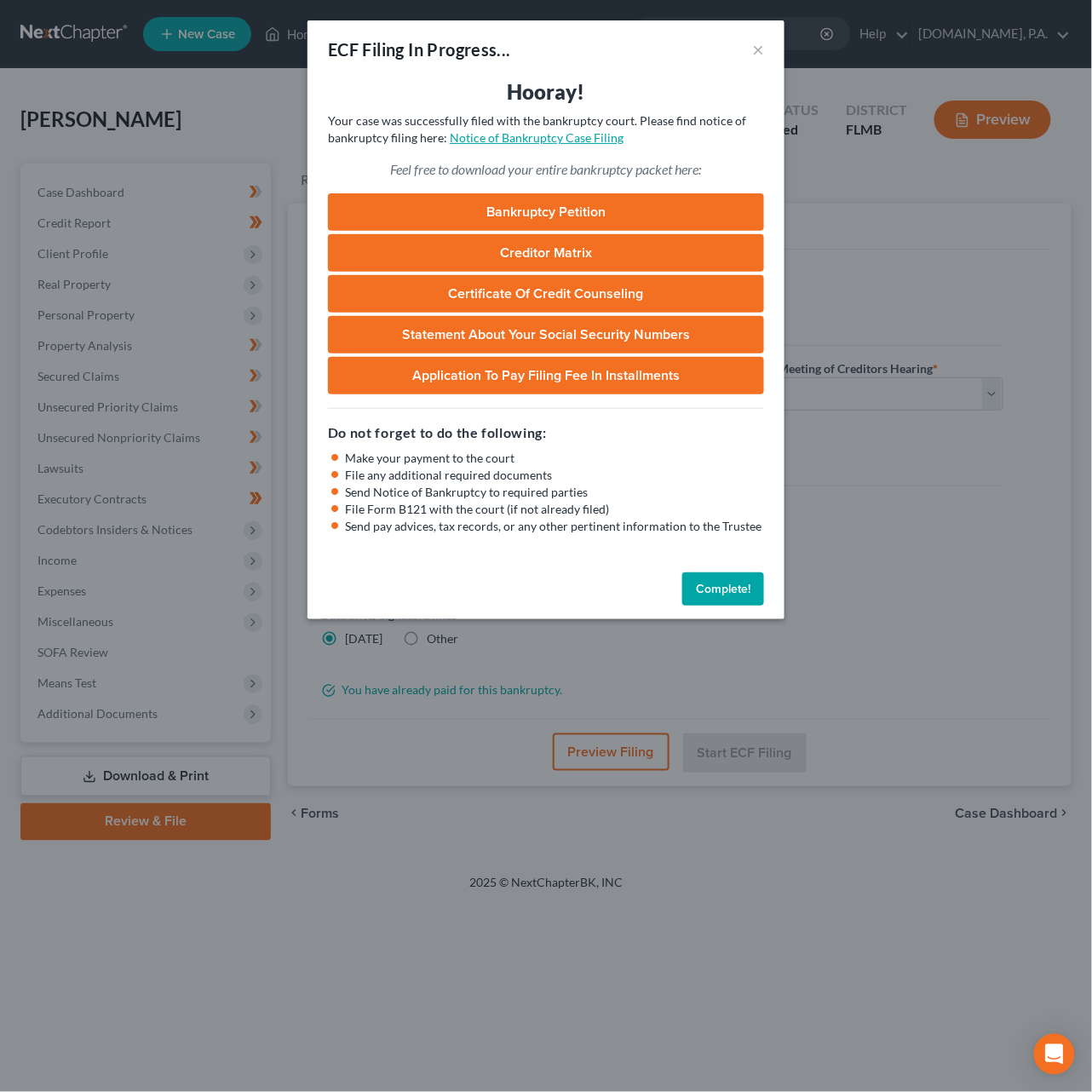
click at [526, 137] on link "Notice of Bankruptcy Case Filing" at bounding box center [536, 137] width 173 height 14
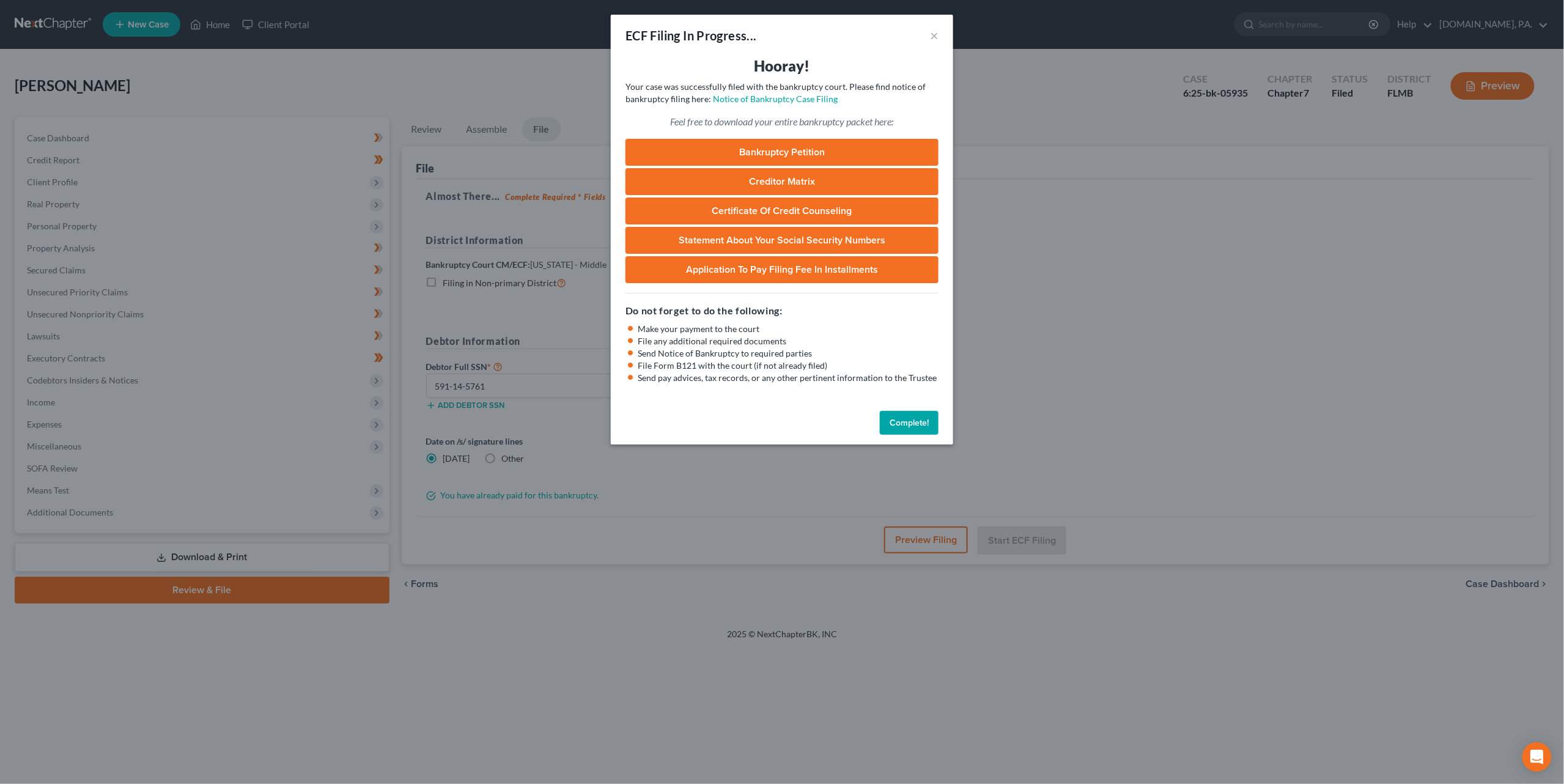
click at [783, 419] on button "Complete!" at bounding box center [909, 422] width 59 height 24
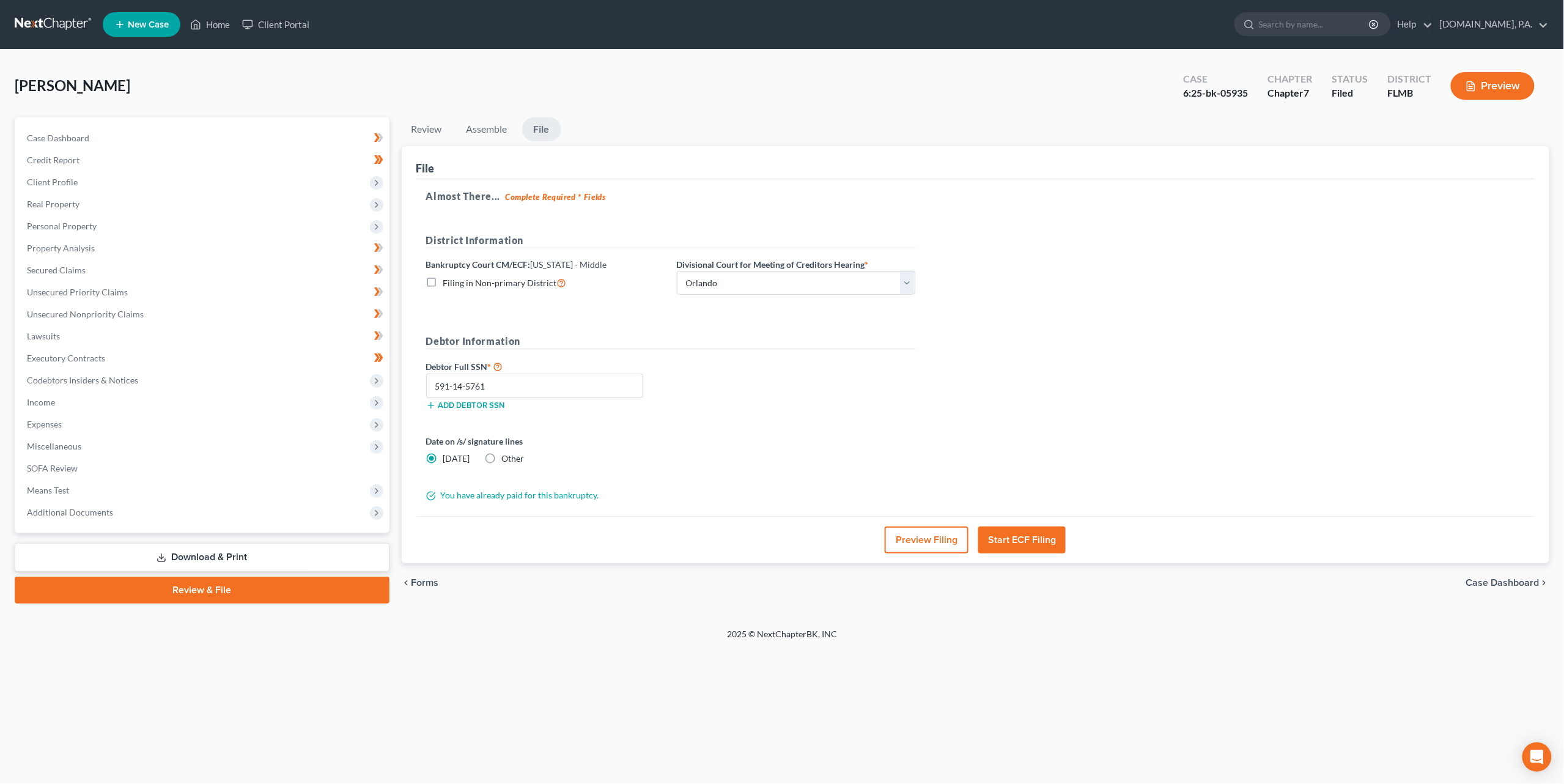
click at [55, 23] on link at bounding box center [53, 24] width 78 height 22
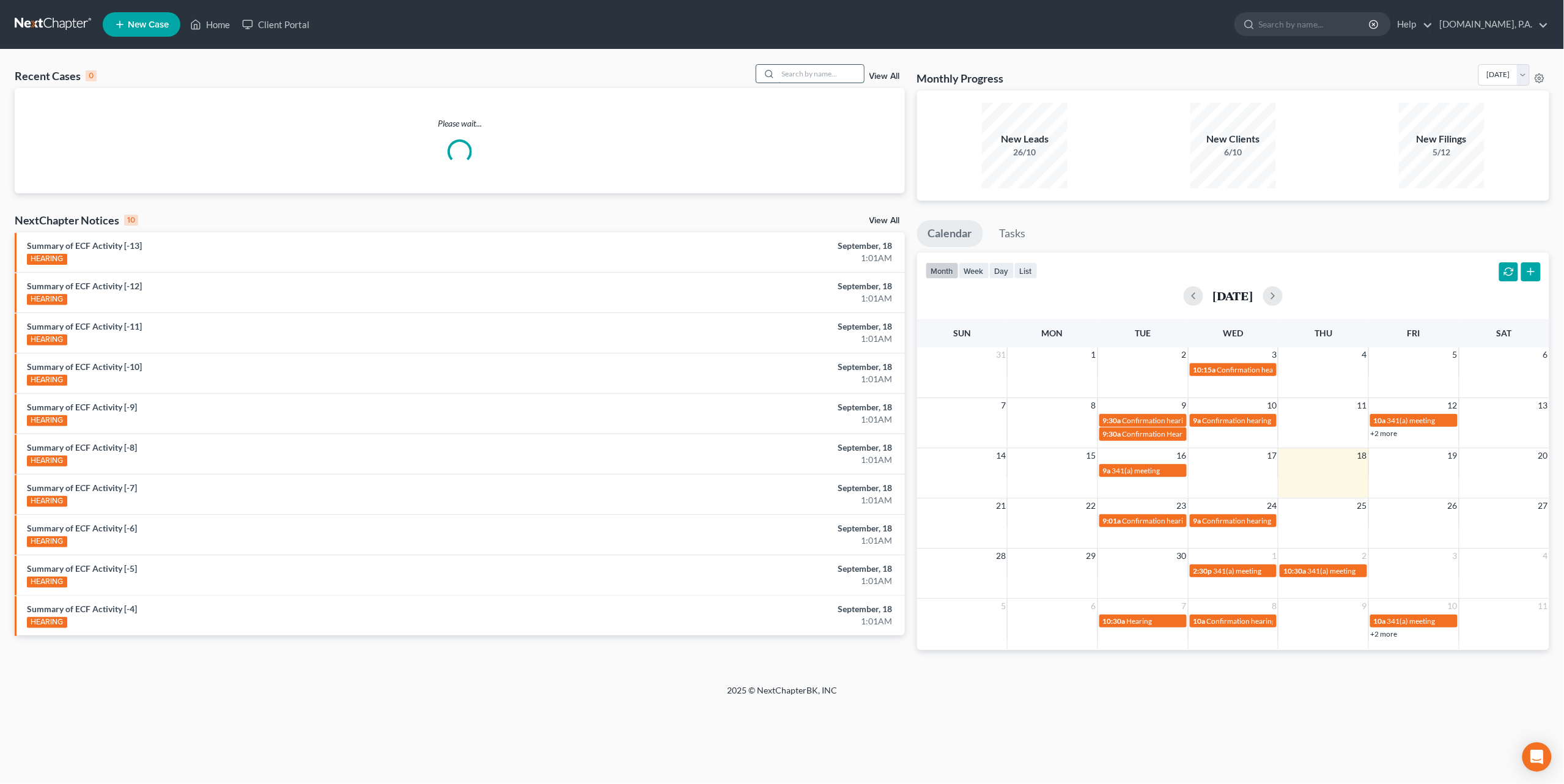
click at [817, 77] on input "search" at bounding box center [821, 74] width 86 height 18
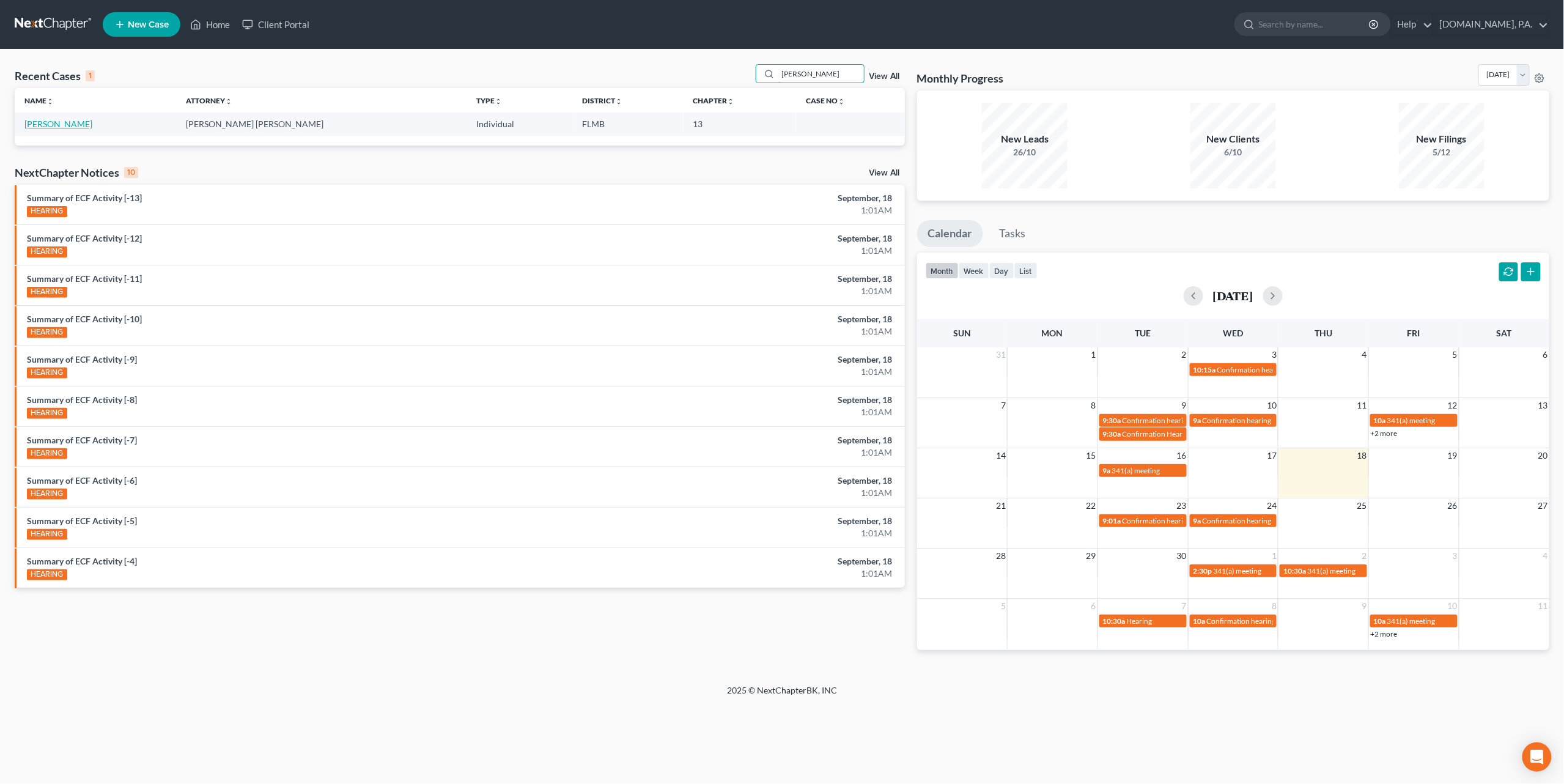
type input "kluver"
click at [59, 124] on link "[PERSON_NAME]" at bounding box center [58, 124] width 68 height 10
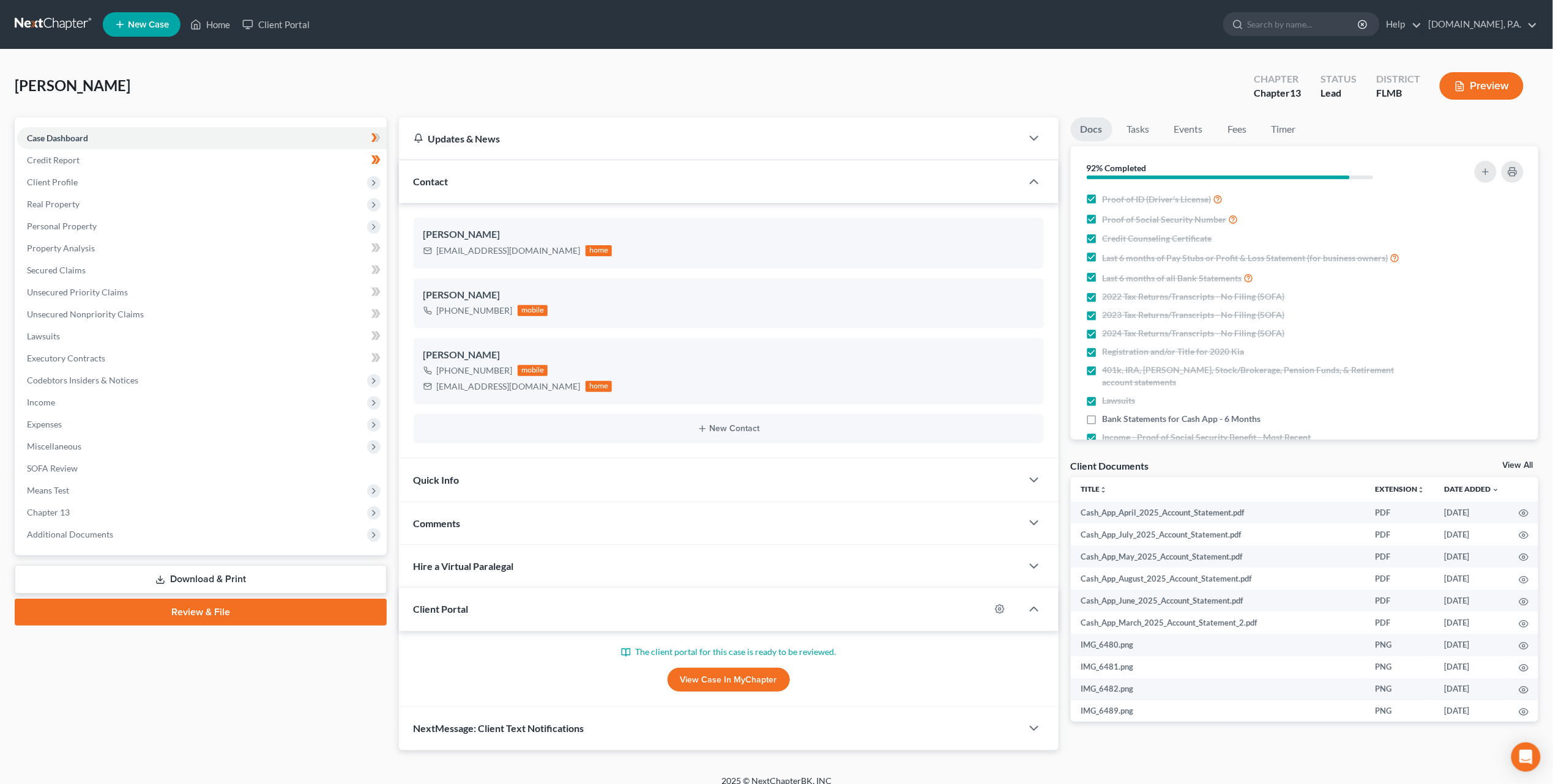
click at [172, 585] on link "Download & Print" at bounding box center [201, 579] width 372 height 29
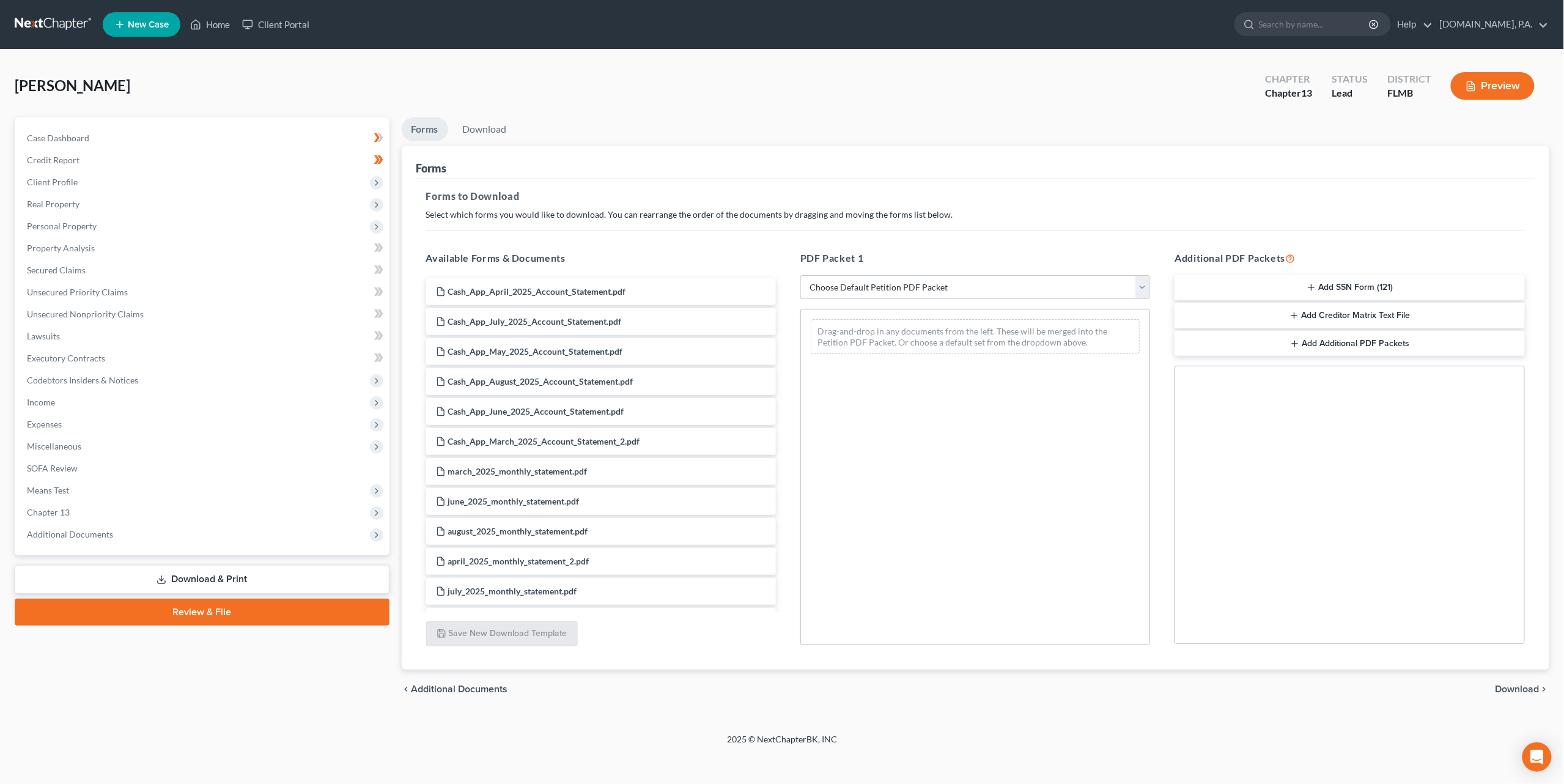
click at [1335, 317] on button "Add Creditor Matrix Text File" at bounding box center [1350, 315] width 350 height 26
click at [1509, 692] on span "Download" at bounding box center [1518, 689] width 44 height 10
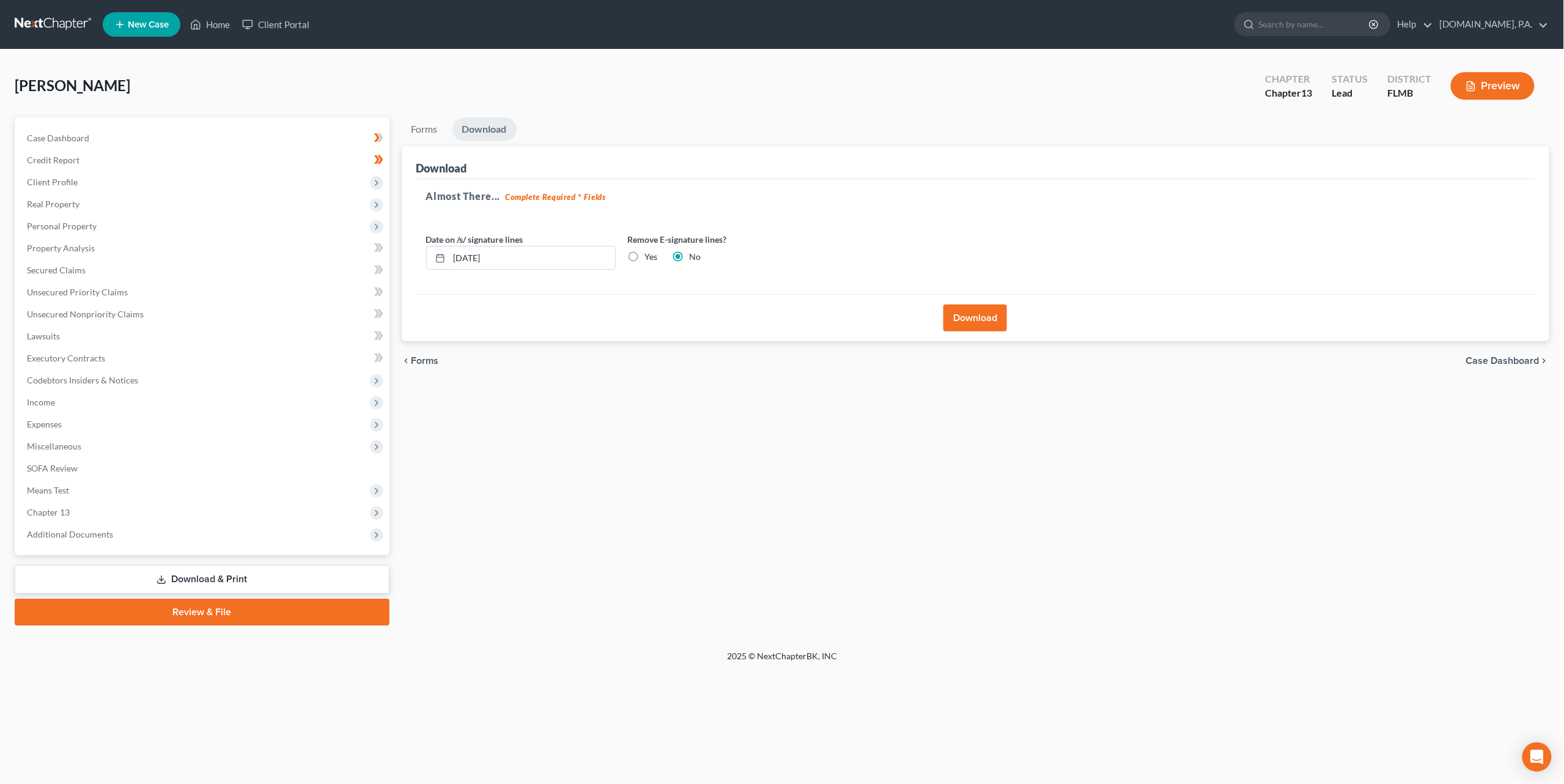
click at [976, 312] on button "Download" at bounding box center [976, 317] width 64 height 27
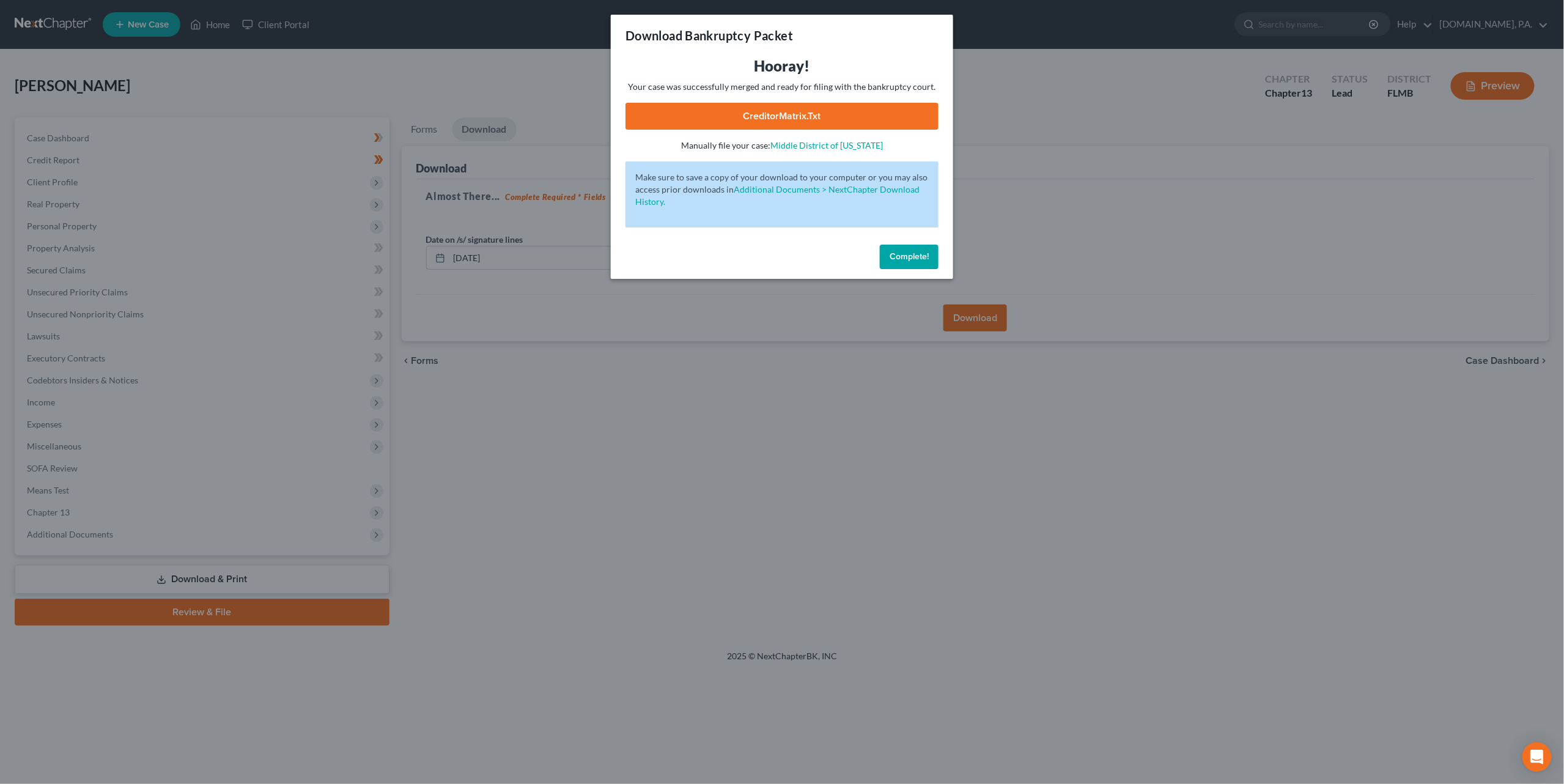
click at [790, 113] on link "CreditorMatrix.txt" at bounding box center [782, 116] width 313 height 27
click at [907, 256] on span "Complete!" at bounding box center [909, 256] width 39 height 10
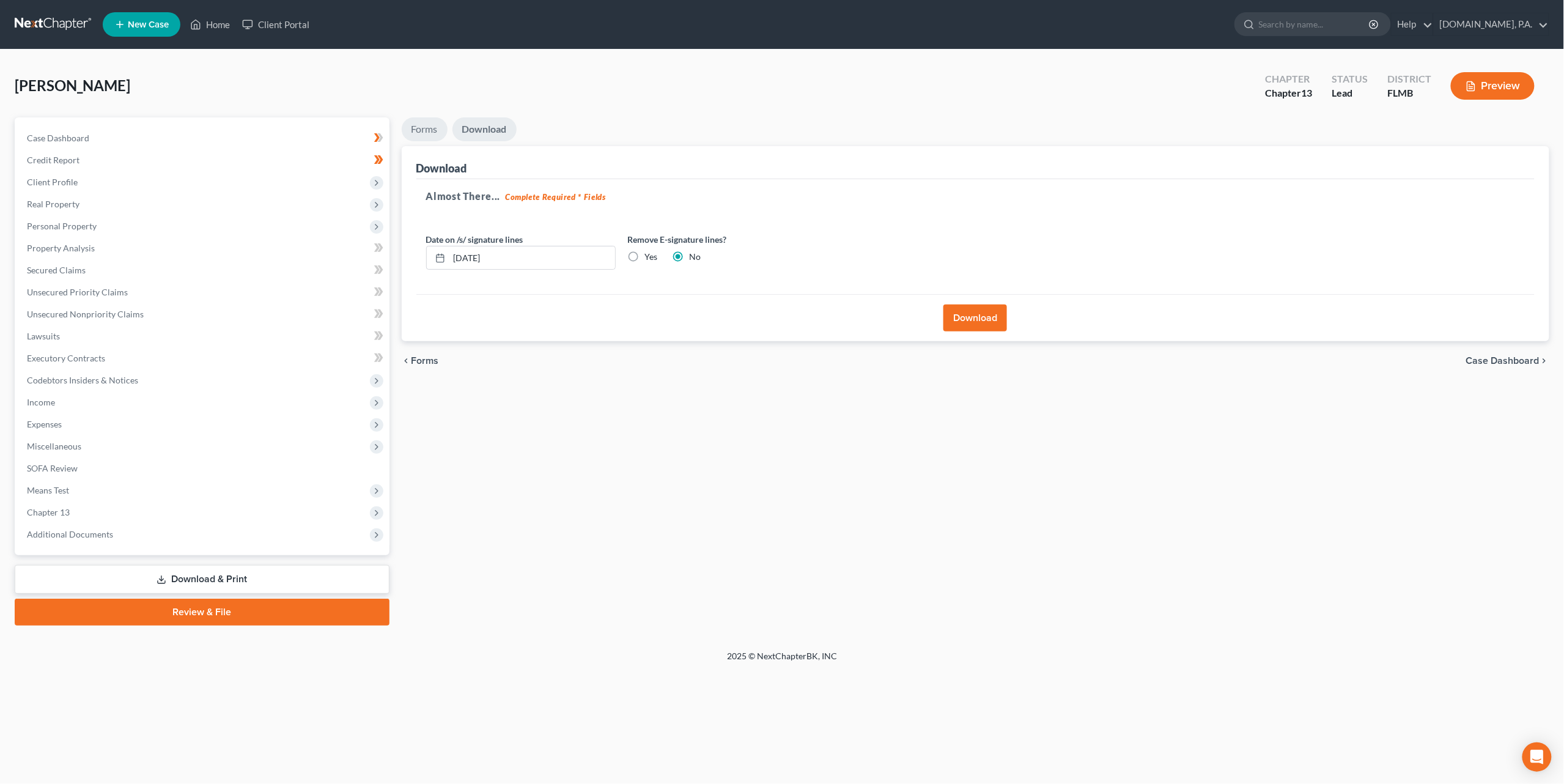
click at [418, 129] on link "Forms" at bounding box center [425, 129] width 46 height 24
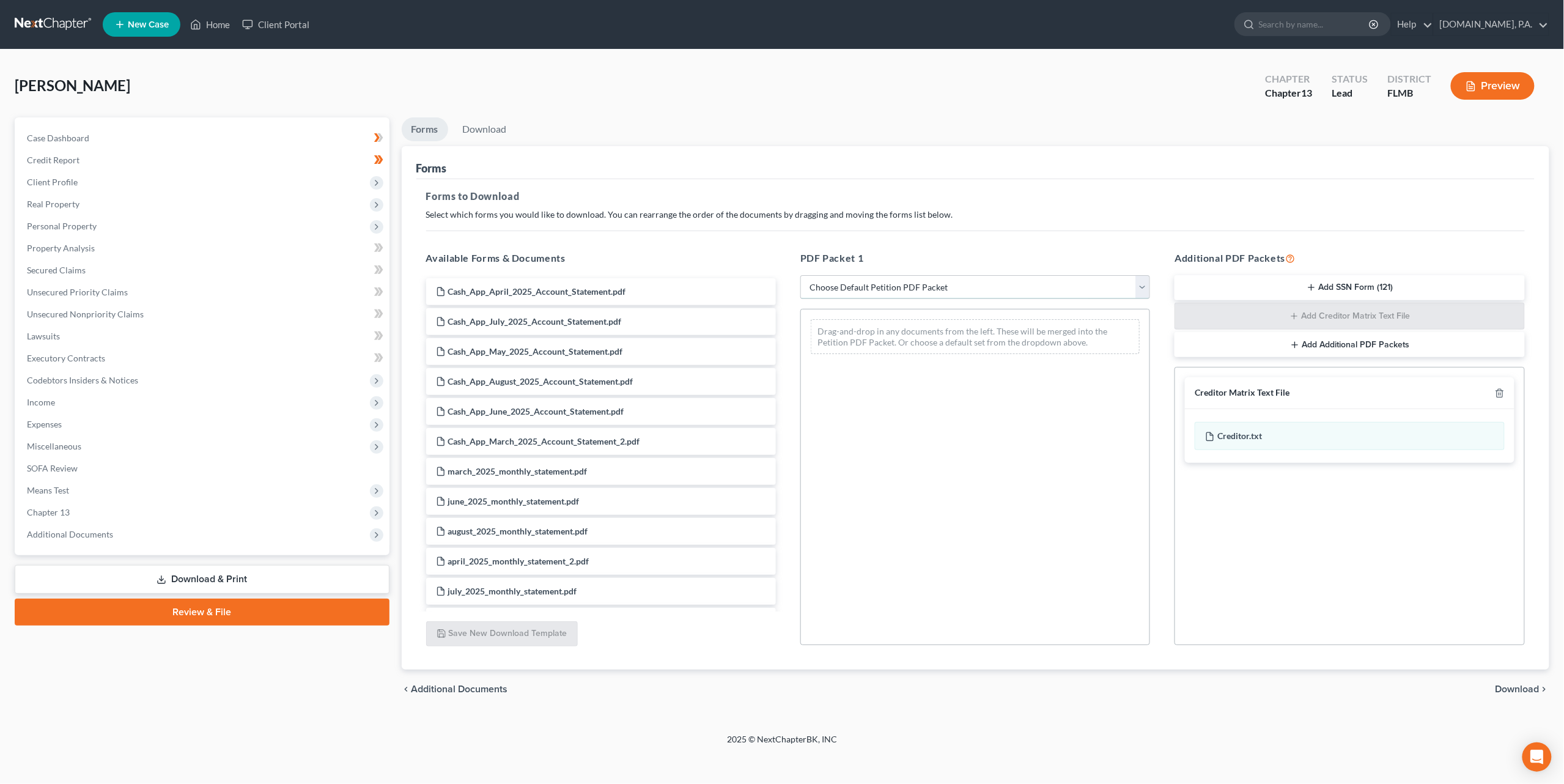
click at [915, 286] on select "Choose Default Petition PDF Packet Complete Bankruptcy Petition (all forms and …" at bounding box center [976, 287] width 350 height 24
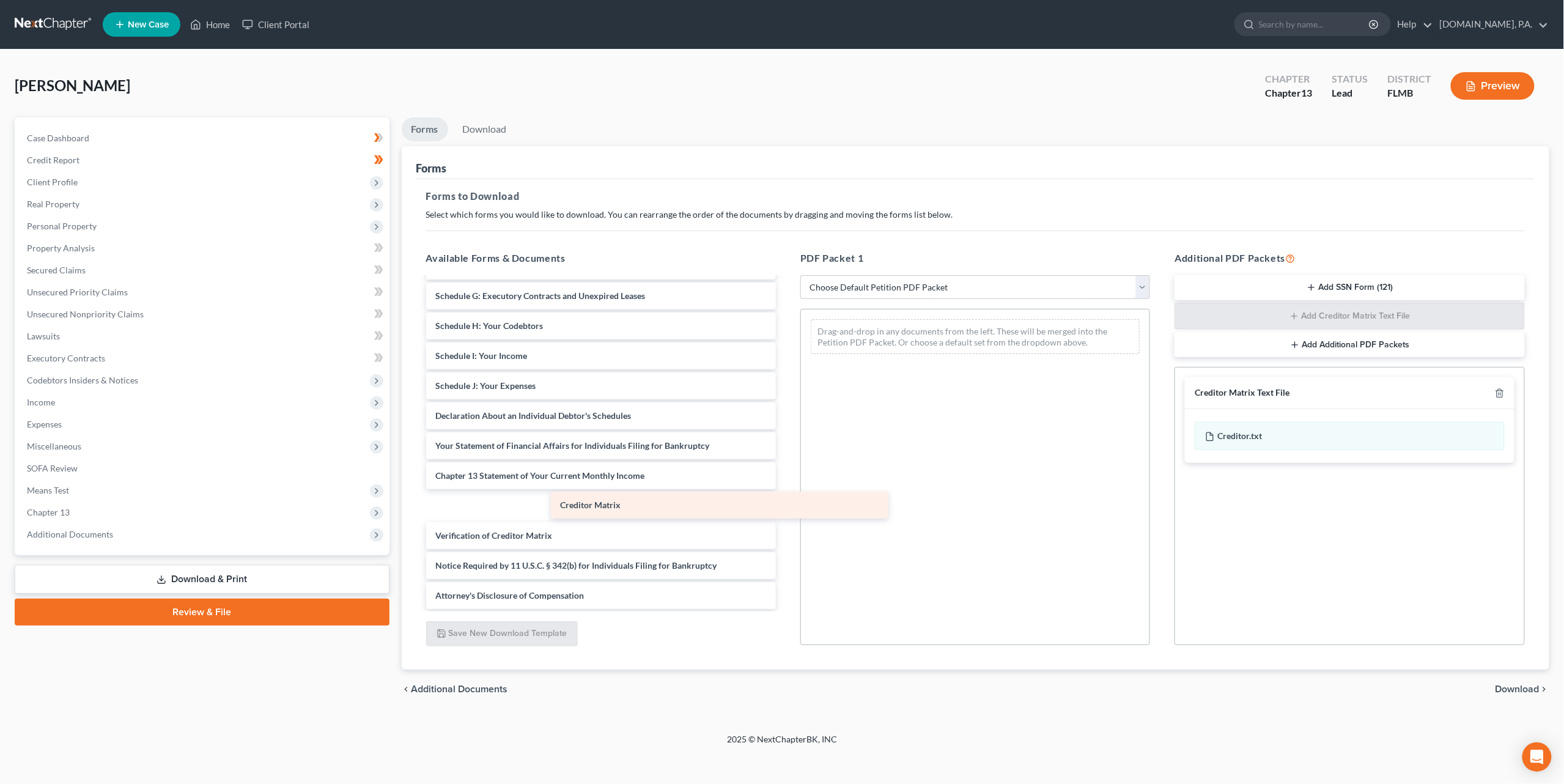
scroll to position [715, 0]
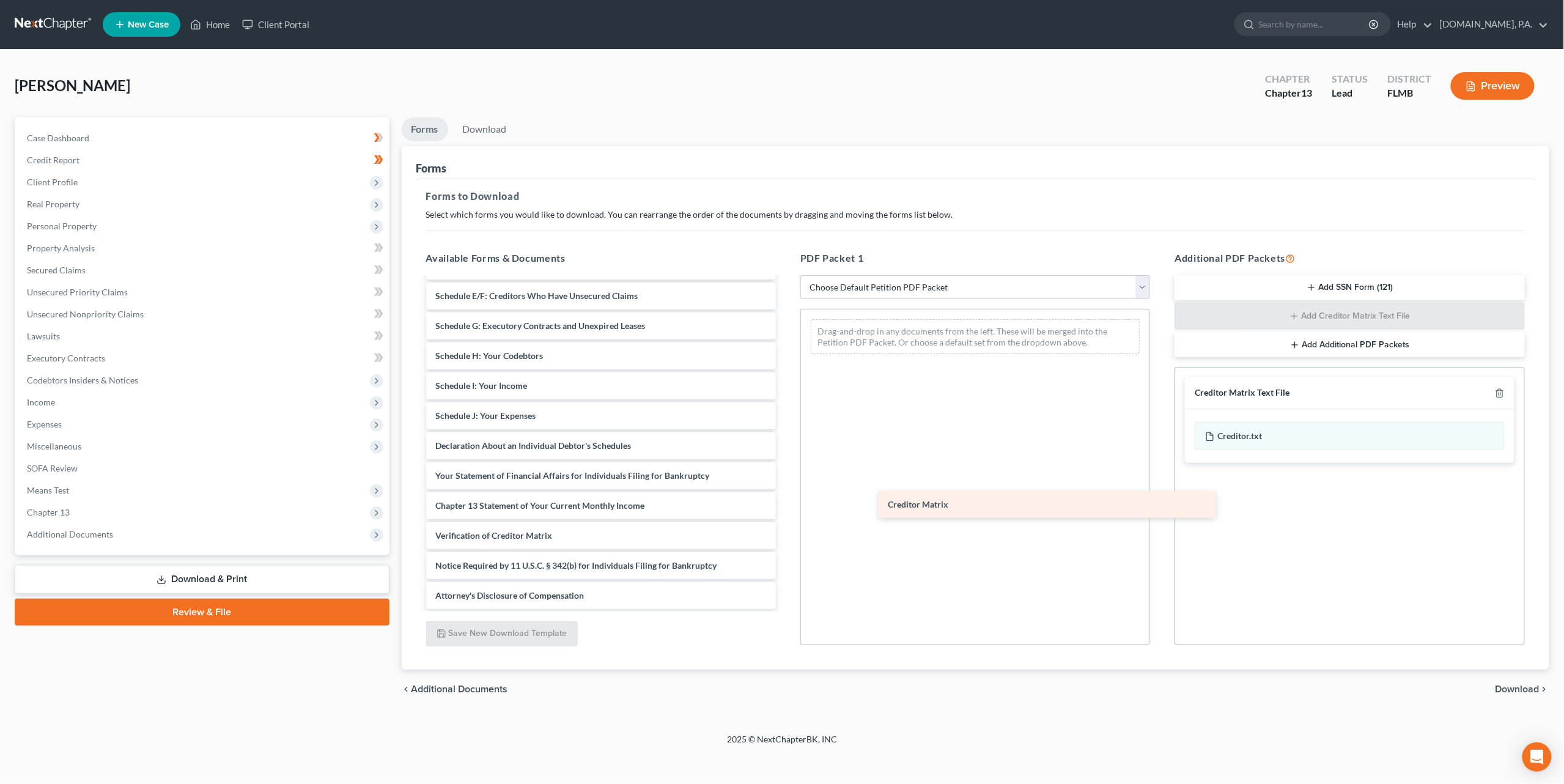
drag, startPoint x: 503, startPoint y: 504, endPoint x: 955, endPoint y: 504, distance: 452.0
click at [785, 504] on div "Creditor Matrix Cash_App_April_2025_Account_Statement.pdf Cash_App_July_2025_Ac…" at bounding box center [601, 86] width 369 height 1045
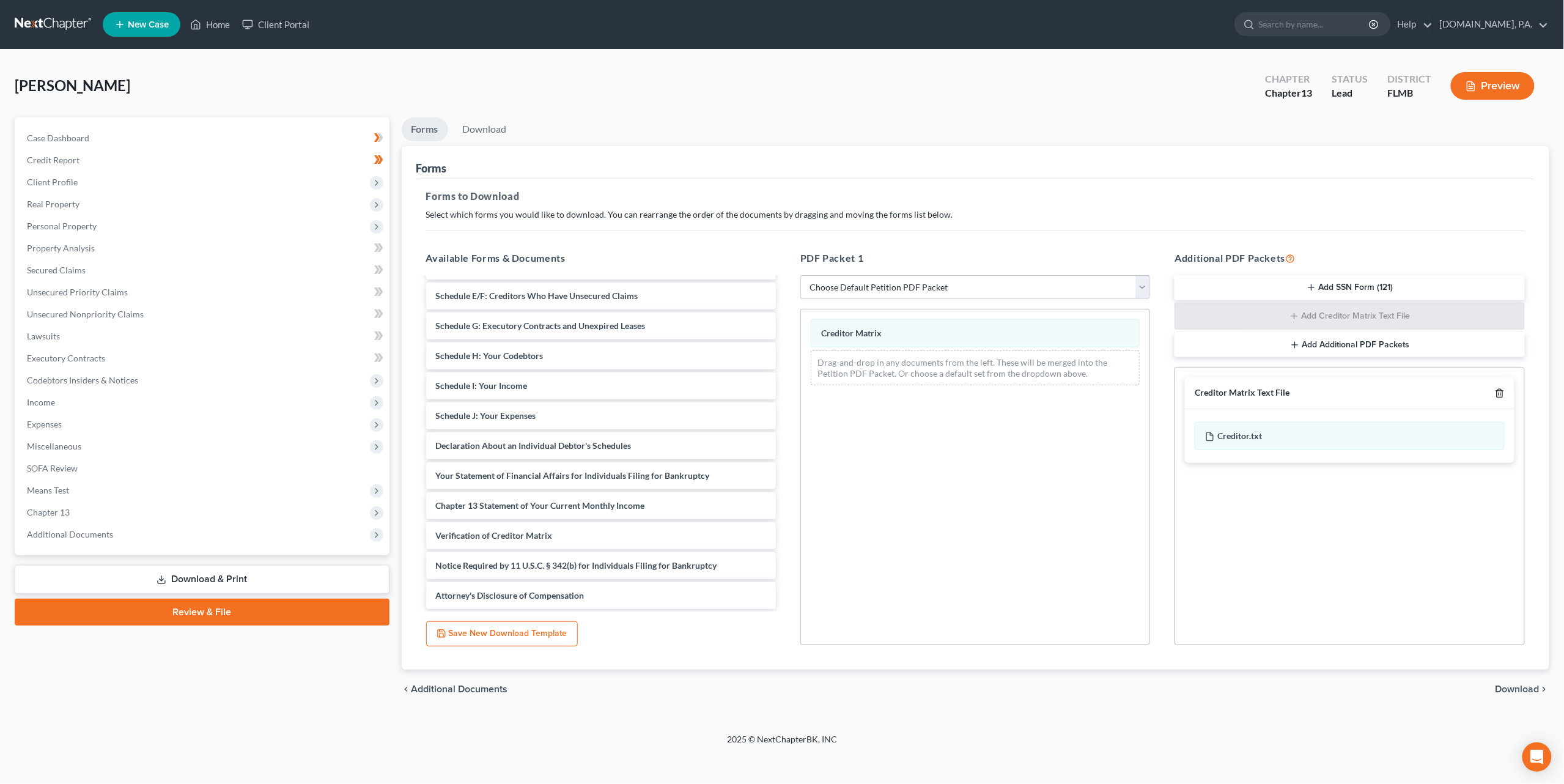
click at [1497, 391] on icon "button" at bounding box center [1500, 393] width 6 height 8
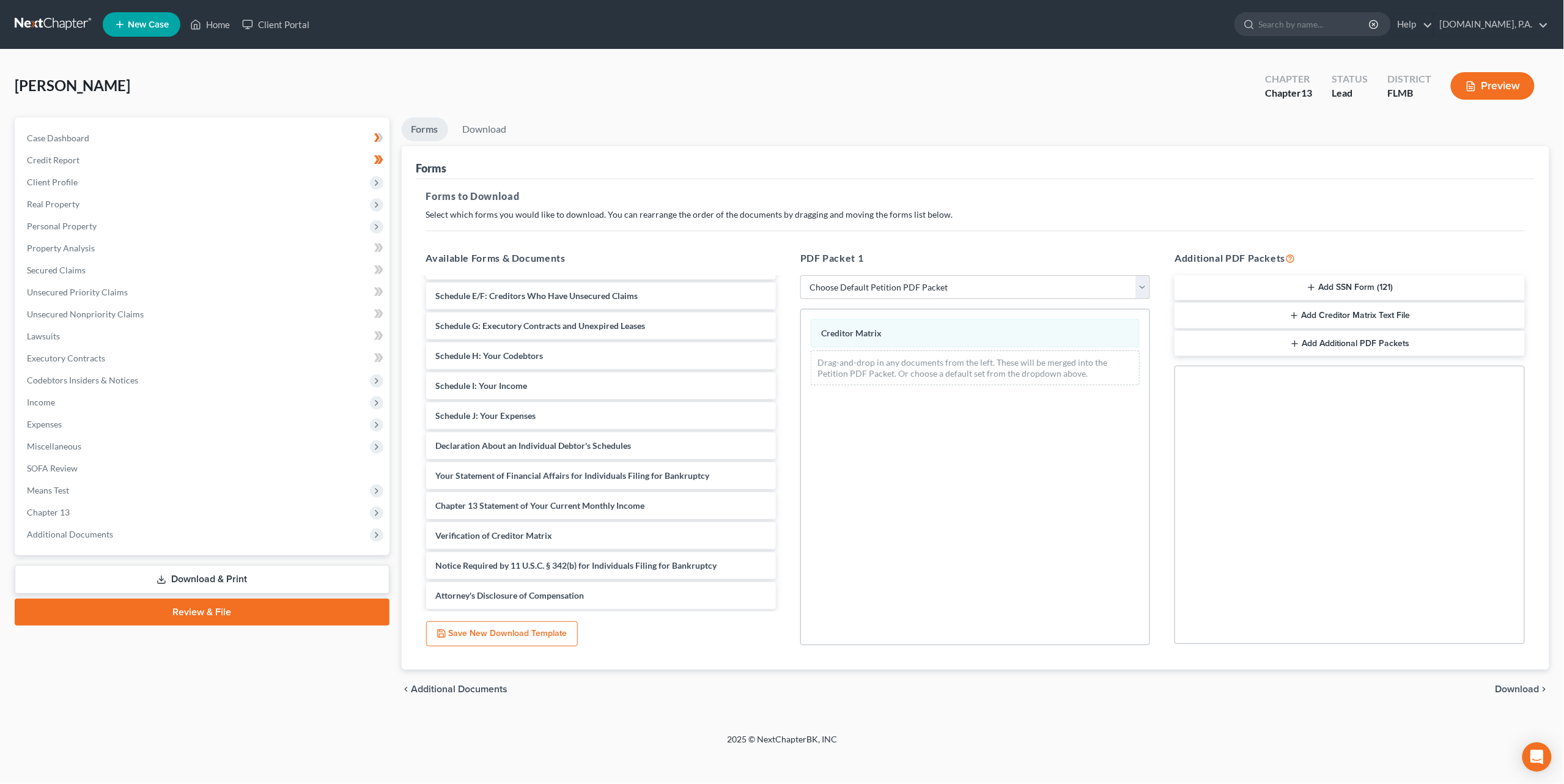
click at [1526, 688] on span "Download" at bounding box center [1518, 689] width 44 height 10
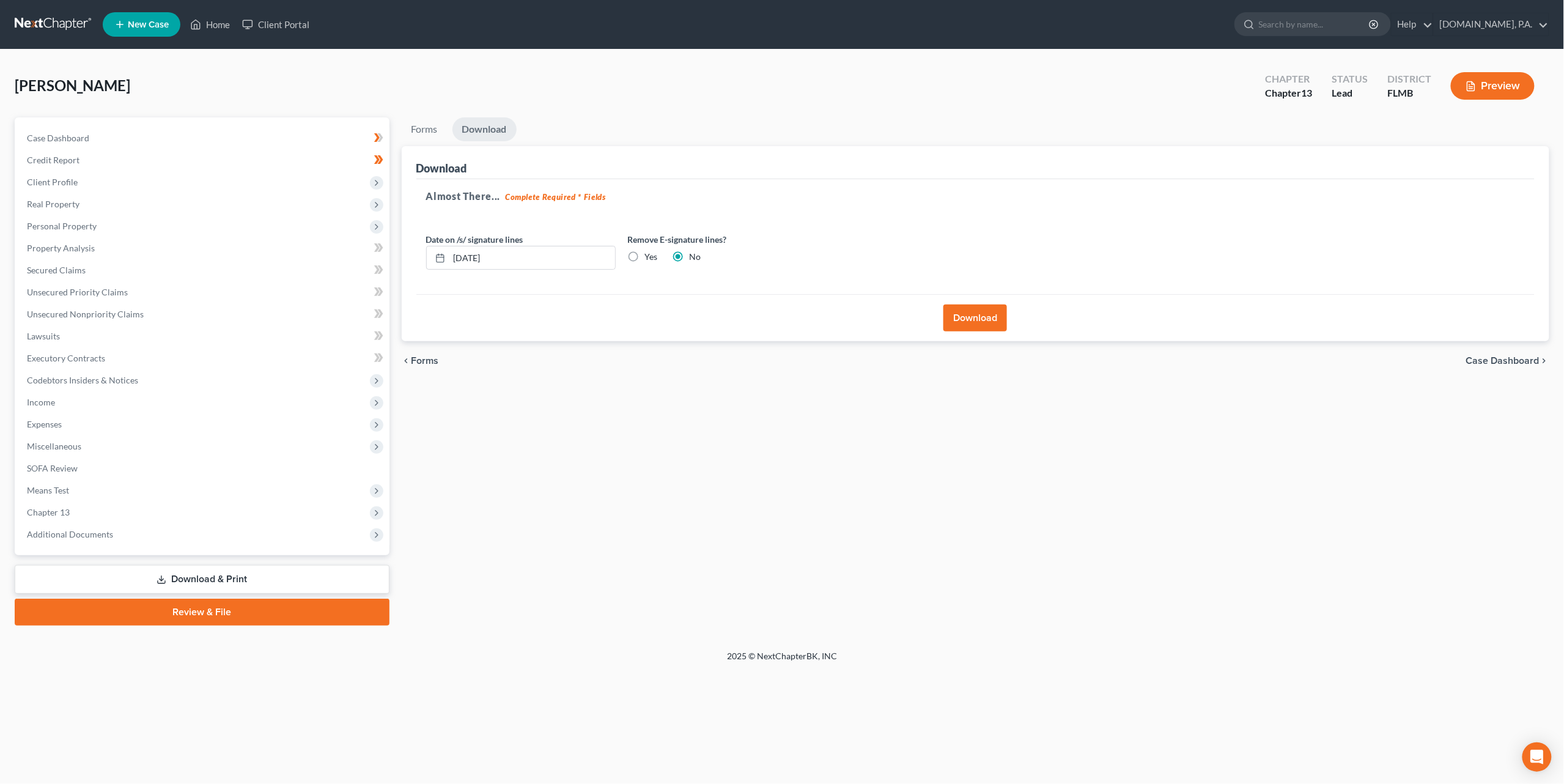
click at [981, 320] on button "Download" at bounding box center [976, 317] width 64 height 27
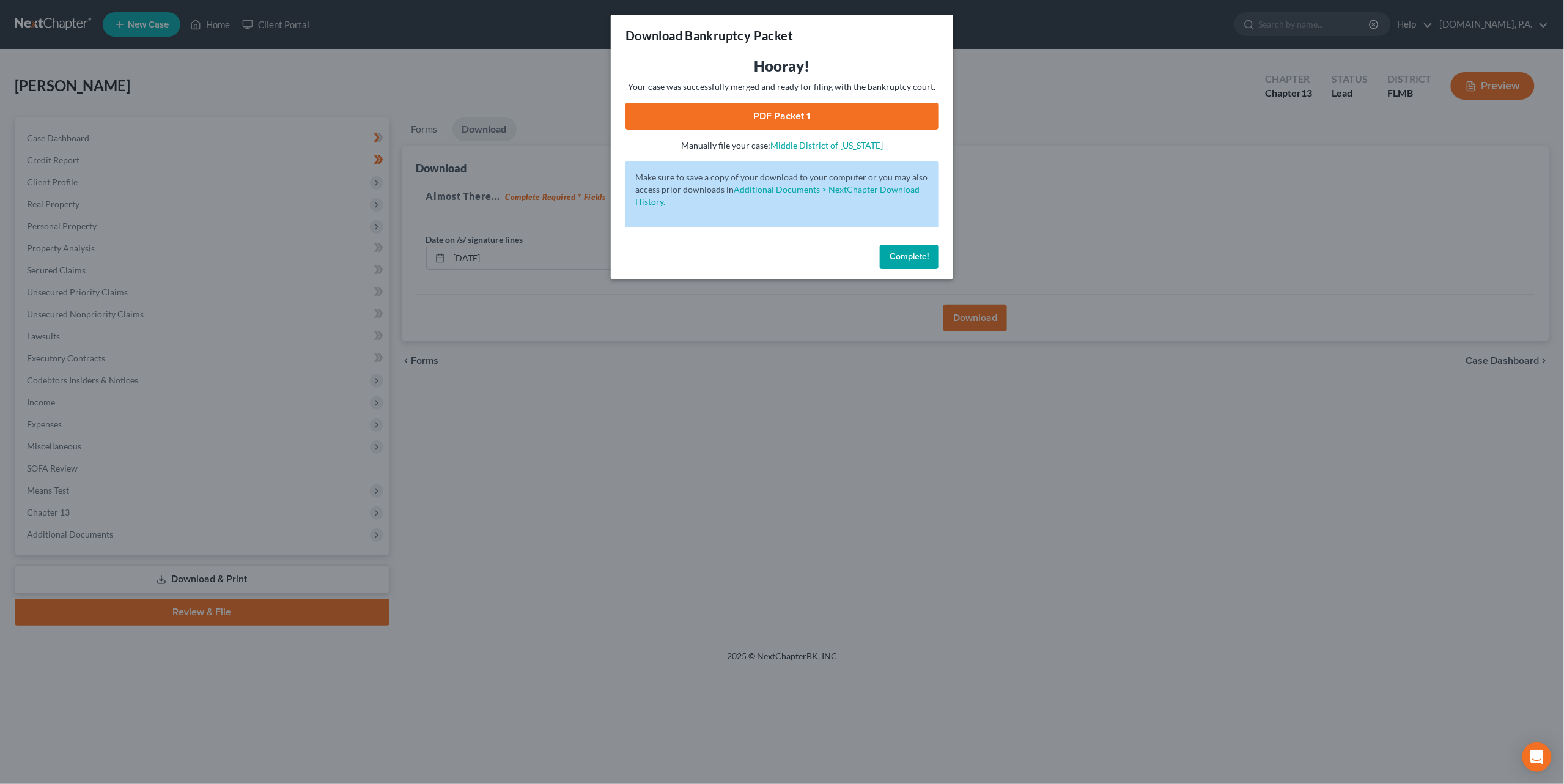
click at [777, 116] on link "PDF Packet 1" at bounding box center [782, 116] width 313 height 27
click at [896, 256] on span "Complete!" at bounding box center [909, 256] width 39 height 10
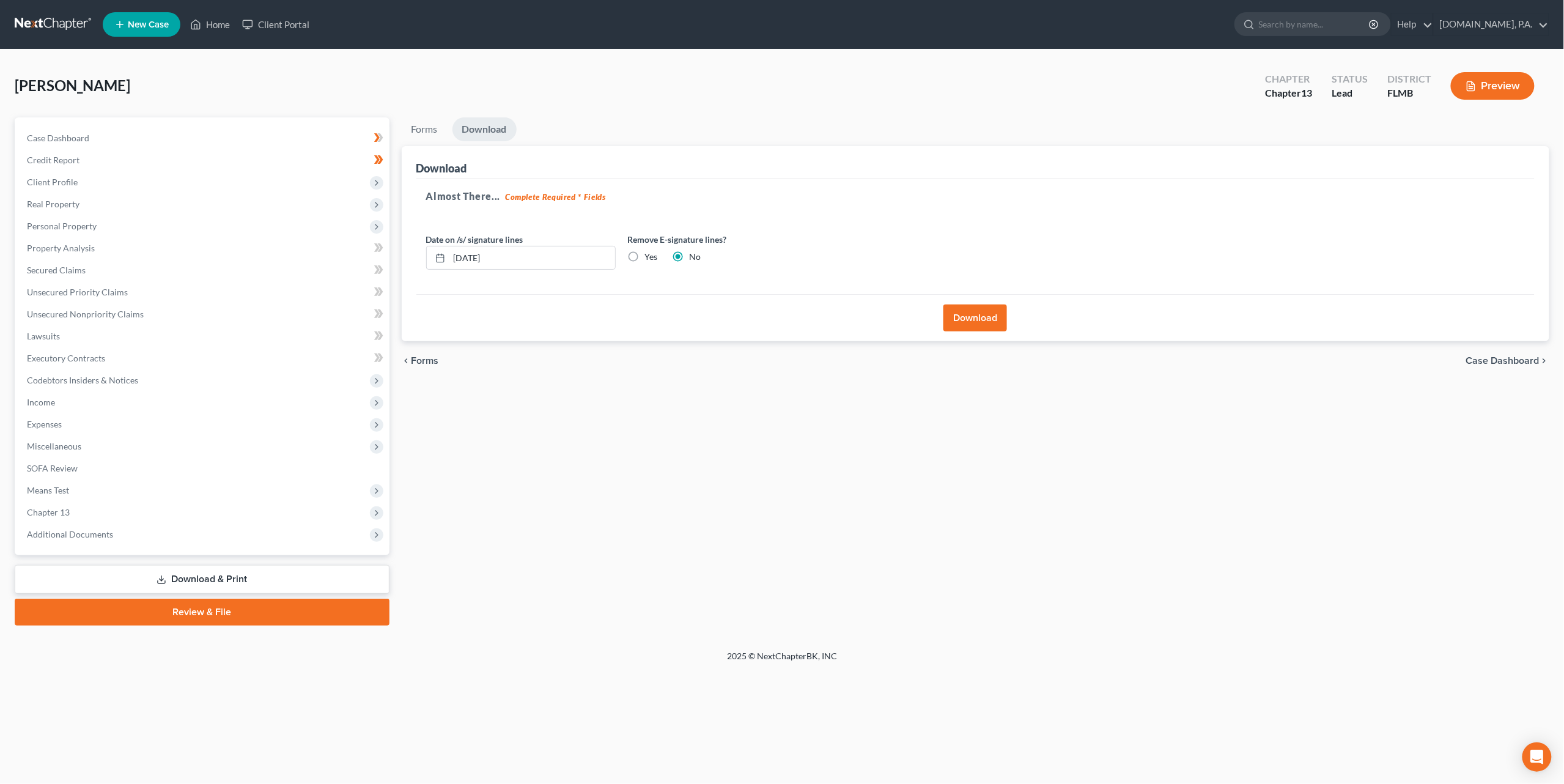
click at [62, 19] on link at bounding box center [53, 24] width 78 height 22
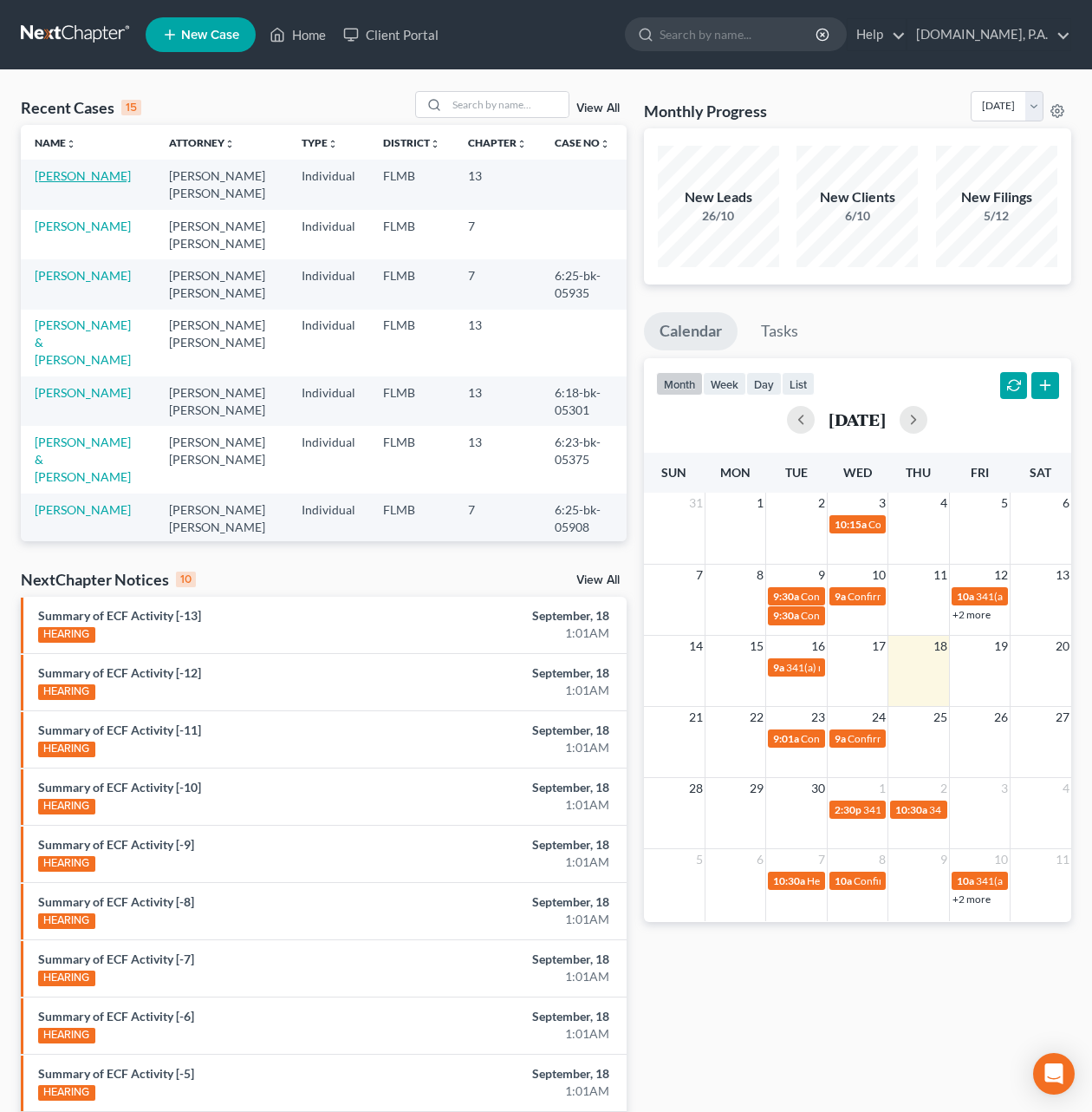
click at [74, 177] on link "[PERSON_NAME]" at bounding box center [82, 176] width 96 height 15
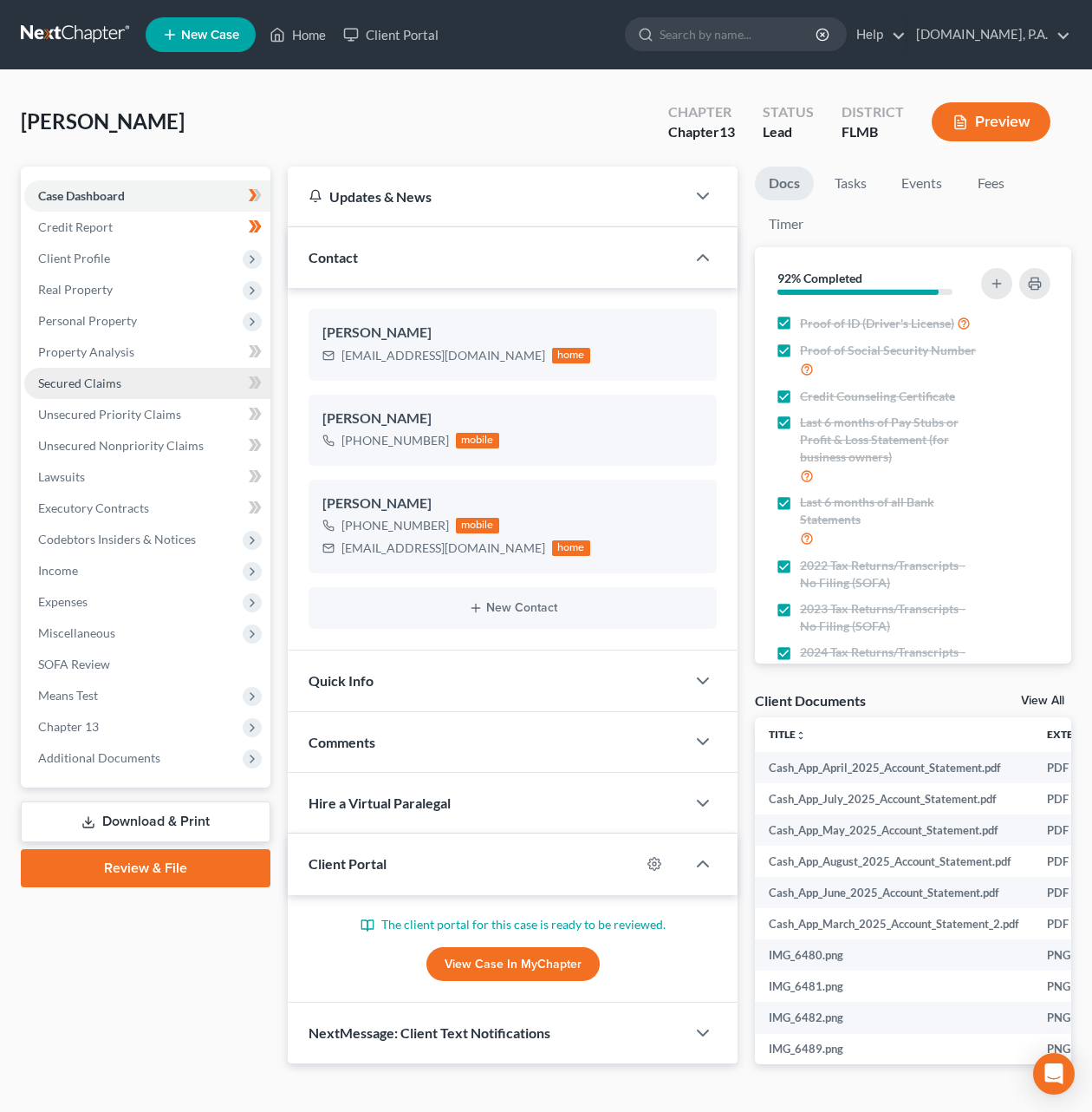
click at [89, 383] on span "Secured Claims" at bounding box center [79, 382] width 83 height 15
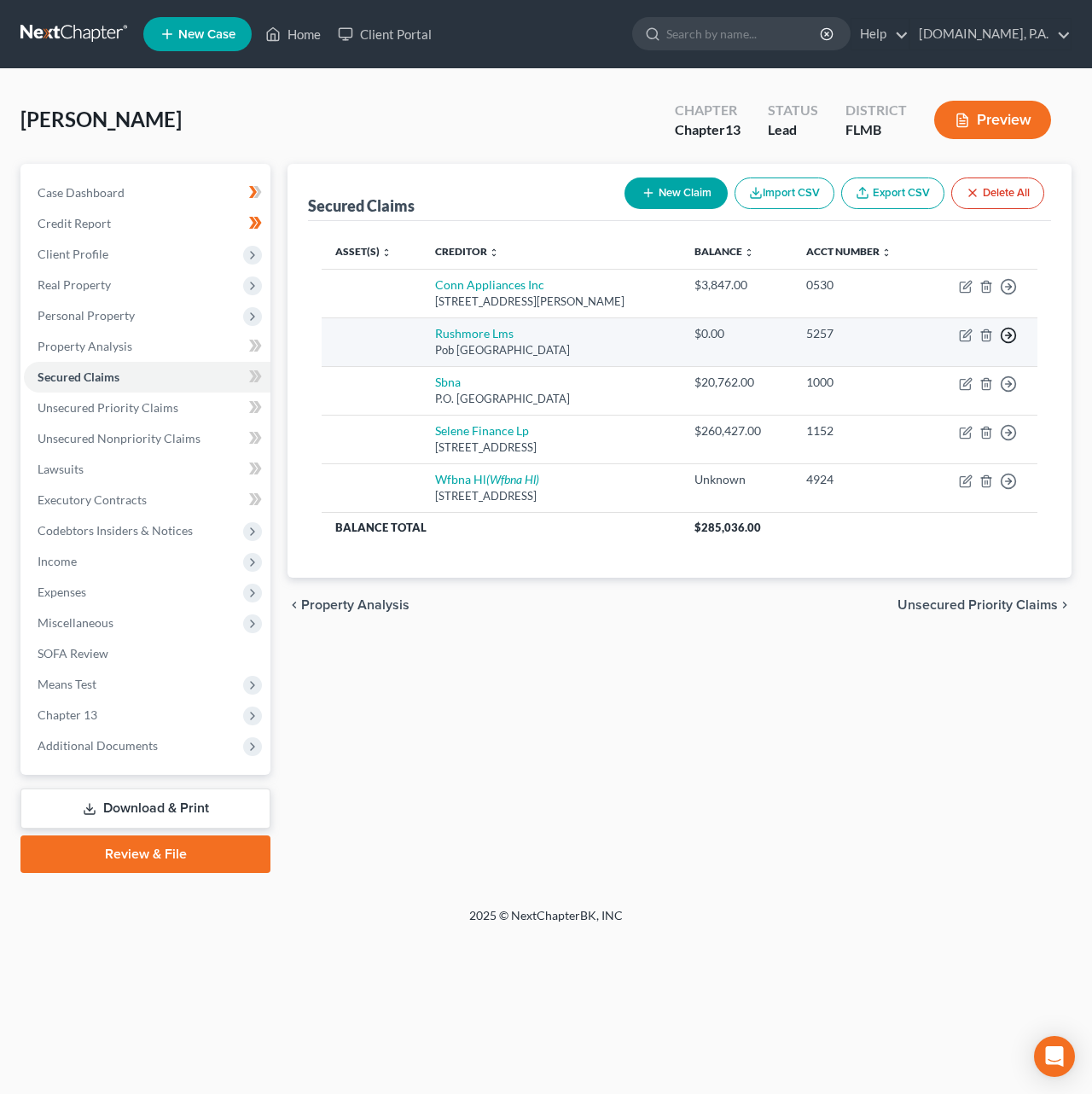
click at [1012, 333] on icon "button" at bounding box center [1009, 336] width 17 height 17
click at [932, 378] on link "Move to F" at bounding box center [931, 376] width 143 height 29
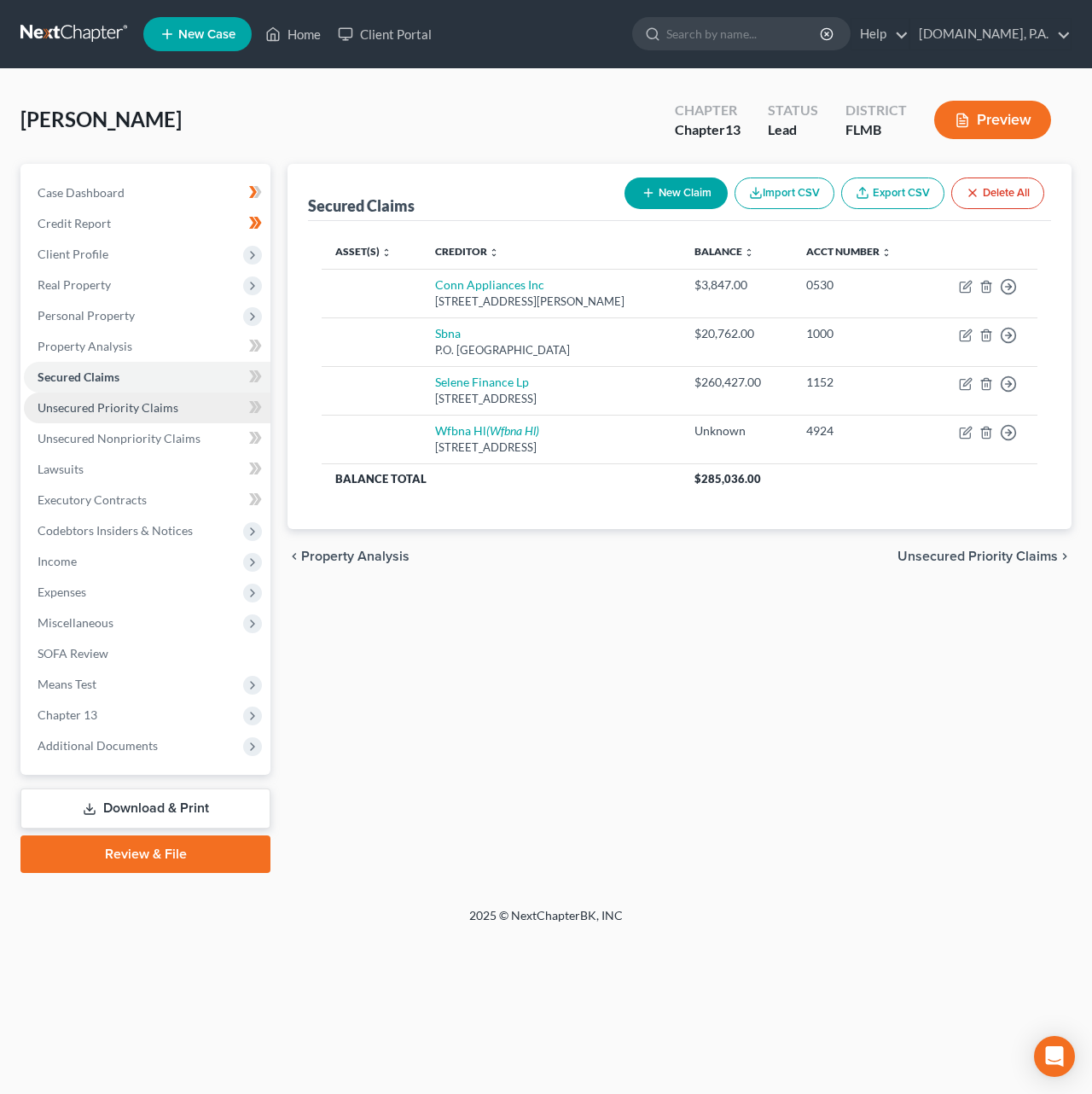
click at [115, 402] on span "Unsecured Priority Claims" at bounding box center [108, 407] width 141 height 14
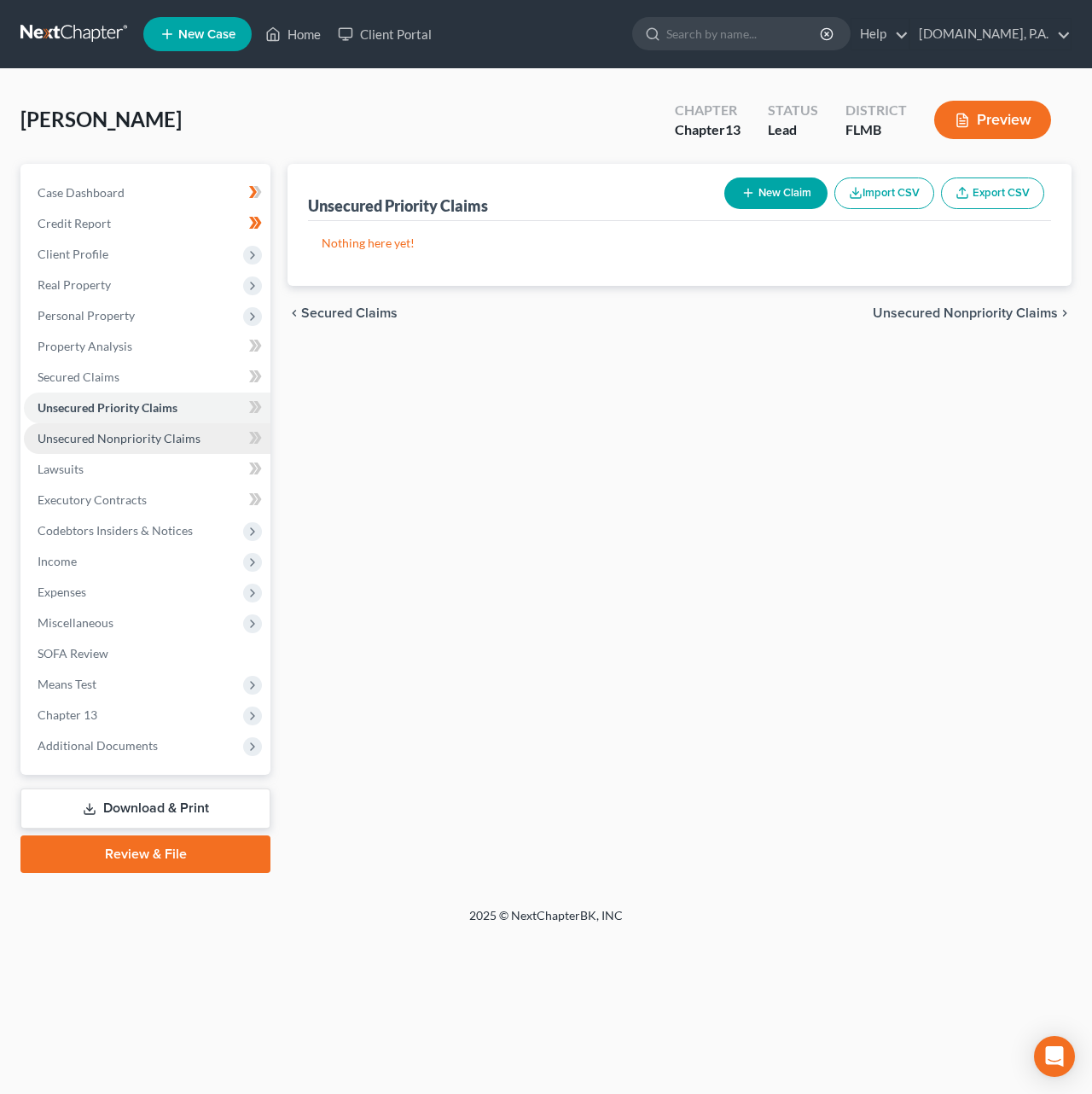
click at [102, 440] on span "Unsecured Nonpriority Claims" at bounding box center [119, 438] width 163 height 14
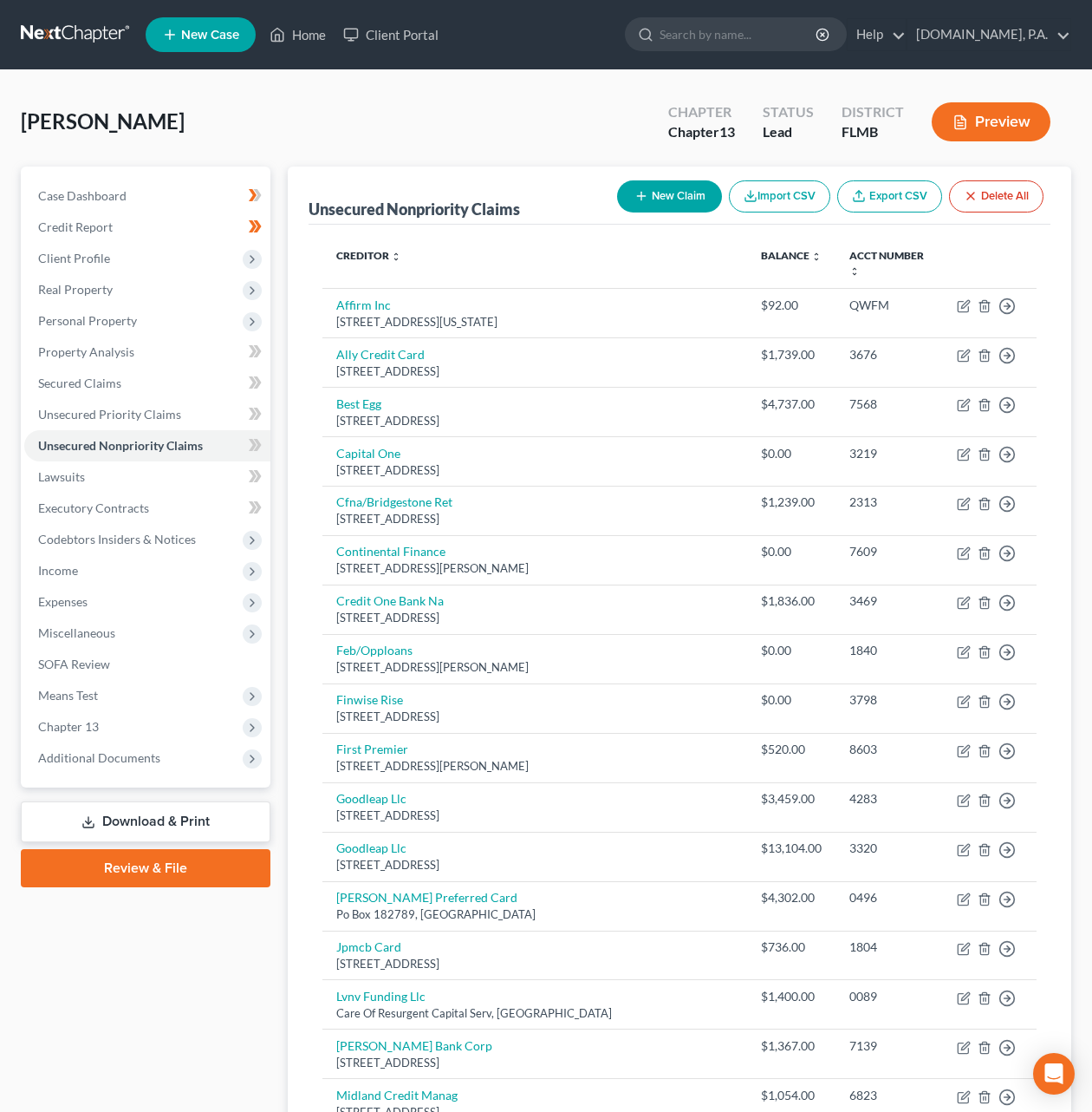
click at [92, 35] on link at bounding box center [75, 34] width 111 height 31
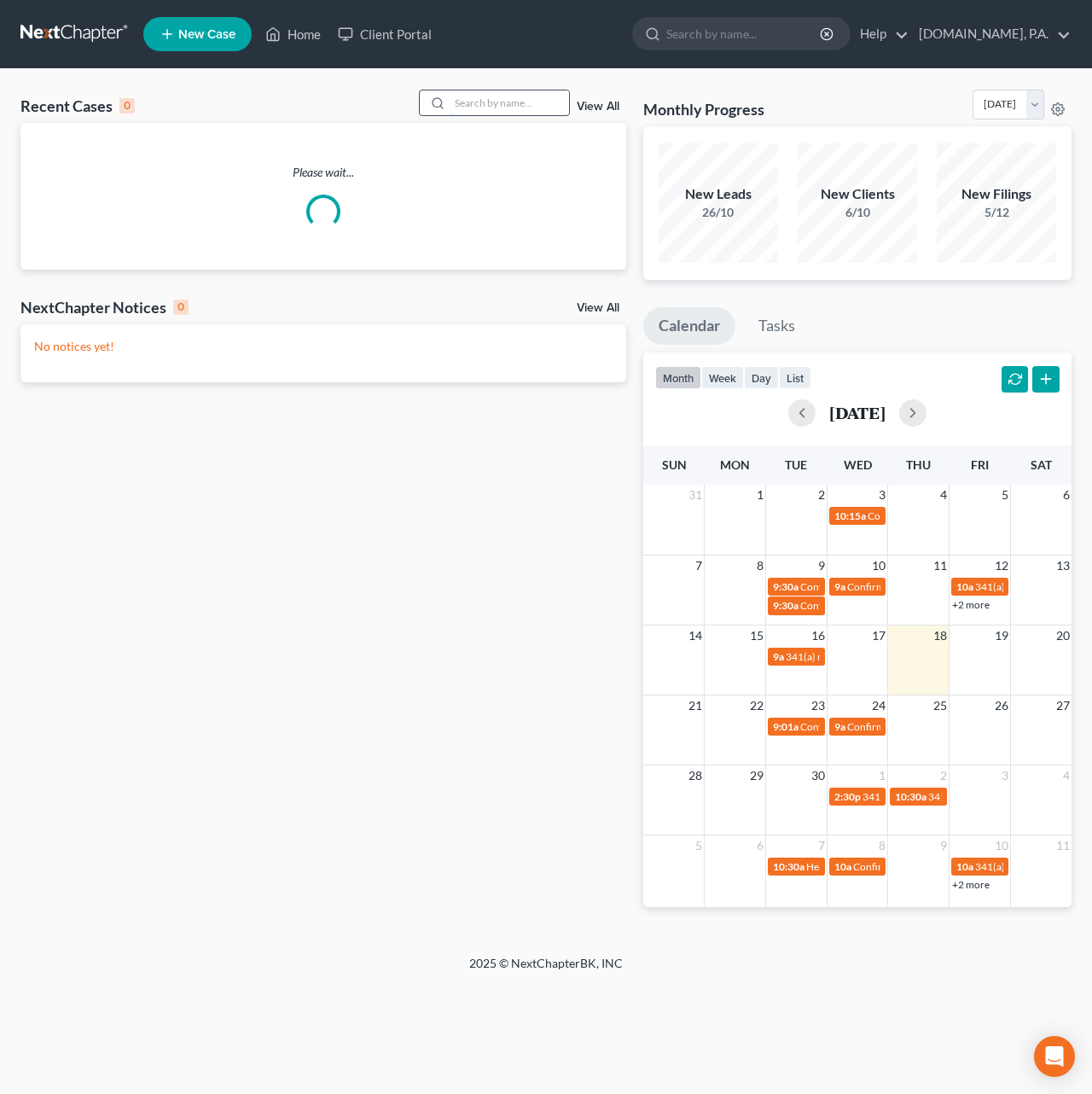
click at [494, 99] on input "search" at bounding box center [509, 103] width 120 height 25
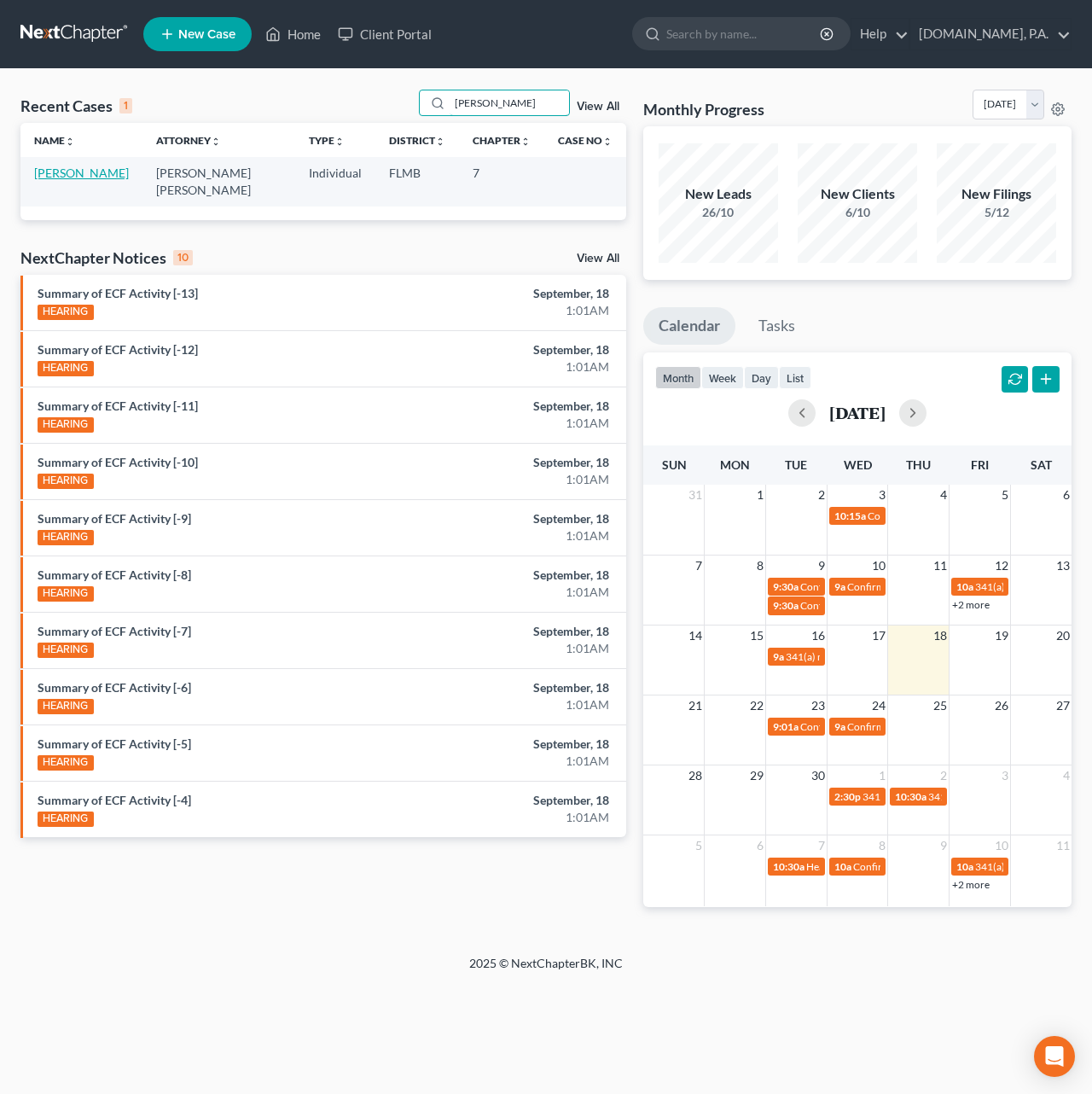
type input "[PERSON_NAME]"
click at [96, 180] on link "[PERSON_NAME]" at bounding box center [81, 173] width 95 height 14
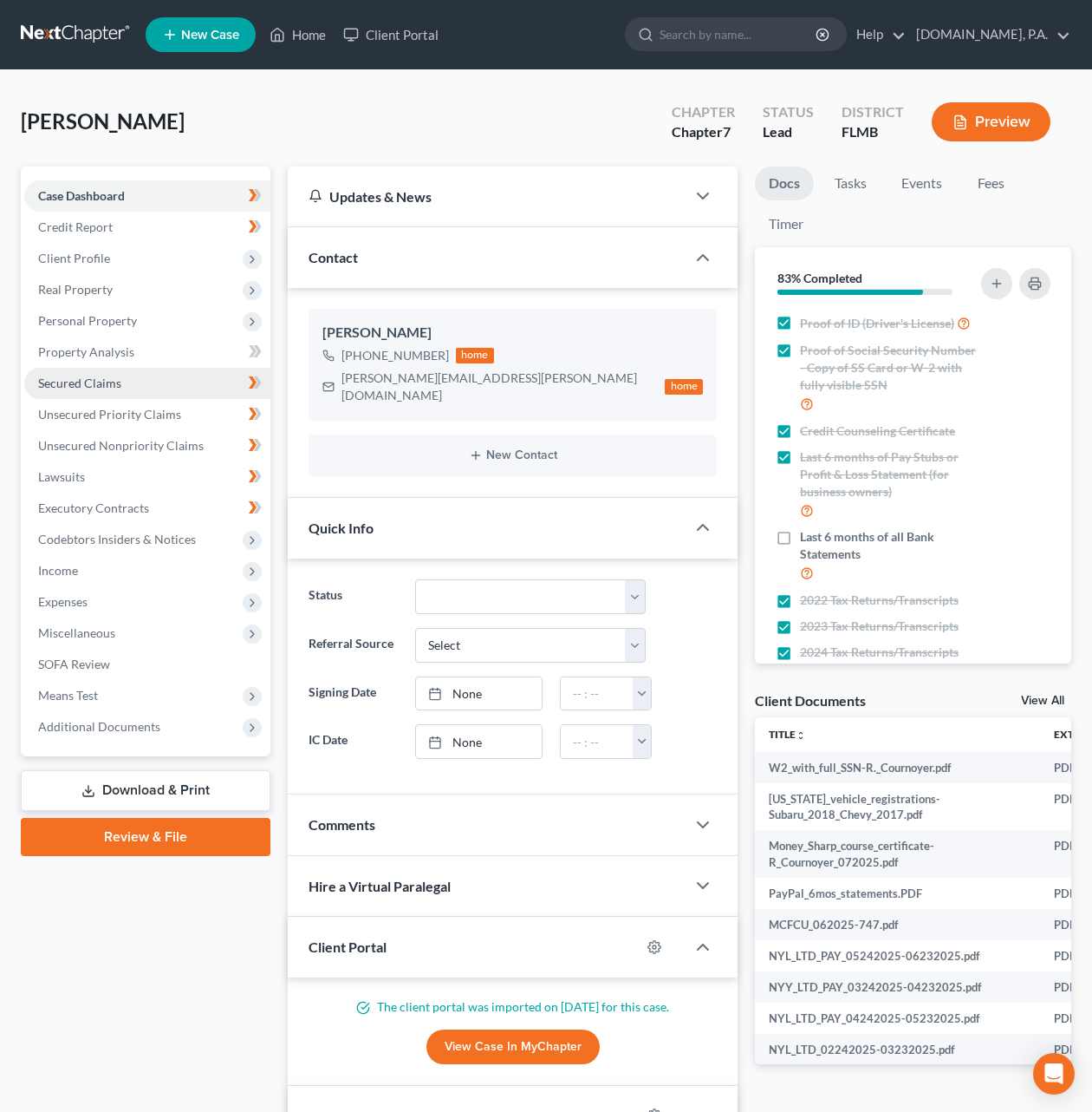
click at [79, 381] on span "Secured Claims" at bounding box center [79, 382] width 83 height 15
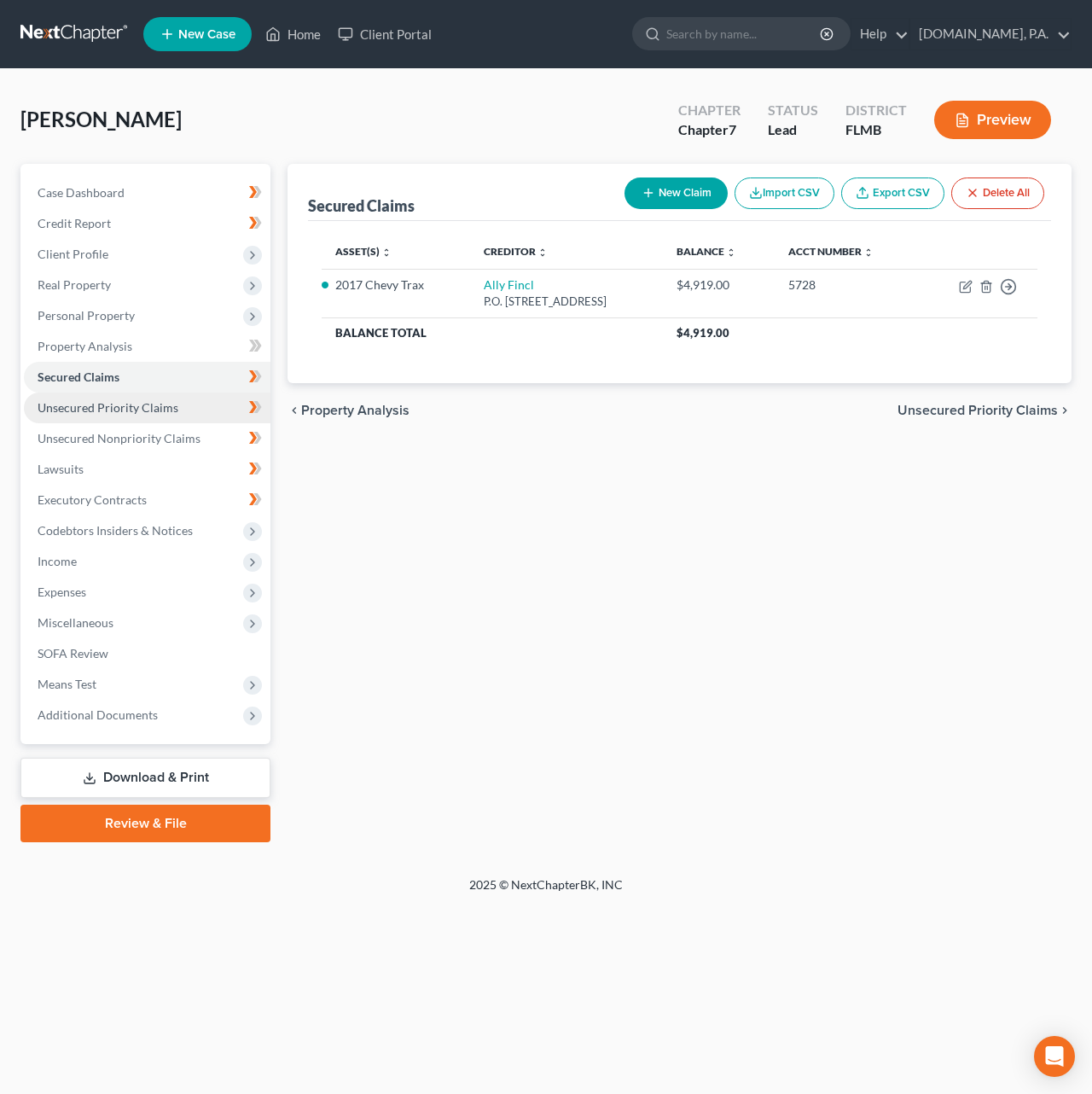
click at [81, 403] on span "Unsecured Priority Claims" at bounding box center [108, 407] width 141 height 14
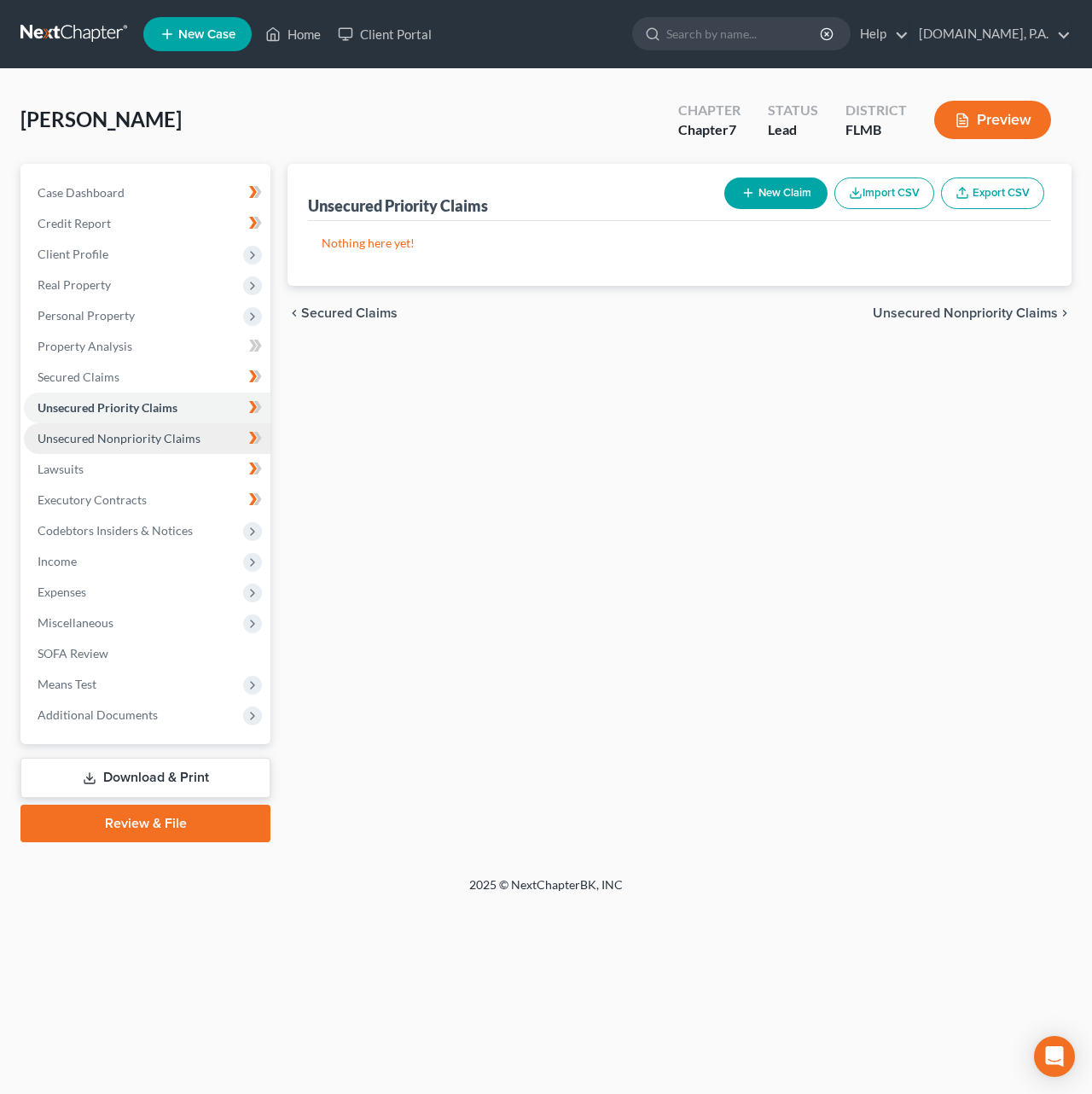
click at [81, 444] on link "Unsecured Nonpriority Claims" at bounding box center [148, 439] width 247 height 31
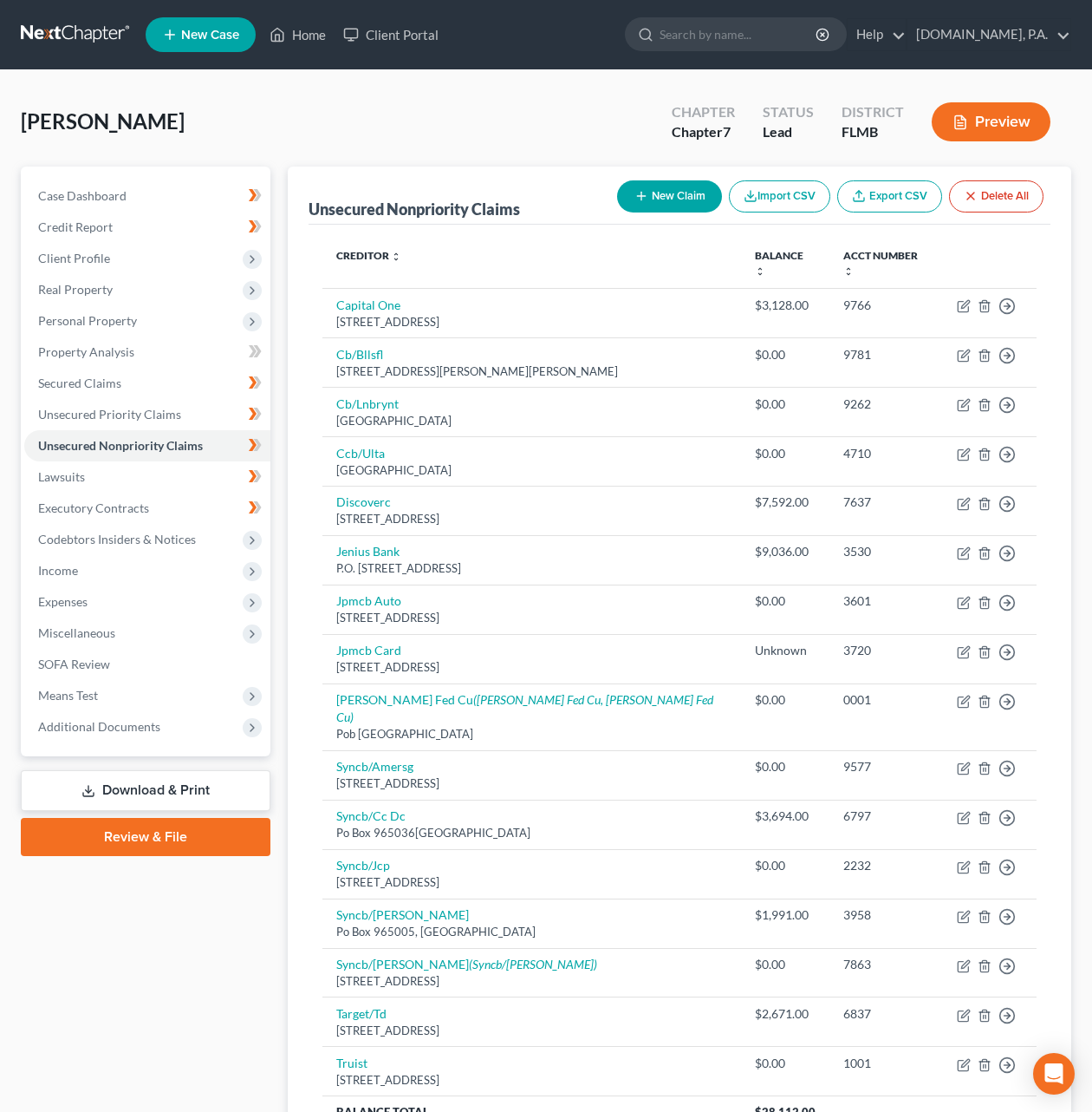
click at [123, 788] on link "Download & Print" at bounding box center [145, 790] width 250 height 41
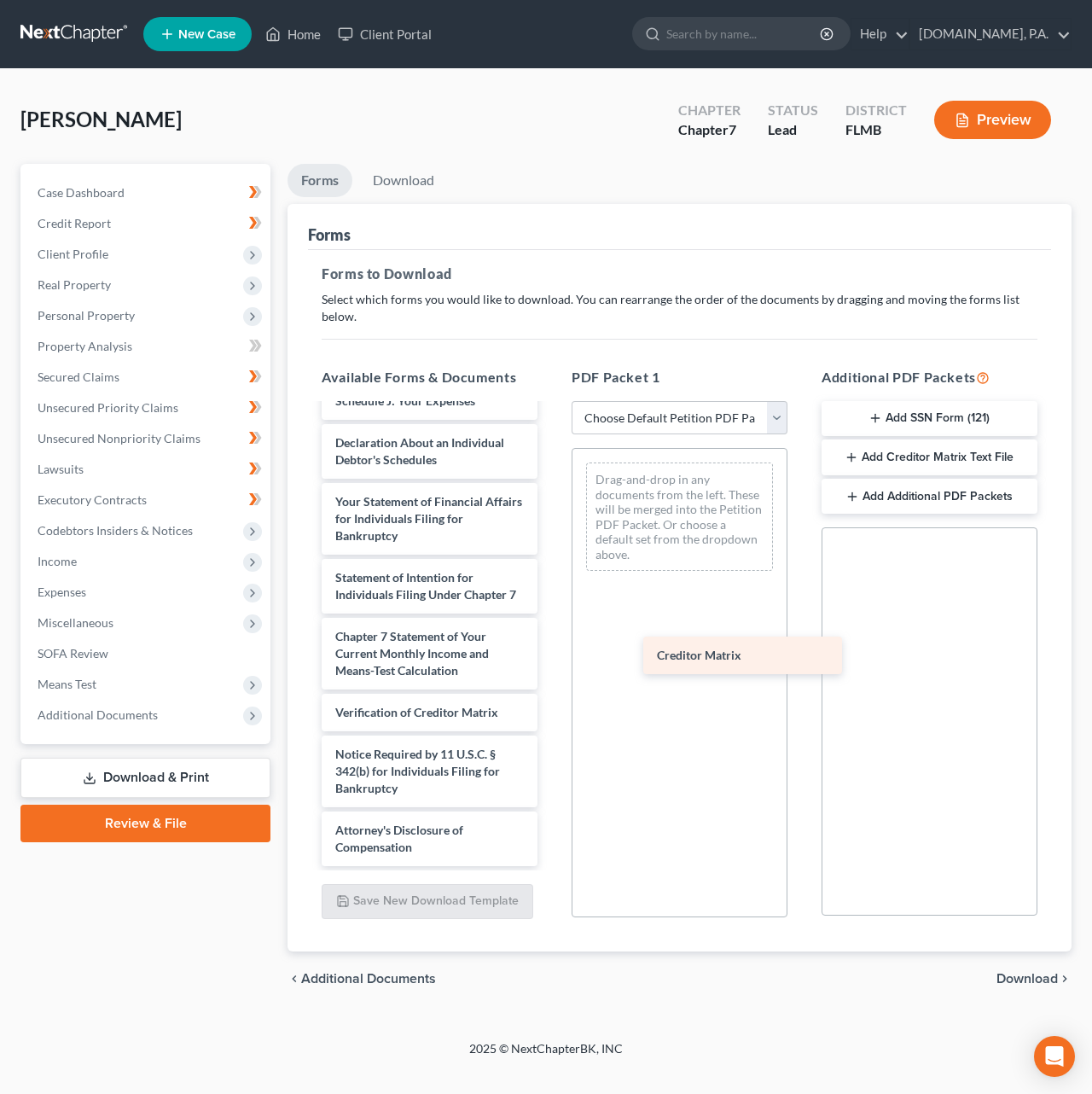
scroll to position [2595, 0]
drag, startPoint x: 423, startPoint y: 665, endPoint x: 719, endPoint y: 633, distance: 297.7
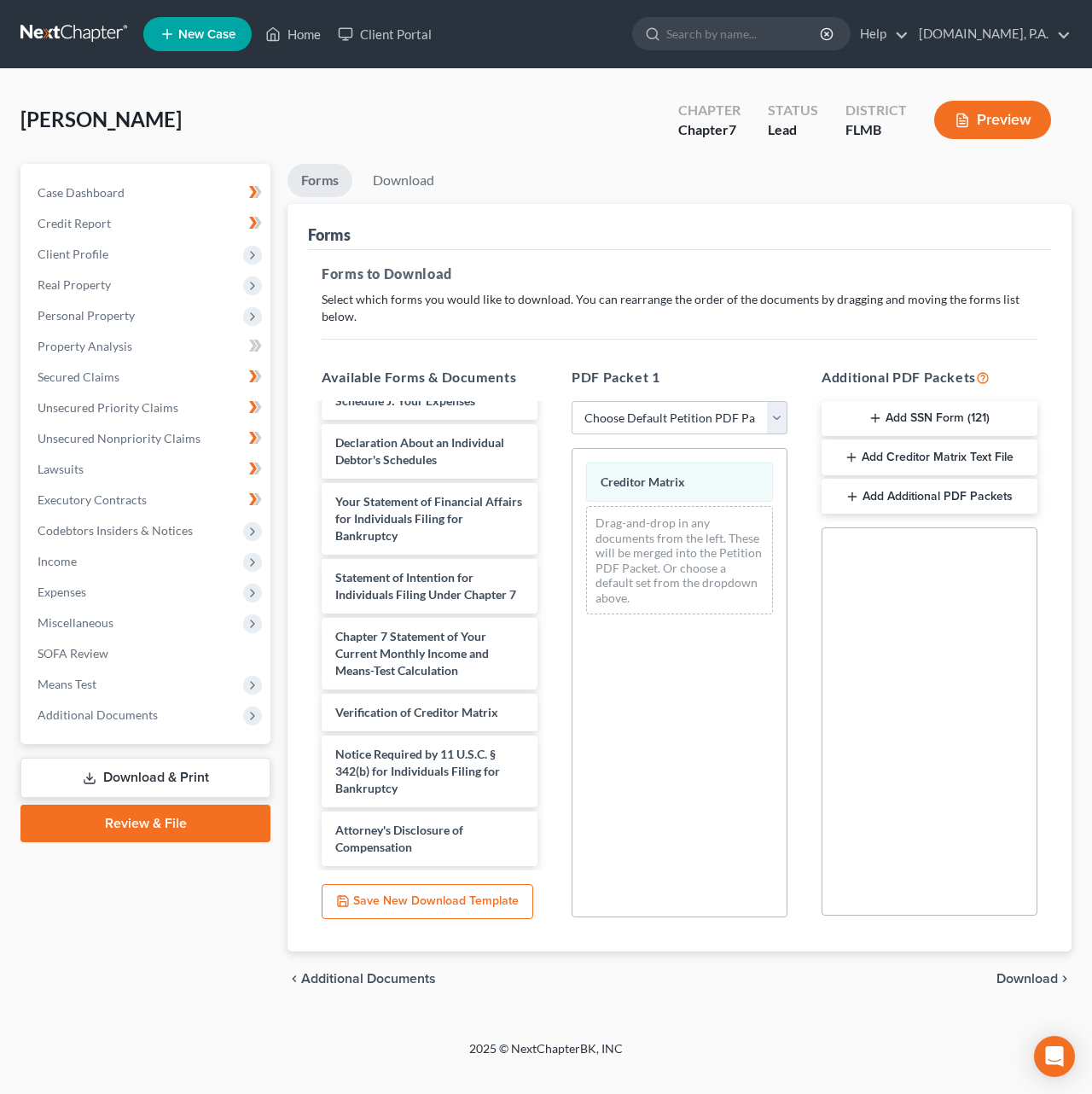
click at [1007, 980] on span "Download" at bounding box center [1027, 978] width 62 height 14
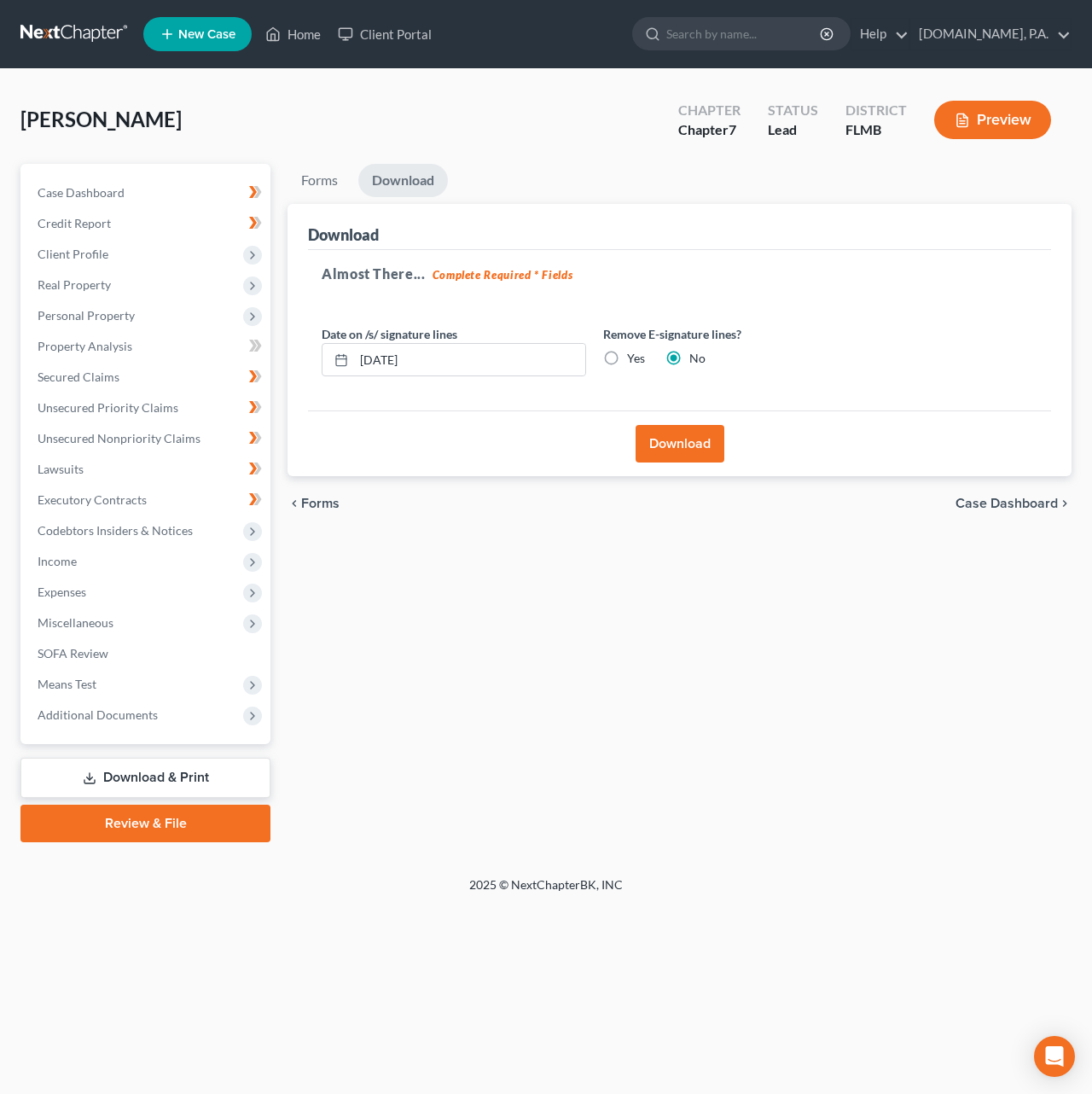
click at [665, 437] on button "Download" at bounding box center [680, 443] width 89 height 38
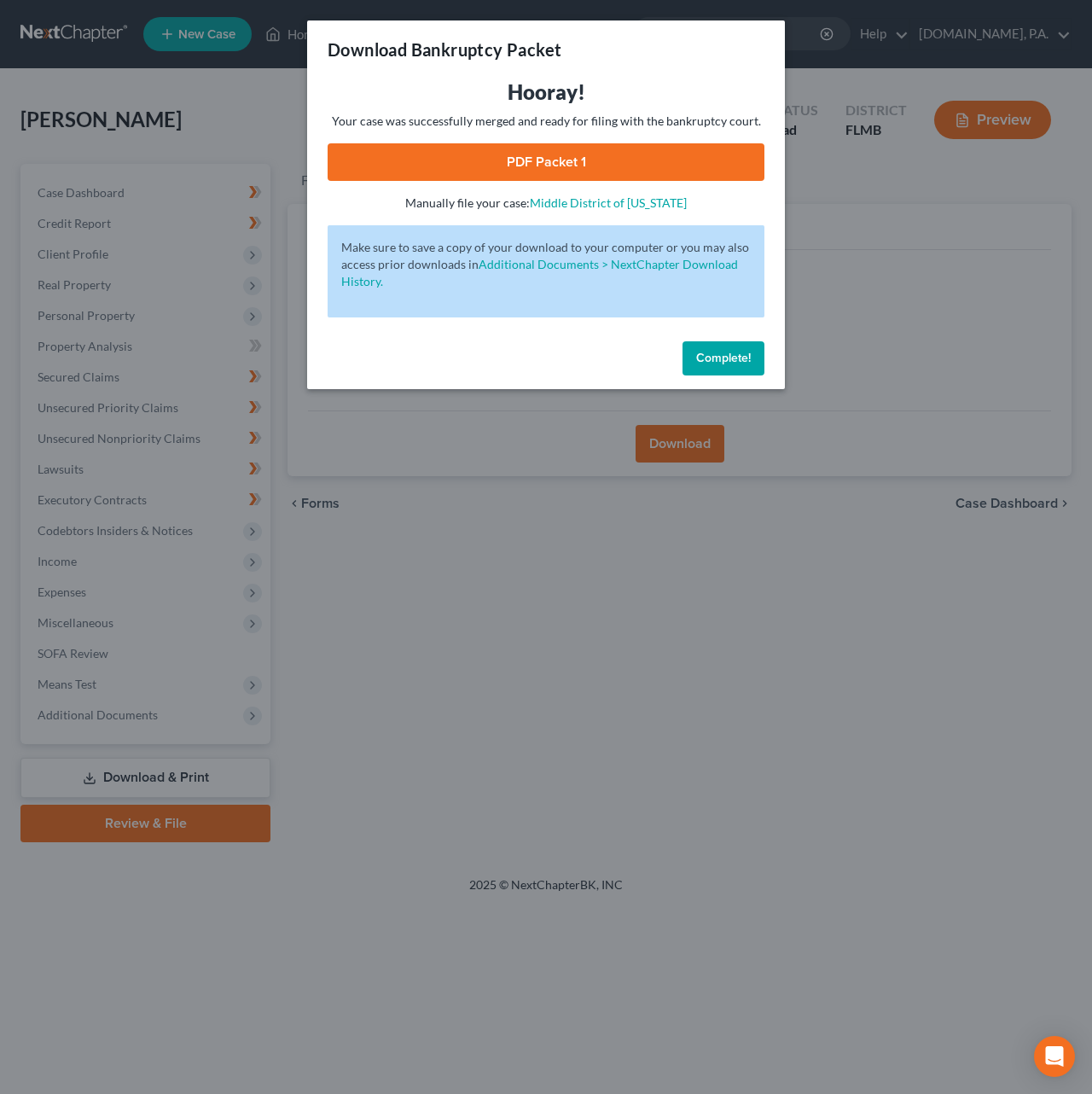
click at [563, 156] on link "PDF Packet 1" at bounding box center [546, 162] width 437 height 38
